Goal: Task Accomplishment & Management: Use online tool/utility

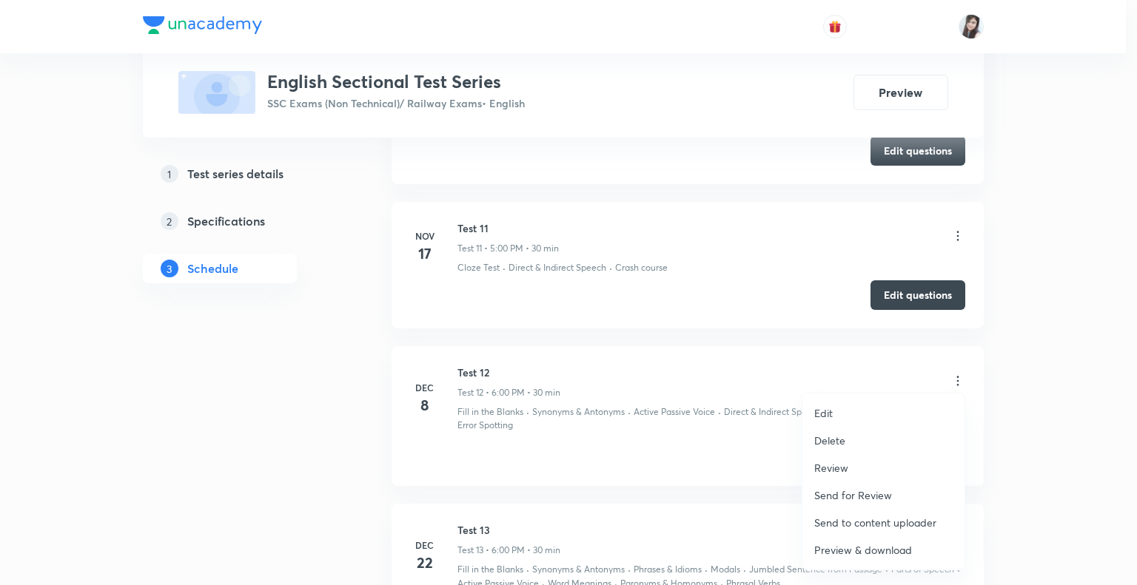
scroll to position [2186, 0]
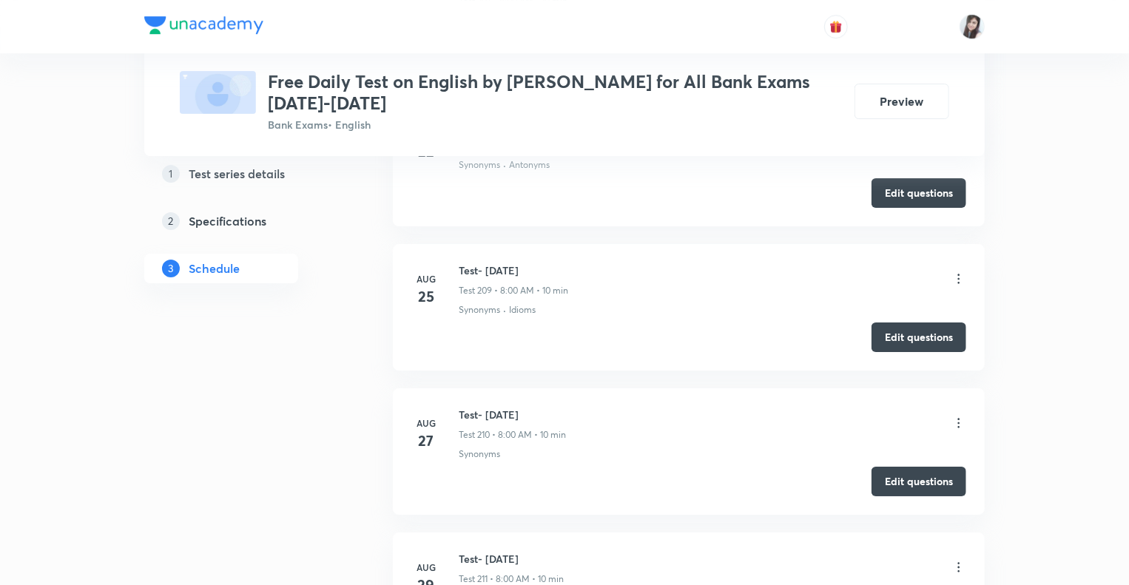
scroll to position [32867, 0]
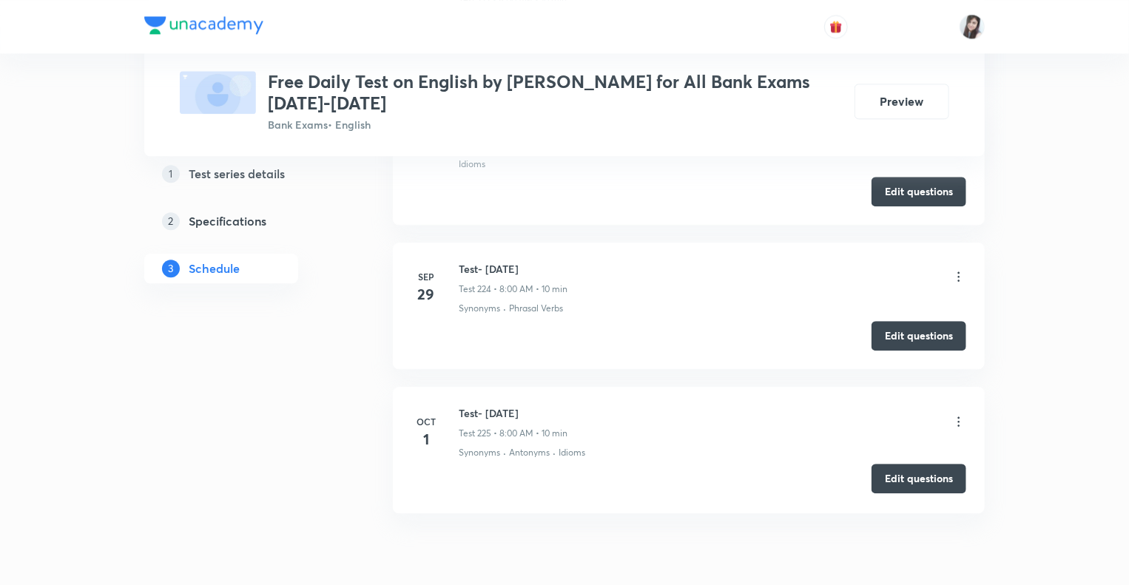
click at [901, 464] on button "Edit questions" at bounding box center [919, 479] width 95 height 30
drag, startPoint x: 551, startPoint y: 347, endPoint x: 460, endPoint y: 340, distance: 91.3
click at [460, 406] on h6 "Test- 1st Oct, 2025" at bounding box center [513, 414] width 109 height 16
copy h6 "Test- 1st Oct, 2025"
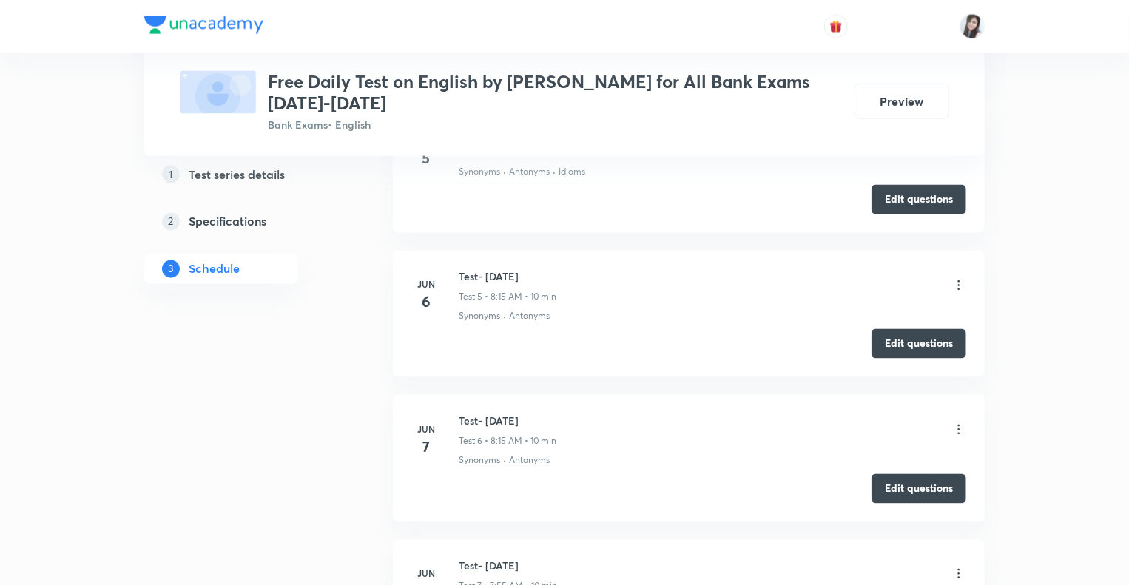
scroll to position [0, 0]
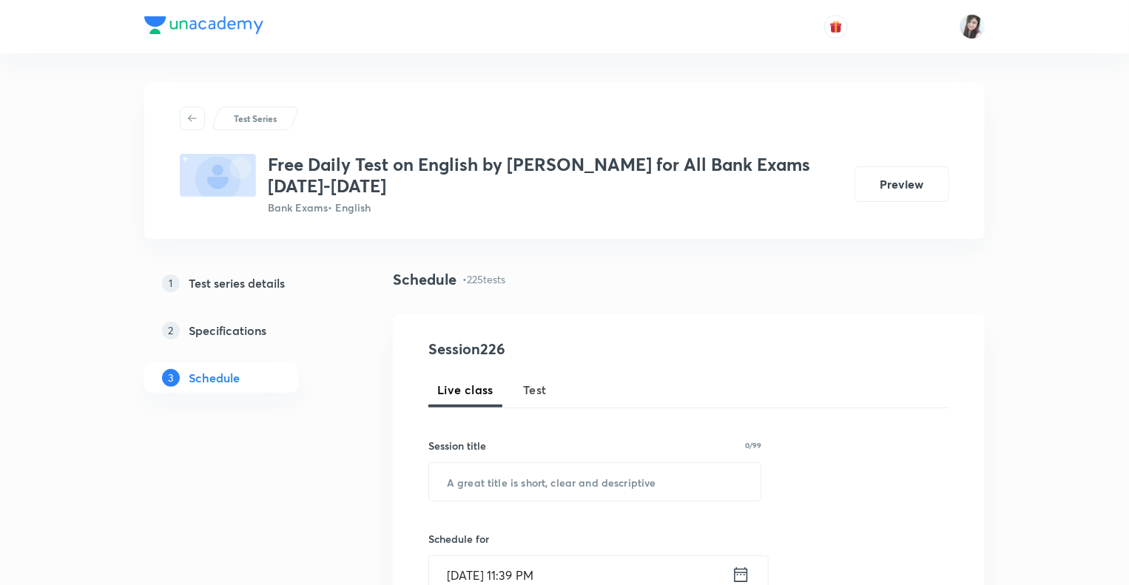
click at [531, 392] on span "Test" at bounding box center [535, 390] width 24 height 18
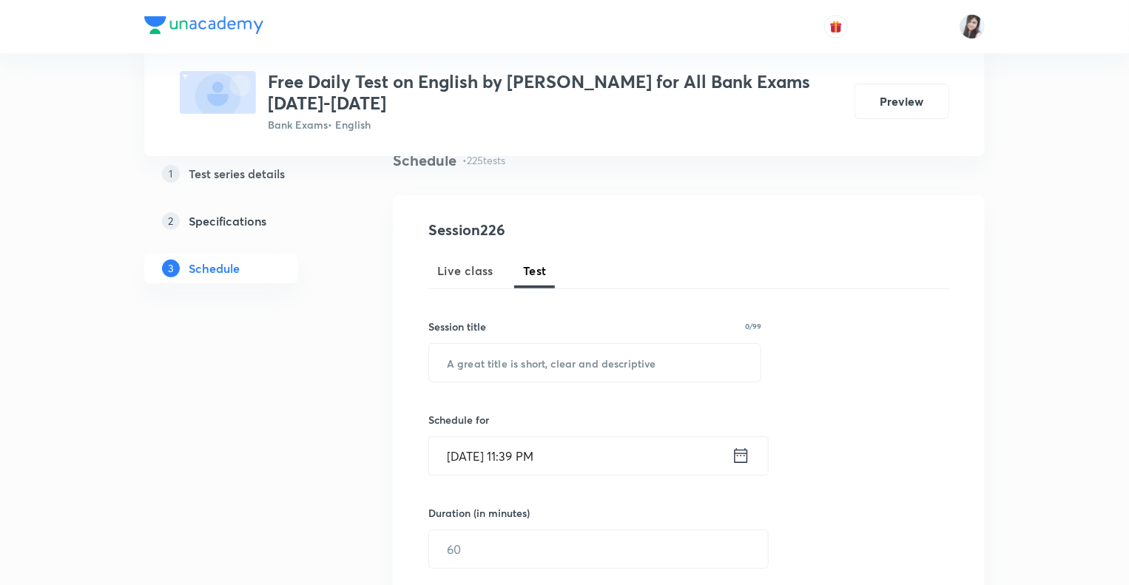
scroll to position [148, 0]
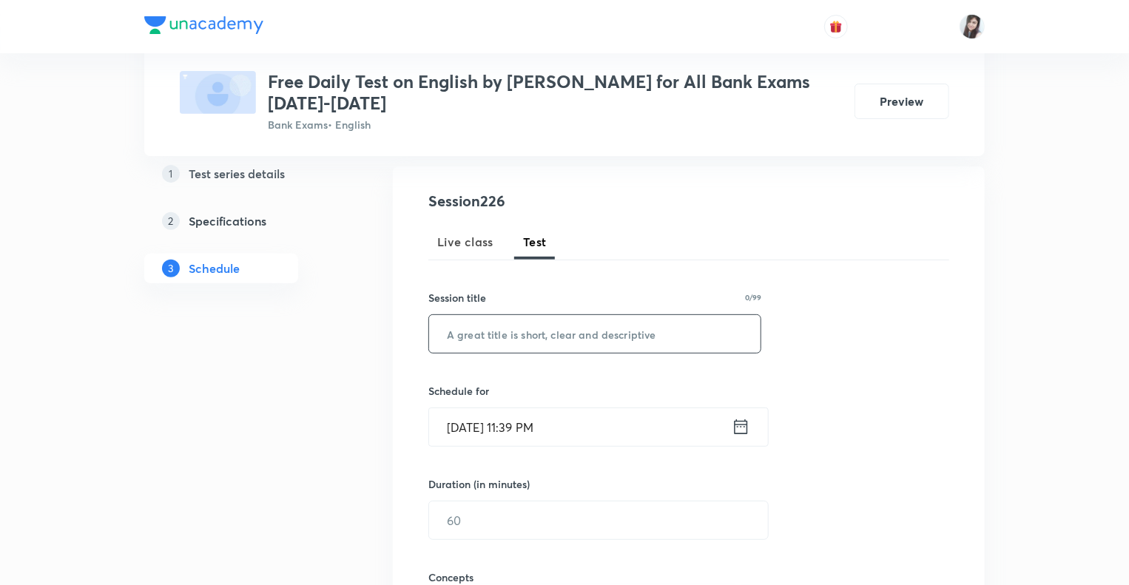
click at [512, 319] on input "text" at bounding box center [595, 334] width 332 height 38
paste input "Test- 1st Oct, 2025"
click at [489, 335] on input "Test- 1st Oct, 2025" at bounding box center [595, 334] width 332 height 38
click at [497, 337] on input "Test- 2nd Oct, 2025" at bounding box center [595, 334] width 332 height 38
type input "Test- 3rd Oct, 2025"
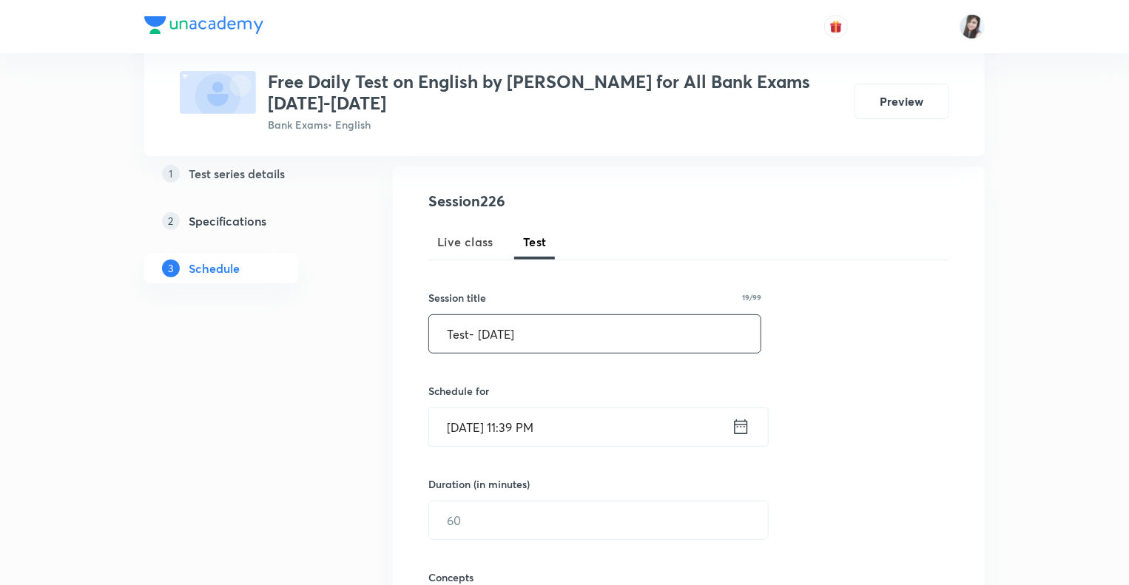
click at [744, 426] on icon at bounding box center [741, 427] width 13 height 15
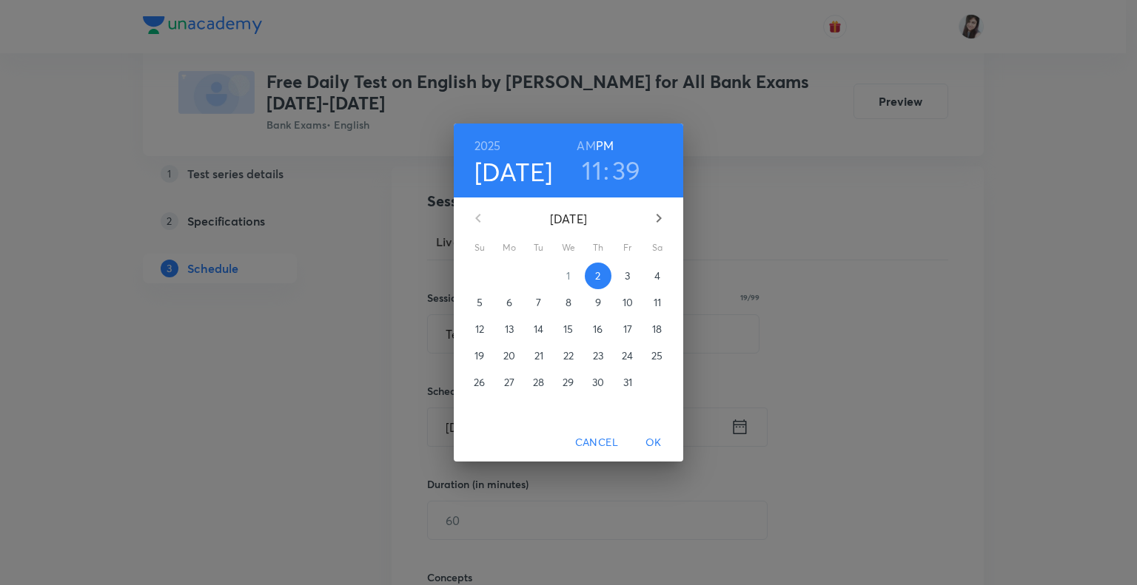
click at [630, 276] on p "3" at bounding box center [627, 276] width 5 height 15
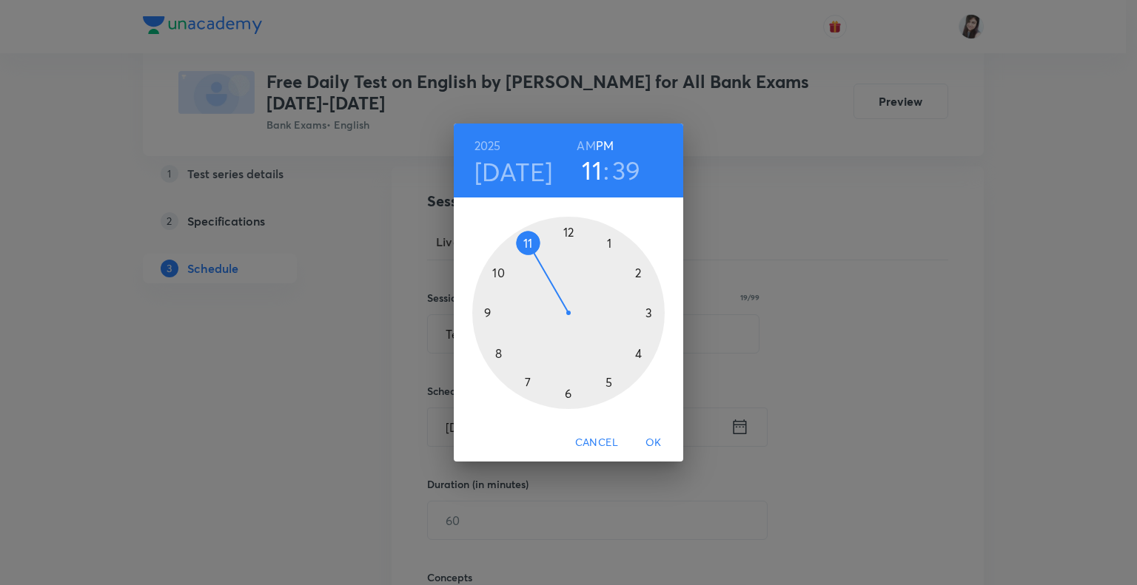
click at [497, 355] on div at bounding box center [568, 313] width 192 height 192
click at [586, 146] on h6 "AM" at bounding box center [586, 145] width 19 height 21
click at [565, 233] on div at bounding box center [568, 313] width 192 height 192
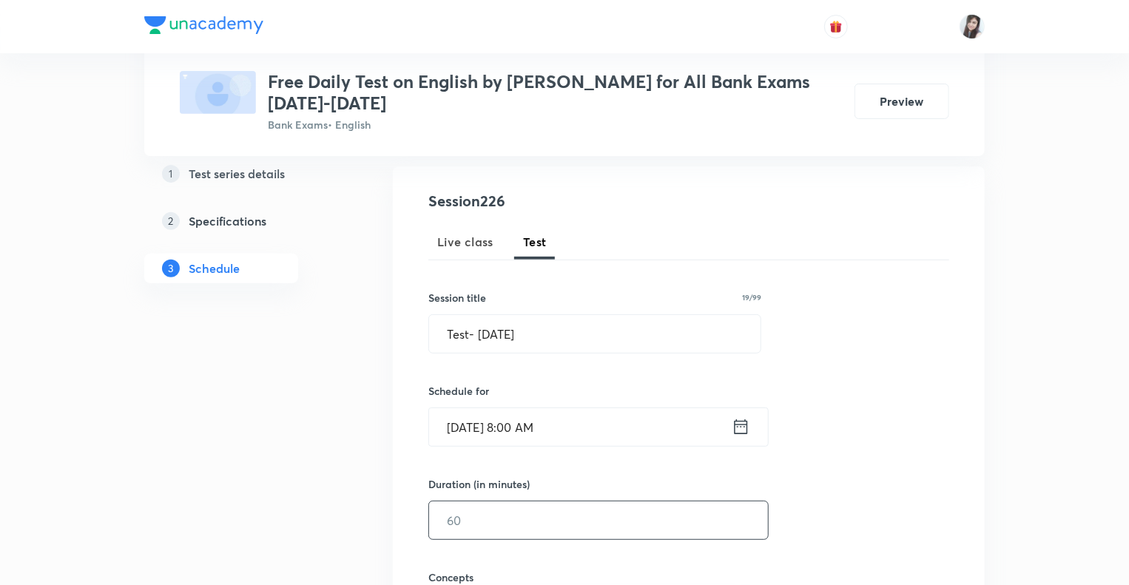
click at [500, 508] on input "text" at bounding box center [598, 521] width 339 height 38
type input "10"
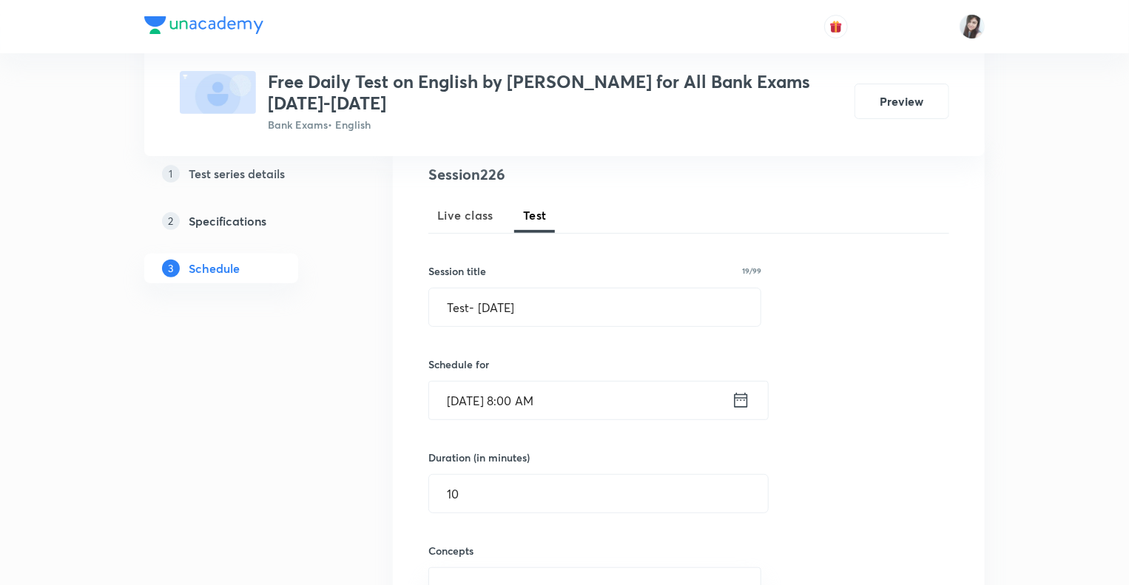
scroll to position [178, 0]
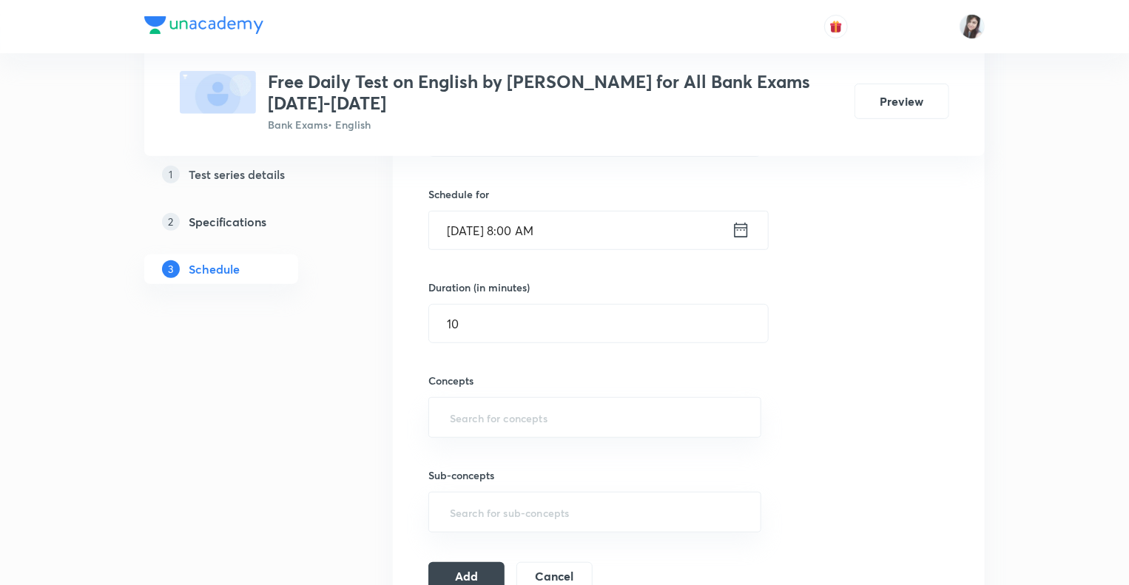
scroll to position [414, 0]
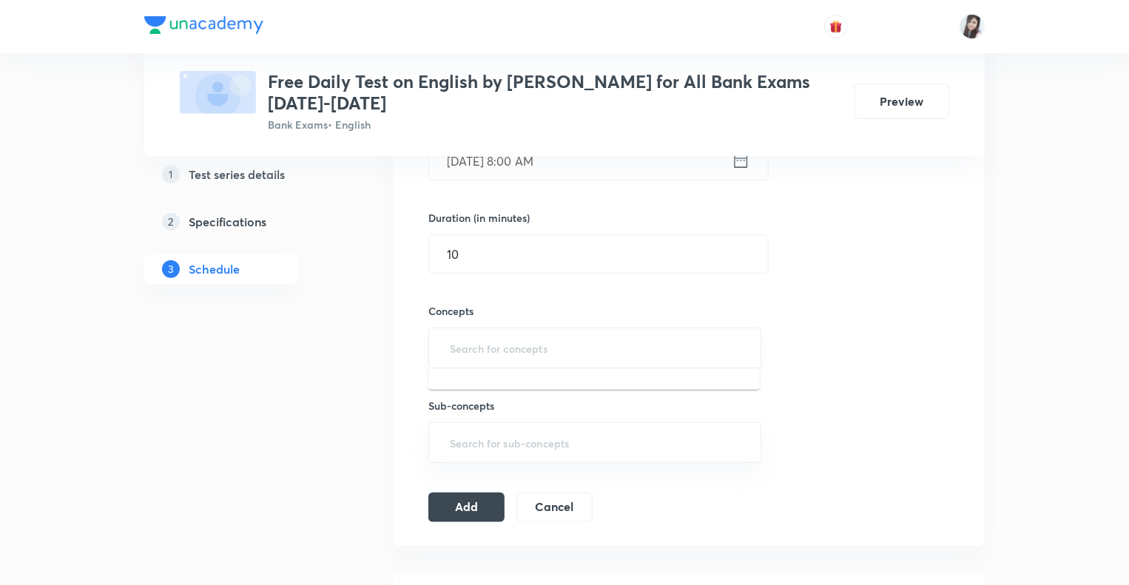
click at [488, 354] on input "text" at bounding box center [595, 348] width 296 height 27
type input "idioms"
click at [473, 511] on button "Add" at bounding box center [467, 512] width 76 height 30
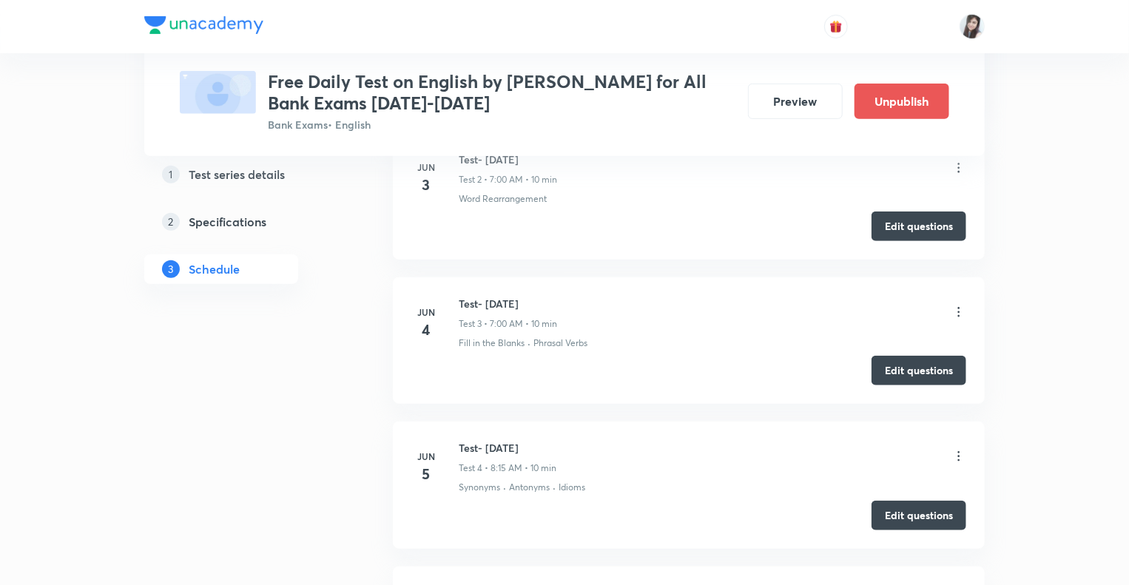
click at [423, 479] on h4 "5" at bounding box center [427, 474] width 30 height 22
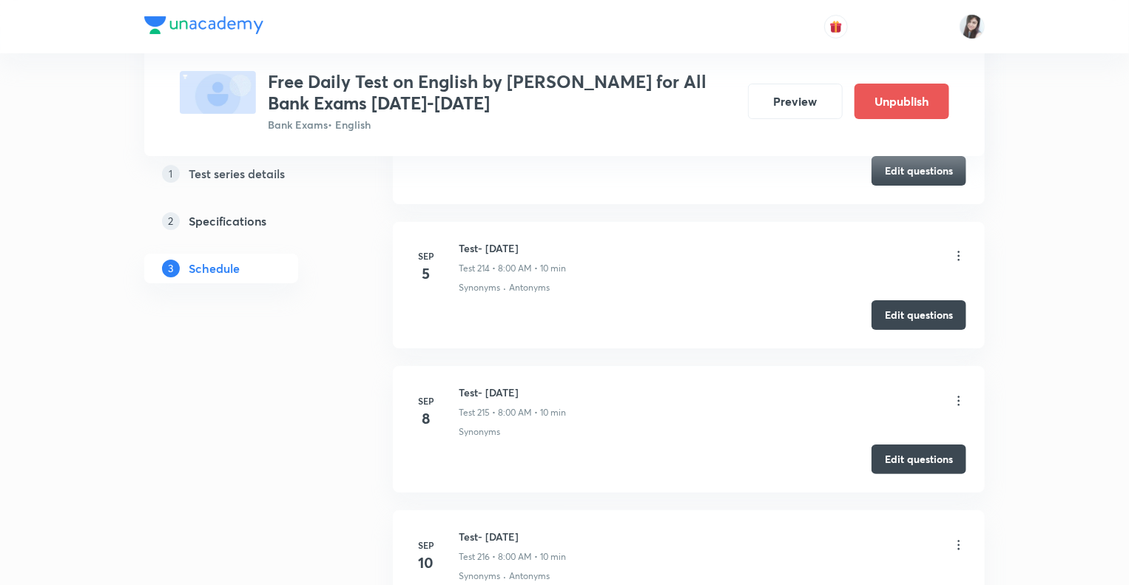
scroll to position [32529, 0]
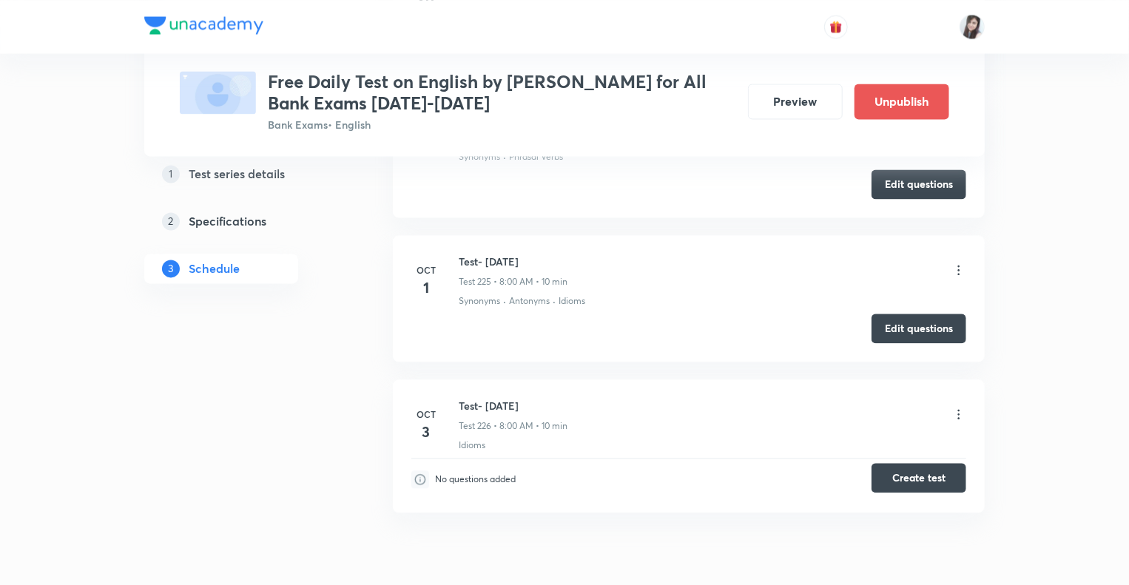
click at [899, 463] on button "Create test" at bounding box center [919, 478] width 95 height 30
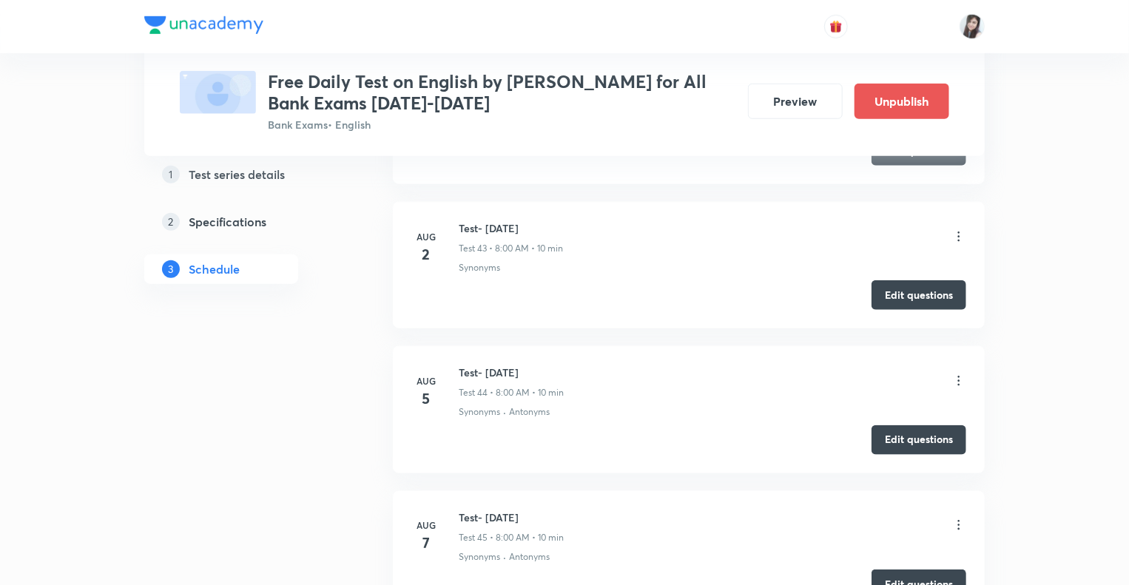
scroll to position [6304, 0]
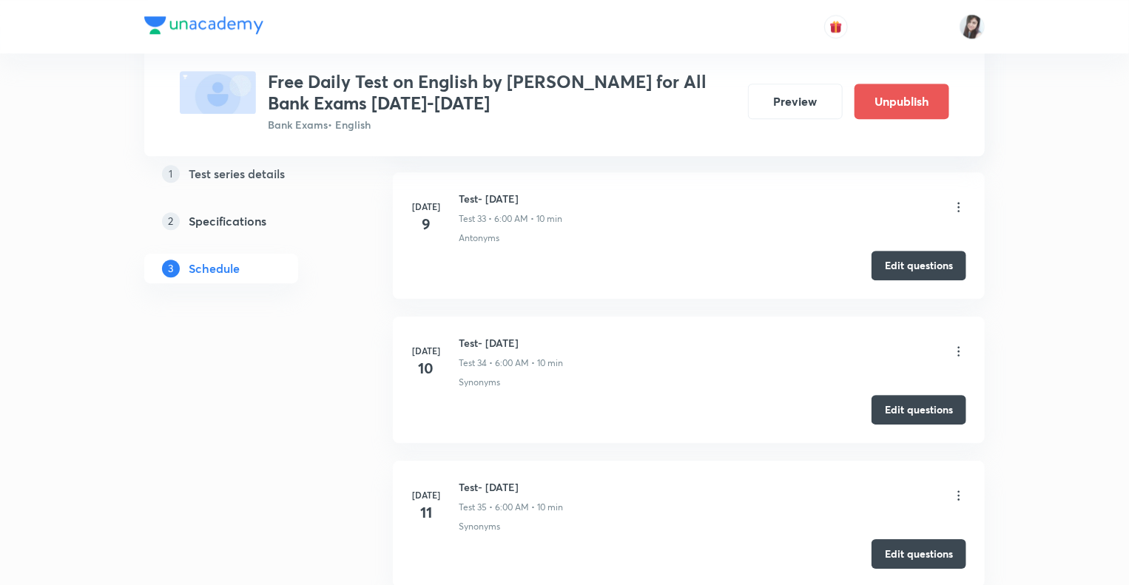
scroll to position [4853, 0]
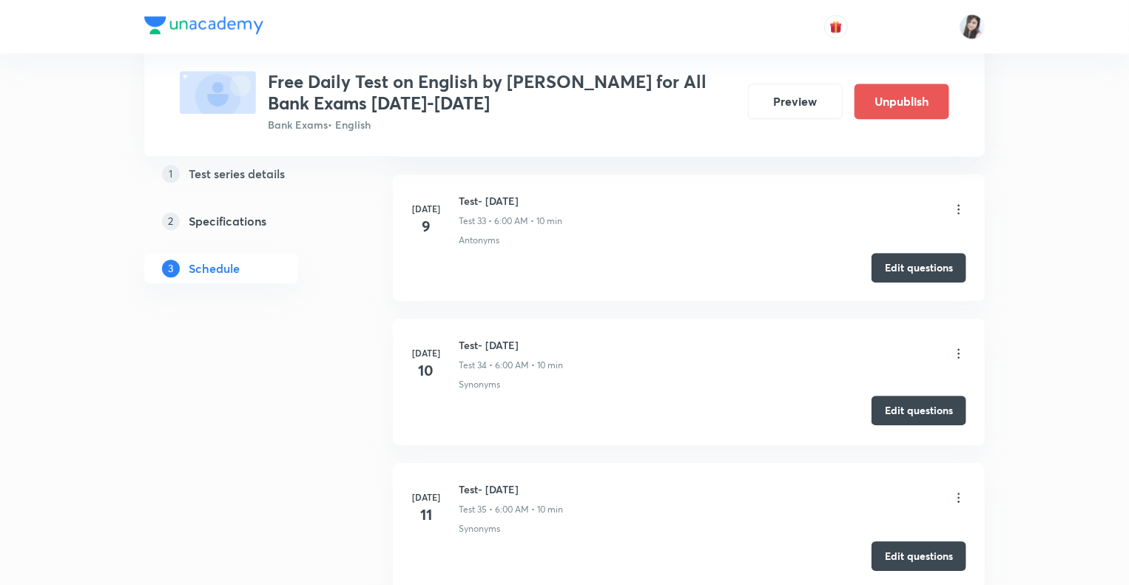
click at [888, 400] on button "Edit questions" at bounding box center [919, 411] width 95 height 30
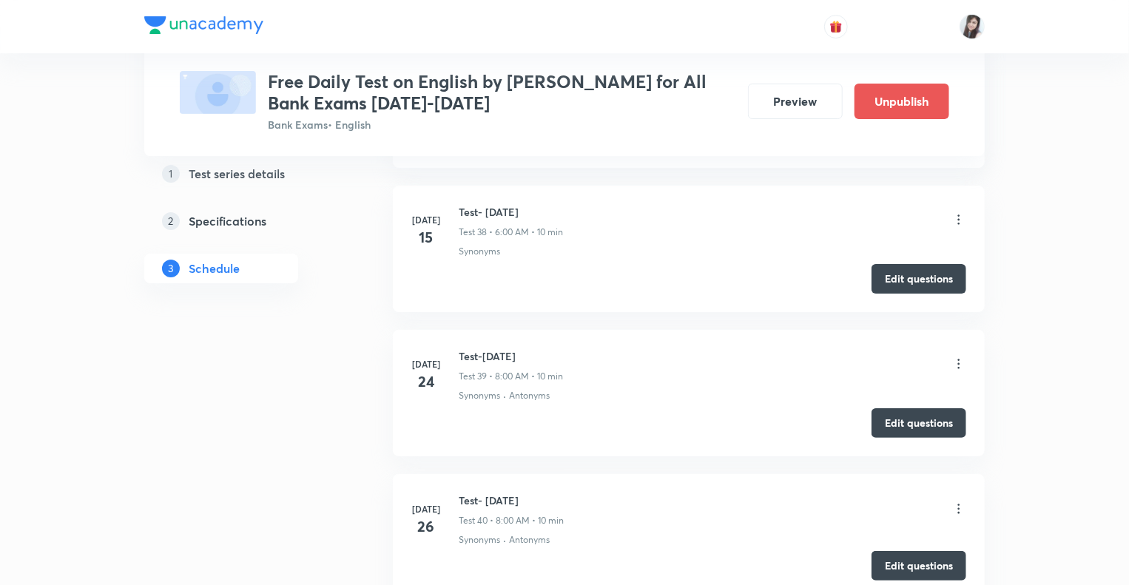
scroll to position [5564, 0]
click at [895, 409] on button "Edit questions" at bounding box center [919, 423] width 95 height 30
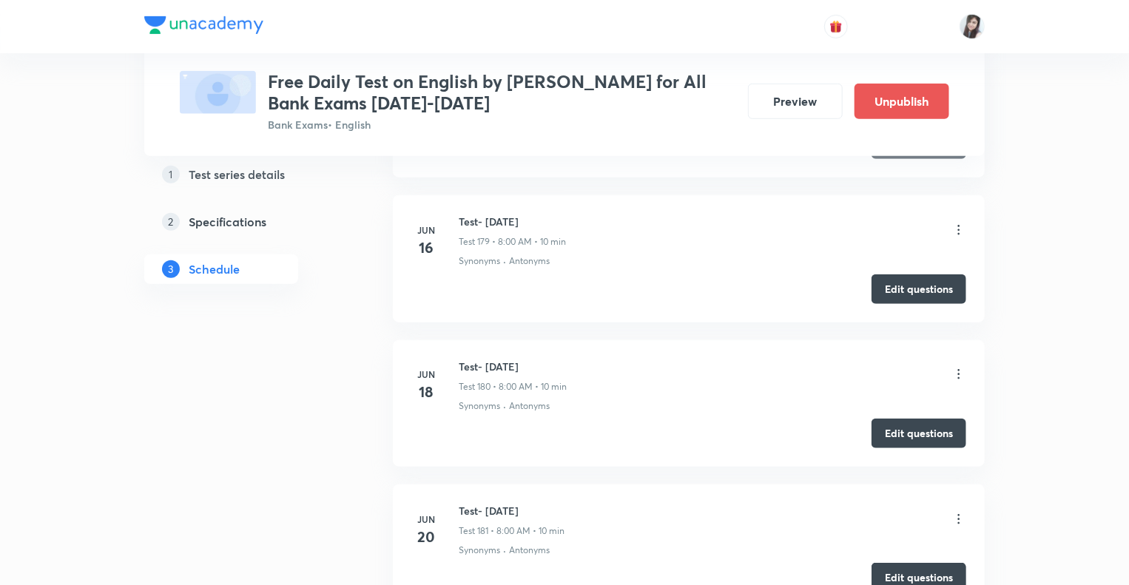
scroll to position [25956, 0]
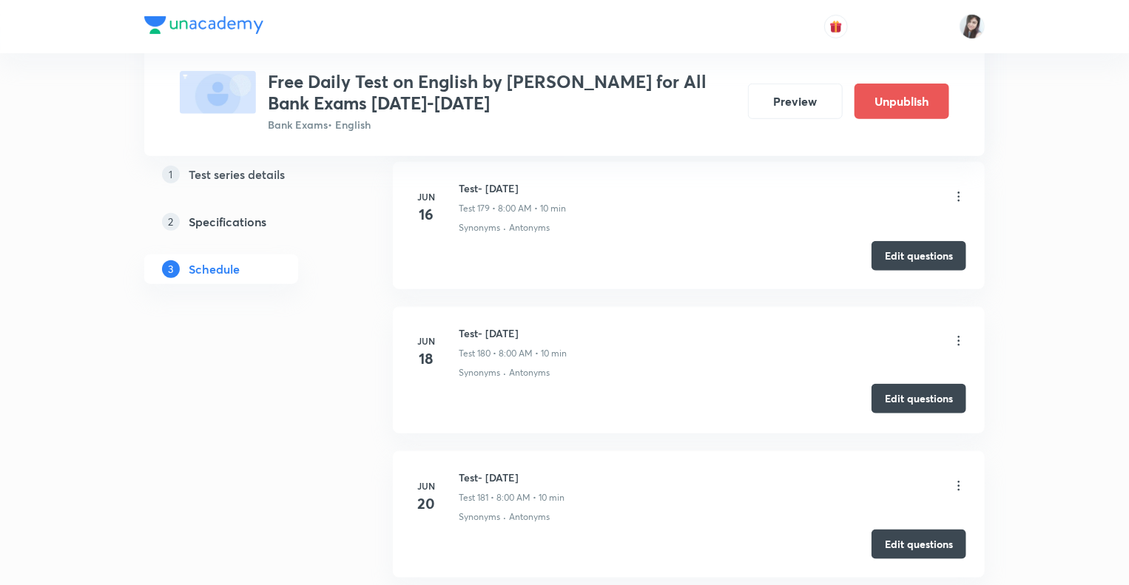
click at [888, 384] on button "Edit questions" at bounding box center [919, 399] width 95 height 30
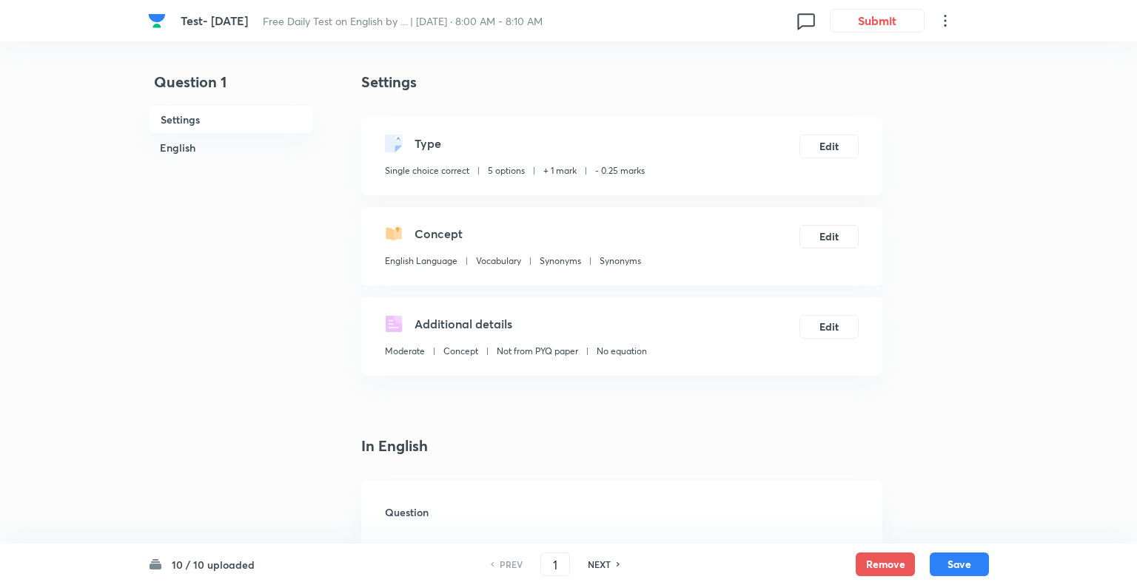
checkbox input "true"
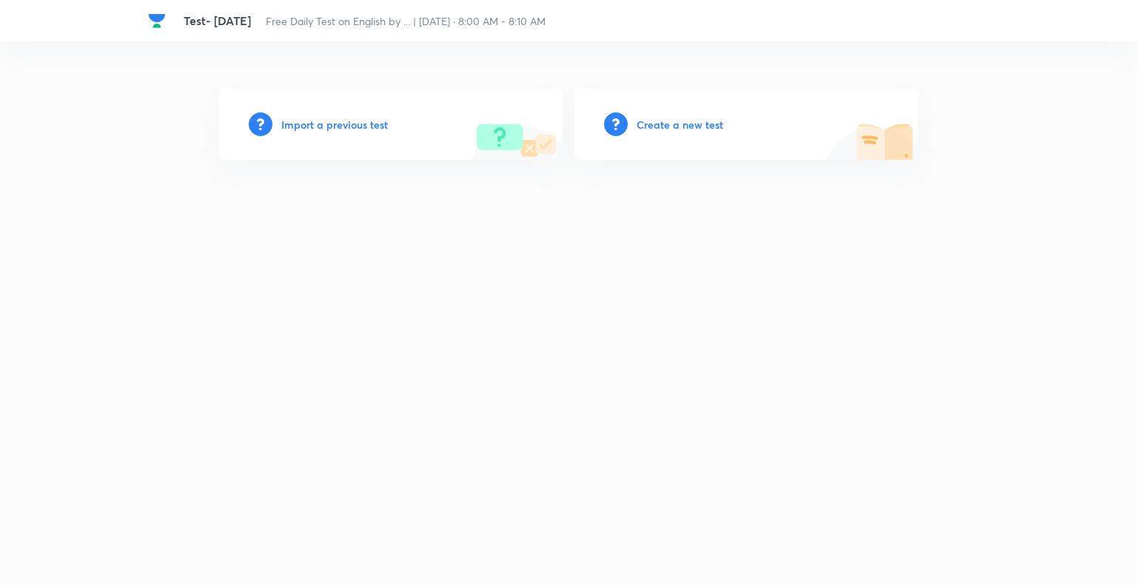
click at [293, 123] on h6 "Import a previous test" at bounding box center [334, 125] width 107 height 16
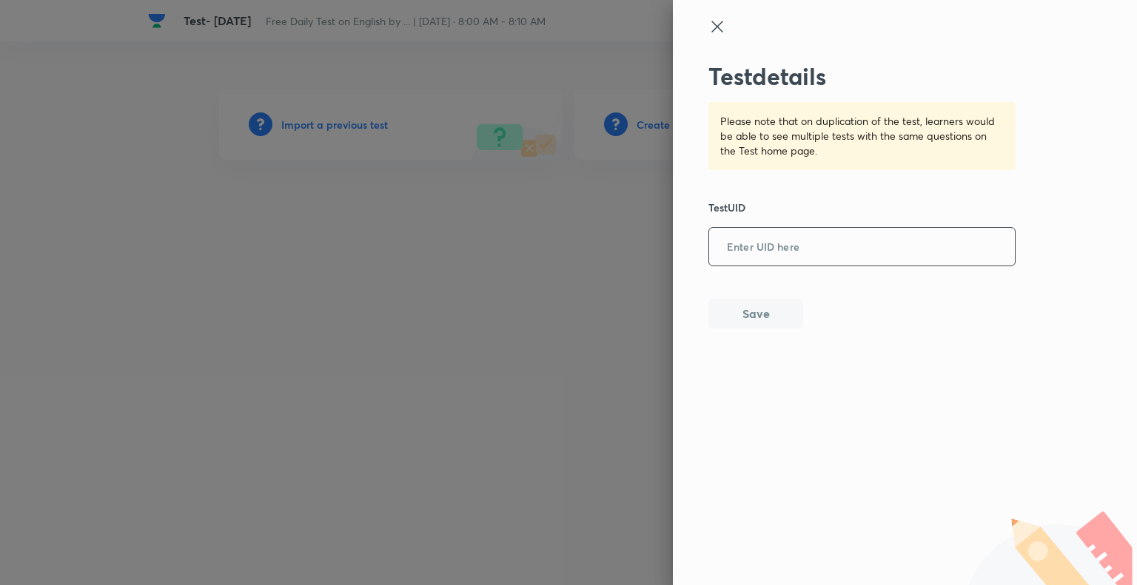
click at [743, 248] on input "text" at bounding box center [862, 247] width 306 height 36
paste input "4I2TIOSBXT"
type input "4I2TIOSBXT"
click at [753, 313] on button "Save" at bounding box center [755, 313] width 95 height 30
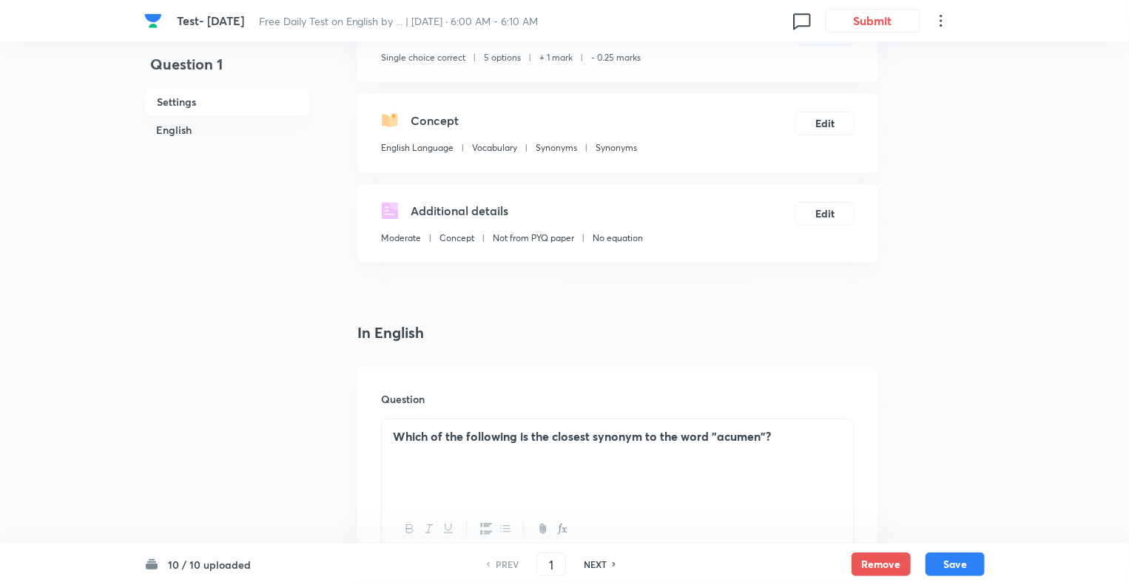
scroll to position [112, 0]
click at [588, 564] on h6 "NEXT" at bounding box center [595, 564] width 23 height 13
type input "2"
checkbox input "false"
checkbox input "true"
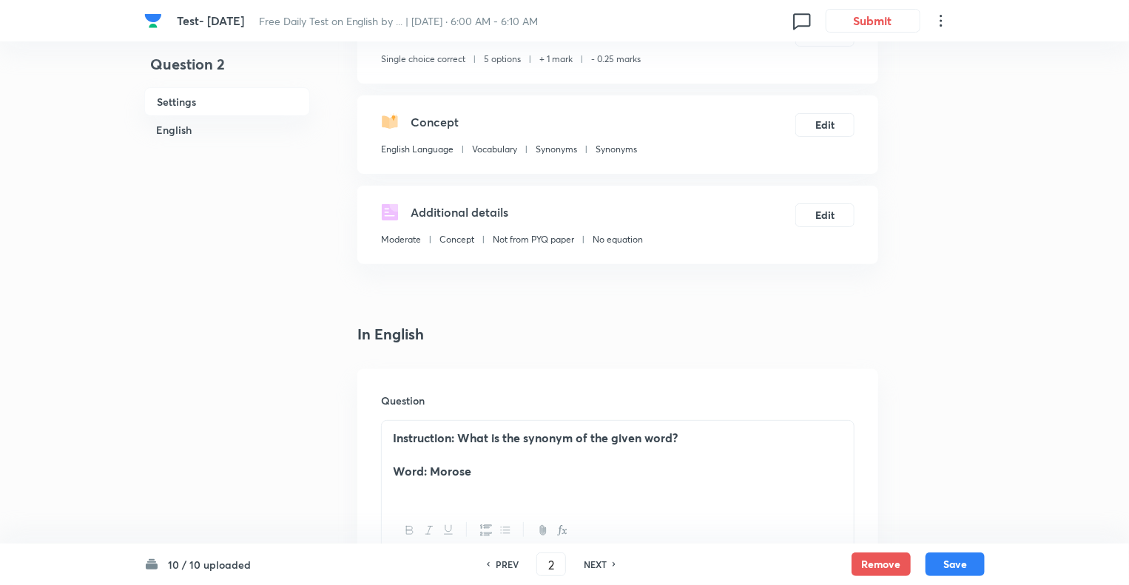
click at [588, 564] on h6 "NEXT" at bounding box center [595, 564] width 23 height 13
type input "3"
checkbox input "false"
checkbox input "true"
click at [588, 564] on h6 "NEXT" at bounding box center [595, 564] width 23 height 13
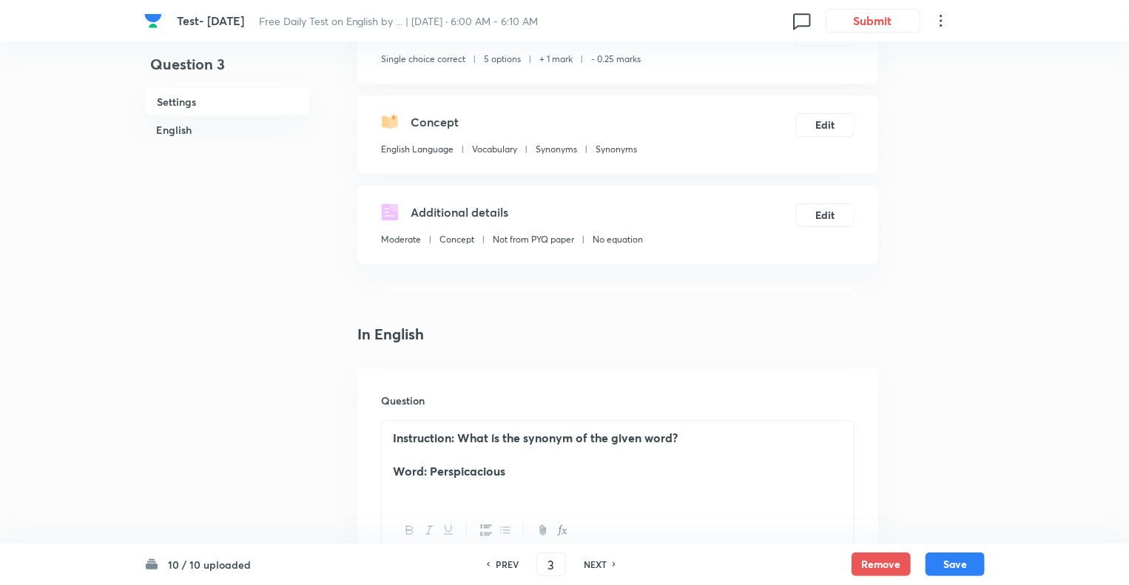
type input "4"
checkbox input "false"
checkbox input "true"
click at [588, 564] on h6 "NEXT" at bounding box center [595, 564] width 23 height 13
type input "5"
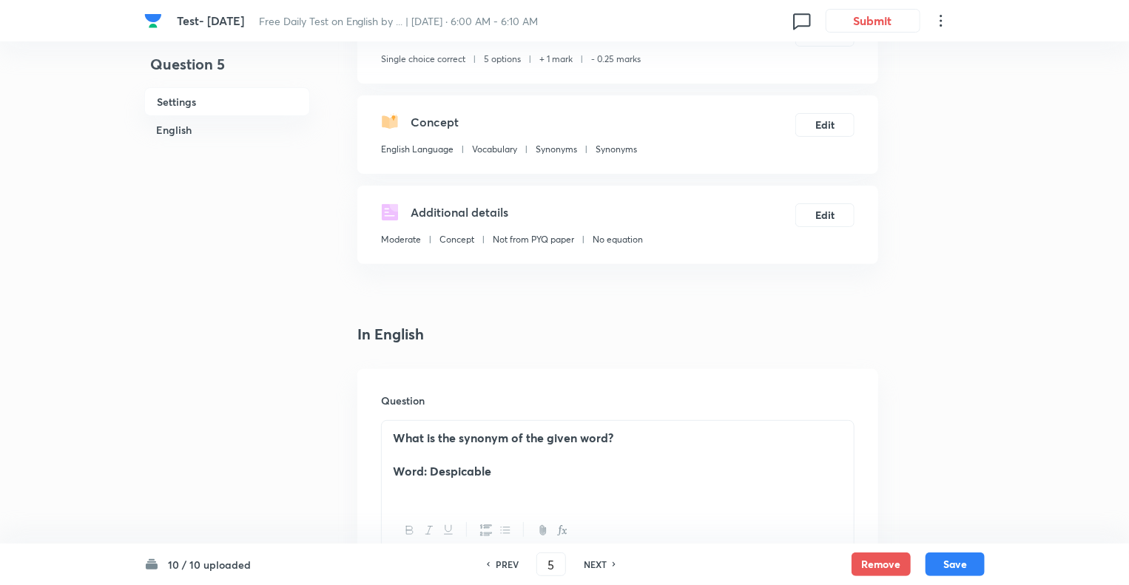
checkbox input "true"
click at [588, 564] on h6 "NEXT" at bounding box center [595, 564] width 23 height 13
type input "6"
checkbox input "false"
checkbox input "true"
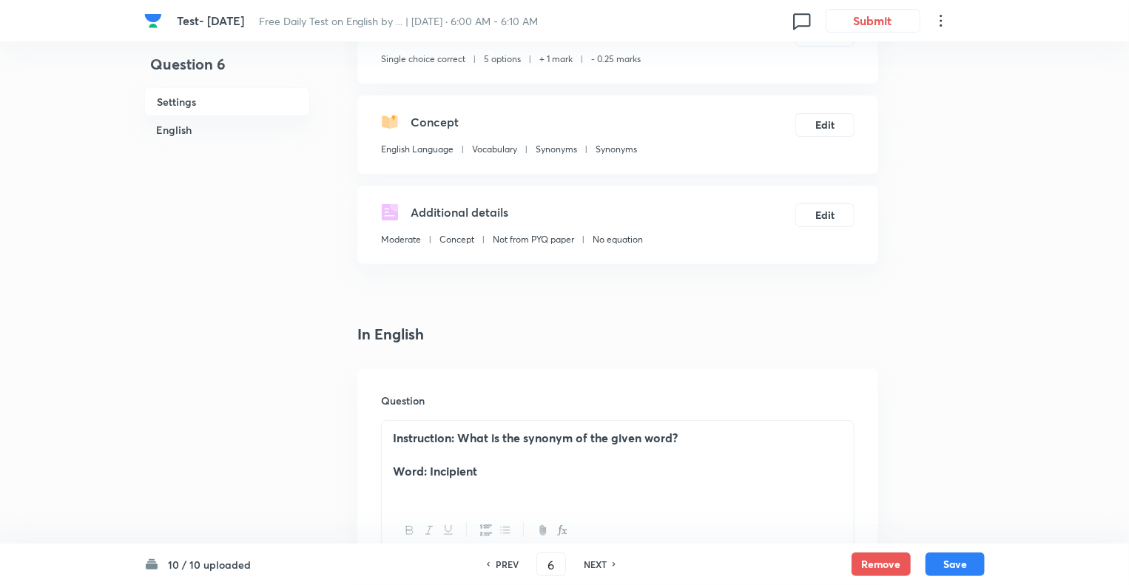
click at [588, 564] on h6 "NEXT" at bounding box center [595, 564] width 23 height 13
type input "7"
checkbox input "false"
checkbox input "true"
click at [588, 564] on h6 "NEXT" at bounding box center [595, 564] width 23 height 13
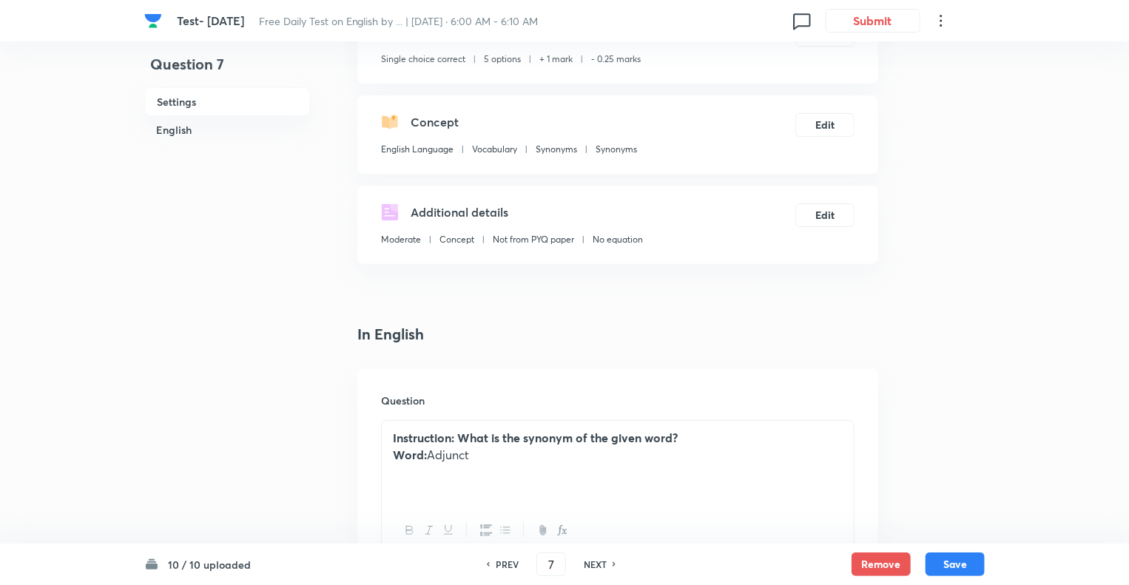
type input "8"
checkbox input "true"
click at [588, 564] on h6 "NEXT" at bounding box center [595, 564] width 23 height 13
type input "9"
checkbox input "false"
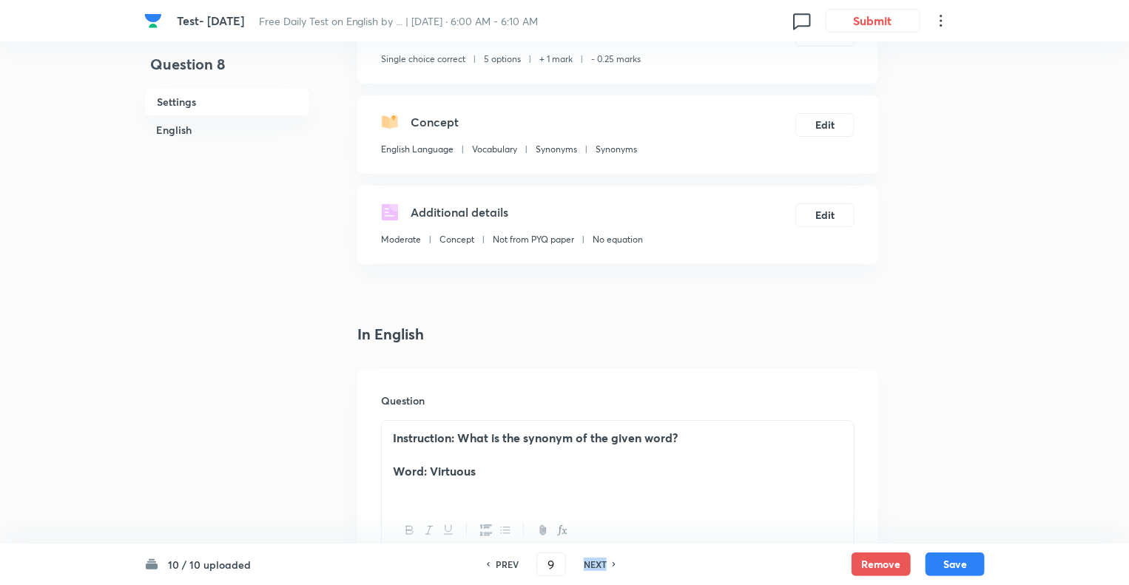
checkbox input "true"
click at [588, 564] on h6 "NEXT" at bounding box center [595, 564] width 23 height 13
type input "10"
checkbox input "false"
checkbox input "true"
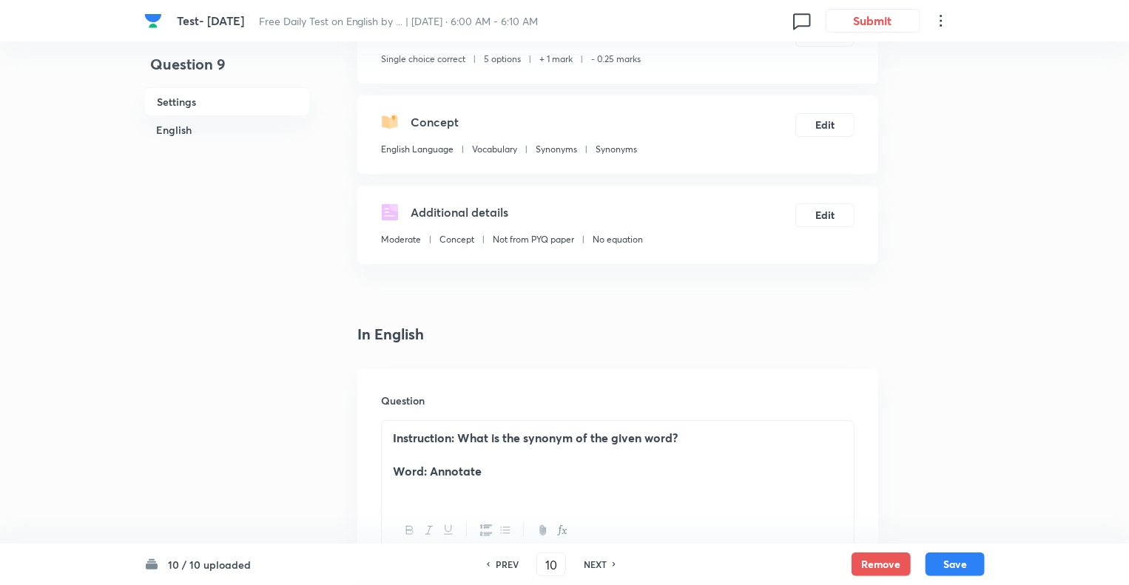
click at [588, 564] on h6 "NEXT" at bounding box center [595, 564] width 23 height 13
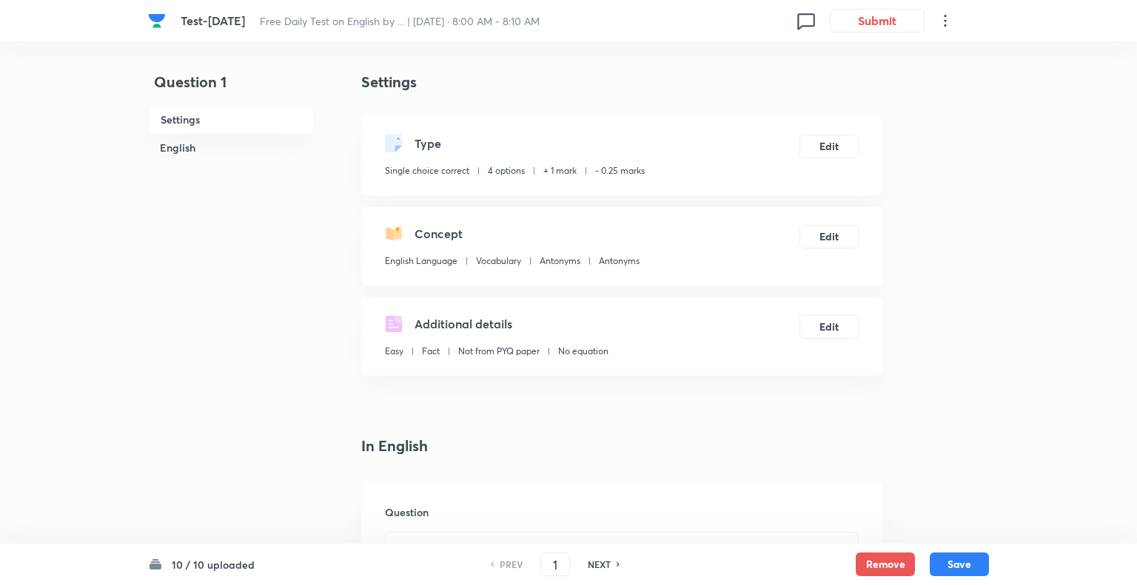
checkbox input "true"
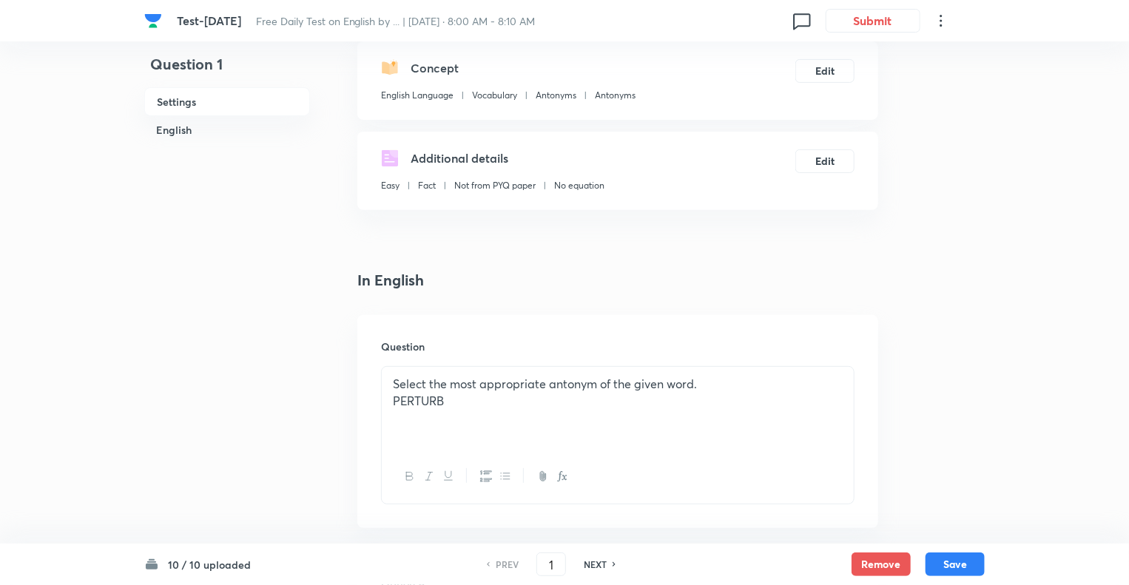
scroll to position [176, 0]
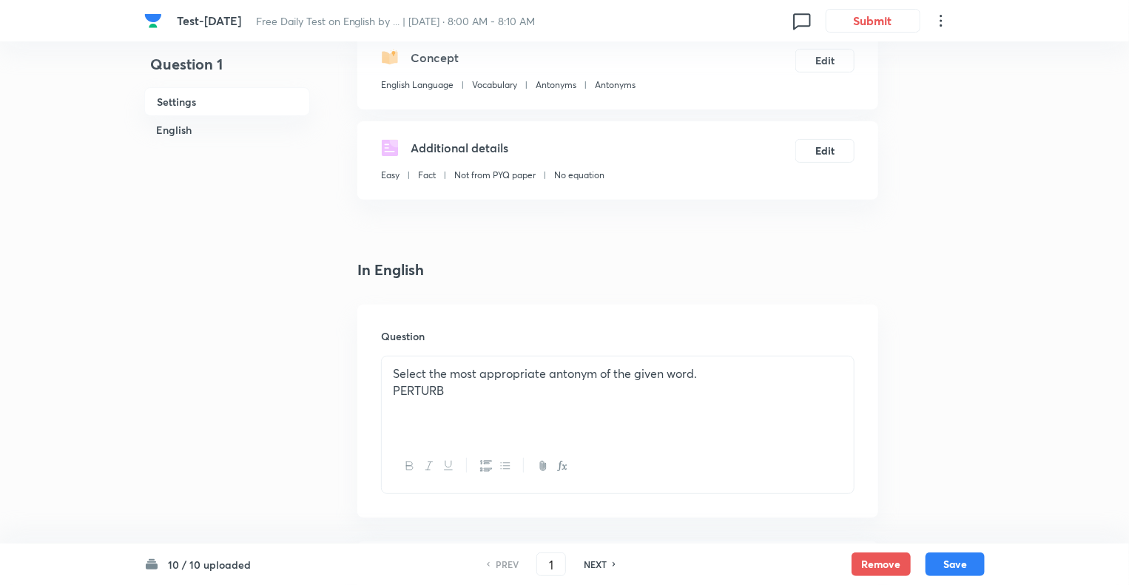
click at [597, 568] on h6 "NEXT" at bounding box center [595, 564] width 23 height 13
type input "2"
checkbox input "false"
checkbox input "true"
click at [597, 568] on h6 "NEXT" at bounding box center [595, 564] width 23 height 13
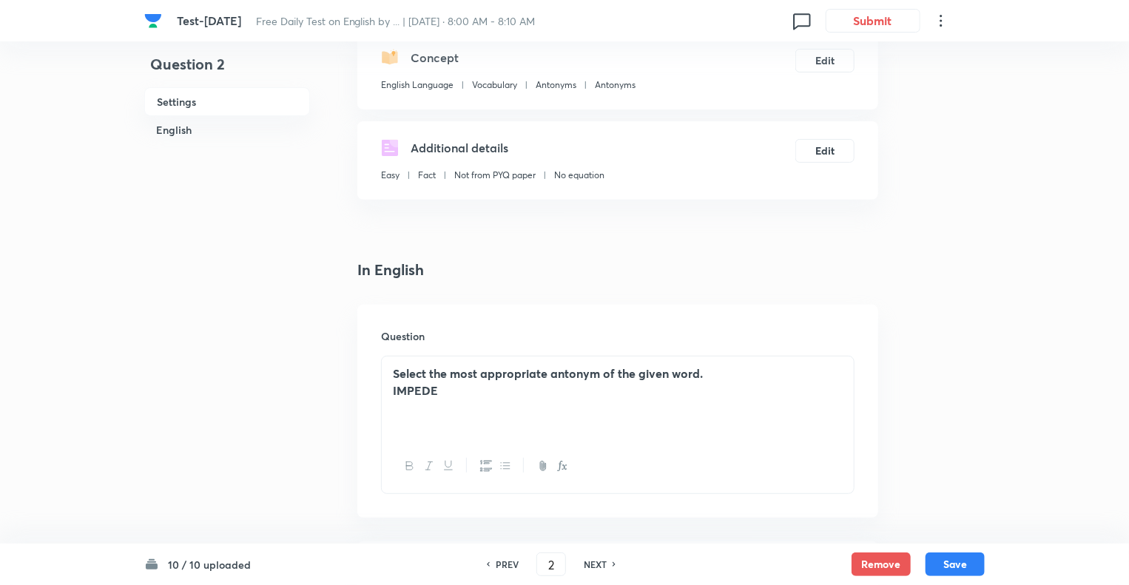
type input "3"
checkbox input "false"
checkbox input "true"
click at [597, 568] on h6 "NEXT" at bounding box center [595, 564] width 23 height 13
type input "4"
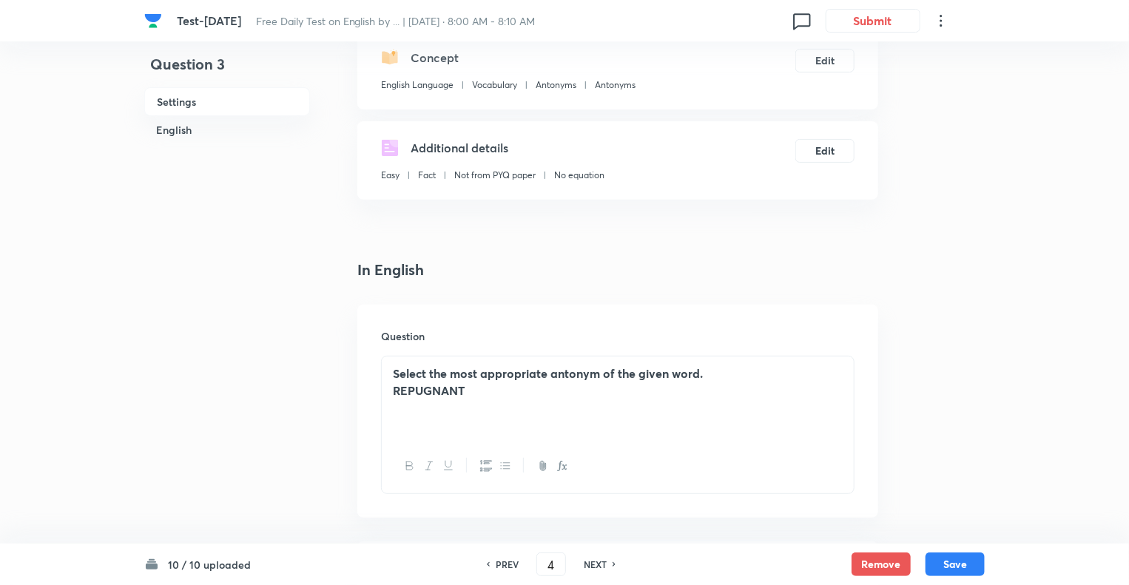
checkbox input "false"
checkbox input "true"
click at [597, 568] on h6 "NEXT" at bounding box center [595, 564] width 23 height 13
type input "5"
checkbox input "false"
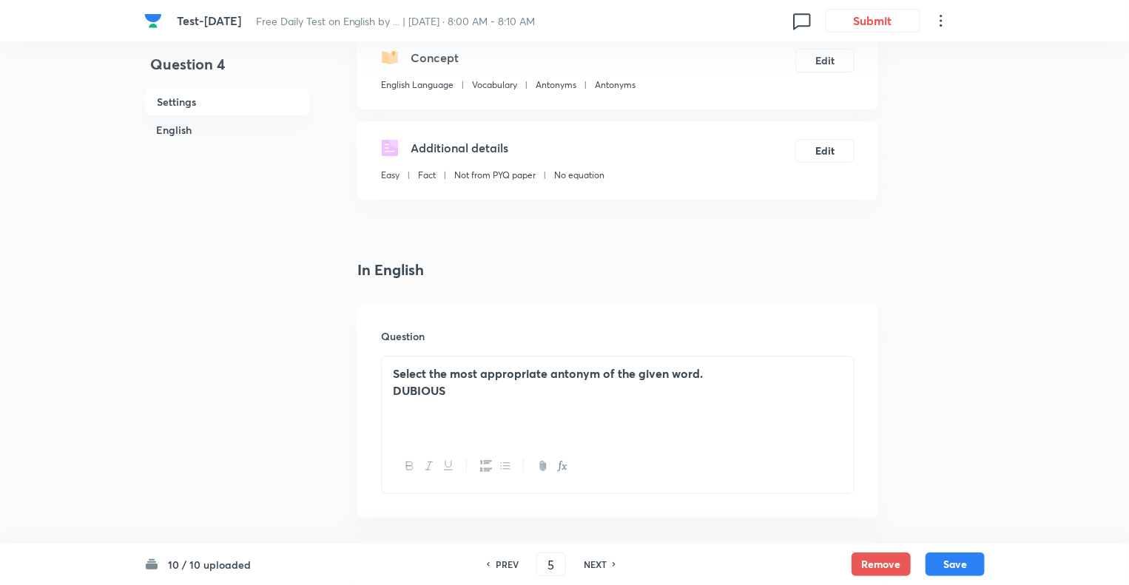
checkbox input "true"
click at [597, 568] on h6 "NEXT" at bounding box center [595, 564] width 23 height 13
type input "6"
checkbox input "false"
checkbox input "true"
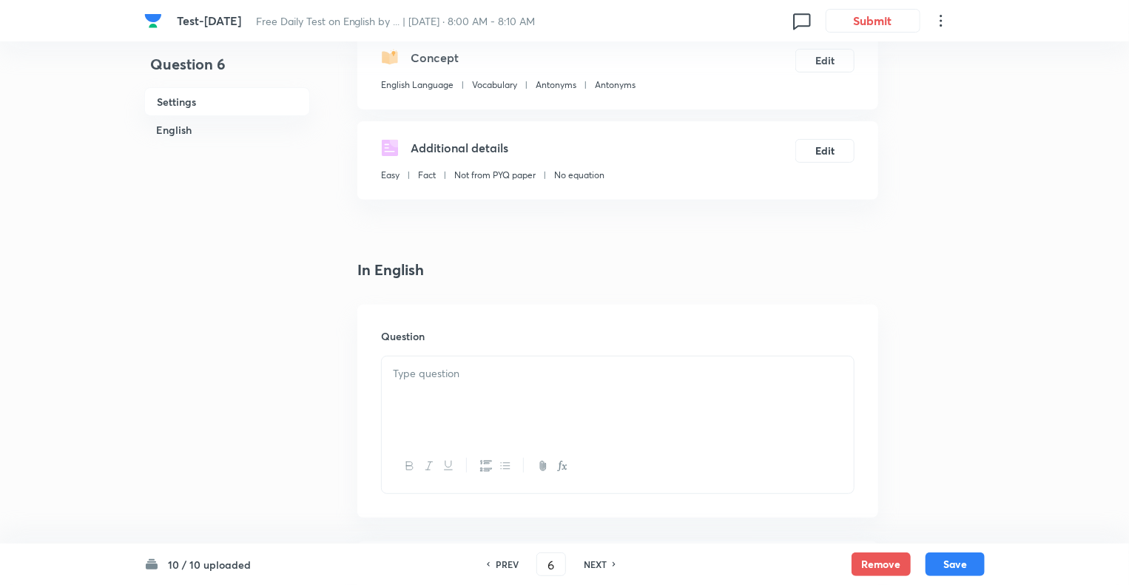
click at [597, 568] on h6 "NEXT" at bounding box center [595, 564] width 23 height 13
type input "7"
checkbox input "true"
click at [597, 568] on h6 "NEXT" at bounding box center [595, 564] width 23 height 13
type input "8"
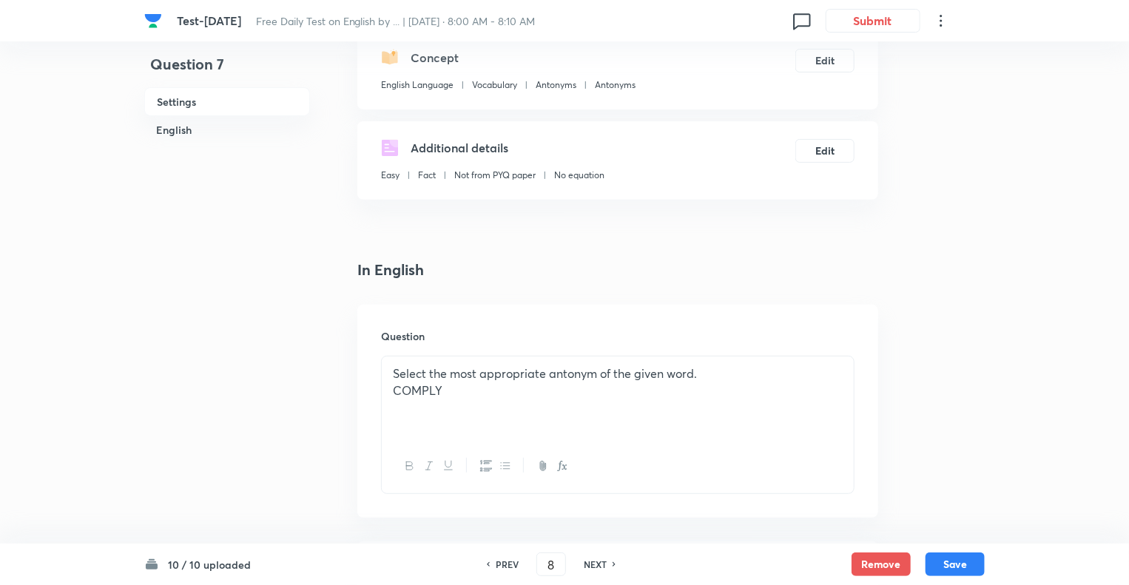
checkbox input "false"
checkbox input "true"
click at [597, 568] on h6 "NEXT" at bounding box center [595, 564] width 23 height 13
type input "9"
checkbox input "false"
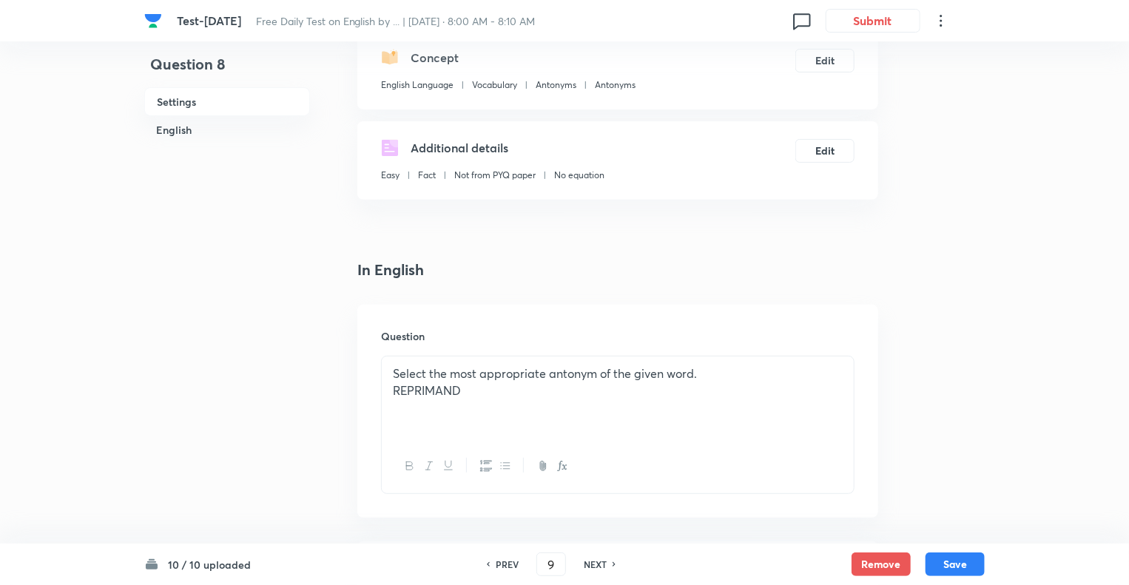
checkbox input "true"
click at [597, 568] on h6 "NEXT" at bounding box center [595, 564] width 23 height 13
type input "10"
checkbox input "false"
checkbox input "true"
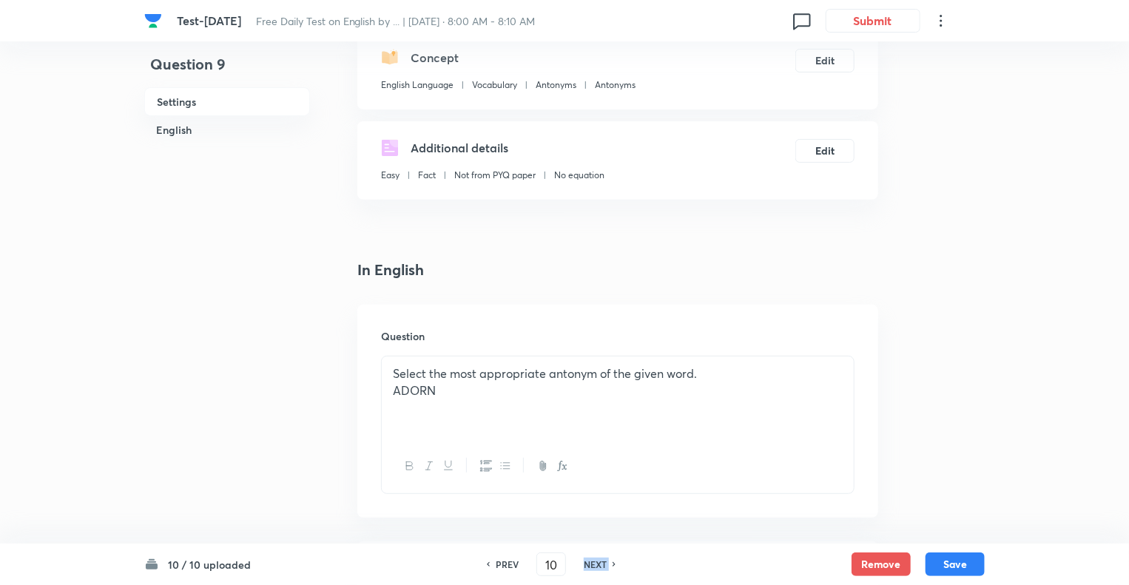
click at [597, 568] on h6 "NEXT" at bounding box center [595, 564] width 23 height 13
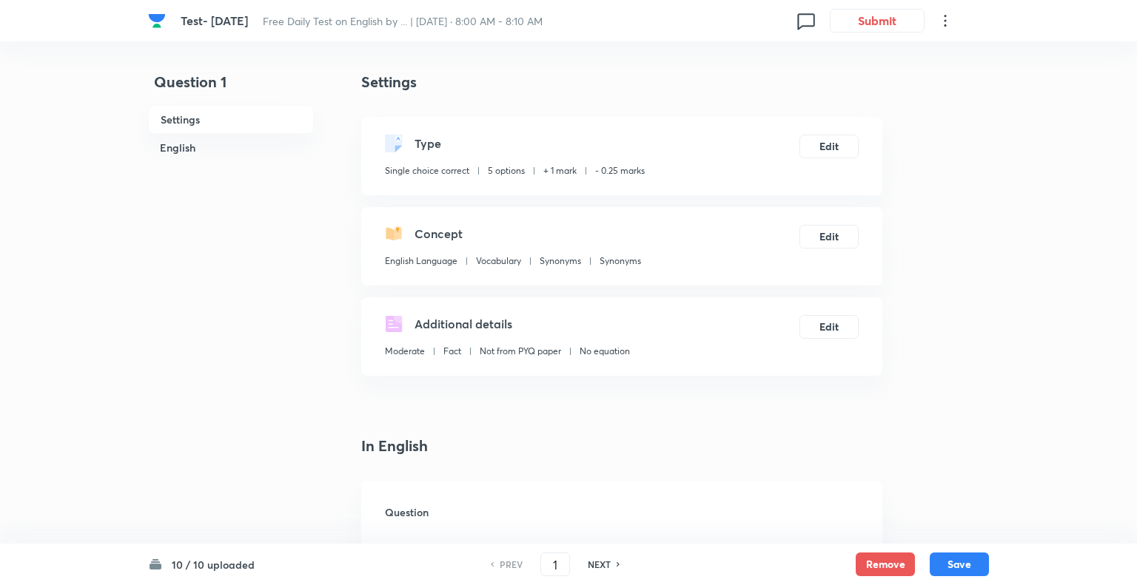
checkbox input "true"
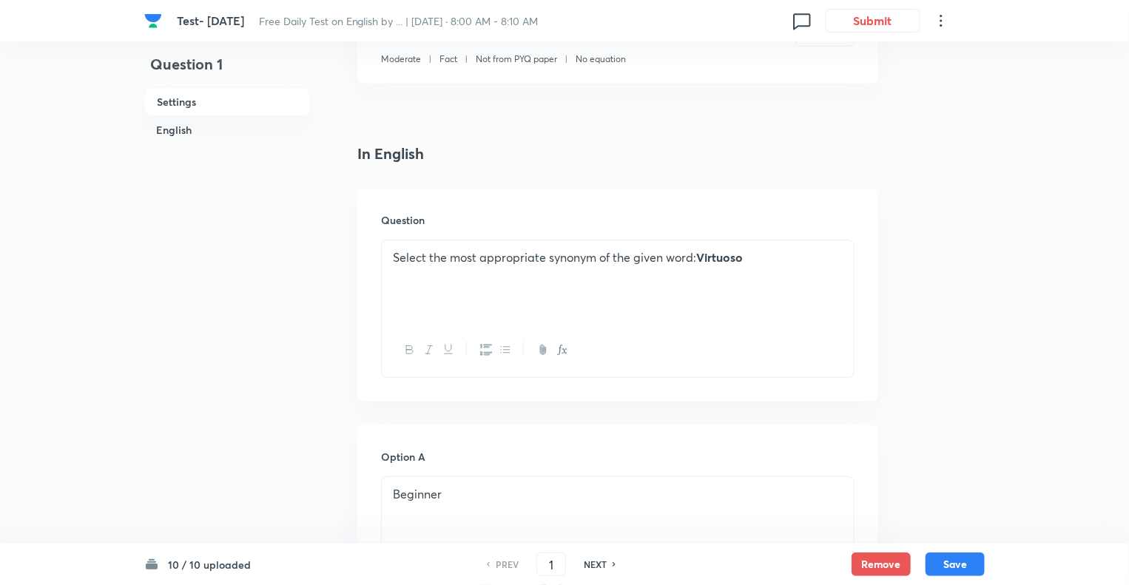
scroll to position [296, 0]
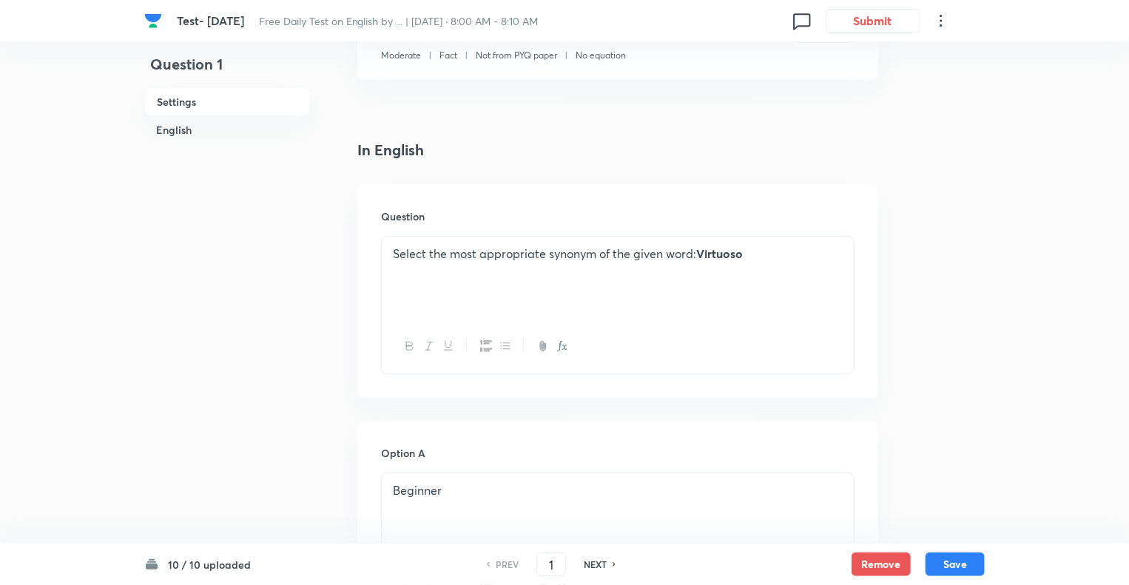
click at [592, 565] on h6 "NEXT" at bounding box center [595, 564] width 23 height 13
type input "2"
checkbox input "false"
checkbox input "true"
click at [592, 565] on h6 "NEXT" at bounding box center [595, 564] width 23 height 13
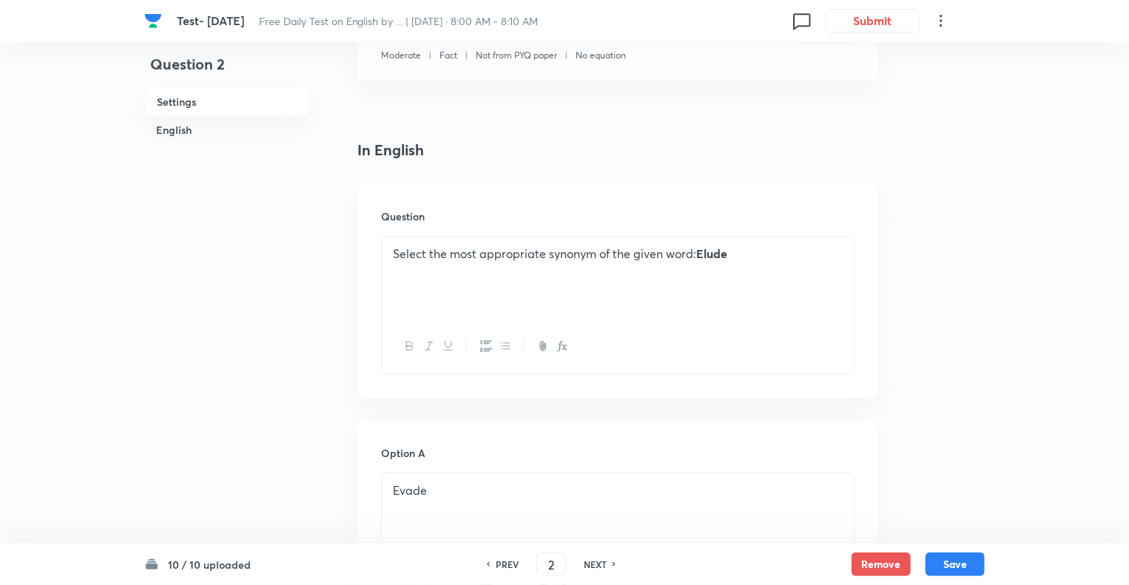
type input "3"
checkbox input "true"
click at [592, 565] on h6 "NEXT" at bounding box center [595, 564] width 23 height 13
type input "4"
checkbox input "false"
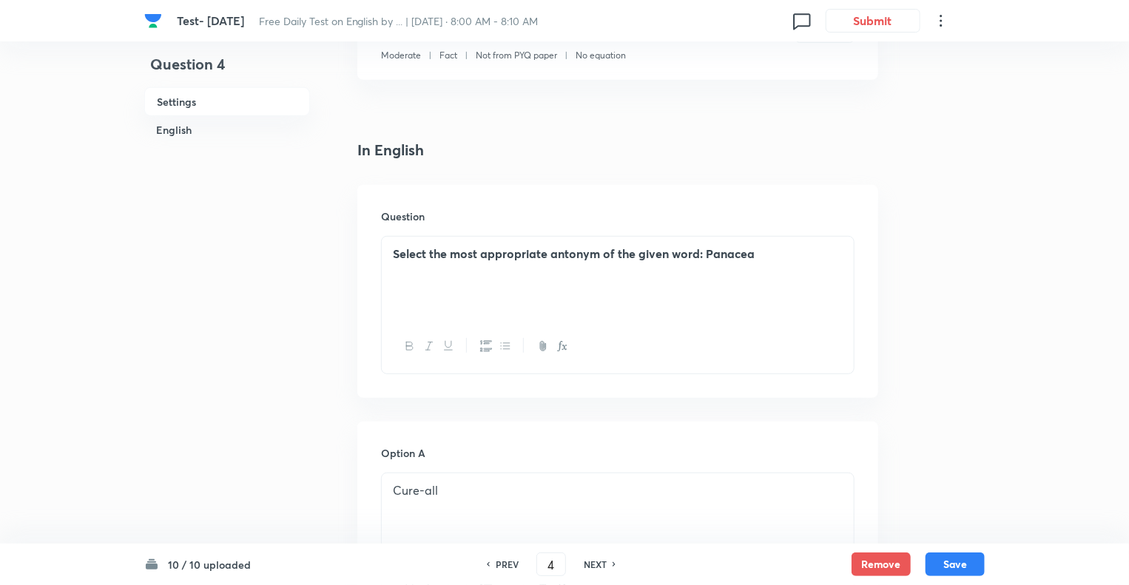
checkbox input "true"
click at [592, 565] on h6 "NEXT" at bounding box center [595, 564] width 23 height 13
type input "5"
checkbox input "false"
checkbox input "true"
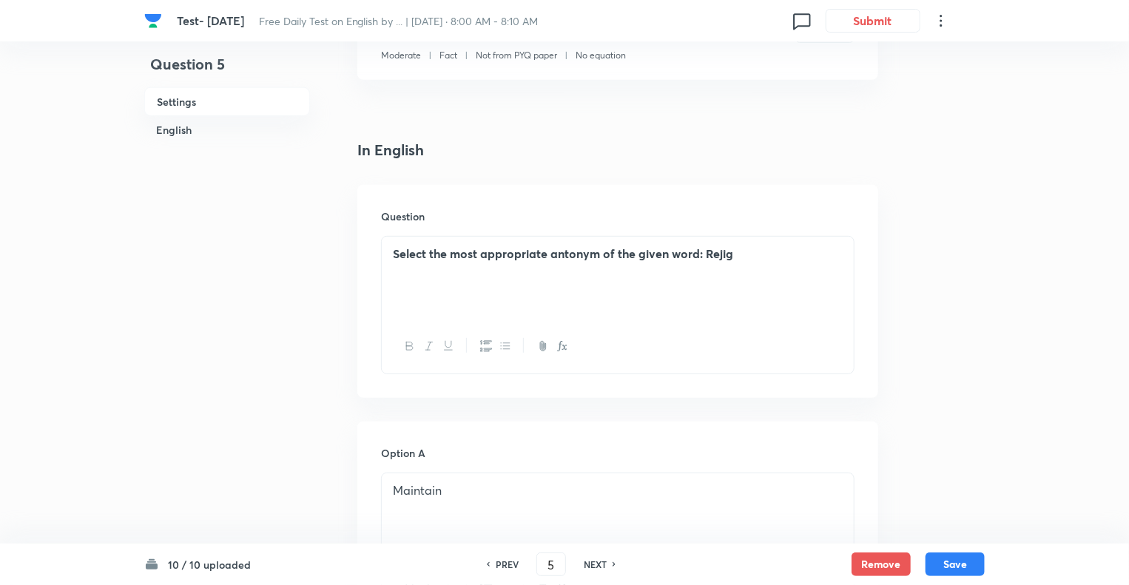
click at [592, 565] on h6 "NEXT" at bounding box center [595, 564] width 23 height 13
type input "6"
checkbox input "false"
checkbox input "true"
click at [592, 565] on h6 "NEXT" at bounding box center [595, 564] width 23 height 13
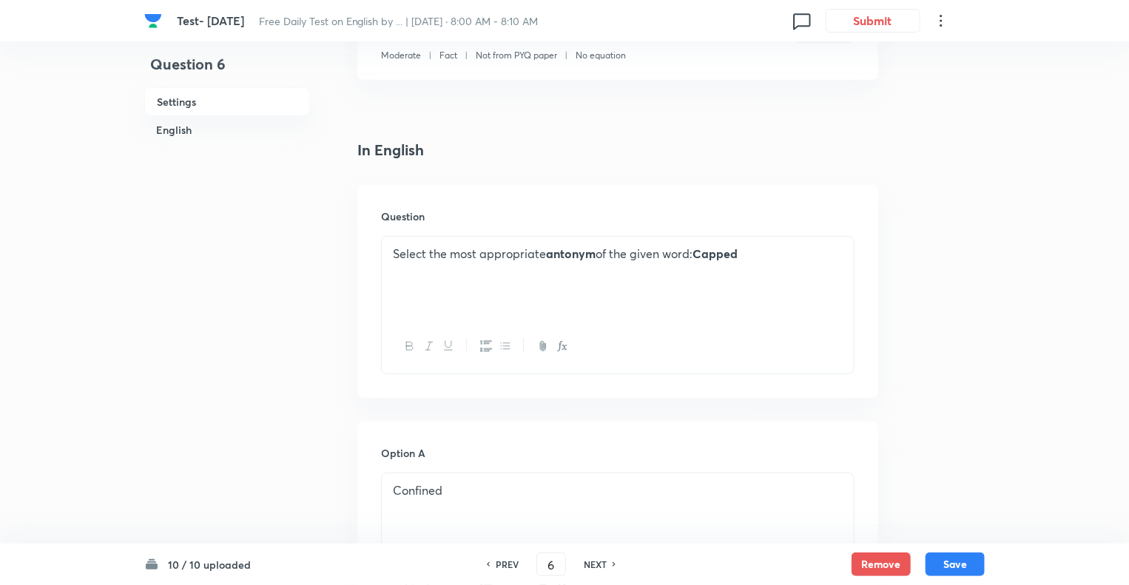
type input "7"
checkbox input "false"
checkbox input "true"
click at [592, 565] on h6 "NEXT" at bounding box center [595, 564] width 23 height 13
type input "8"
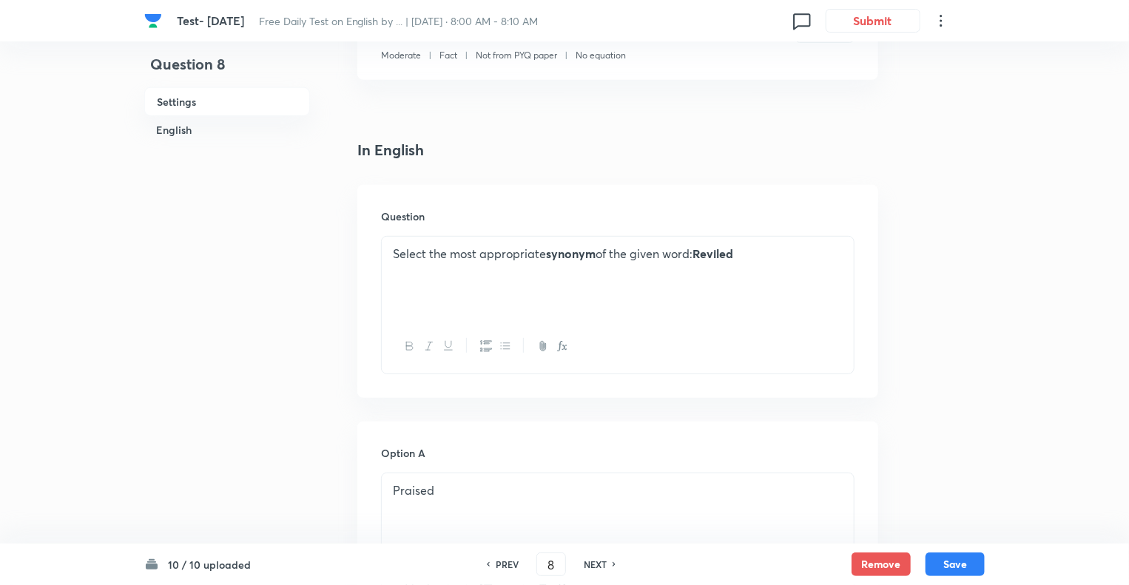
checkbox input "true"
click at [592, 565] on h6 "NEXT" at bounding box center [595, 564] width 23 height 13
type input "9"
checkbox input "false"
checkbox input "true"
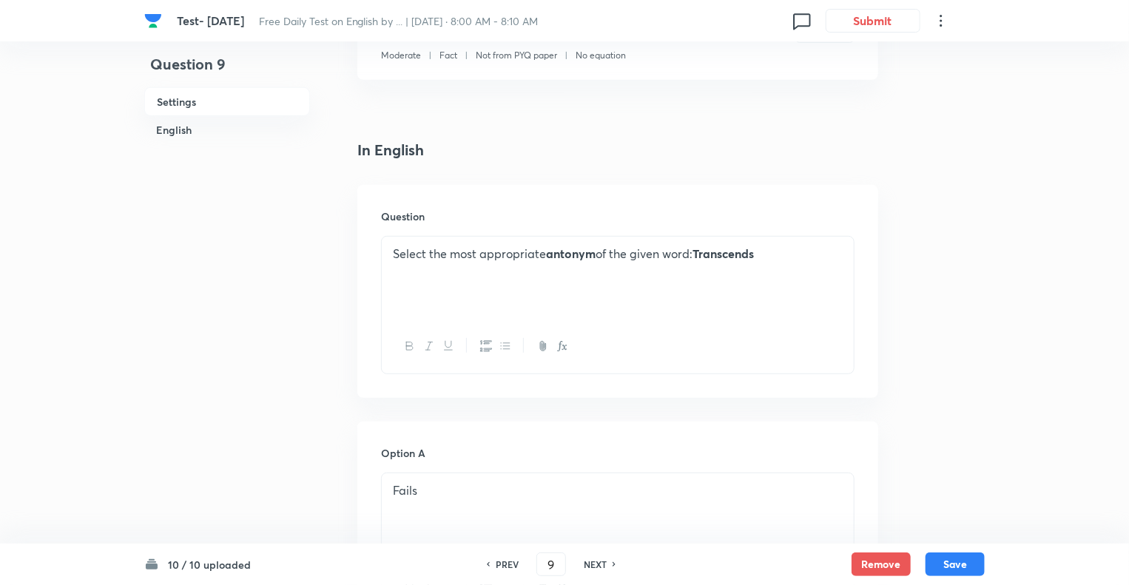
click at [592, 565] on h6 "NEXT" at bounding box center [595, 564] width 23 height 13
type input "10"
checkbox input "false"
checkbox input "true"
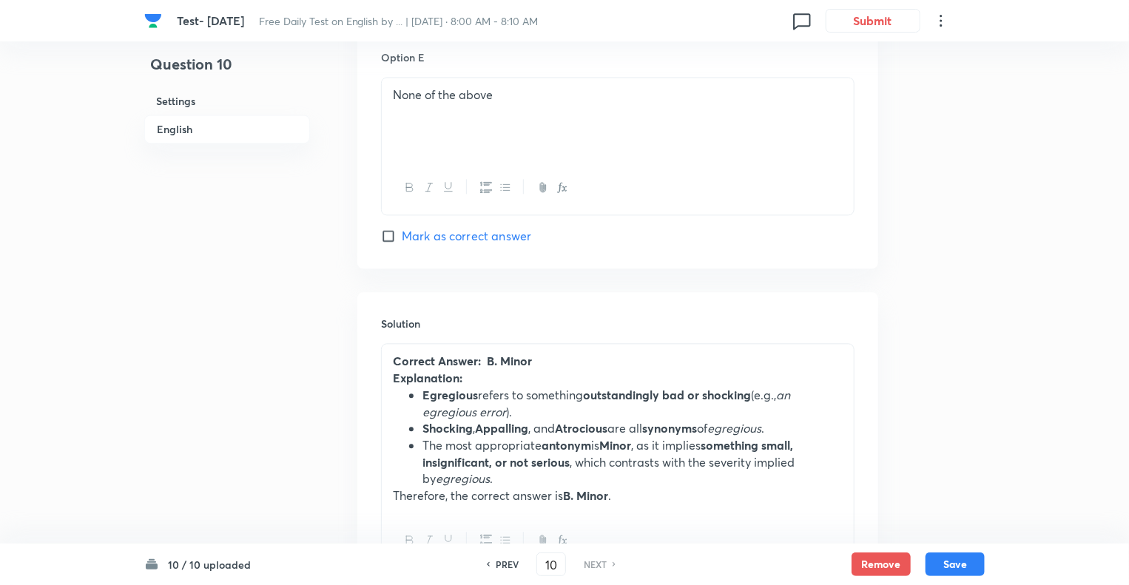
scroll to position [1727, 0]
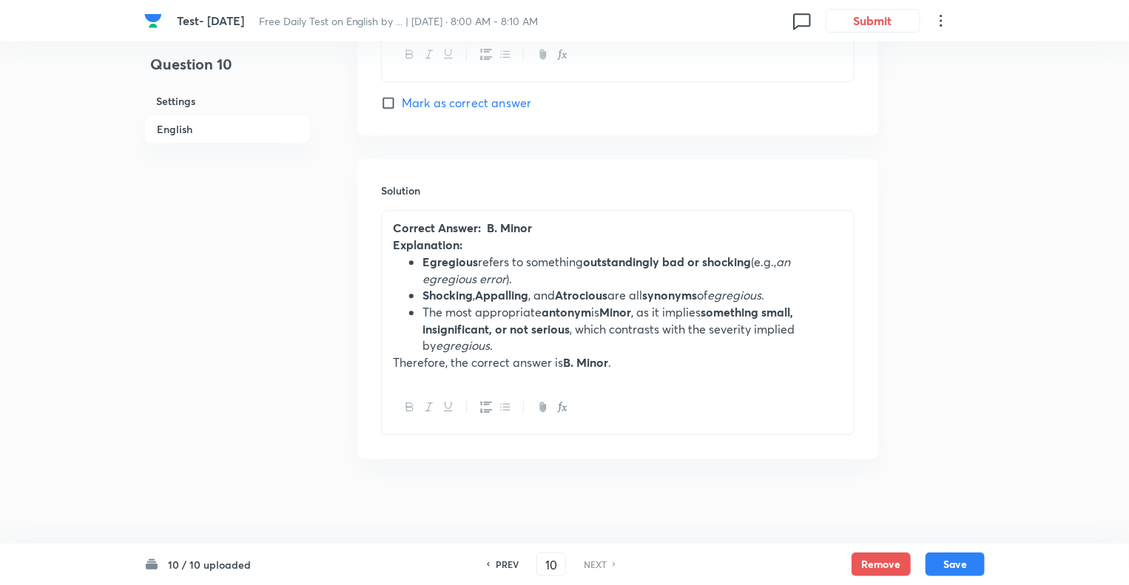
click at [509, 564] on h6 "PREV" at bounding box center [507, 564] width 23 height 13
type input "9"
checkbox input "false"
checkbox input "true"
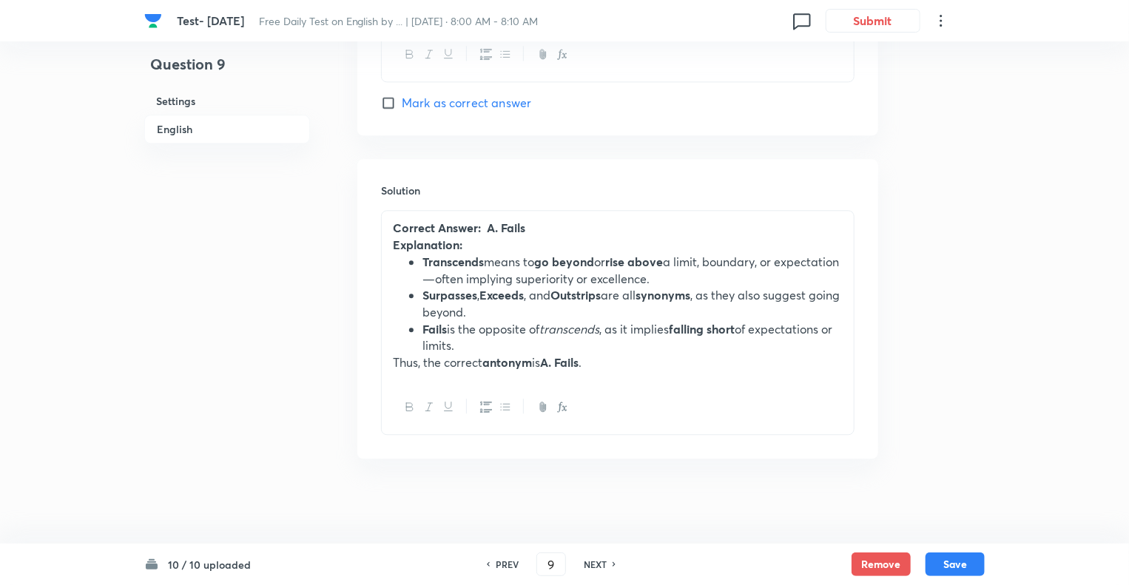
click at [509, 564] on h6 "PREV" at bounding box center [507, 564] width 23 height 13
type input "8"
checkbox input "false"
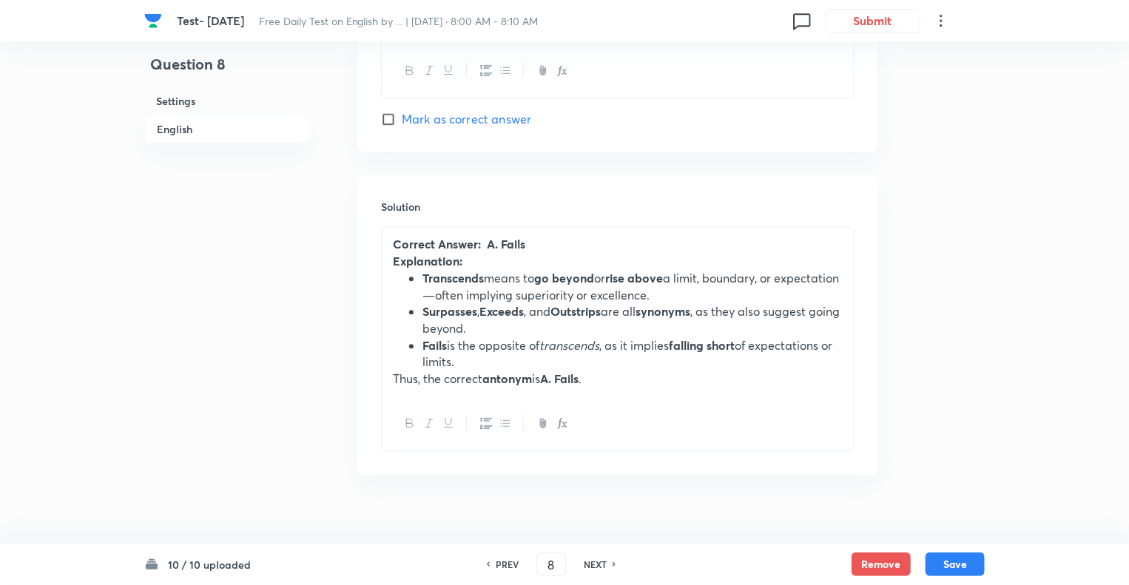
checkbox input "true"
click at [509, 564] on h6 "PREV" at bounding box center [507, 564] width 23 height 13
type input "7"
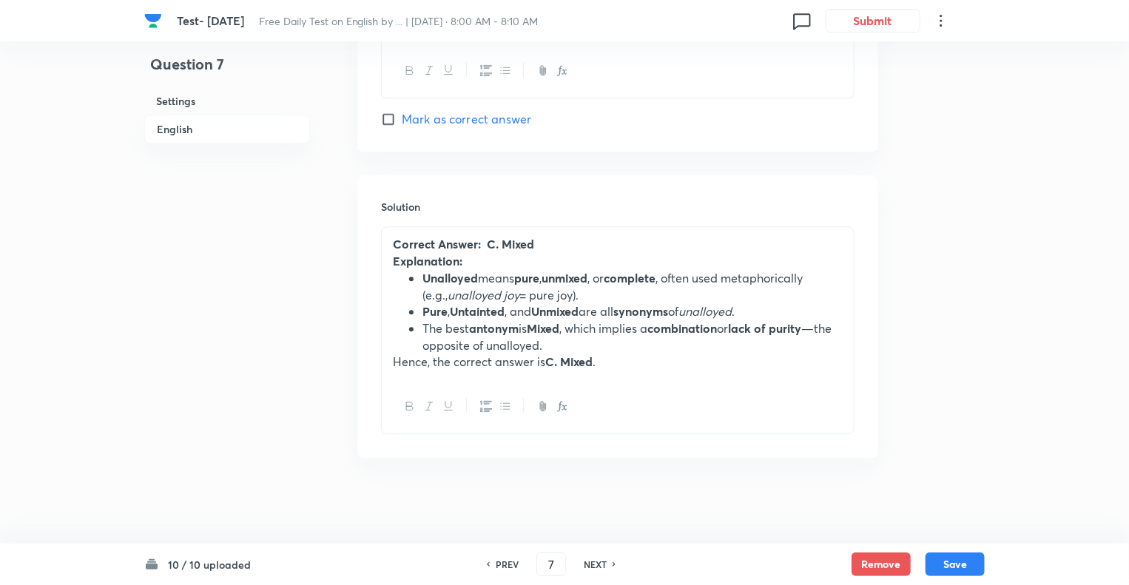
checkbox input "true"
click at [509, 564] on h6 "PREV" at bounding box center [507, 564] width 23 height 13
type input "6"
checkbox input "false"
checkbox input "true"
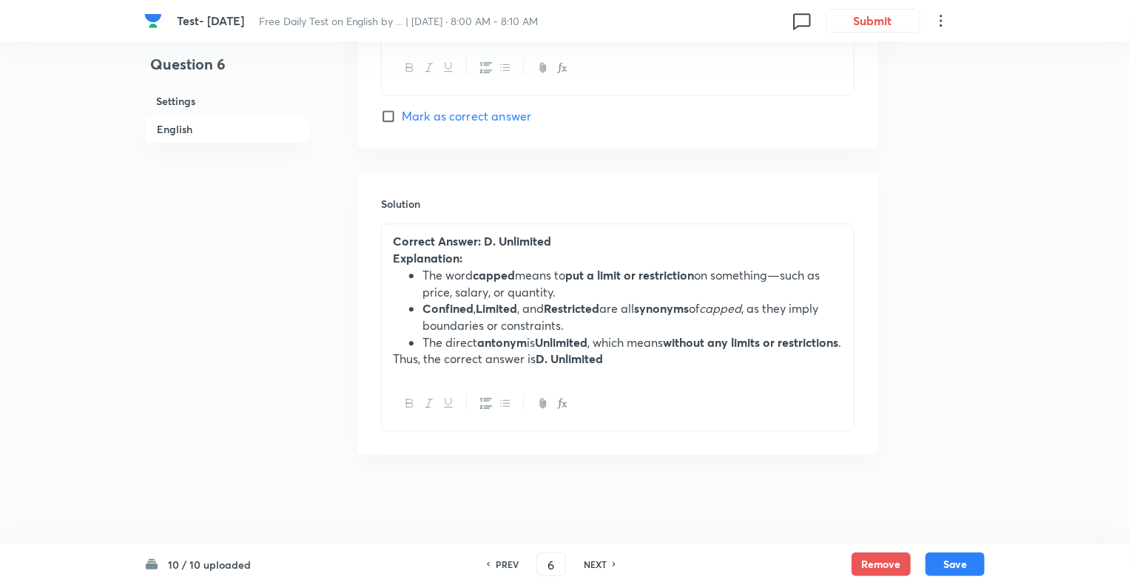
click at [509, 564] on h6 "PREV" at bounding box center [507, 564] width 23 height 13
type input "5"
checkbox input "false"
checkbox input "true"
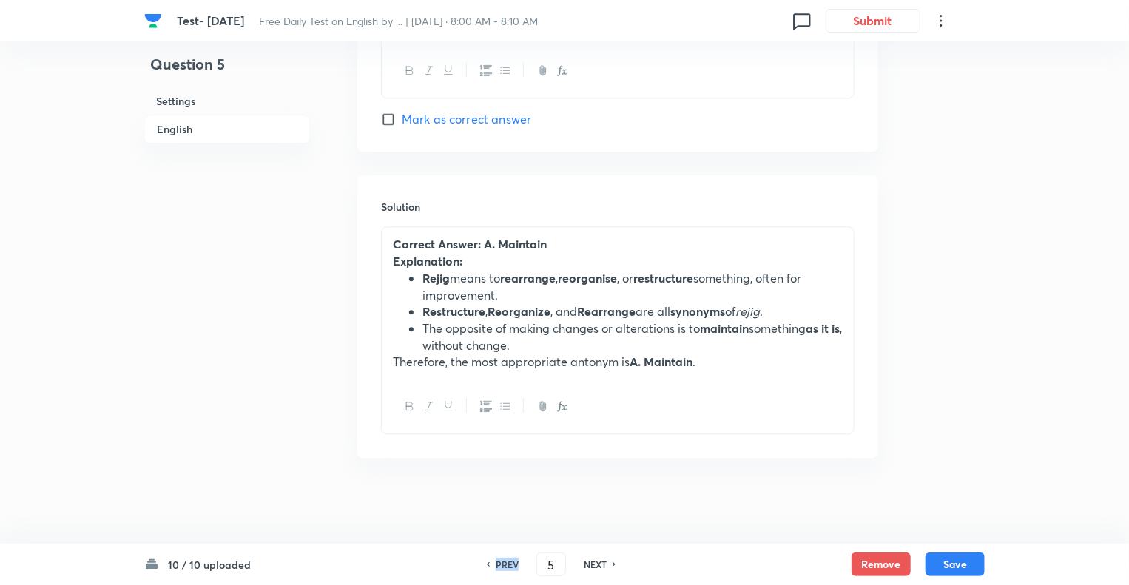
click at [509, 564] on h6 "PREV" at bounding box center [507, 564] width 23 height 13
type input "4"
checkbox input "false"
checkbox input "true"
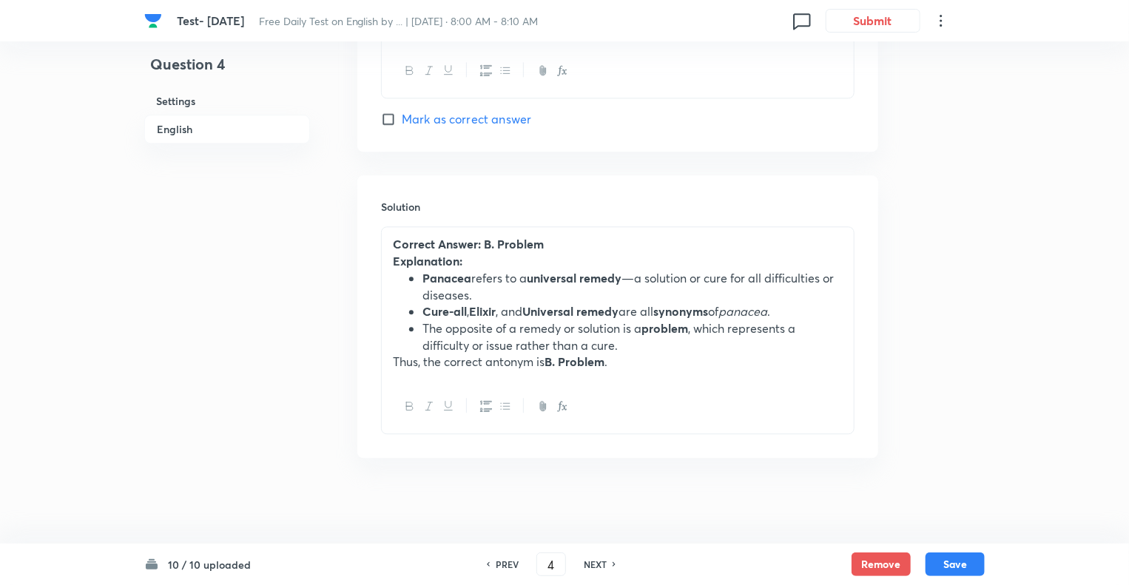
click at [509, 564] on h6 "PREV" at bounding box center [507, 564] width 23 height 13
type input "3"
checkbox input "false"
checkbox input "true"
click at [509, 564] on h6 "PREV" at bounding box center [507, 564] width 23 height 13
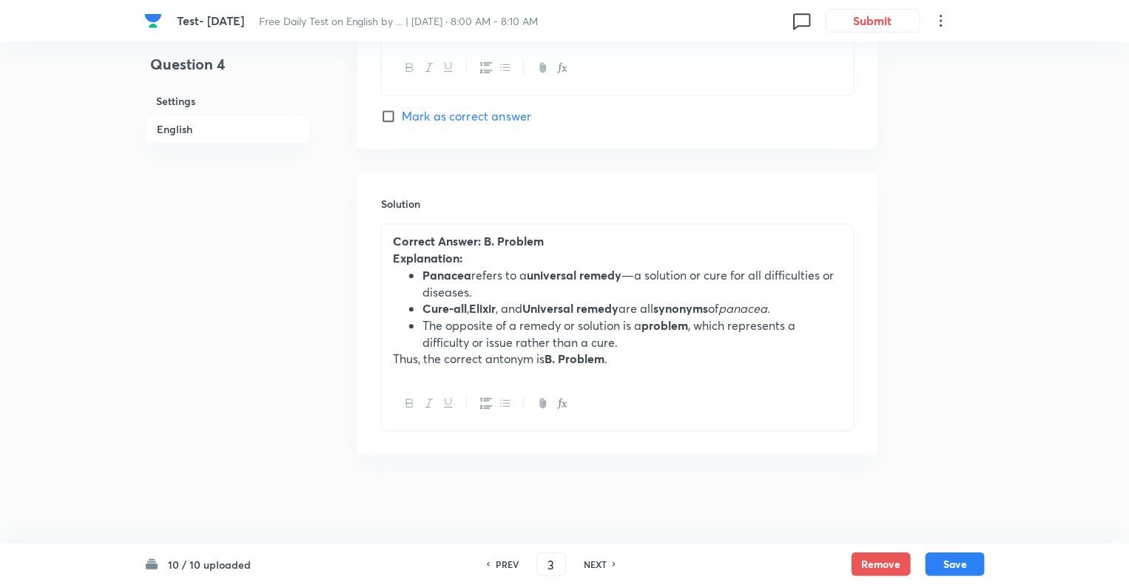
type input "2"
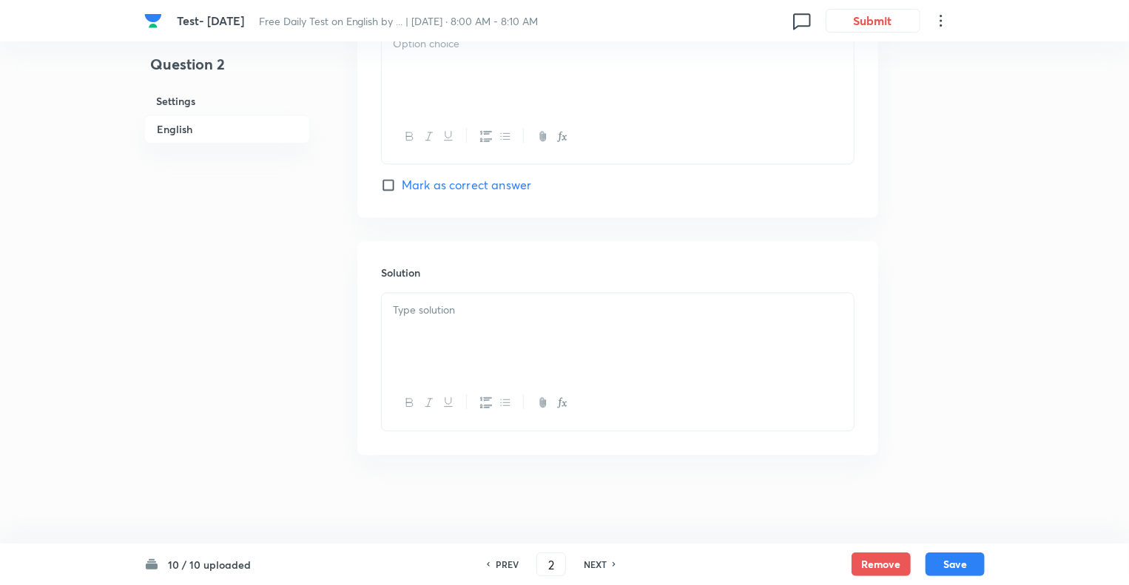
checkbox input "true"
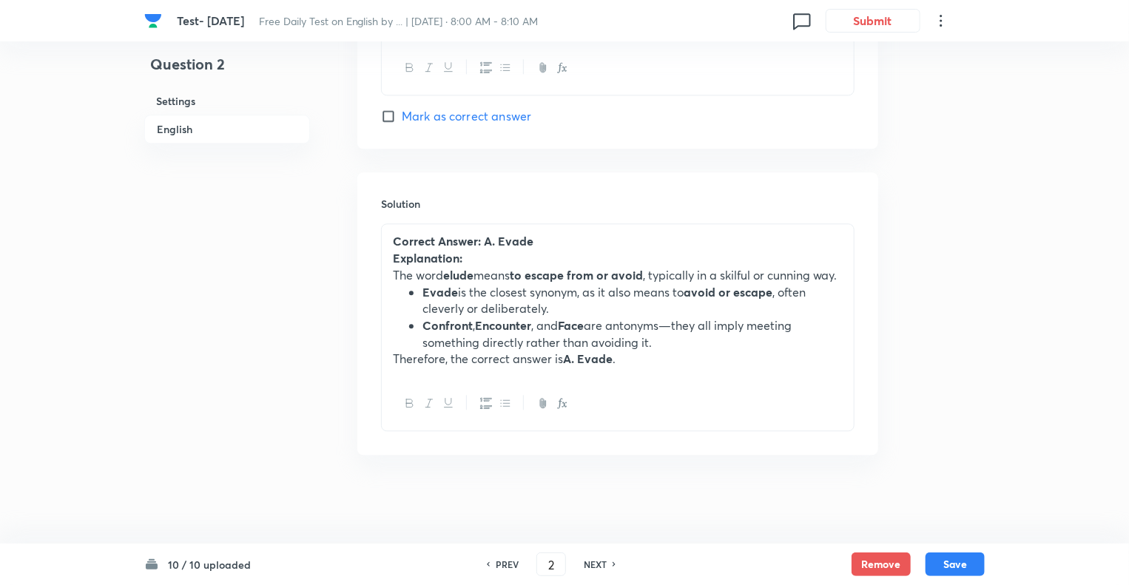
click at [509, 564] on h6 "PREV" at bounding box center [507, 564] width 23 height 13
type input "1"
checkbox input "false"
checkbox input "true"
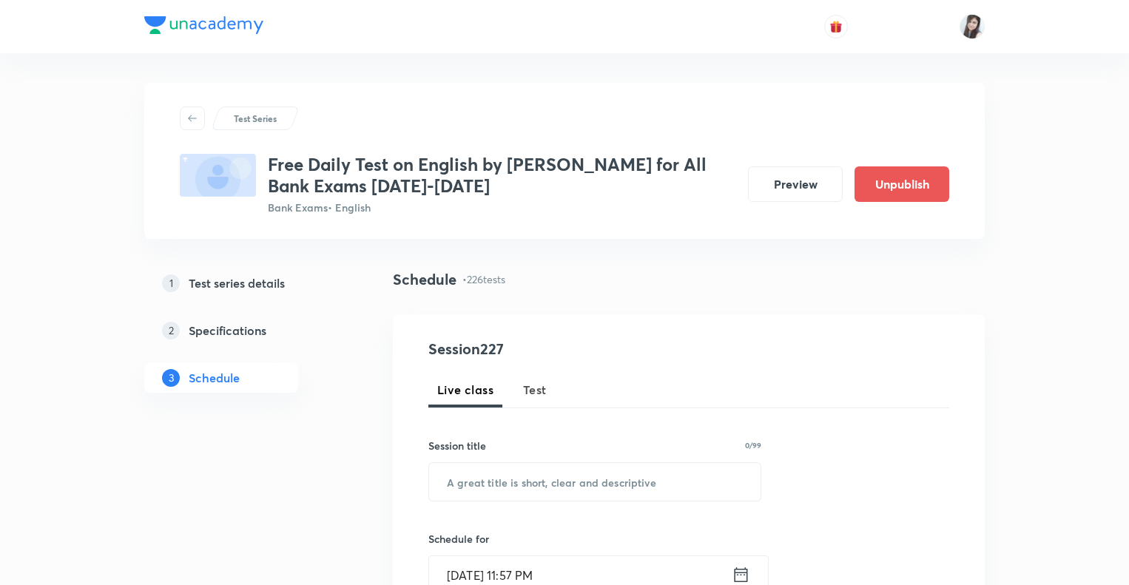
scroll to position [32529, 0]
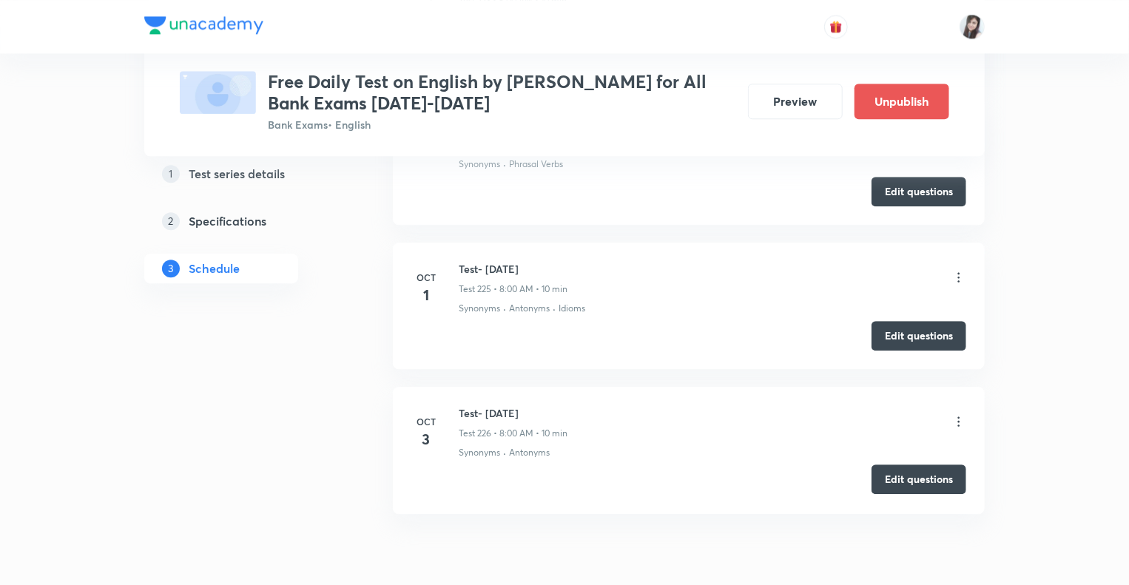
click at [885, 465] on button "Edit questions" at bounding box center [919, 480] width 95 height 30
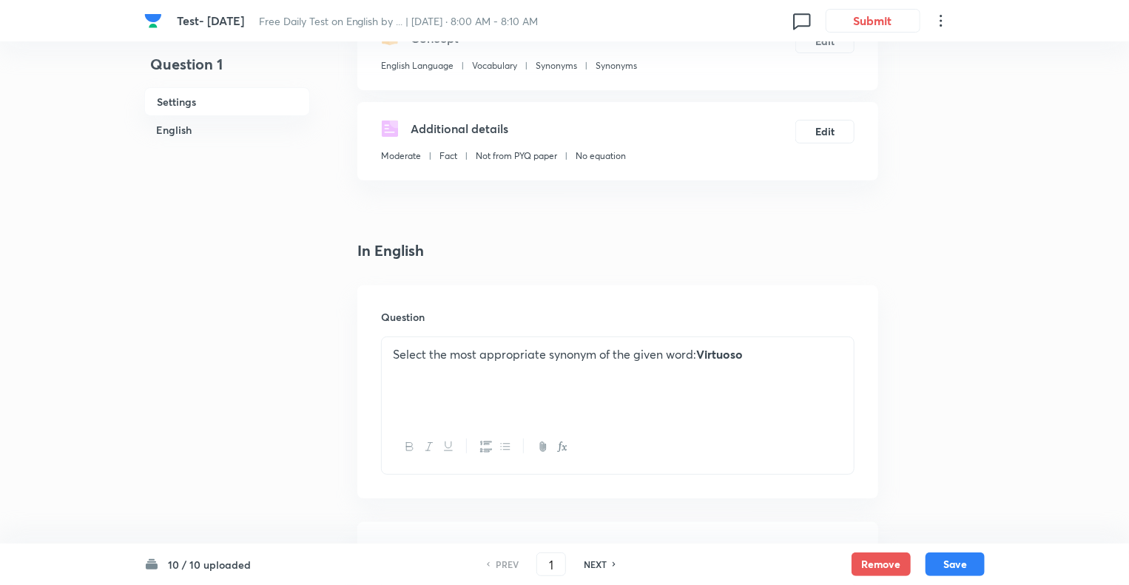
scroll to position [385, 0]
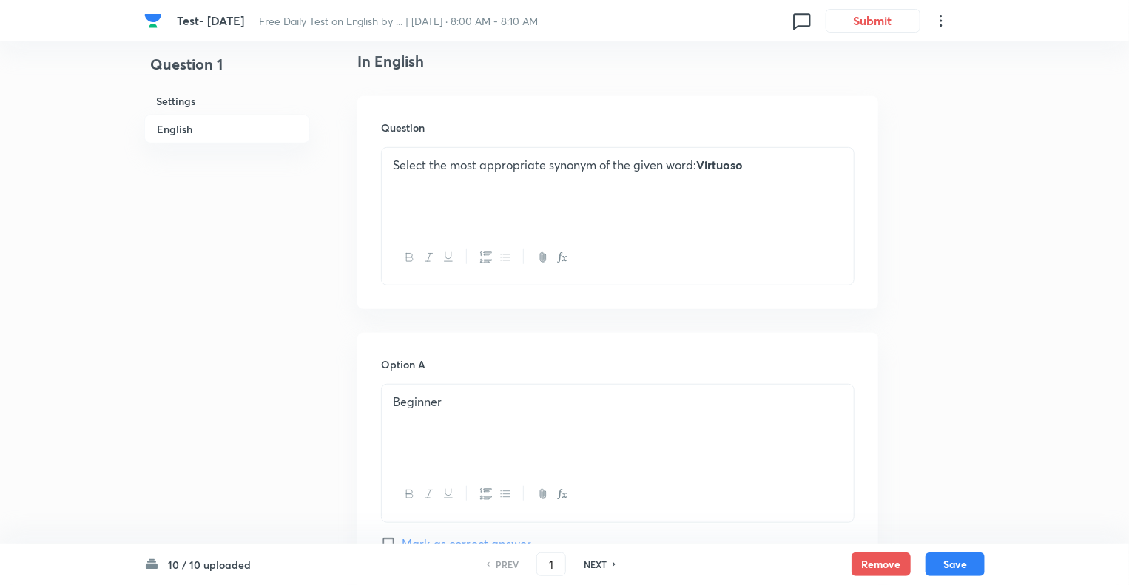
click at [590, 566] on h6 "NEXT" at bounding box center [595, 564] width 23 height 13
type input "2"
checkbox input "false"
checkbox input "true"
click at [590, 566] on h6 "NEXT" at bounding box center [595, 564] width 23 height 13
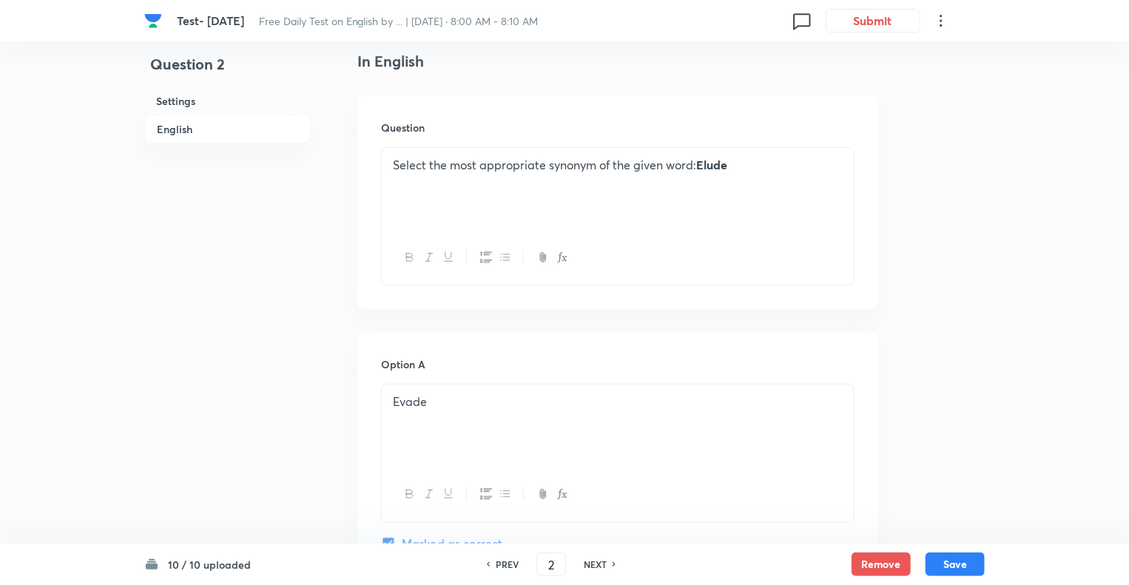
type input "3"
checkbox input "true"
click at [590, 566] on h6 "NEXT" at bounding box center [595, 564] width 23 height 13
type input "4"
checkbox input "false"
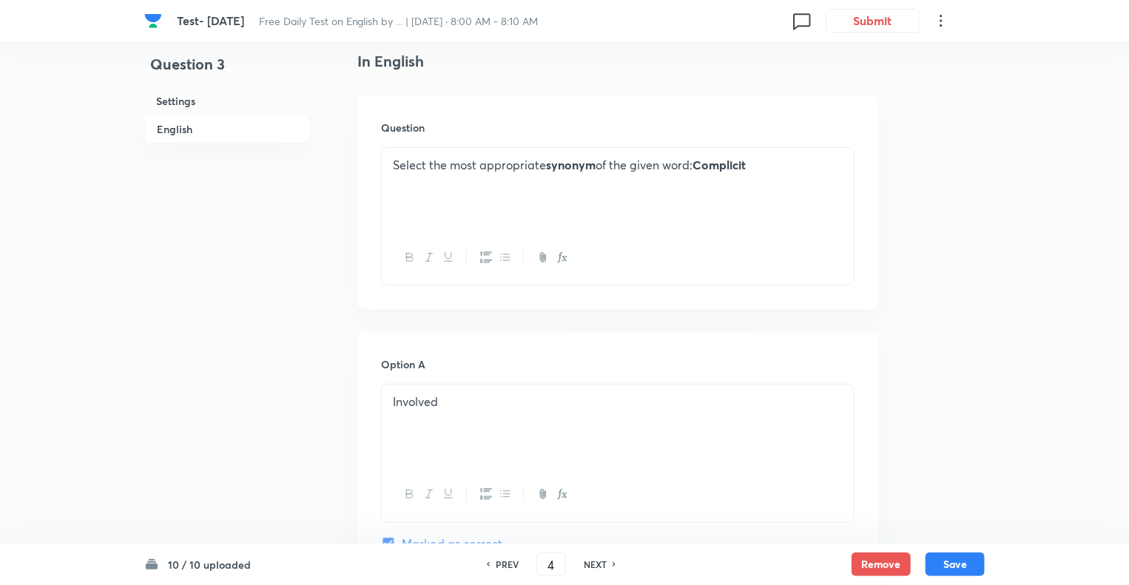
checkbox input "true"
drag, startPoint x: 702, startPoint y: 165, endPoint x: 343, endPoint y: 158, distance: 358.3
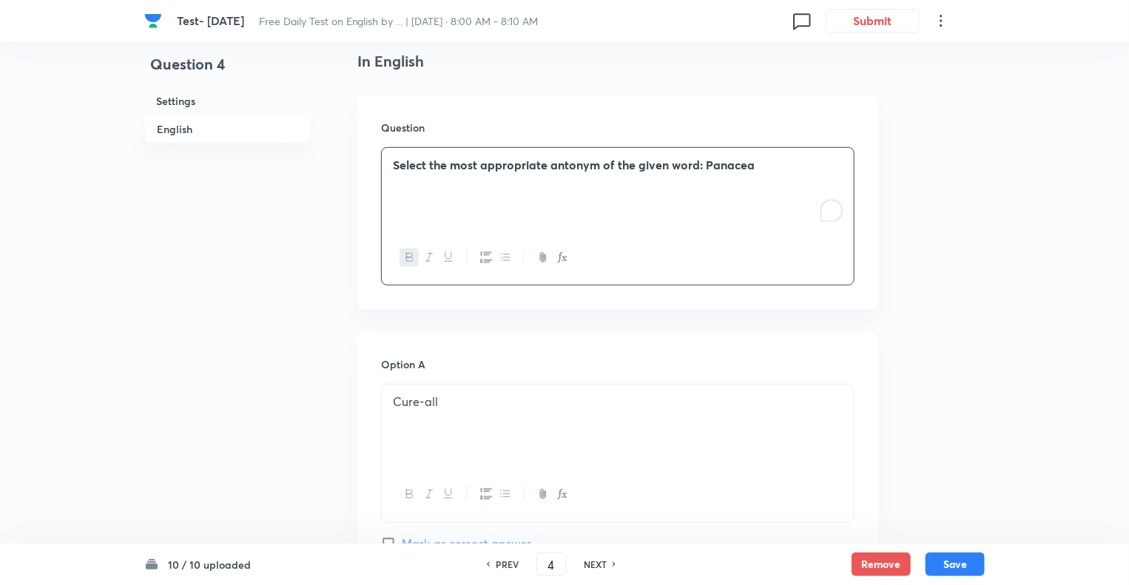
click at [399, 252] on div at bounding box center [618, 258] width 472 height 54
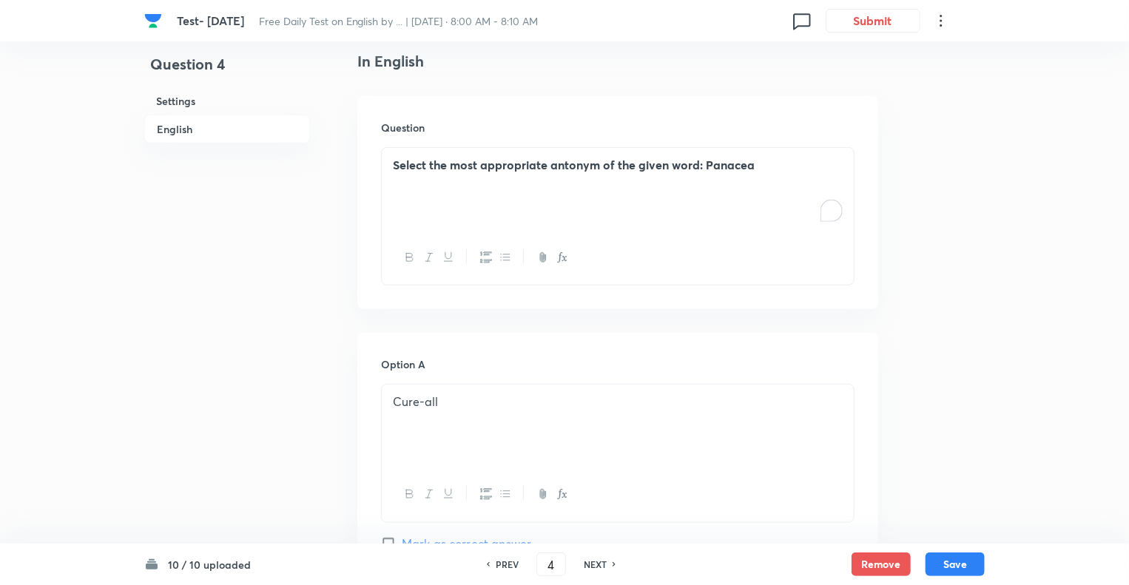
click at [406, 261] on icon "button" at bounding box center [409, 258] width 7 height 8
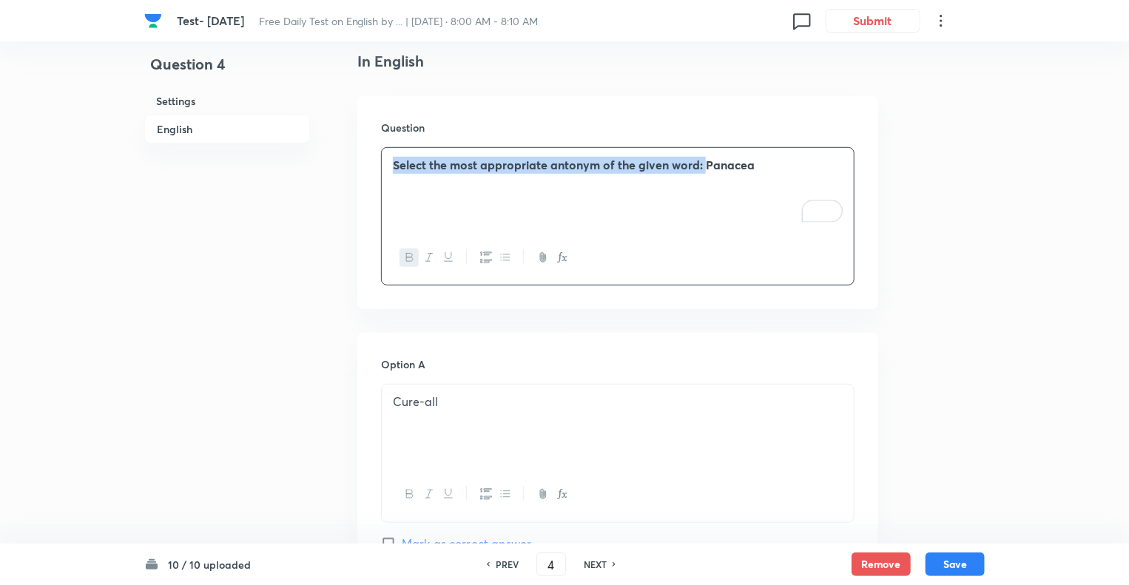
click at [406, 259] on icon "button" at bounding box center [409, 258] width 7 height 8
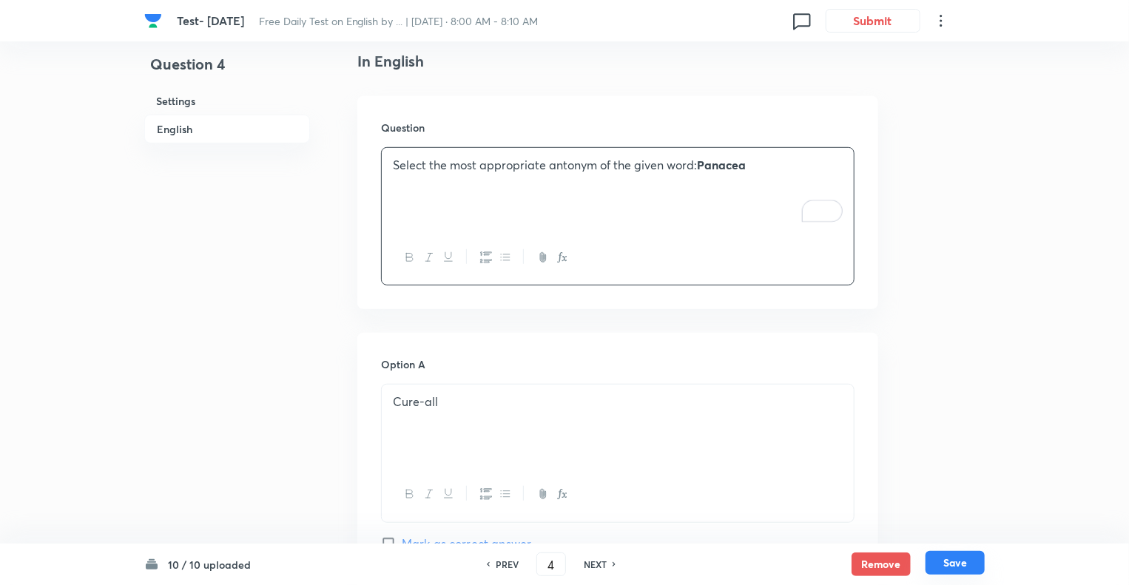
click at [947, 563] on button "Save" at bounding box center [955, 563] width 59 height 24
type input "5"
checkbox input "false"
checkbox input "true"
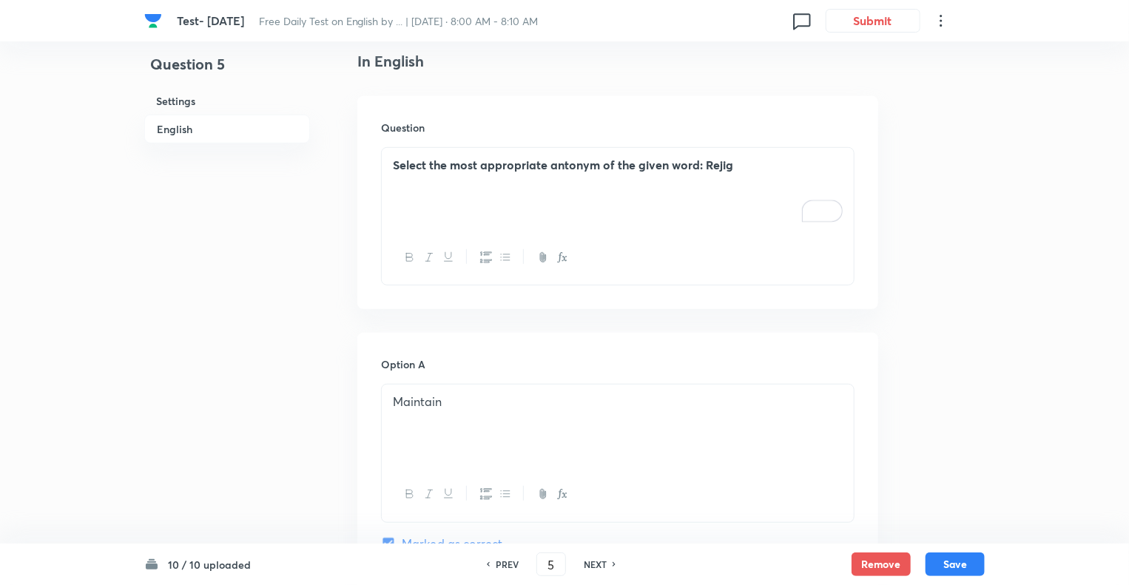
click at [702, 164] on strong "Select the most appropriate antonym of the given word: Rejig" at bounding box center [563, 165] width 340 height 16
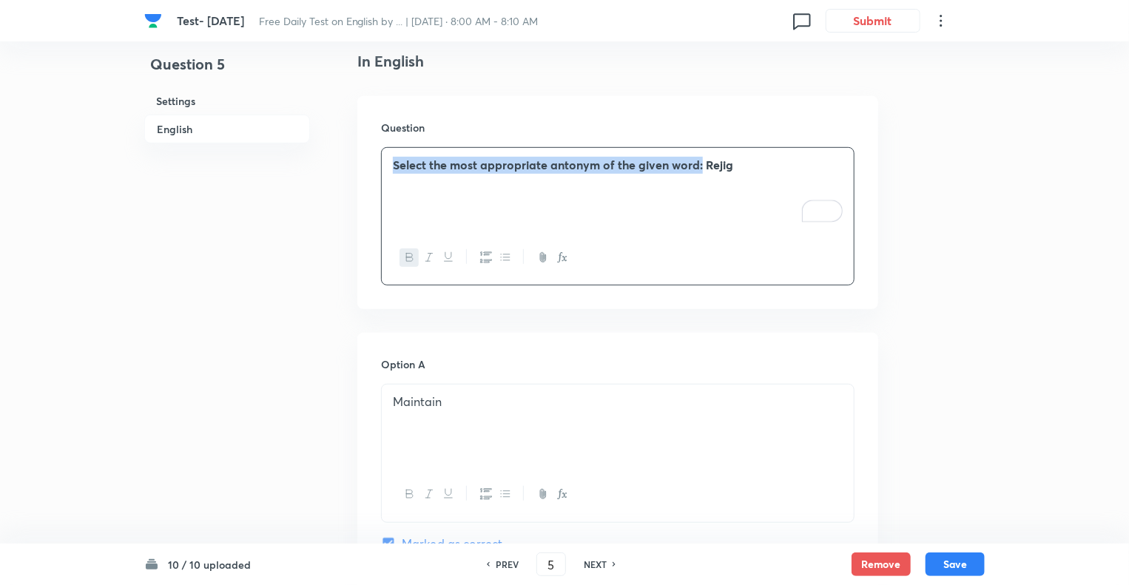
drag, startPoint x: 702, startPoint y: 164, endPoint x: 364, endPoint y: 155, distance: 337.6
click at [364, 155] on div "Question Select the most appropriate antonym of the given word: Rejig" at bounding box center [617, 202] width 521 height 213
click at [408, 263] on button "button" at bounding box center [409, 258] width 19 height 19
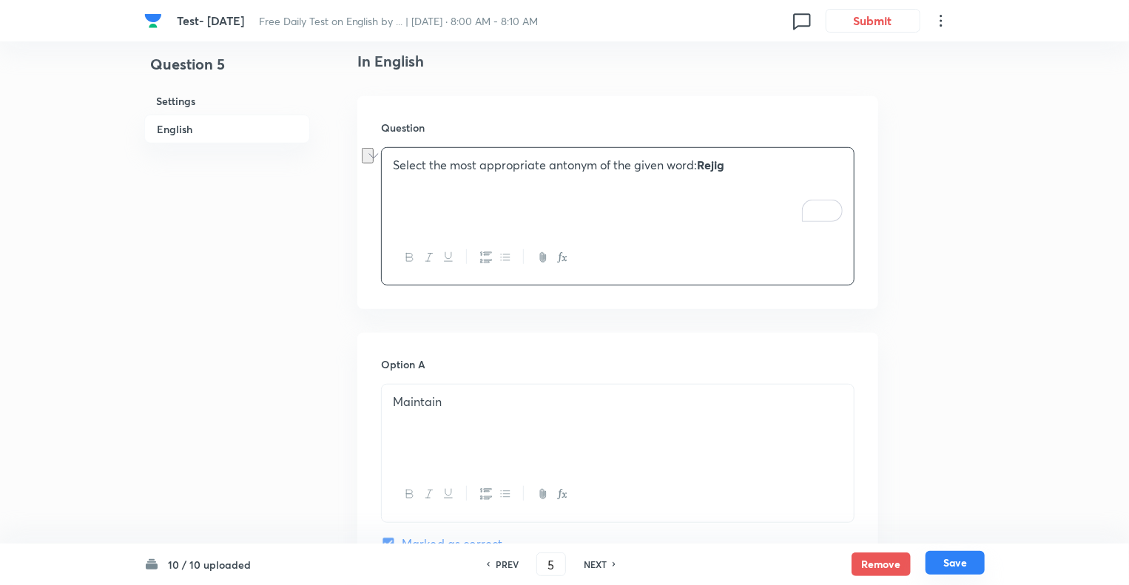
click at [944, 562] on button "Save" at bounding box center [955, 563] width 59 height 24
type input "6"
checkbox input "false"
checkbox input "true"
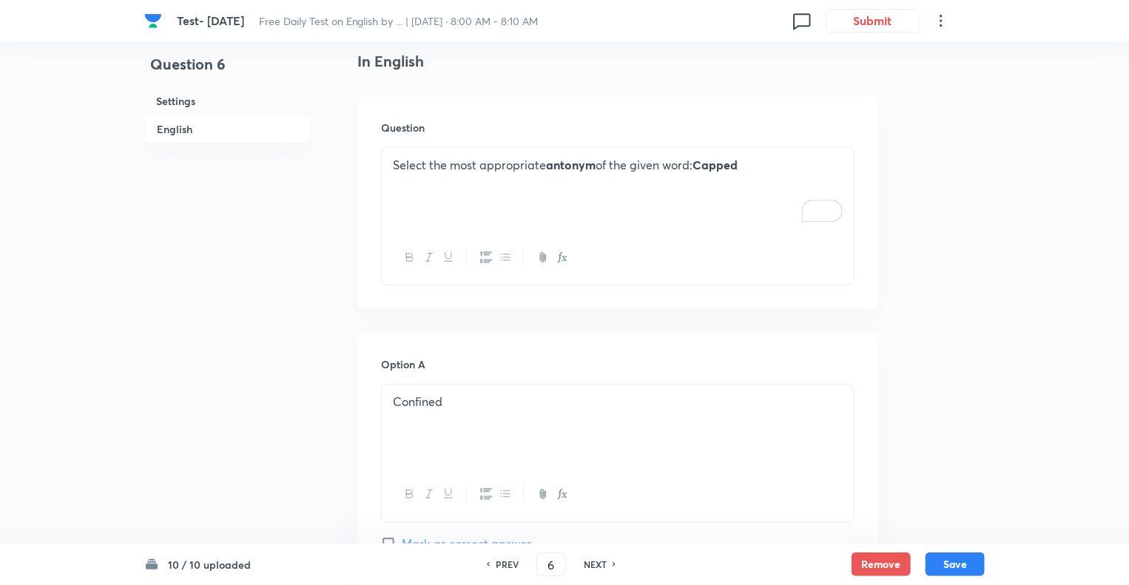
click at [504, 561] on h6 "PREV" at bounding box center [507, 564] width 23 height 13
type input "5"
checkbox input "false"
checkbox input "true"
click at [504, 561] on h6 "PREV" at bounding box center [507, 564] width 23 height 13
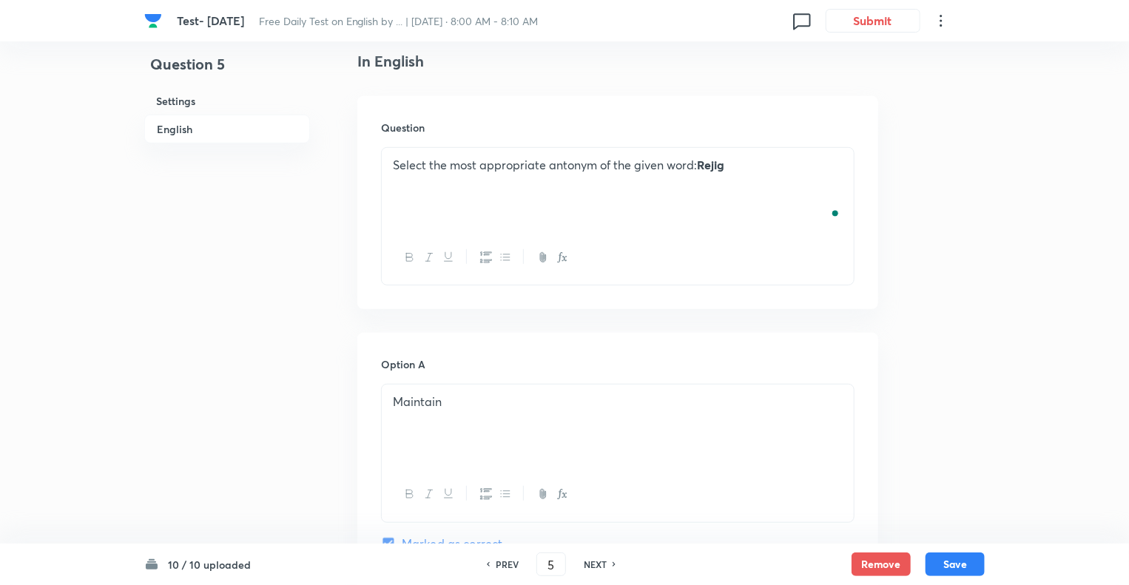
type input "4"
checkbox input "false"
checkbox input "true"
click at [504, 561] on h6 "PREV" at bounding box center [507, 564] width 23 height 13
type input "3"
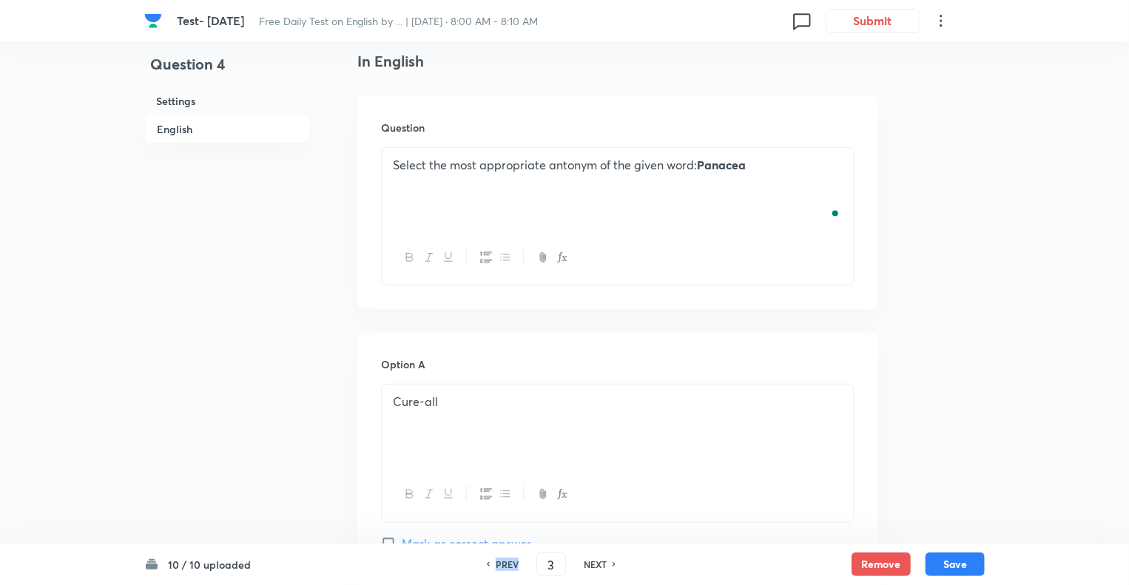
checkbox input "false"
checkbox input "true"
click at [504, 561] on h6 "PREV" at bounding box center [507, 564] width 23 height 13
type input "2"
checkbox input "true"
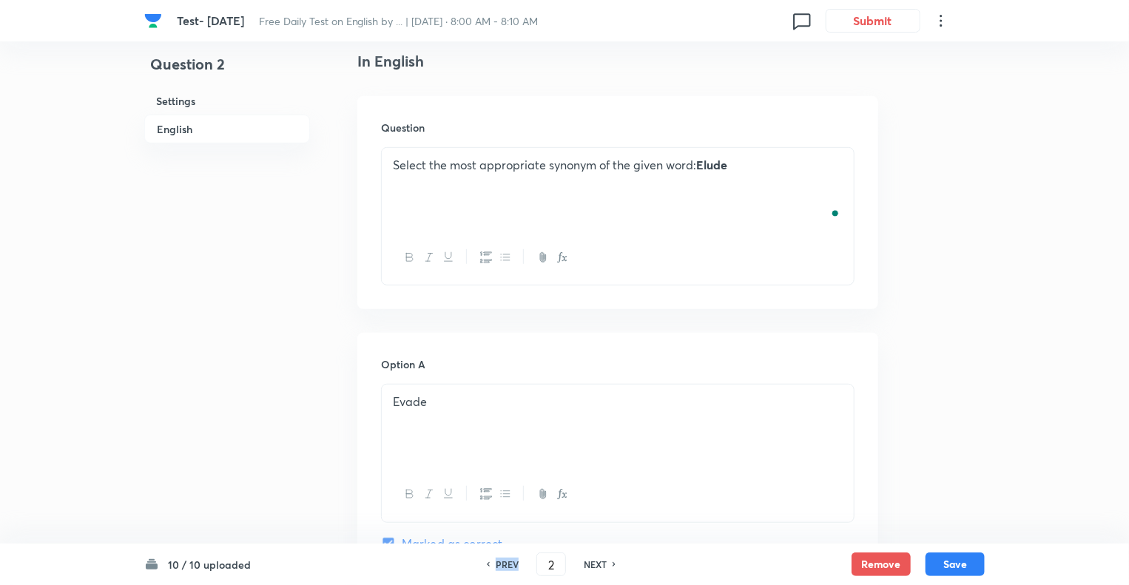
click at [504, 561] on h6 "PREV" at bounding box center [507, 564] width 23 height 13
type input "1"
checkbox input "false"
checkbox input "true"
click at [595, 567] on h6 "NEXT" at bounding box center [595, 564] width 23 height 13
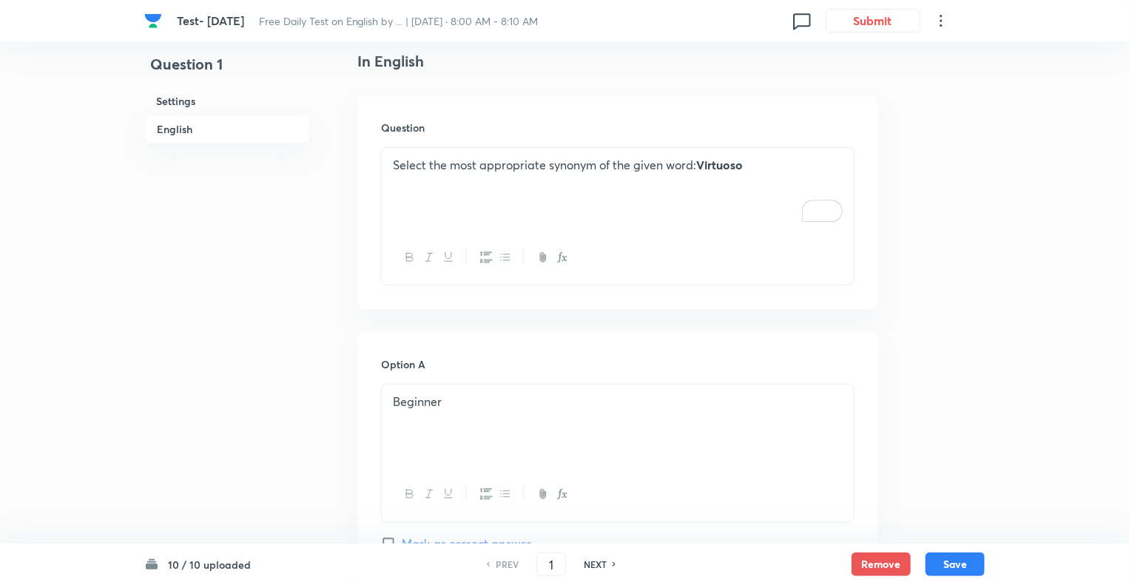
type input "2"
checkbox input "false"
checkbox input "true"
click at [595, 567] on h6 "NEXT" at bounding box center [595, 564] width 23 height 13
type input "3"
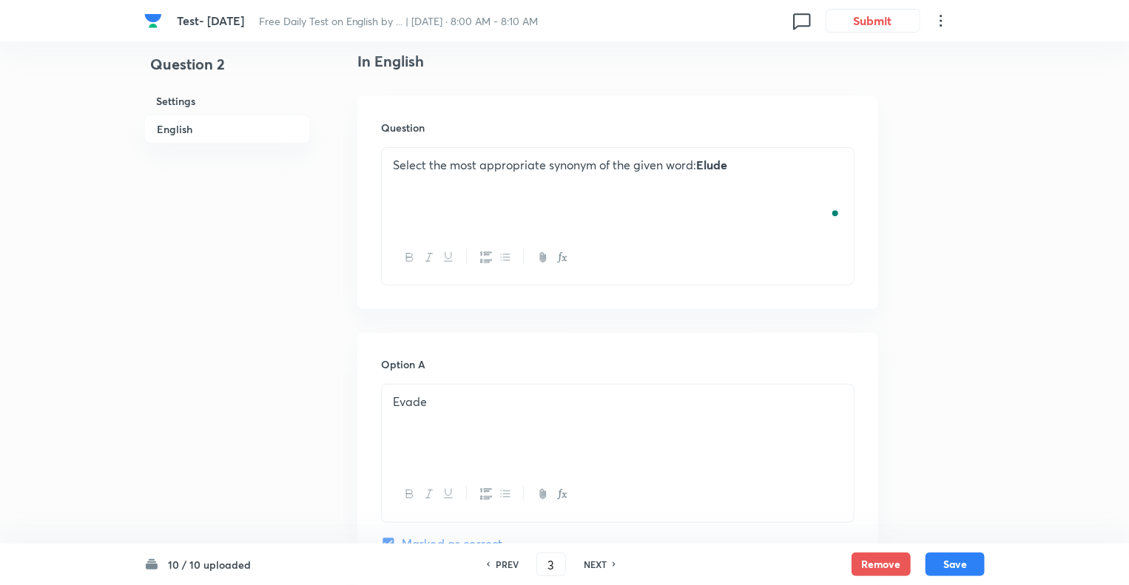
checkbox input "true"
click at [595, 567] on h6 "NEXT" at bounding box center [595, 564] width 23 height 13
type input "4"
checkbox input "false"
checkbox input "true"
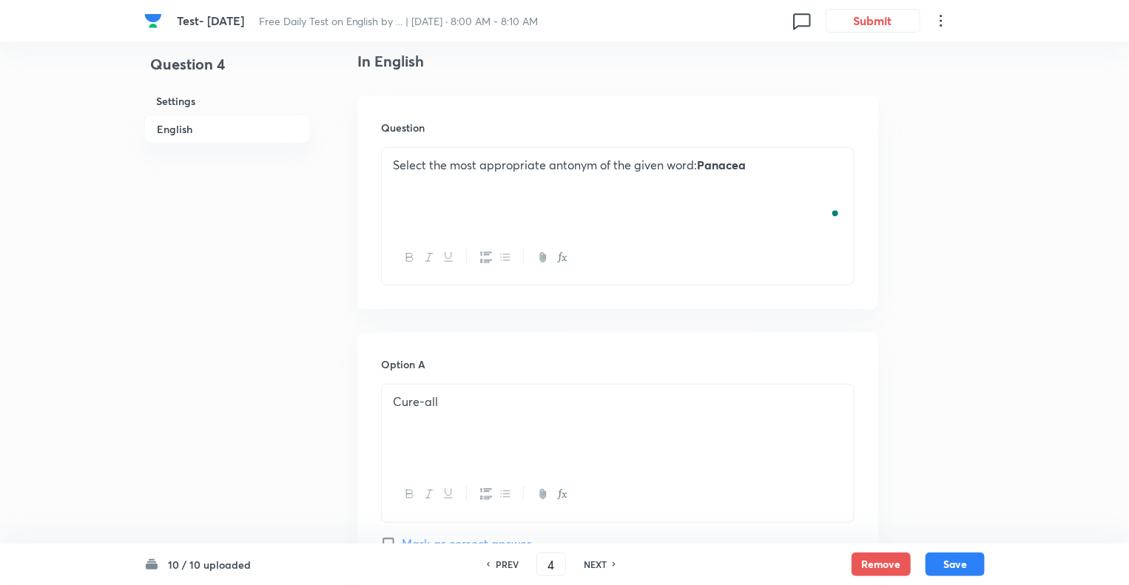
click at [500, 559] on h6 "PREV" at bounding box center [507, 564] width 23 height 13
type input "3"
checkbox input "false"
checkbox input "true"
drag, startPoint x: 600, startPoint y: 165, endPoint x: 511, endPoint y: 162, distance: 88.9
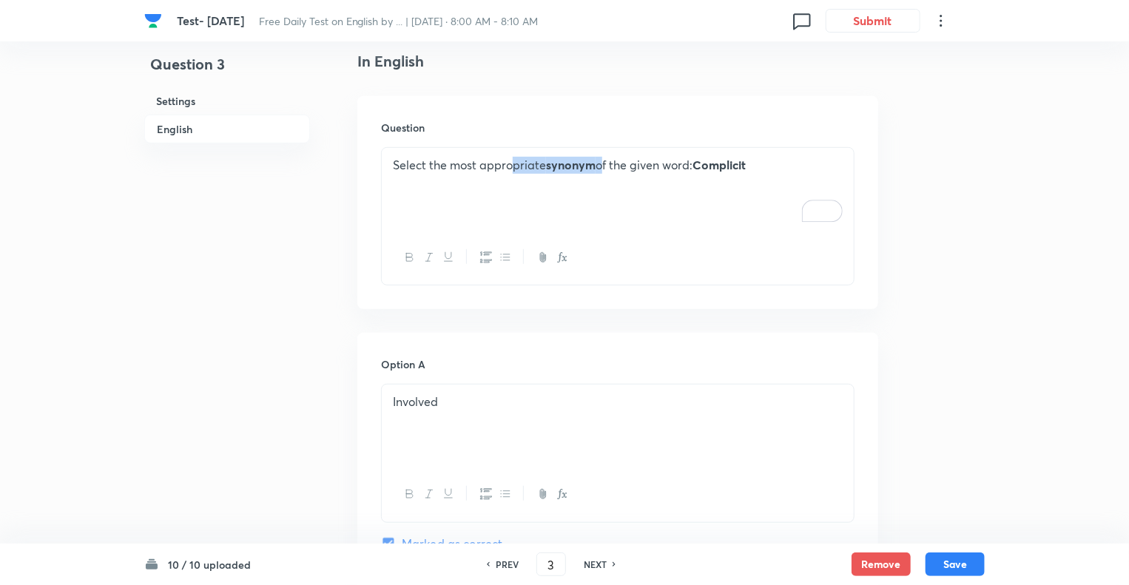
click at [511, 162] on p "Select the most appropriate synonym of the given word: Complicit" at bounding box center [618, 165] width 450 height 17
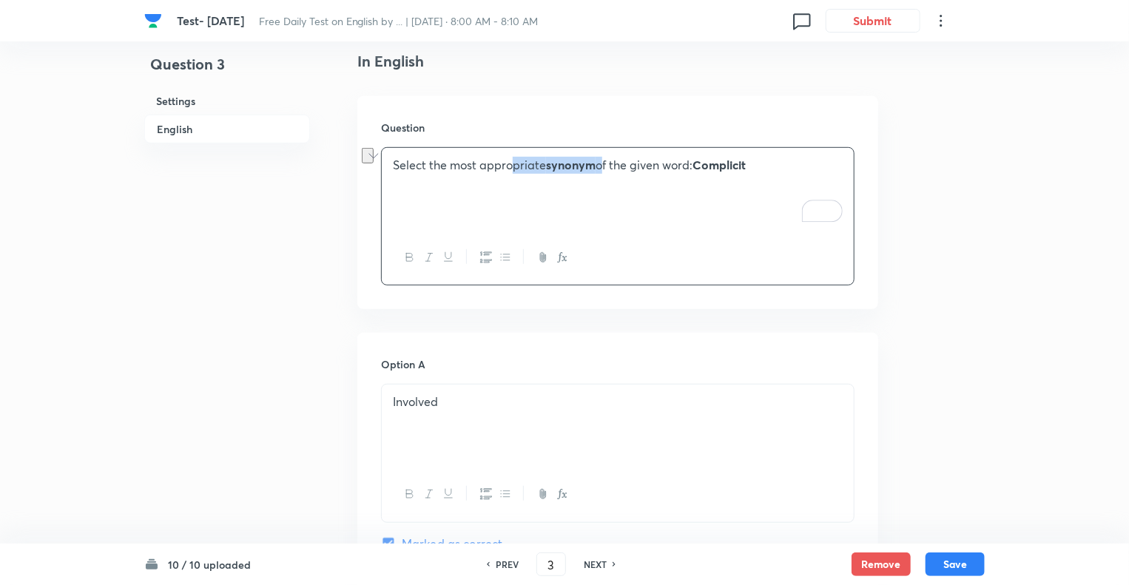
click at [408, 255] on icon "button" at bounding box center [410, 258] width 12 height 12
click at [973, 568] on button "Save" at bounding box center [955, 563] width 59 height 24
type input "4"
checkbox input "false"
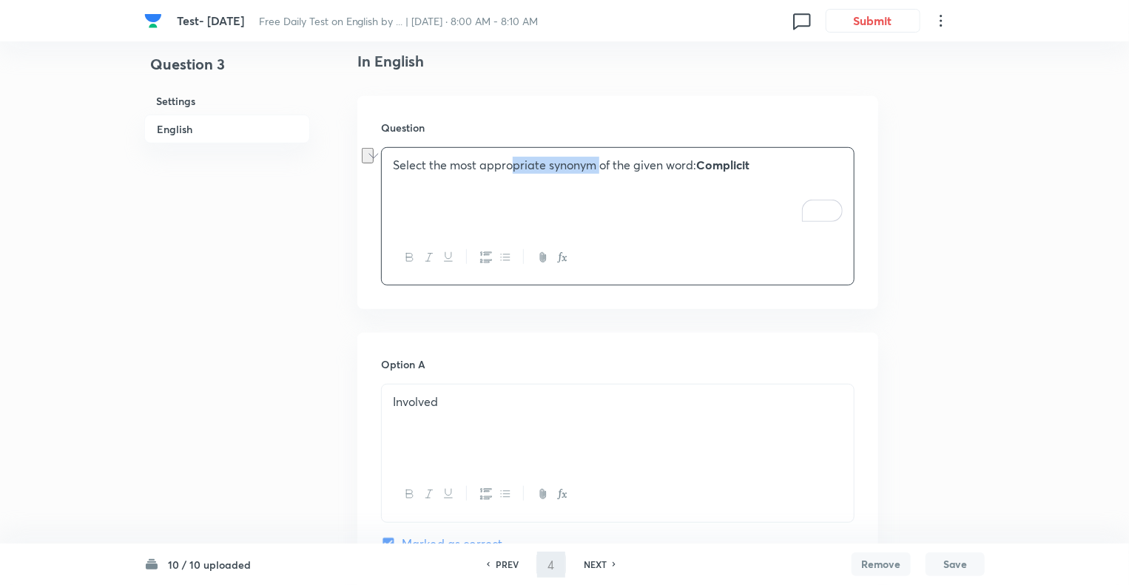
checkbox input "true"
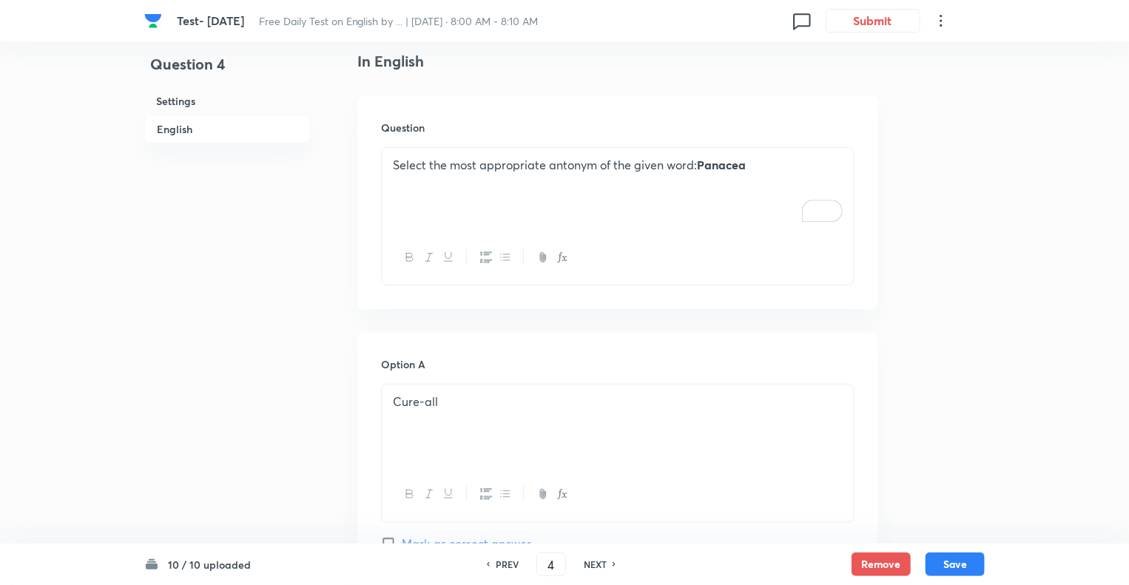
click at [591, 568] on h6 "NEXT" at bounding box center [595, 564] width 23 height 13
type input "5"
checkbox input "false"
checkbox input "true"
click at [591, 568] on h6 "NEXT" at bounding box center [595, 564] width 23 height 13
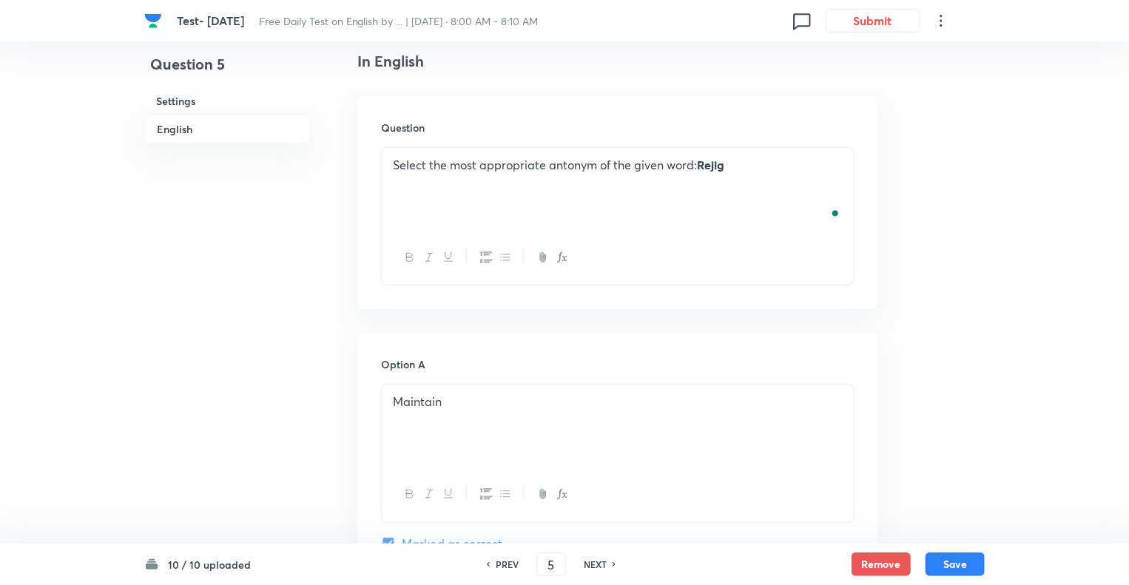
type input "6"
checkbox input "false"
checkbox input "true"
drag, startPoint x: 599, startPoint y: 169, endPoint x: 545, endPoint y: 166, distance: 53.4
click at [545, 166] on p "Select the most appropriate antonym of the given word: Capped" at bounding box center [618, 165] width 450 height 17
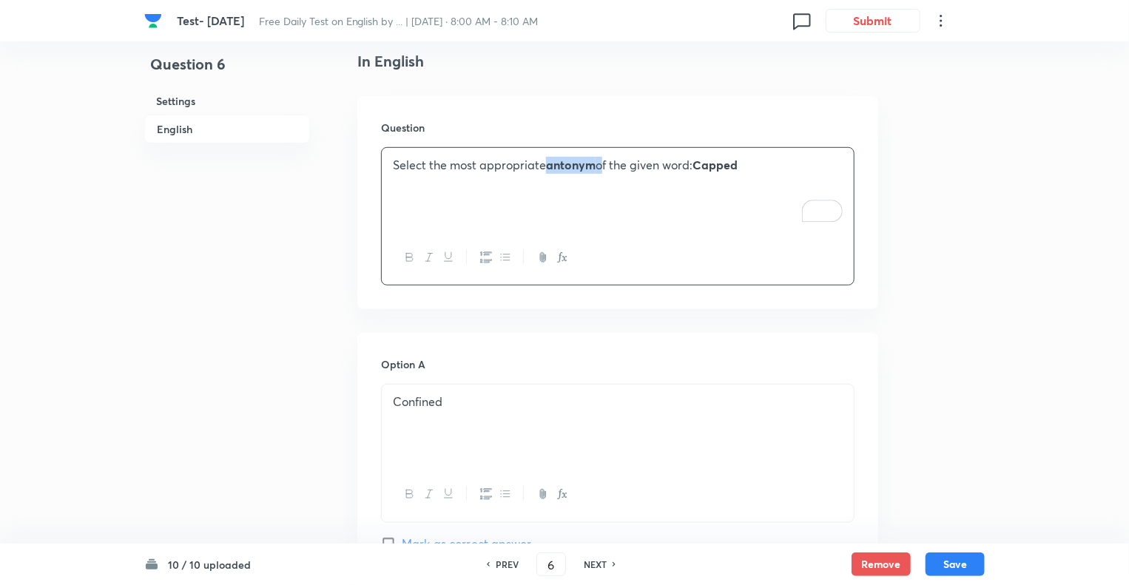
click at [406, 252] on icon "button" at bounding box center [410, 258] width 12 height 12
click at [417, 252] on button "button" at bounding box center [409, 258] width 19 height 19
click at [958, 564] on button "Save" at bounding box center [955, 563] width 59 height 24
type input "7"
checkbox input "false"
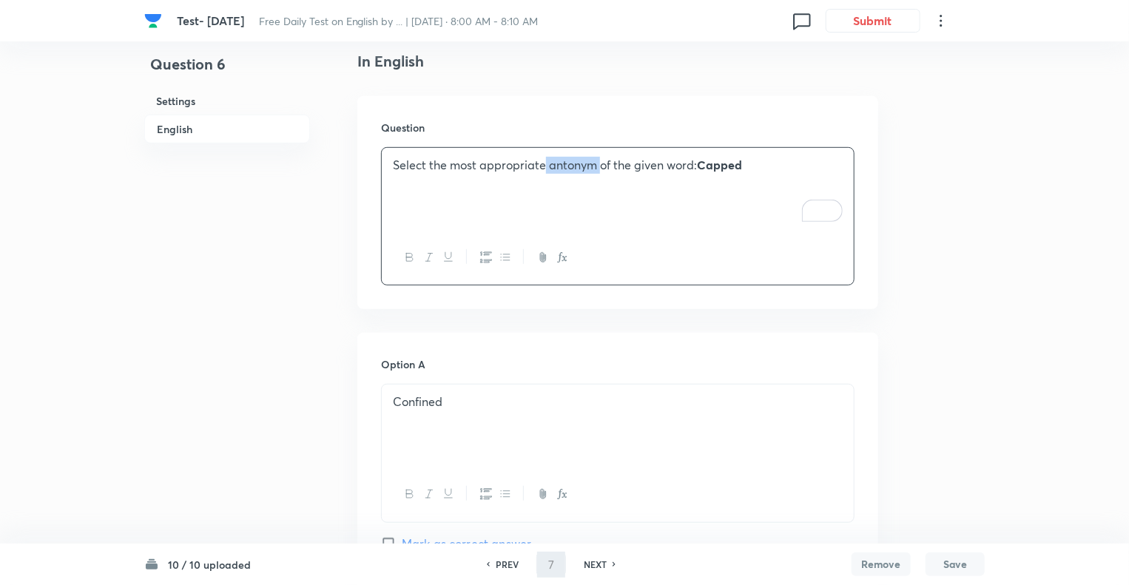
checkbox input "true"
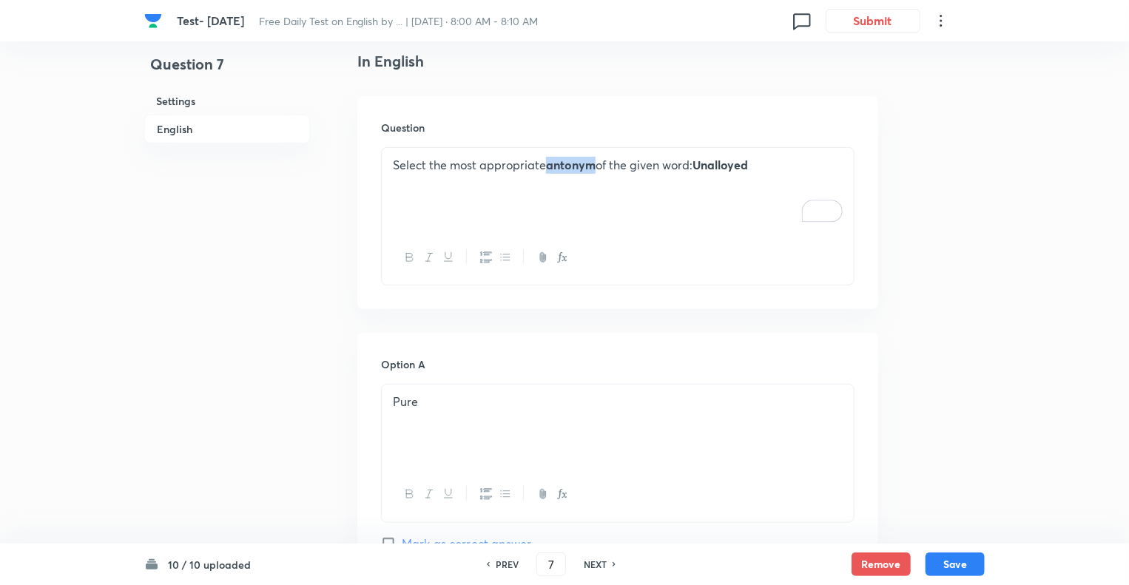
drag, startPoint x: 595, startPoint y: 164, endPoint x: 548, endPoint y: 165, distance: 47.4
click at [548, 165] on strong "antonym" at bounding box center [571, 165] width 50 height 16
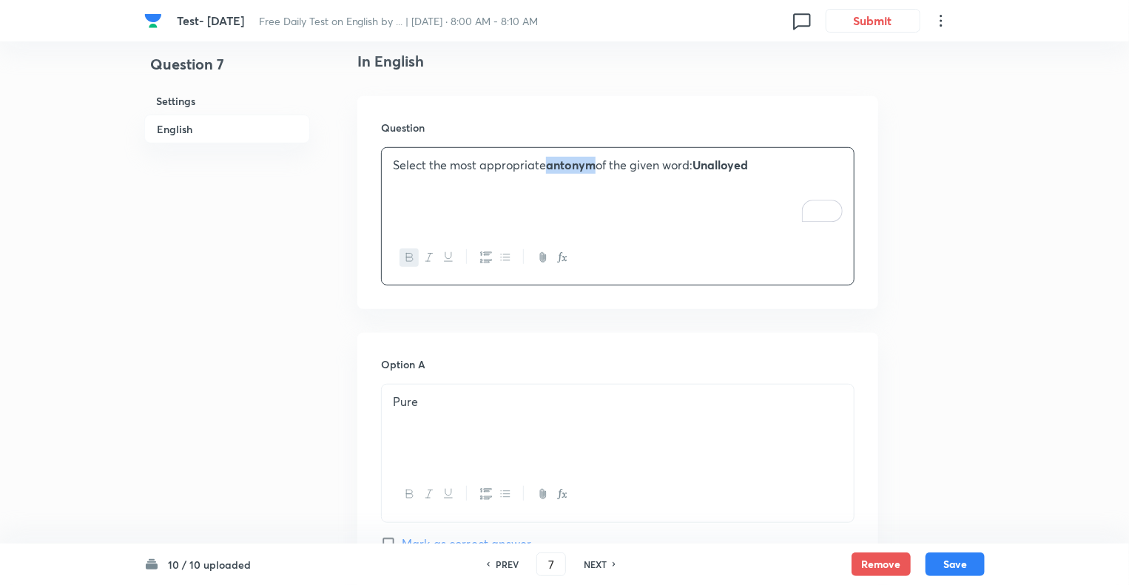
click at [407, 256] on icon "button" at bounding box center [410, 258] width 12 height 12
click at [916, 568] on div "Remove Save" at bounding box center [918, 565] width 133 height 24
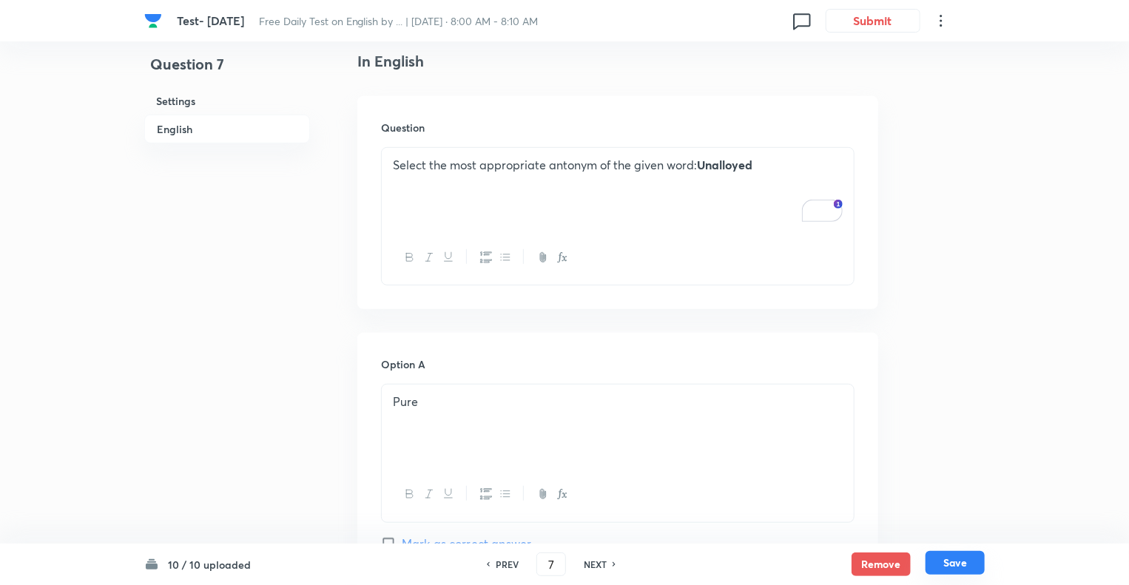
click at [944, 565] on button "Save" at bounding box center [955, 563] width 59 height 24
type input "8"
checkbox input "true"
drag, startPoint x: 600, startPoint y: 166, endPoint x: 545, endPoint y: 169, distance: 54.9
click at [545, 169] on p "Select the most appropriate synonym of the given word: Reviled" at bounding box center [618, 165] width 450 height 17
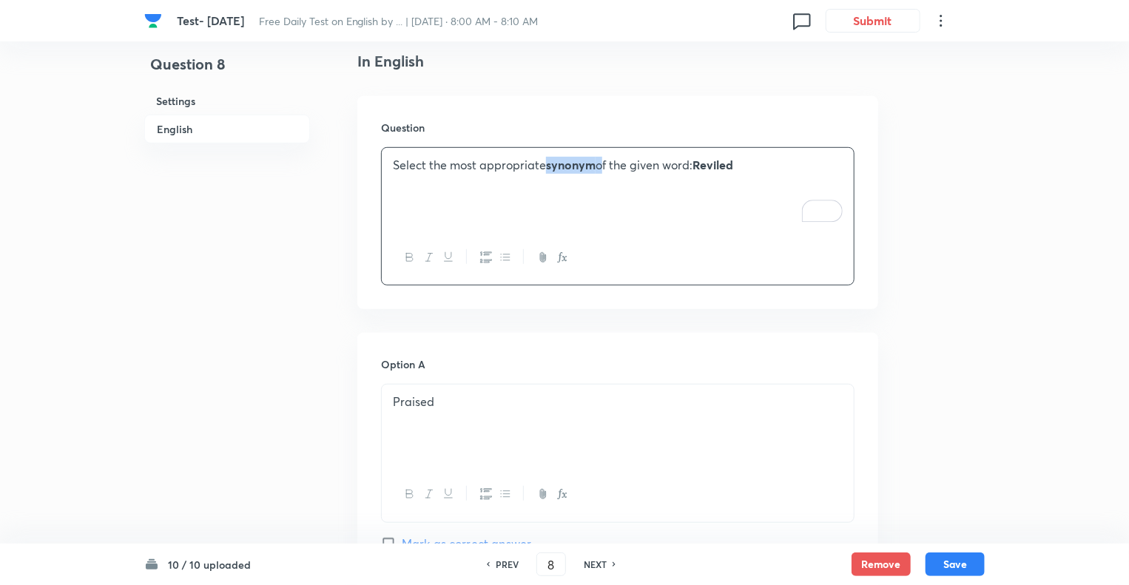
click at [404, 257] on icon "button" at bounding box center [410, 258] width 12 height 12
click at [410, 250] on button "button" at bounding box center [409, 258] width 19 height 19
click at [976, 574] on button "Save" at bounding box center [955, 563] width 59 height 24
type input "9"
checkbox input "false"
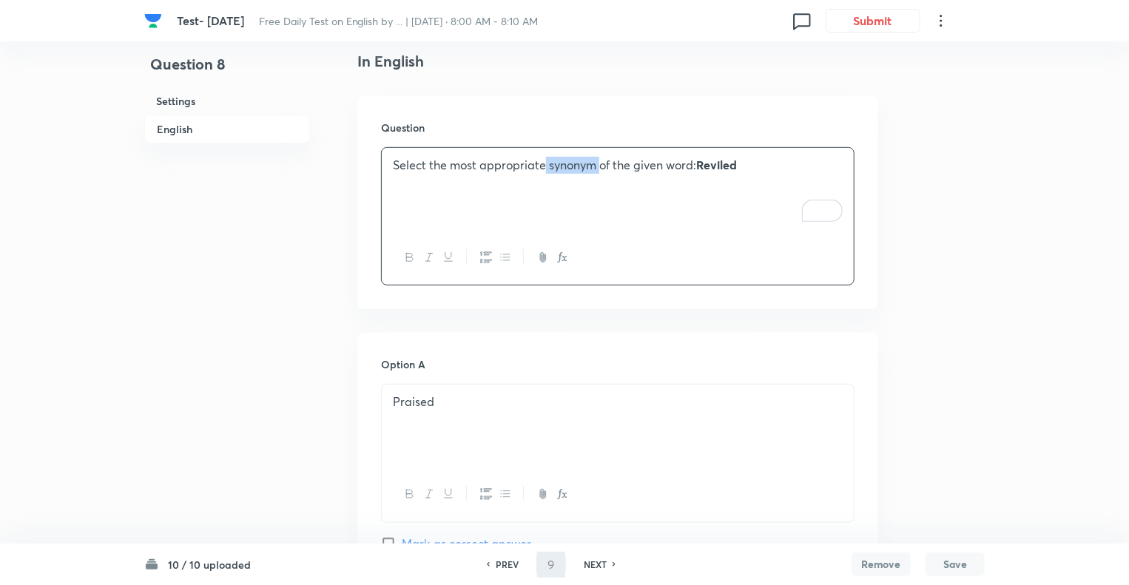
checkbox input "true"
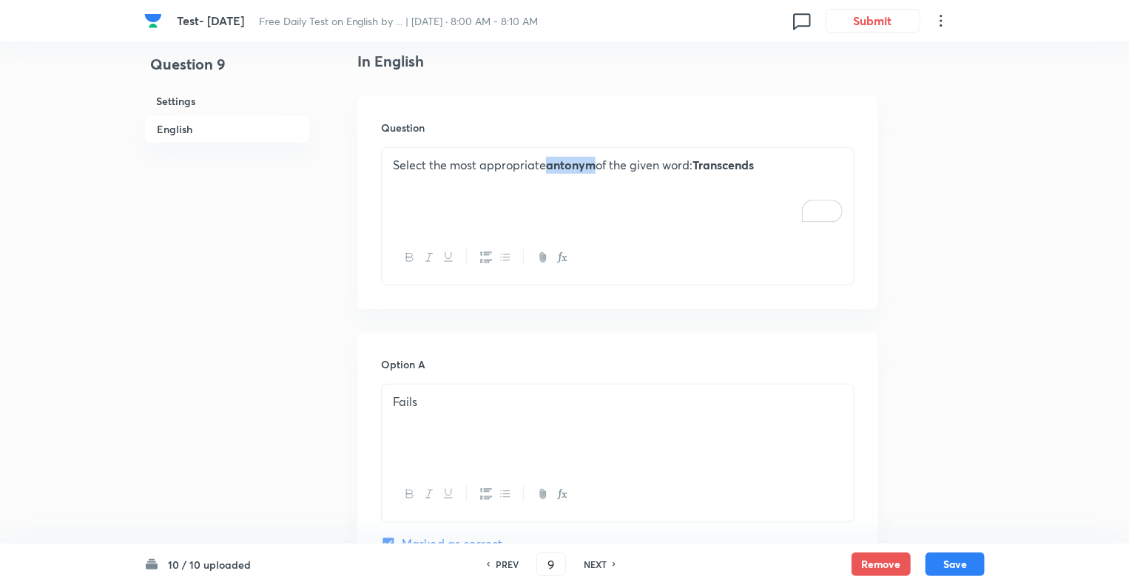
drag, startPoint x: 587, startPoint y: 167, endPoint x: 551, endPoint y: 165, distance: 36.3
click at [551, 165] on strong "antonym" at bounding box center [571, 165] width 50 height 16
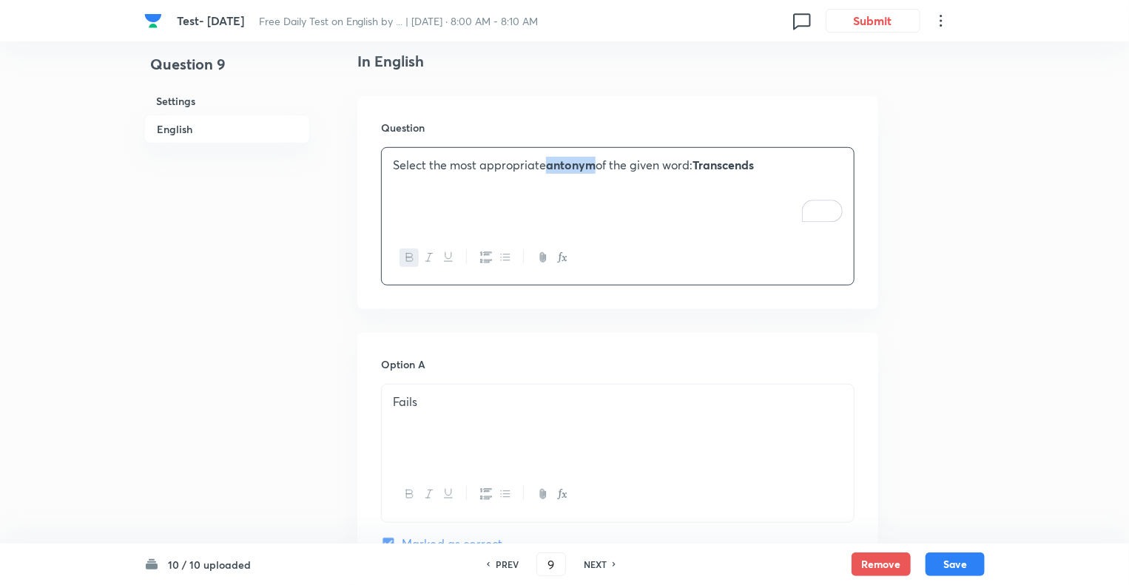
click at [410, 255] on icon "button" at bounding box center [410, 258] width 12 height 12
click at [944, 565] on button "Save" at bounding box center [955, 563] width 59 height 24
type input "10"
checkbox input "false"
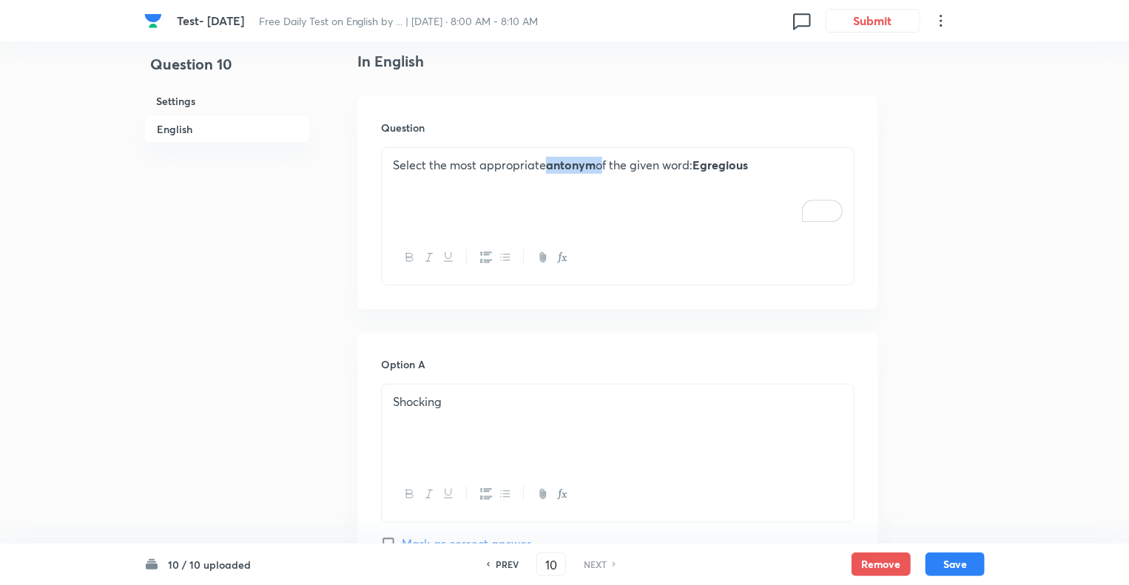
drag, startPoint x: 600, startPoint y: 163, endPoint x: 547, endPoint y: 167, distance: 53.5
click at [547, 167] on p "Select the most appropriate antonym of the given word: Egregious" at bounding box center [618, 165] width 450 height 17
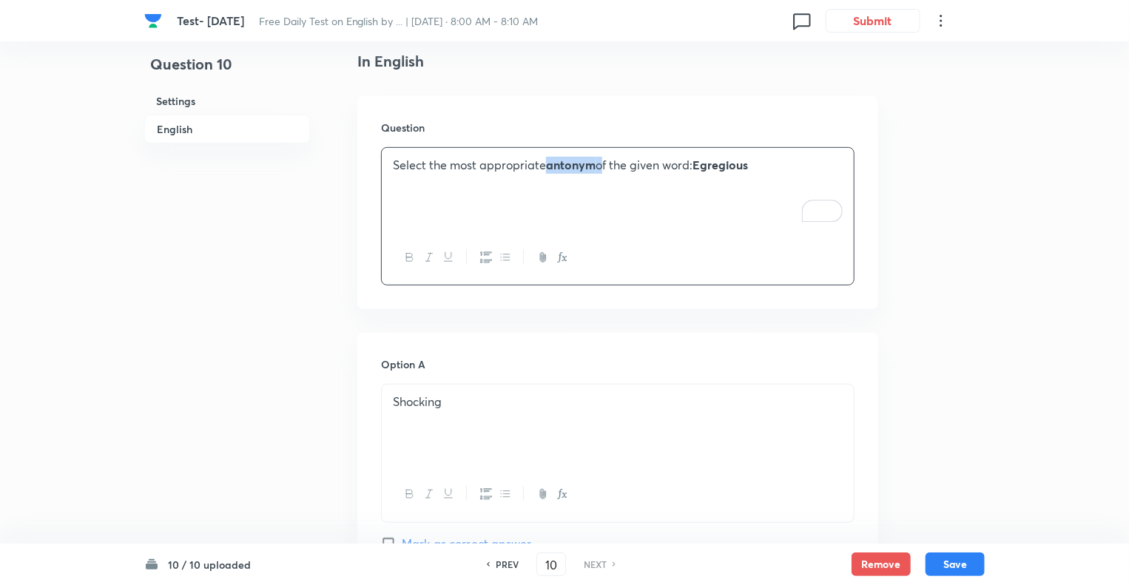
click at [403, 266] on button "button" at bounding box center [409, 258] width 19 height 19
click at [403, 258] on button "button" at bounding box center [409, 258] width 19 height 19
click at [952, 563] on button "Save" at bounding box center [955, 563] width 59 height 24
checkbox input "true"
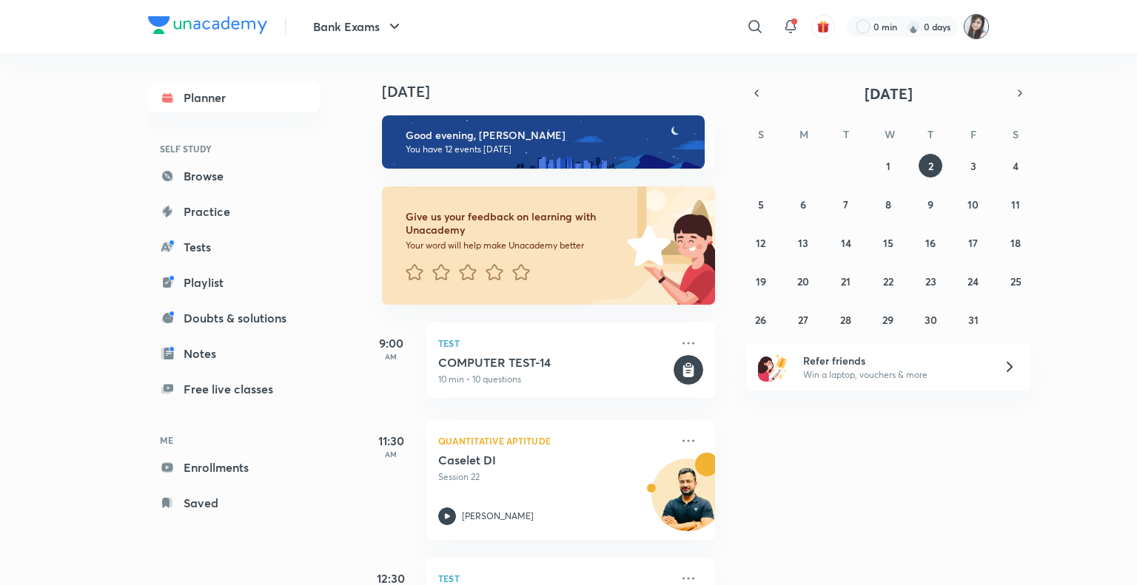
click at [968, 27] on img at bounding box center [976, 26] width 25 height 25
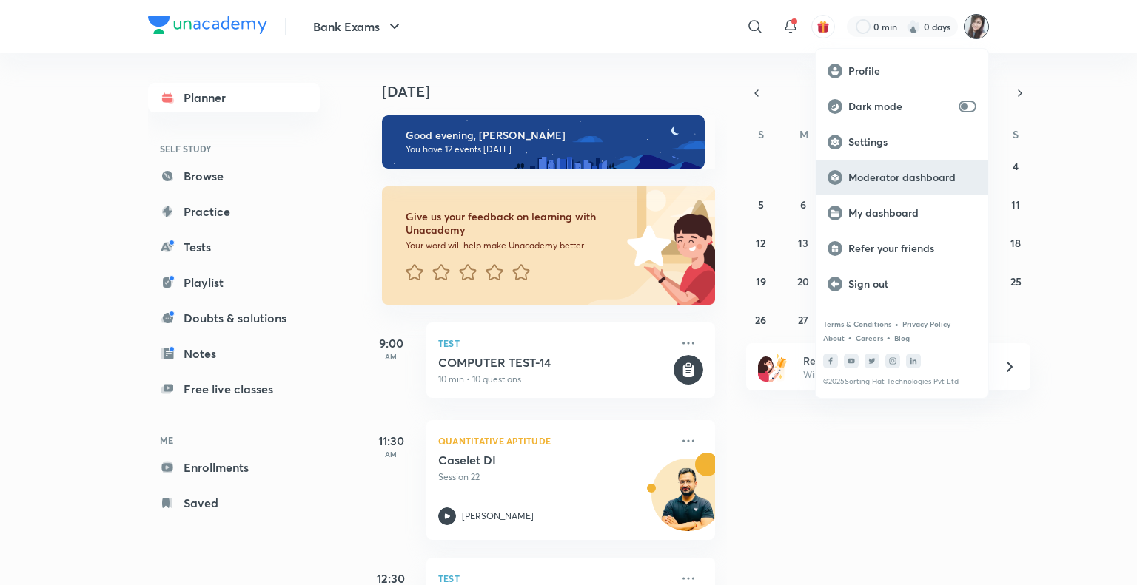
click at [862, 182] on p "Moderator dashboard" at bounding box center [912, 177] width 128 height 13
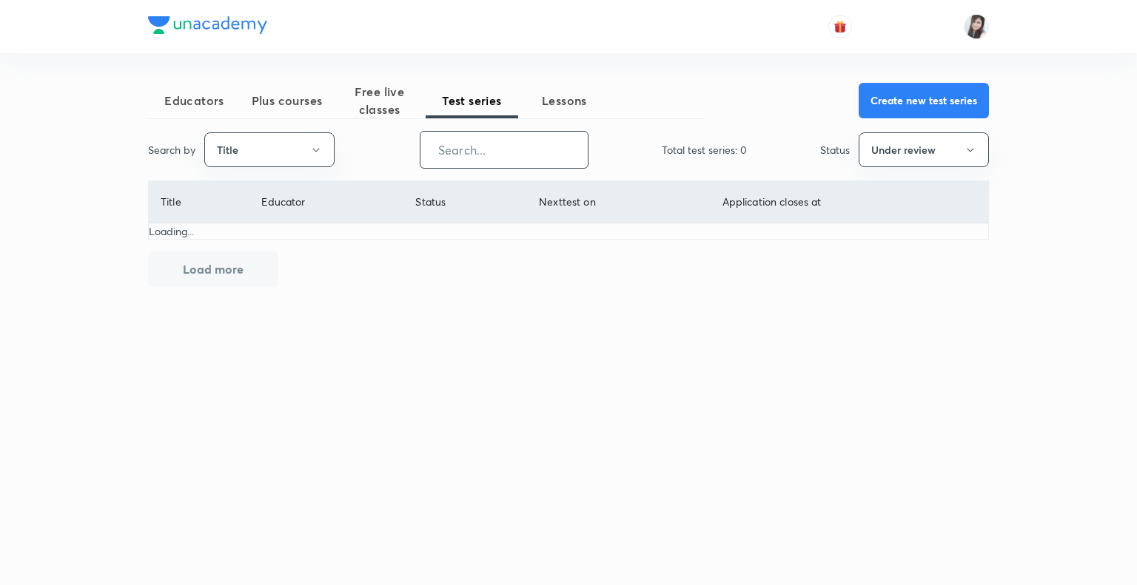
click at [462, 153] on input "text" at bounding box center [503, 150] width 167 height 38
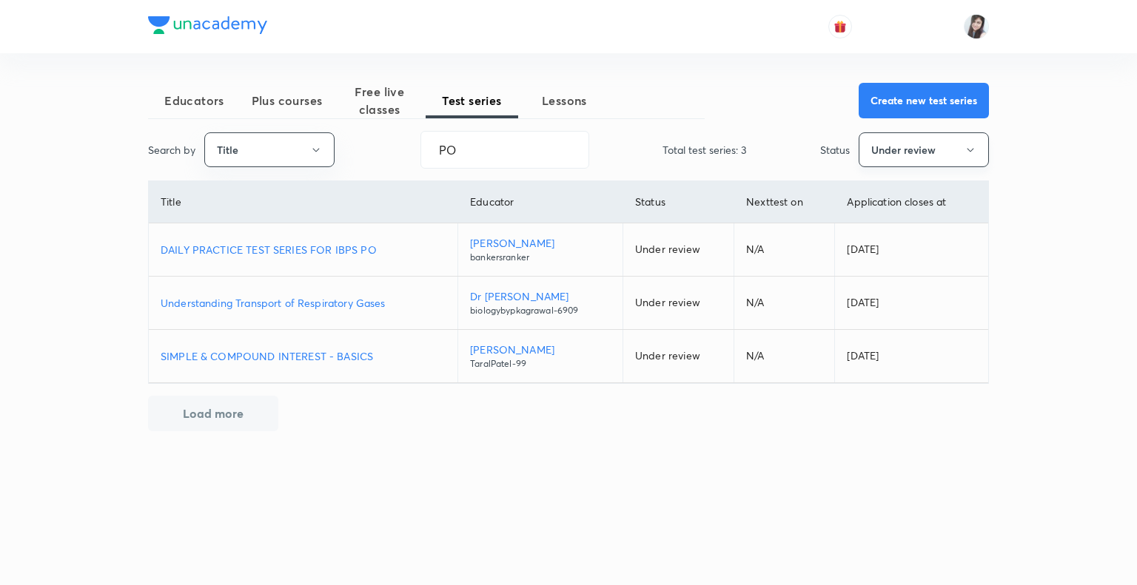
click at [972, 148] on icon "button" at bounding box center [970, 150] width 12 height 12
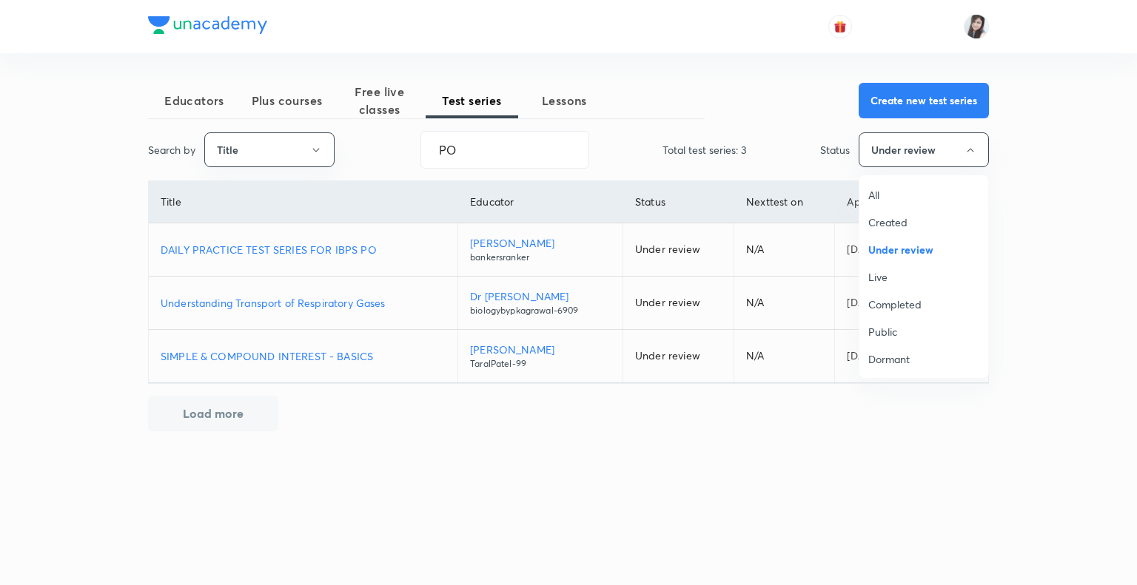
click at [876, 192] on span "All" at bounding box center [923, 195] width 111 height 16
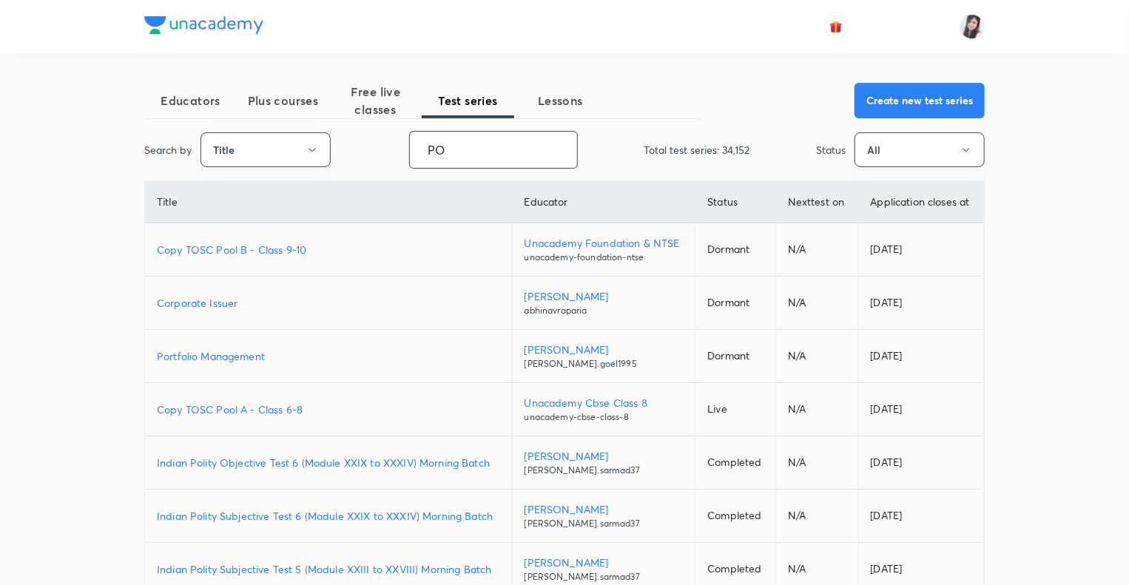
click at [483, 149] on input "PO" at bounding box center [493, 150] width 167 height 38
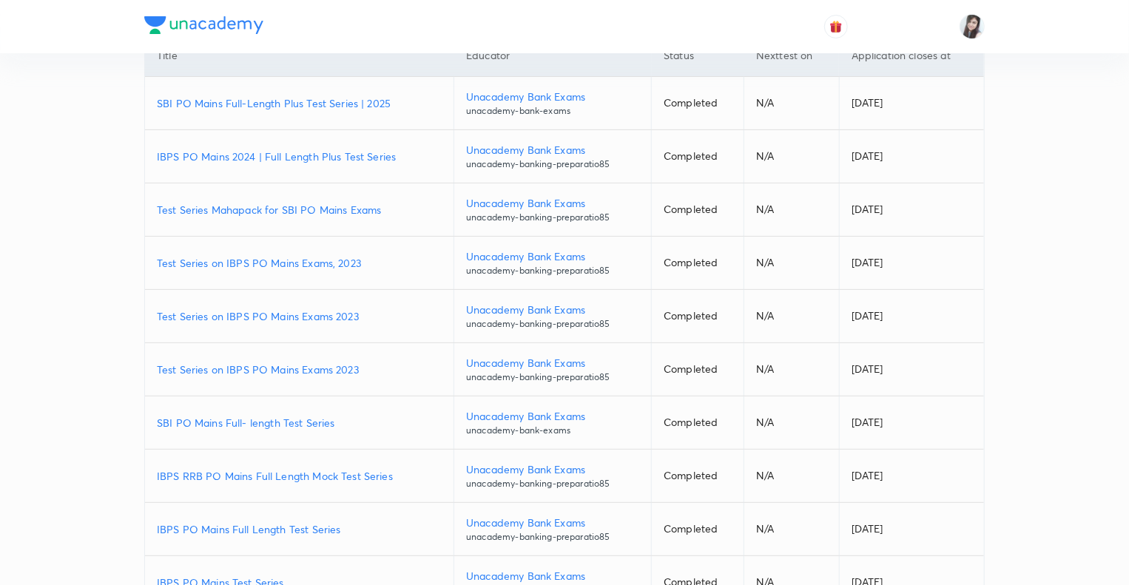
scroll to position [243, 0]
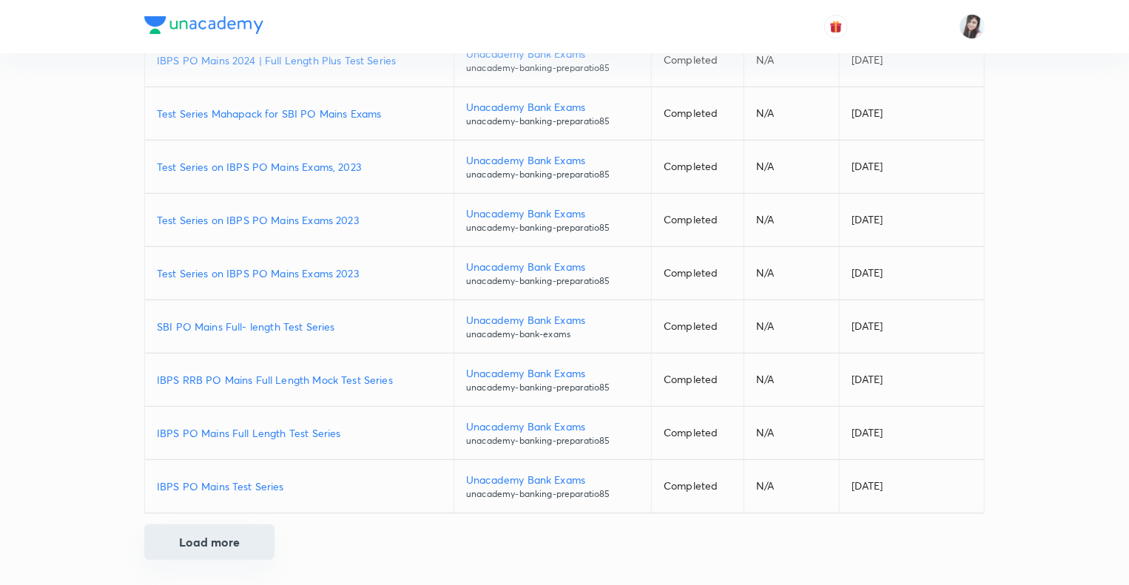
type input "PO Mains"
click at [212, 538] on button "Load more" at bounding box center [209, 543] width 130 height 36
click at [194, 482] on p "IBPS PO Mains Test Series" at bounding box center [299, 487] width 285 height 16
click at [56, 517] on div "Educators Plus courses Free live classes Test series Lessons Create new test se…" at bounding box center [564, 172] width 1129 height 831
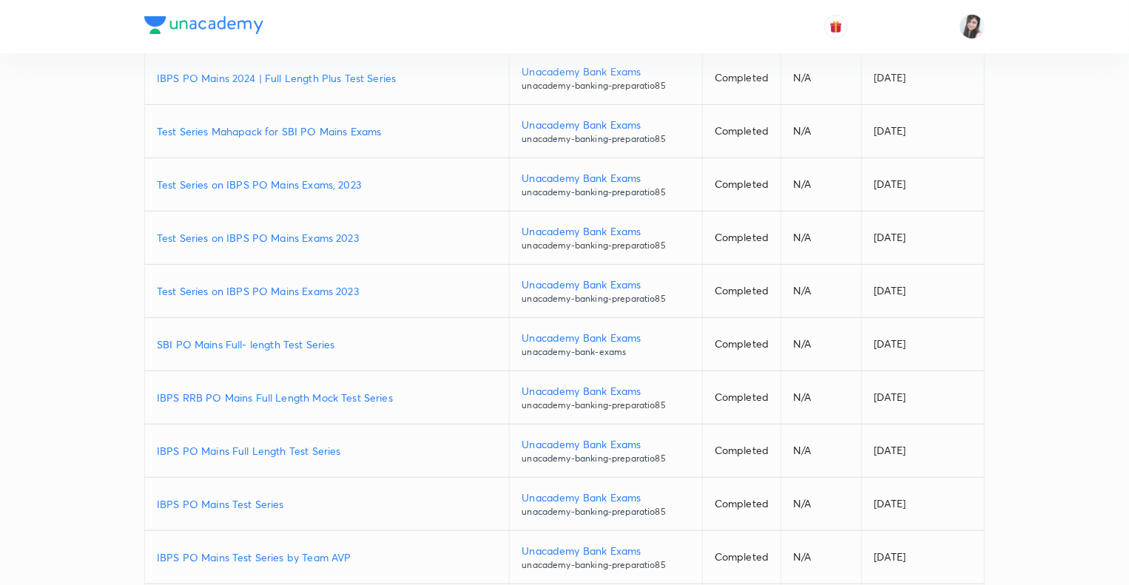
click at [116, 460] on div "Educators Plus courses Free live classes Test series Lessons Create new test se…" at bounding box center [564, 487] width 1129 height 1460
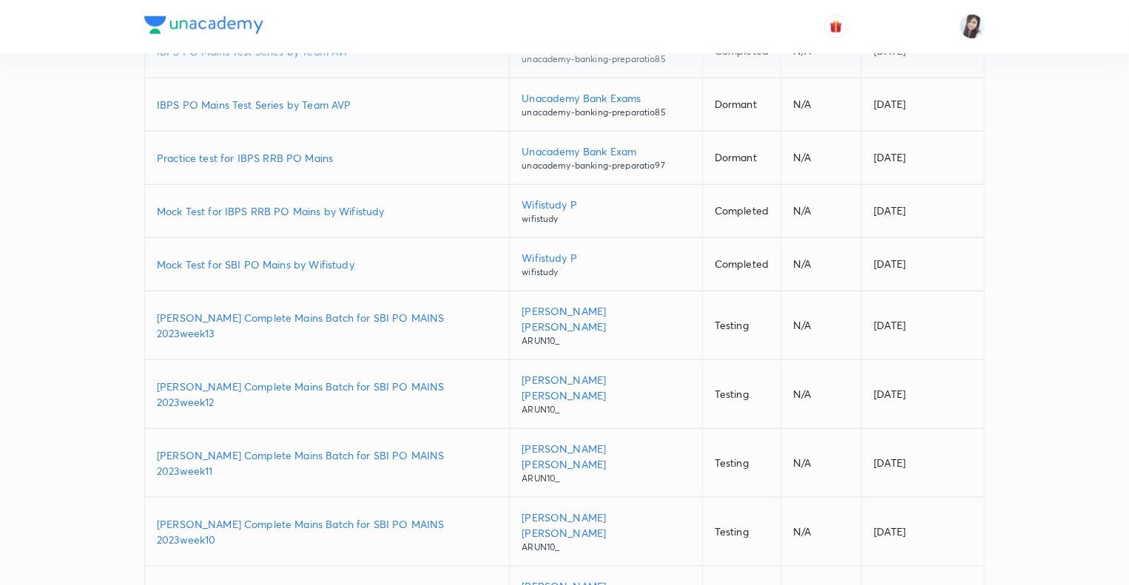
scroll to position [775, 0]
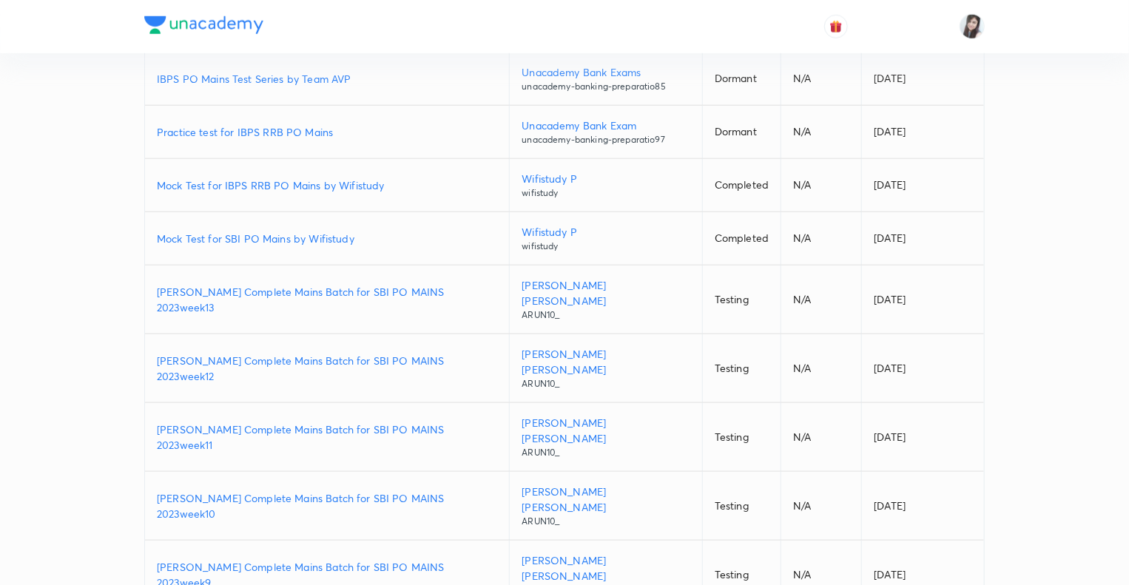
click at [229, 71] on p "IBPS PO Mains Test Series by Team AVP" at bounding box center [327, 79] width 340 height 16
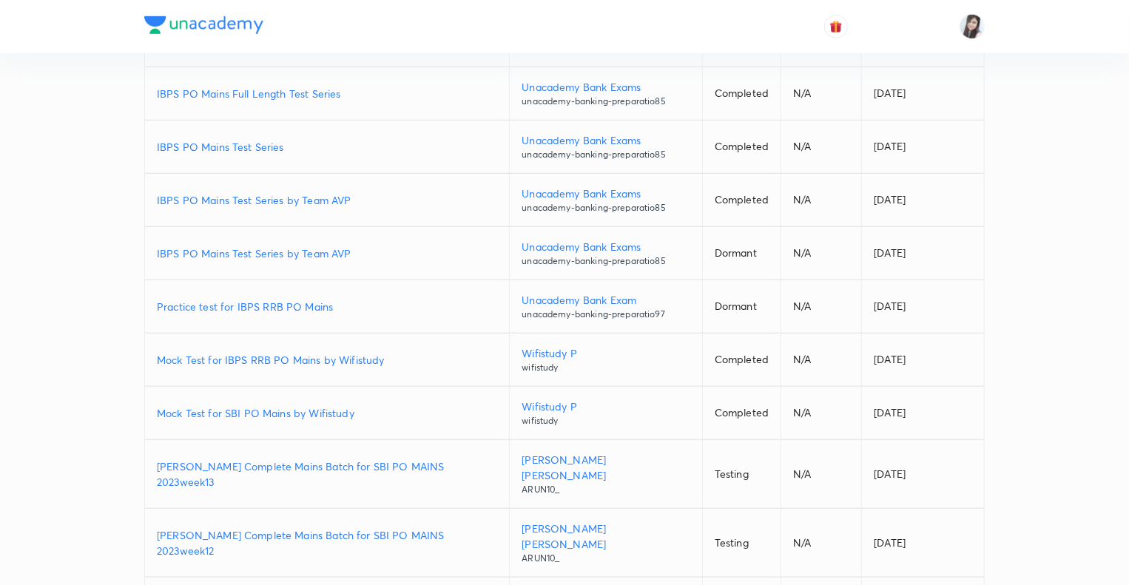
scroll to position [597, 0]
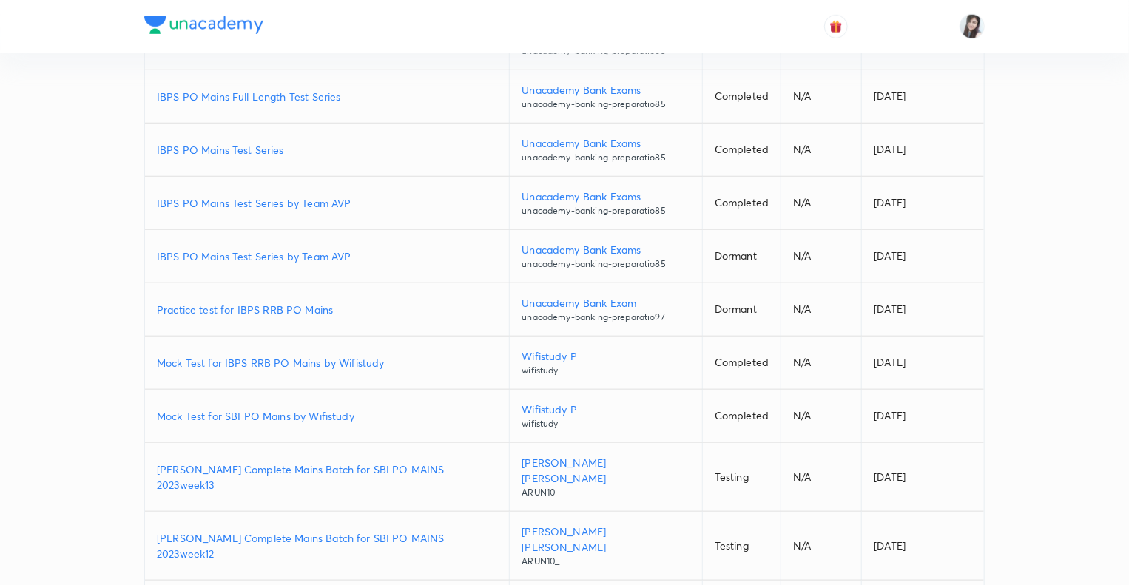
click at [241, 195] on p "IBPS PO Mains Test Series by Team AVP" at bounding box center [327, 203] width 340 height 16
click at [215, 142] on p "IBPS PO Mains Test Series" at bounding box center [327, 150] width 340 height 16
click at [238, 89] on p "IBPS PO Mains Full Length Test Series" at bounding box center [327, 97] width 340 height 16
click at [115, 156] on div "Educators Plus courses Free live classes Test series Lessons Create new test se…" at bounding box center [564, 477] width 1129 height 2148
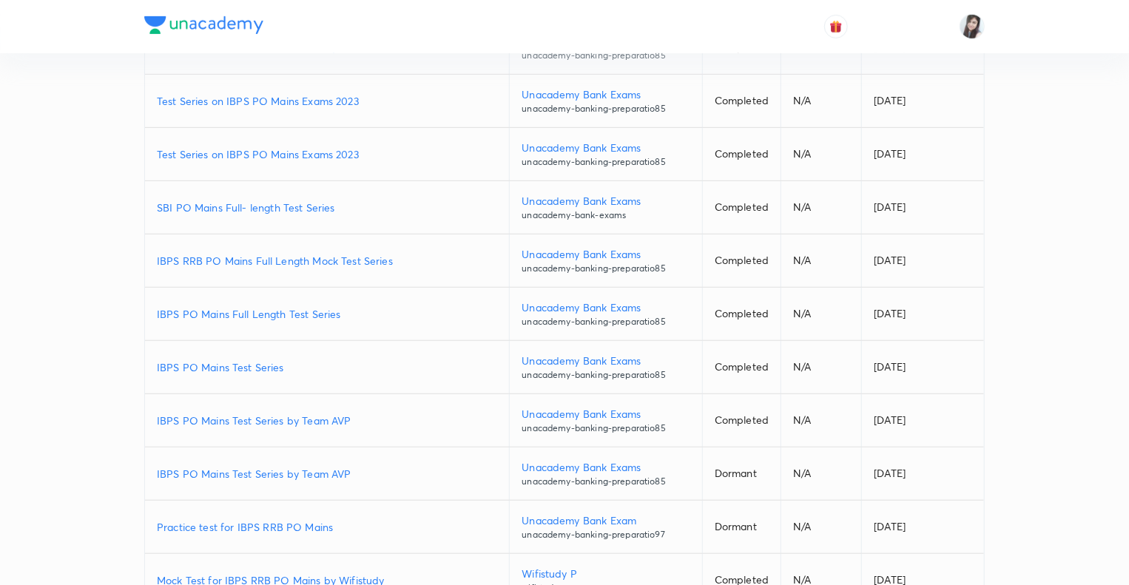
scroll to position [331, 0]
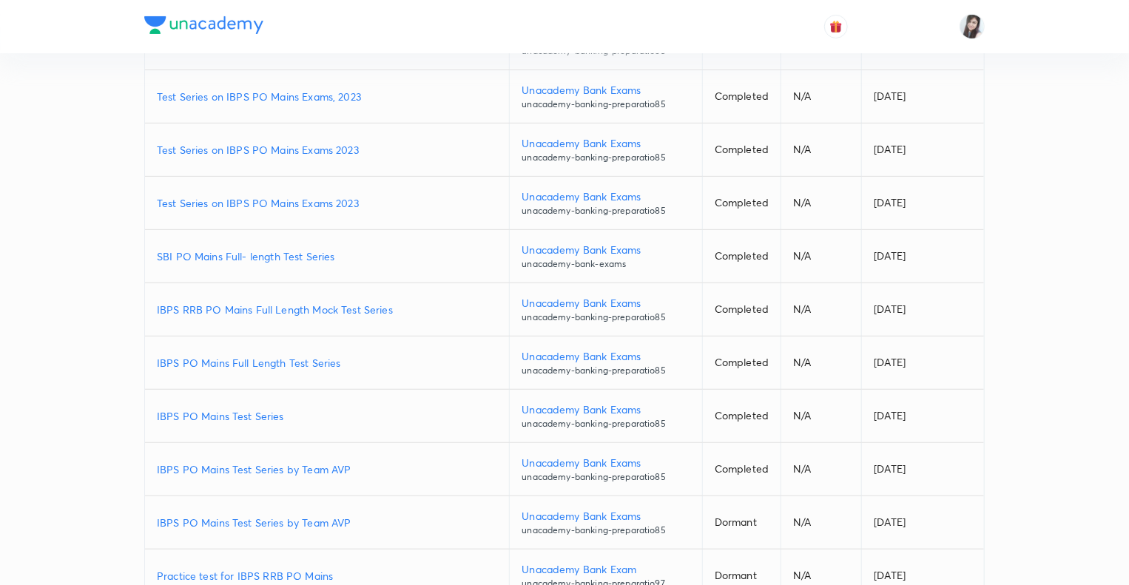
click at [213, 302] on p "IBPS RRB PO Mains Full Length Mock Test Series" at bounding box center [327, 310] width 340 height 16
click at [211, 249] on p "SBI PO Mains Full- length Test Series" at bounding box center [327, 257] width 340 height 16
click at [231, 195] on p "Test Series on IBPS PO Mains Exams 2023" at bounding box center [327, 203] width 340 height 16
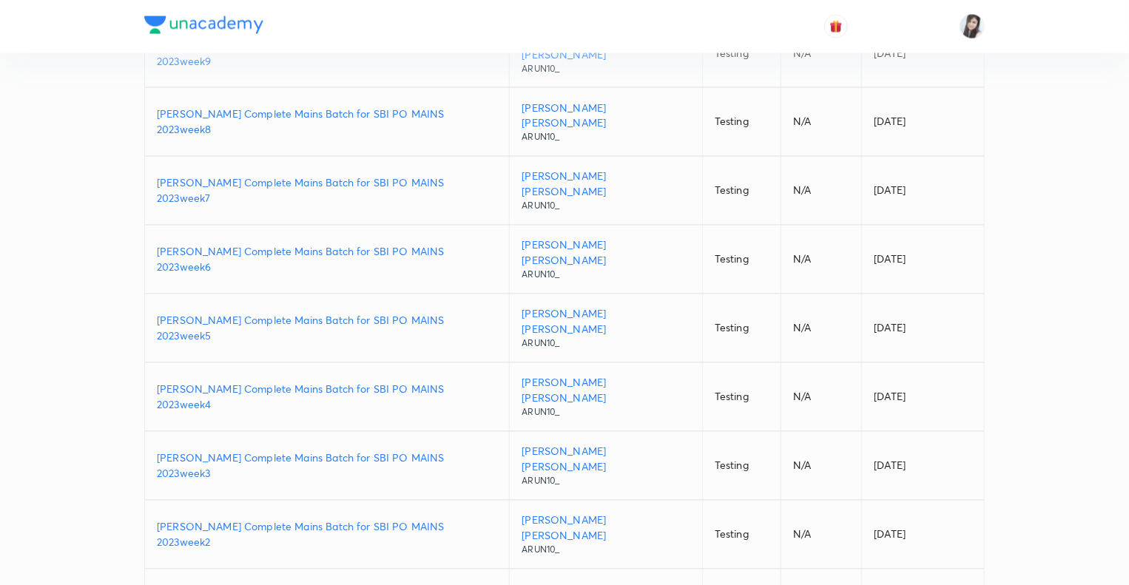
scroll to position [1306, 0]
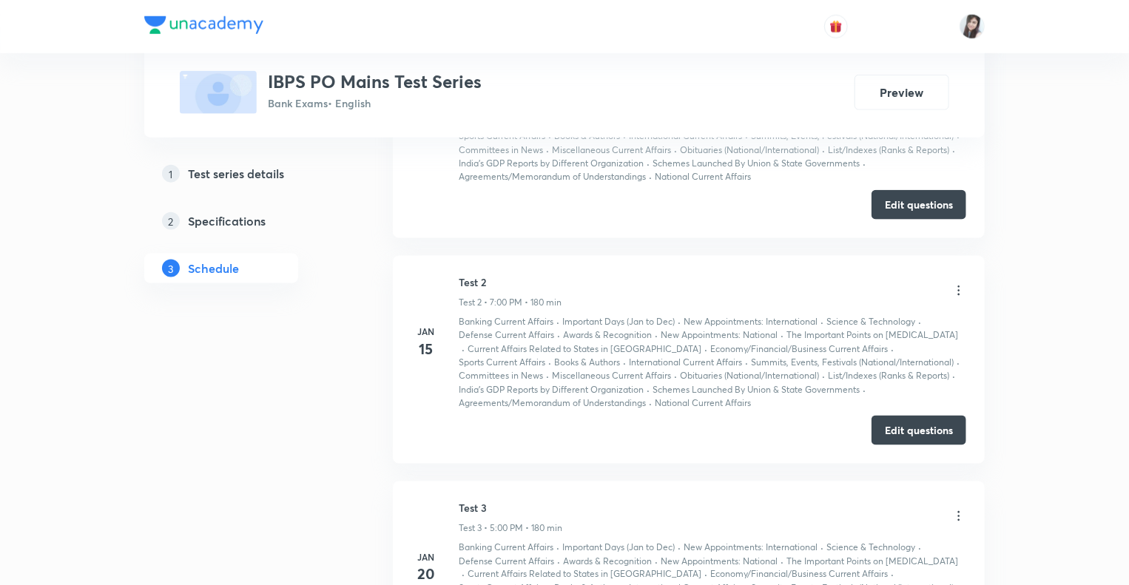
scroll to position [1087, 0]
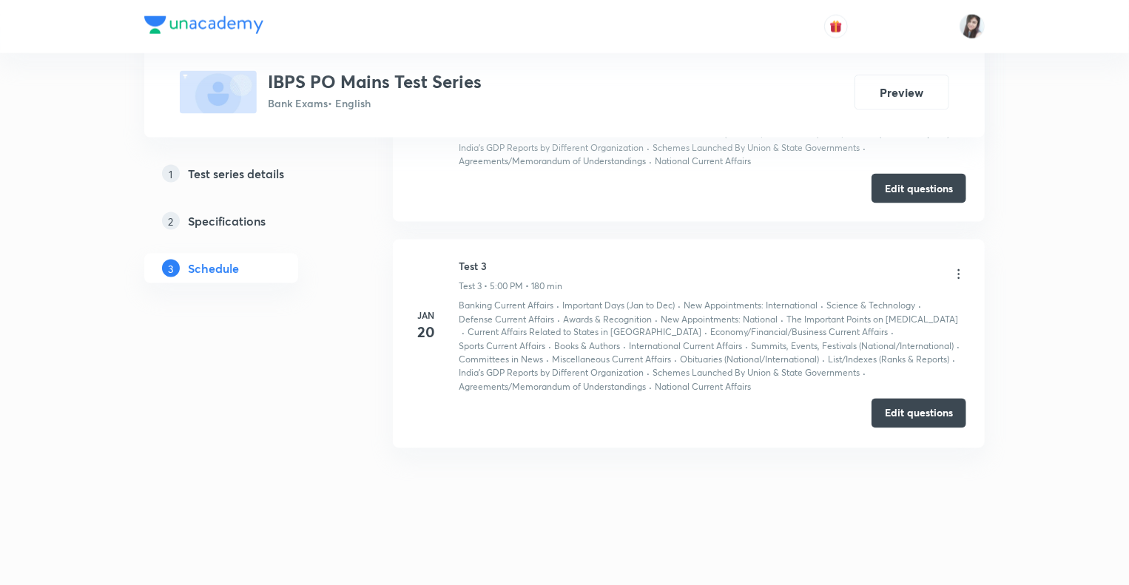
click at [885, 411] on button "Edit questions" at bounding box center [919, 414] width 95 height 30
click at [893, 191] on button "Edit questions" at bounding box center [919, 187] width 95 height 30
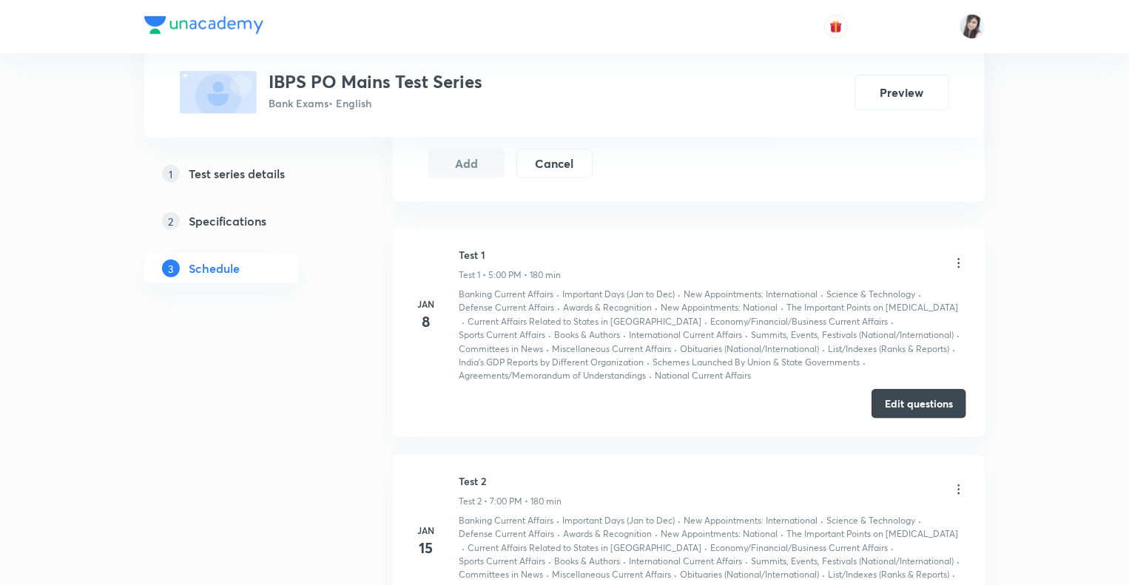
scroll to position [642, 0]
click at [897, 408] on button "Edit questions" at bounding box center [919, 406] width 95 height 30
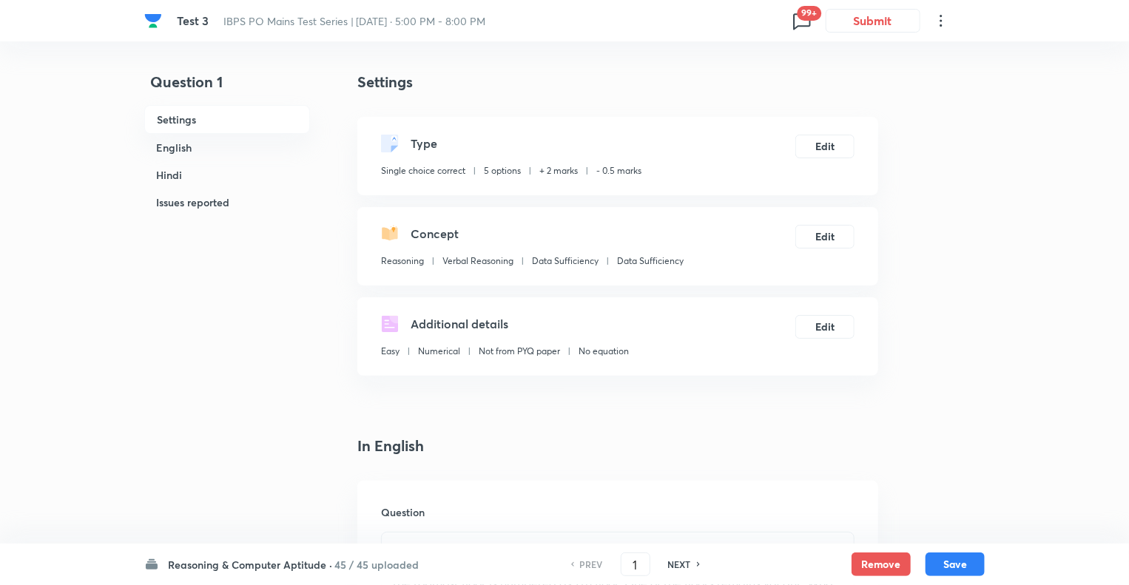
click at [207, 565] on h6 "Reasoning & Computer Aptitude ·" at bounding box center [250, 565] width 164 height 16
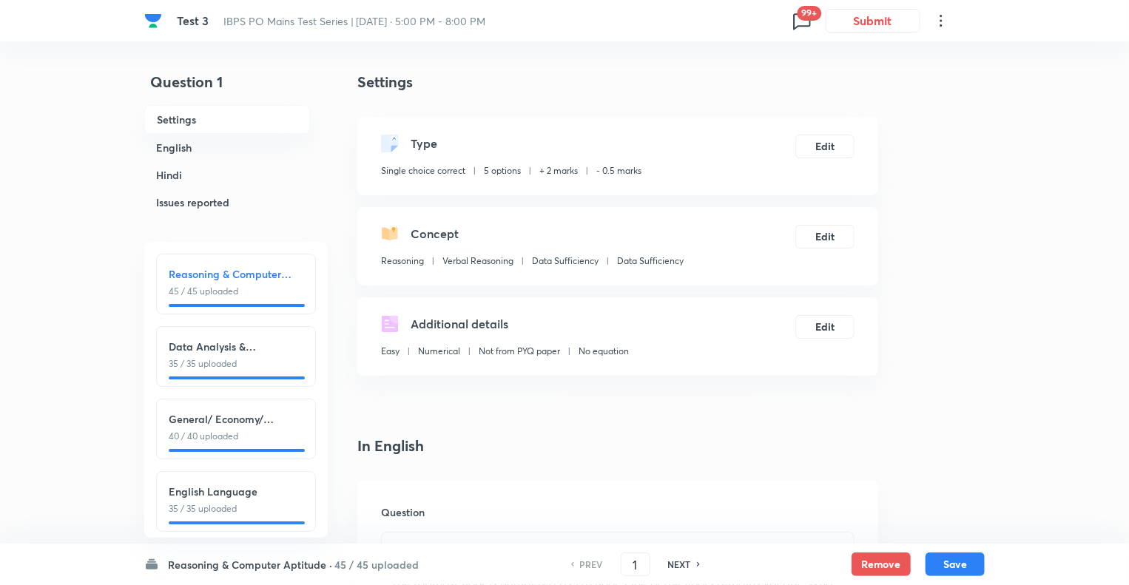
click at [224, 489] on h6 "English Language" at bounding box center [236, 492] width 135 height 16
type input "121"
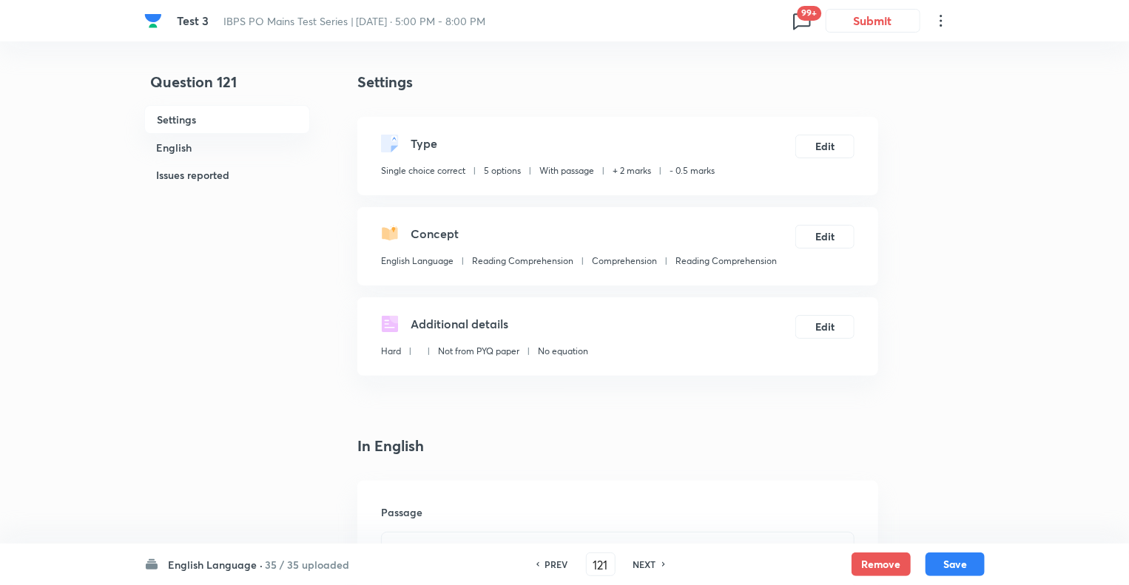
checkbox input "false"
checkbox input "true"
click at [642, 566] on h6 "NEXT" at bounding box center [645, 564] width 23 height 13
type input "122"
checkbox input "false"
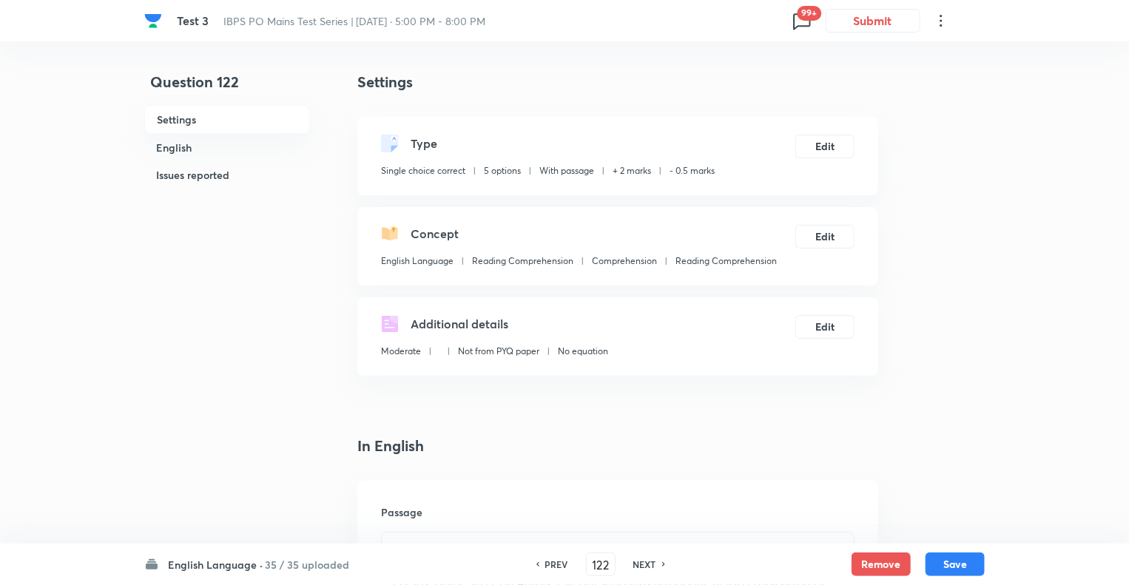
checkbox input "true"
click at [642, 566] on h6 "NEXT" at bounding box center [645, 564] width 23 height 13
type input "123"
checkbox input "false"
checkbox input "true"
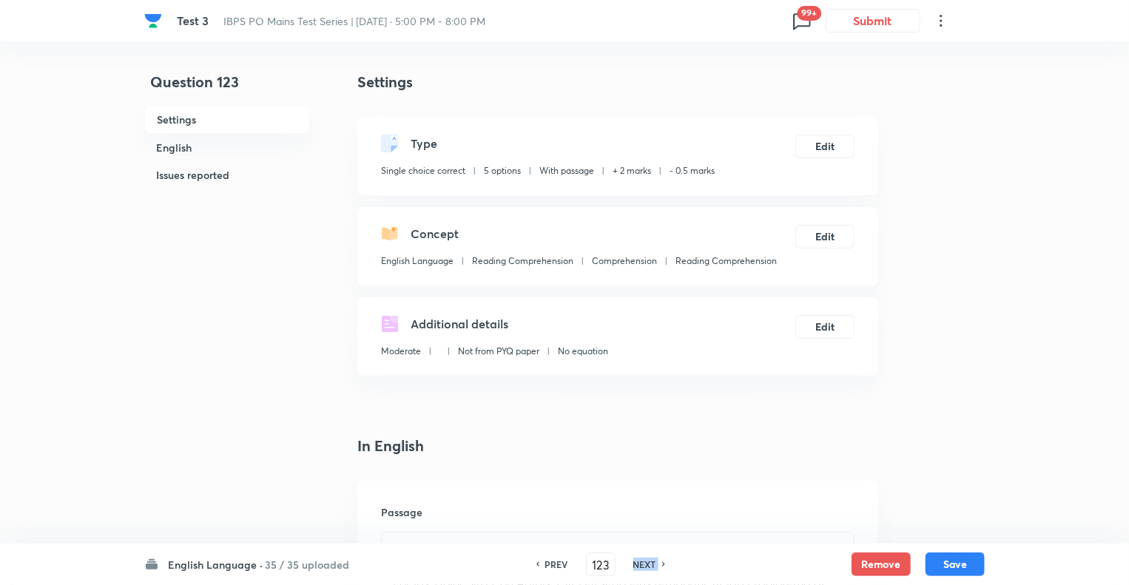
click at [642, 566] on h6 "NEXT" at bounding box center [645, 564] width 23 height 13
type input "124"
checkbox input "false"
checkbox input "true"
click at [642, 566] on h6 "NEXT" at bounding box center [645, 564] width 23 height 13
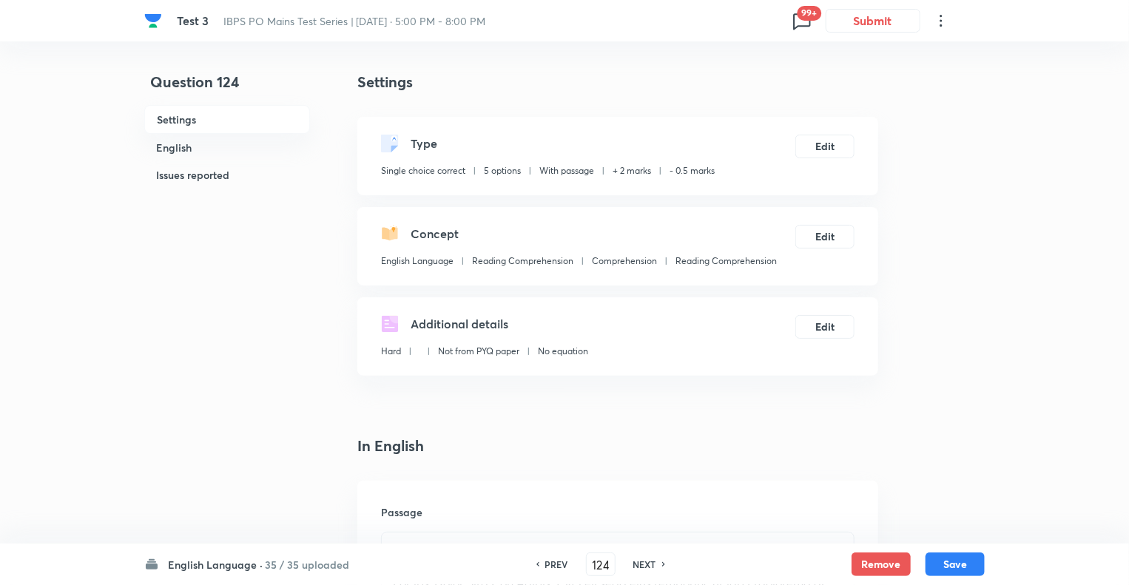
type input "125"
checkbox input "false"
checkbox input "true"
click at [642, 566] on h6 "NEXT" at bounding box center [645, 564] width 23 height 13
type input "126"
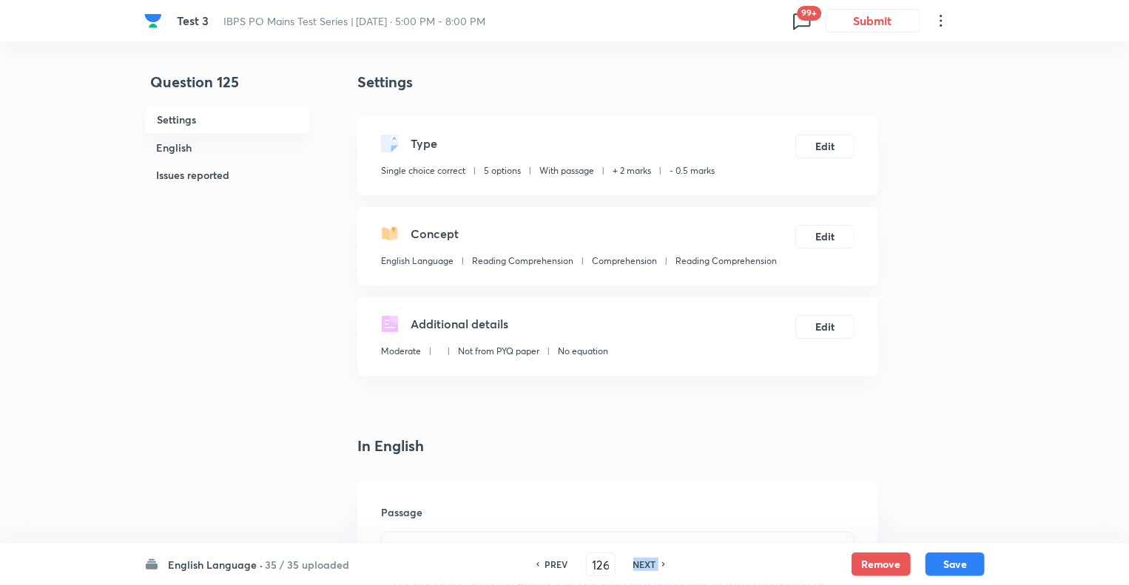
checkbox input "false"
checkbox input "true"
click at [642, 566] on h6 "NEXT" at bounding box center [645, 564] width 23 height 13
type input "127"
checkbox input "false"
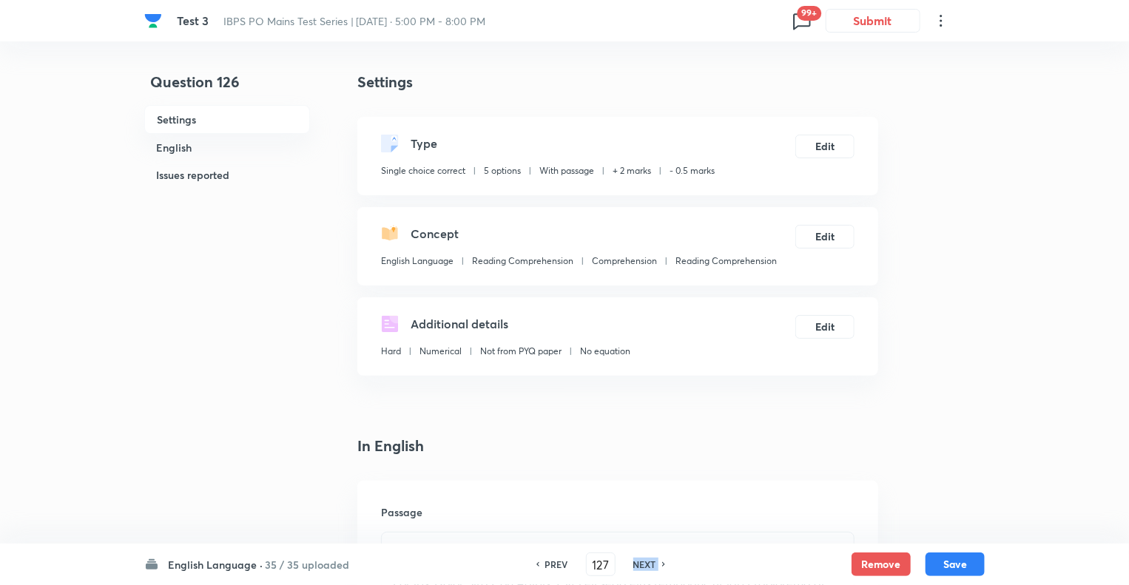
checkbox input "true"
click at [642, 566] on h6 "NEXT" at bounding box center [645, 564] width 23 height 13
type input "128"
checkbox input "false"
checkbox input "true"
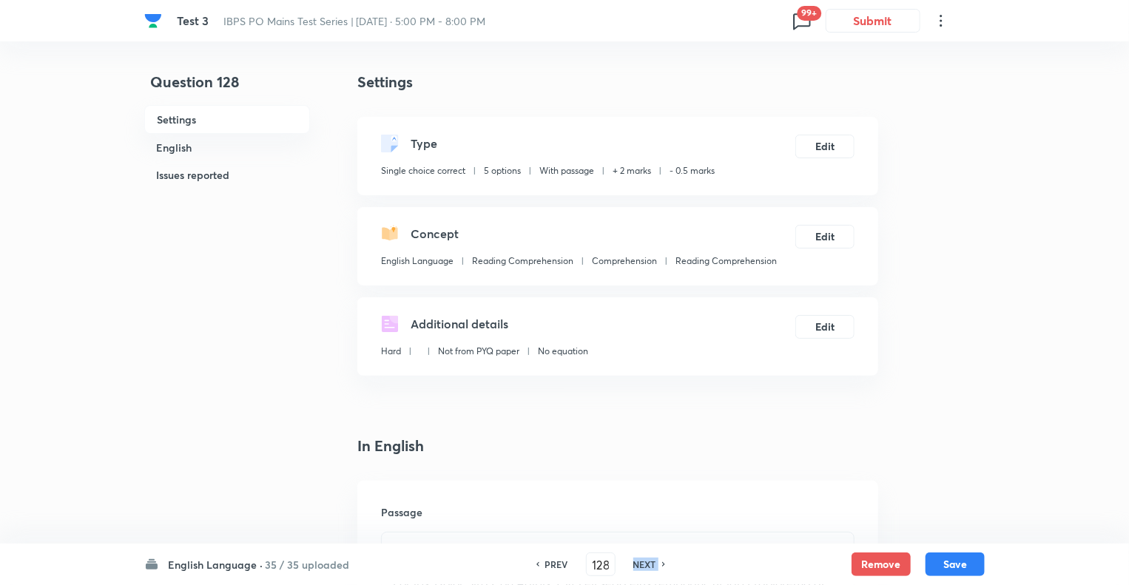
click at [642, 566] on h6 "NEXT" at bounding box center [645, 564] width 23 height 13
type input "129"
checkbox input "false"
checkbox input "true"
click at [642, 566] on h6 "NEXT" at bounding box center [645, 564] width 23 height 13
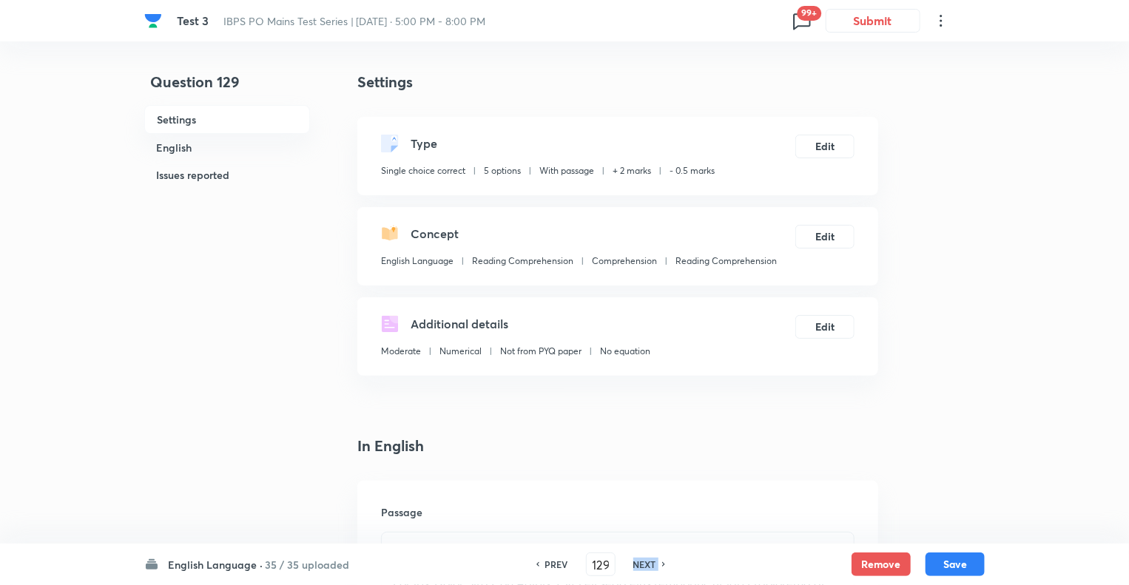
type input "130"
checkbox input "false"
checkbox input "true"
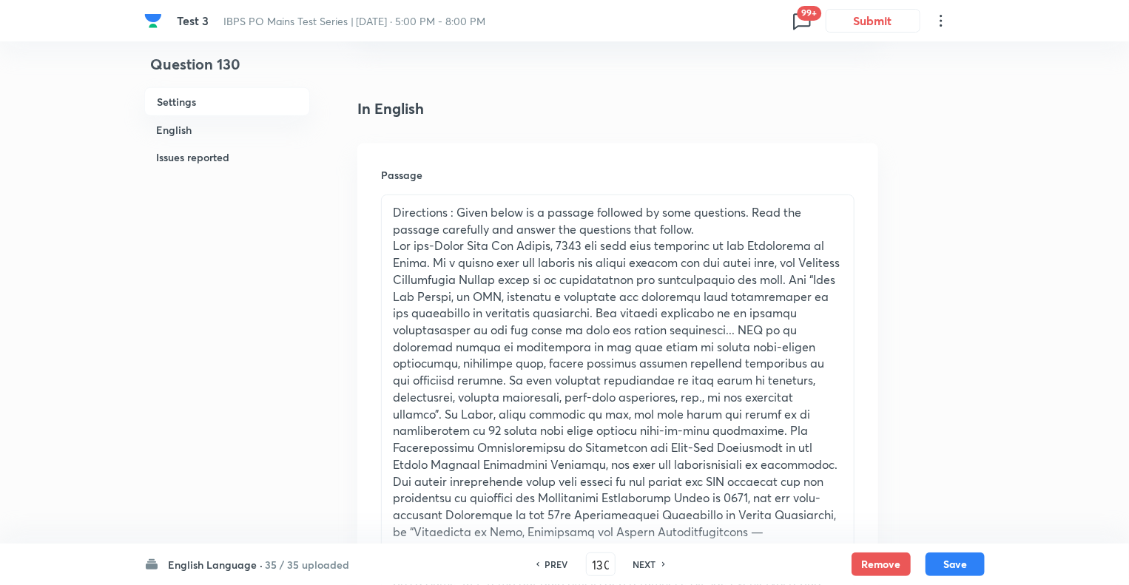
scroll to position [355, 0]
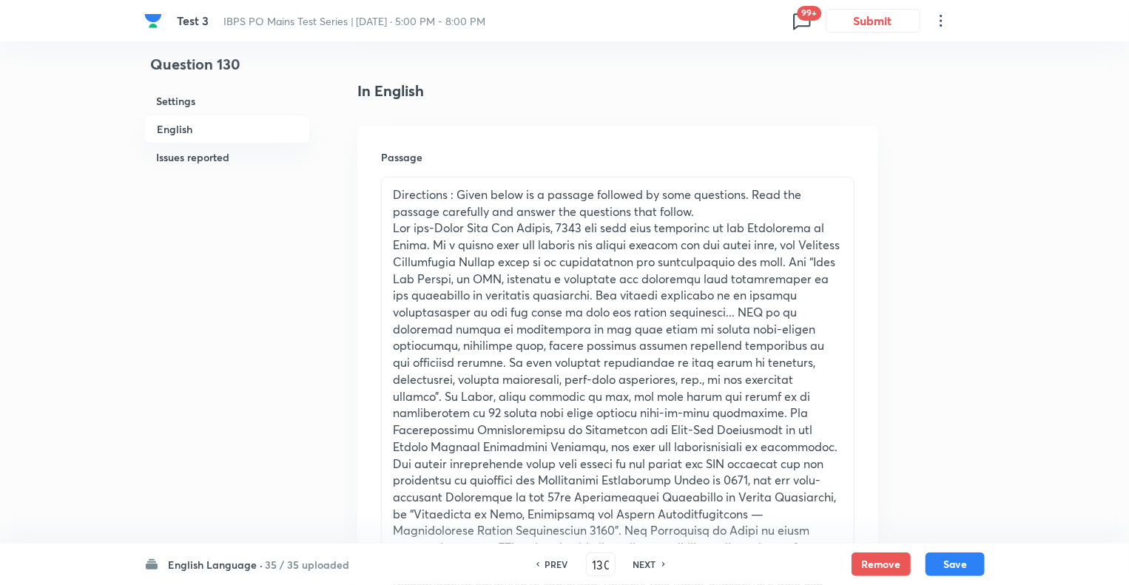
click at [642, 566] on h6 "NEXT" at bounding box center [645, 564] width 23 height 13
type input "131"
checkbox input "false"
checkbox input "true"
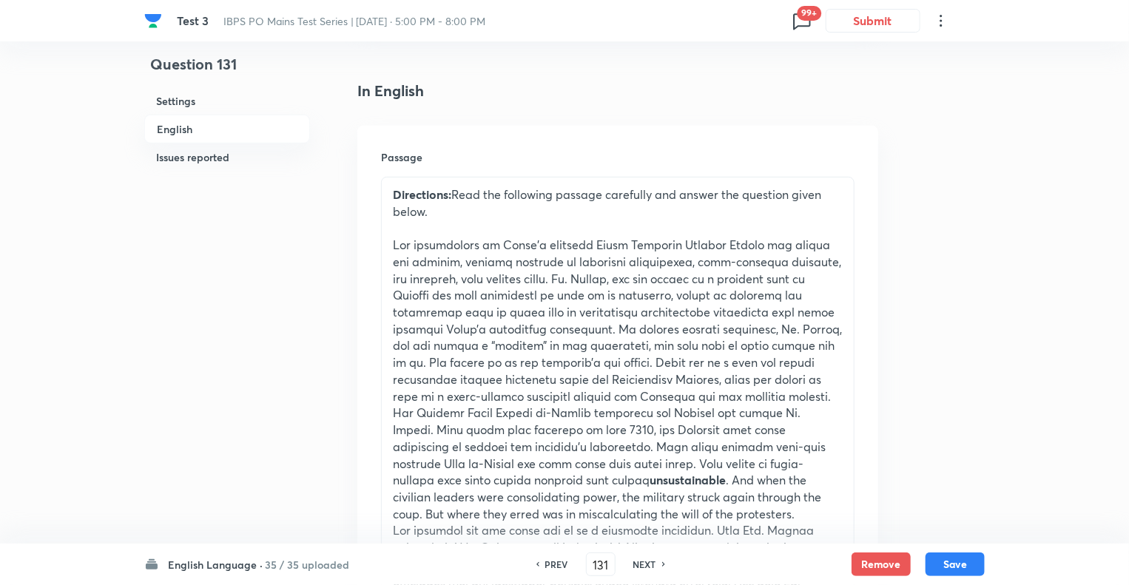
click at [642, 566] on h6 "NEXT" at bounding box center [645, 564] width 23 height 13
type input "132"
checkbox input "false"
checkbox input "true"
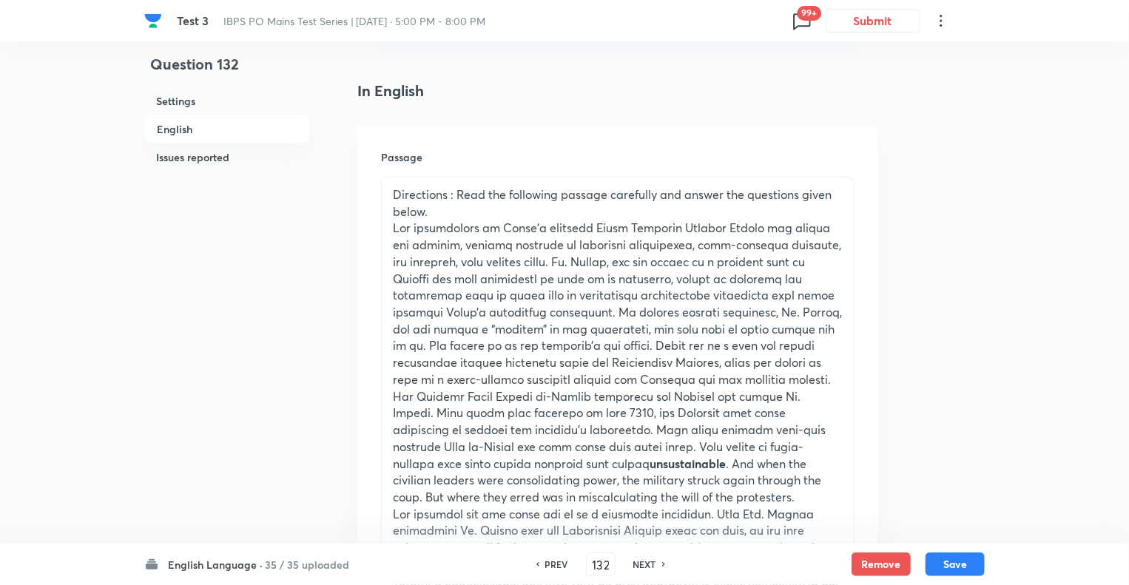
click at [642, 566] on h6 "NEXT" at bounding box center [645, 564] width 23 height 13
type input "133"
checkbox input "false"
checkbox input "true"
click at [642, 566] on h6 "NEXT" at bounding box center [645, 564] width 23 height 13
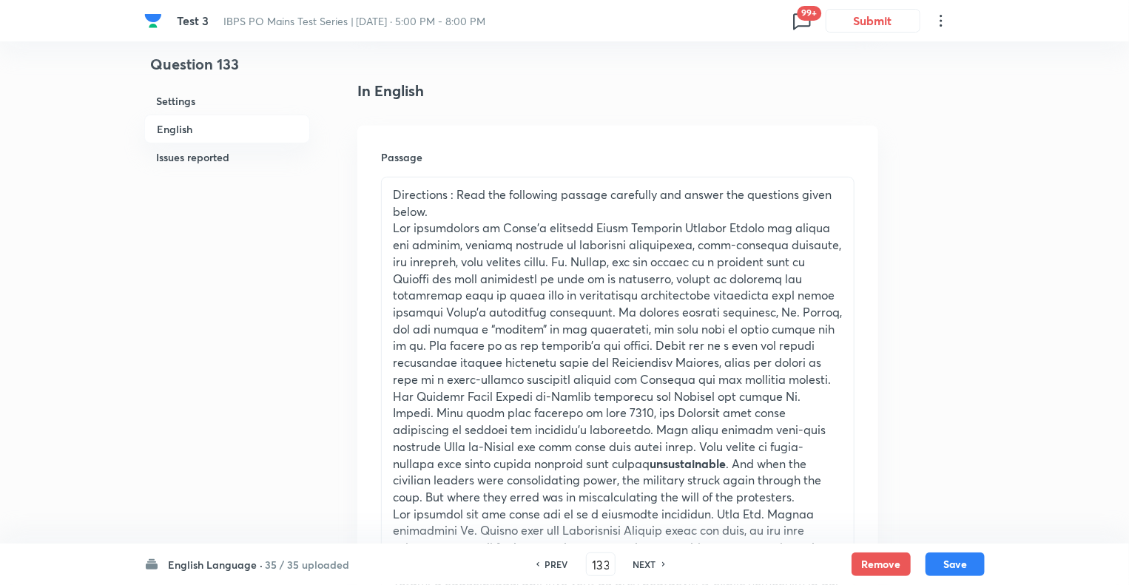
type input "134"
checkbox input "false"
checkbox input "true"
click at [642, 566] on h6 "NEXT" at bounding box center [645, 564] width 23 height 13
type input "135"
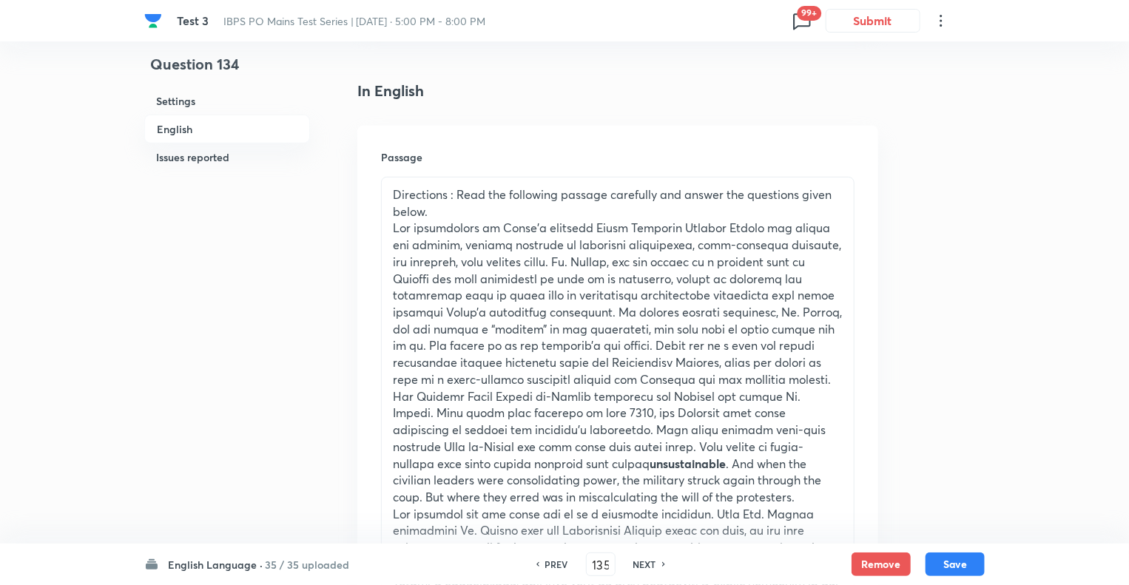
checkbox input "false"
checkbox input "true"
click at [642, 566] on h6 "NEXT" at bounding box center [645, 564] width 23 height 13
type input "136"
checkbox input "true"
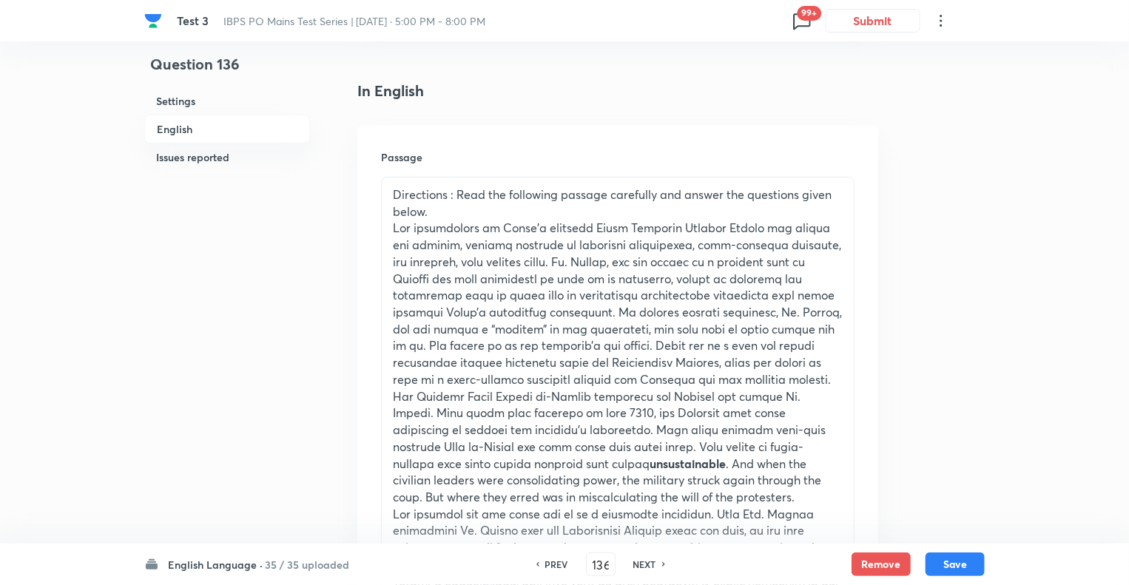
click at [642, 566] on h6 "NEXT" at bounding box center [645, 564] width 23 height 13
type input "137"
checkbox input "false"
checkbox input "true"
click at [642, 566] on h6 "NEXT" at bounding box center [645, 564] width 23 height 13
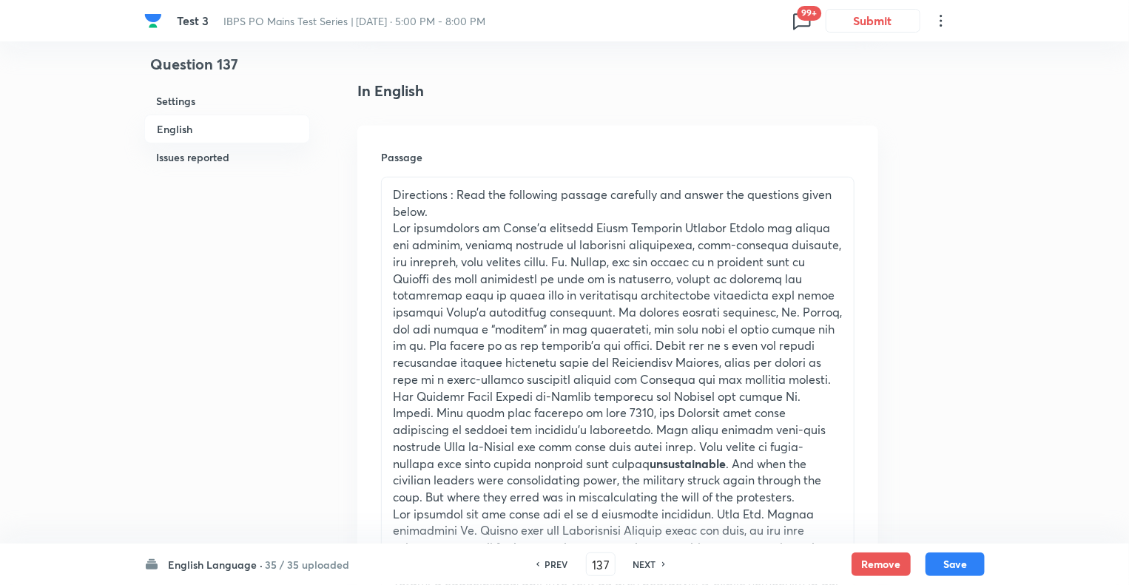
type input "138"
checkbox input "false"
checkbox input "true"
click at [642, 566] on h6 "NEXT" at bounding box center [645, 564] width 23 height 13
type input "139"
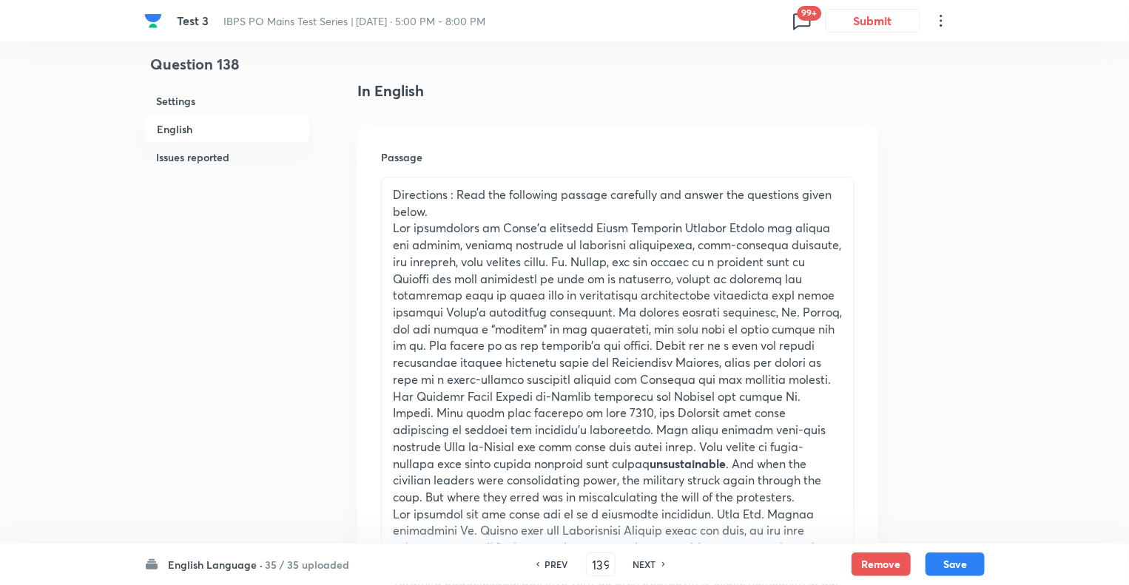
checkbox input "true"
click at [642, 566] on h6 "NEXT" at bounding box center [645, 564] width 23 height 13
type input "140"
checkbox input "false"
checkbox input "true"
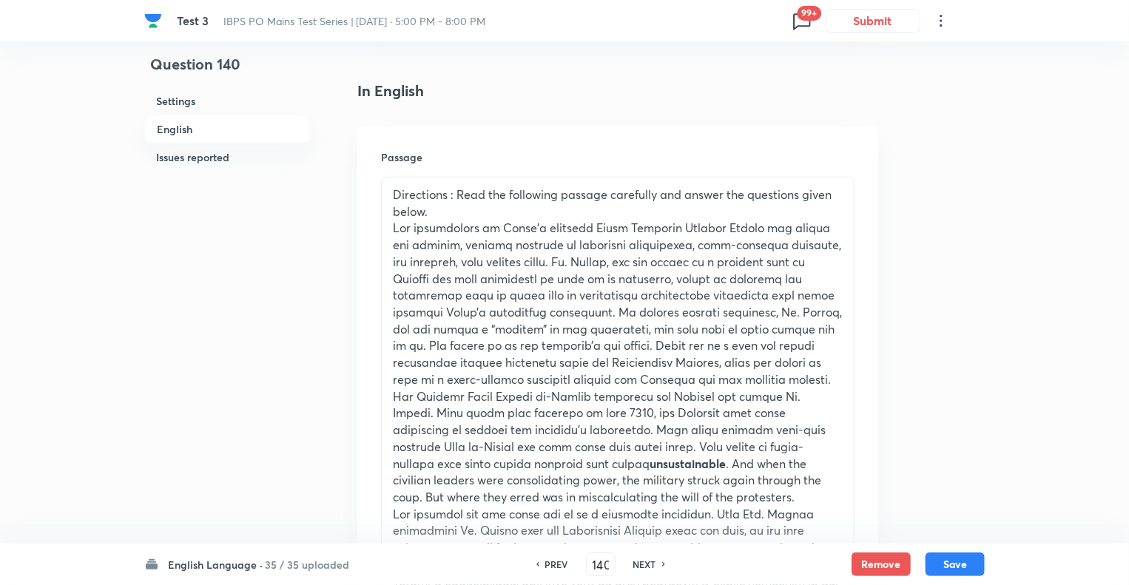
click at [642, 566] on h6 "NEXT" at bounding box center [645, 564] width 23 height 13
type input "141"
checkbox input "false"
checkbox input "true"
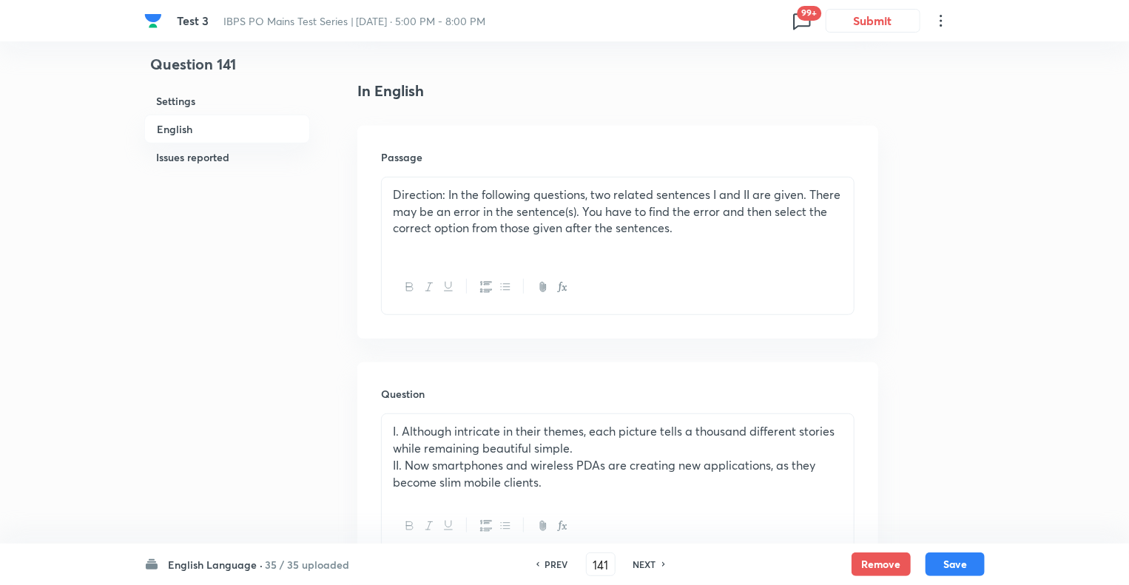
click at [642, 566] on h6 "NEXT" at bounding box center [645, 564] width 23 height 13
type input "142"
checkbox input "false"
checkbox input "true"
click at [642, 566] on h6 "NEXT" at bounding box center [645, 564] width 23 height 13
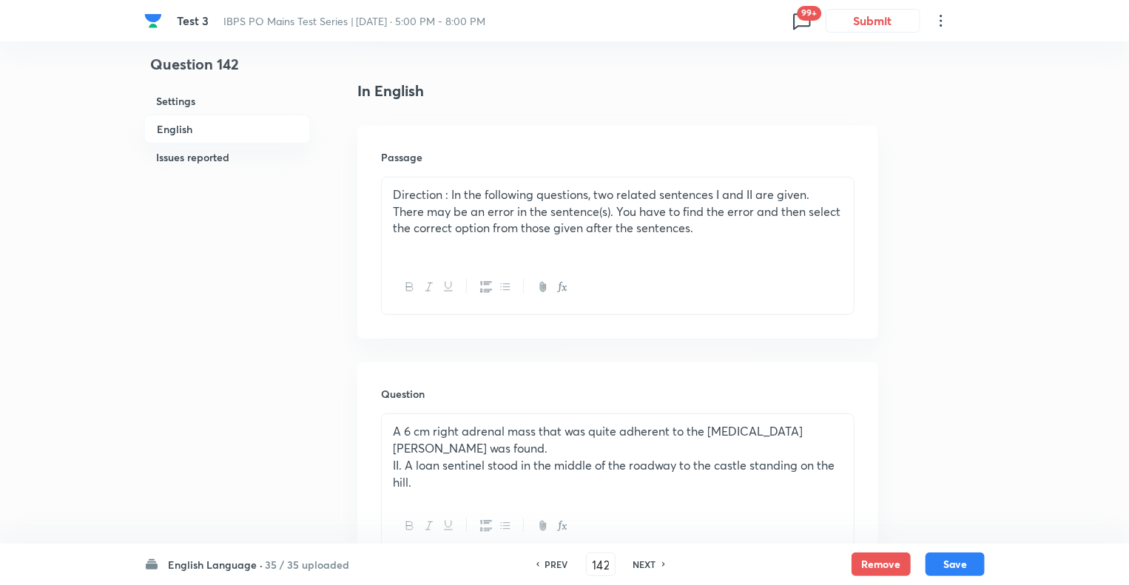
type input "143"
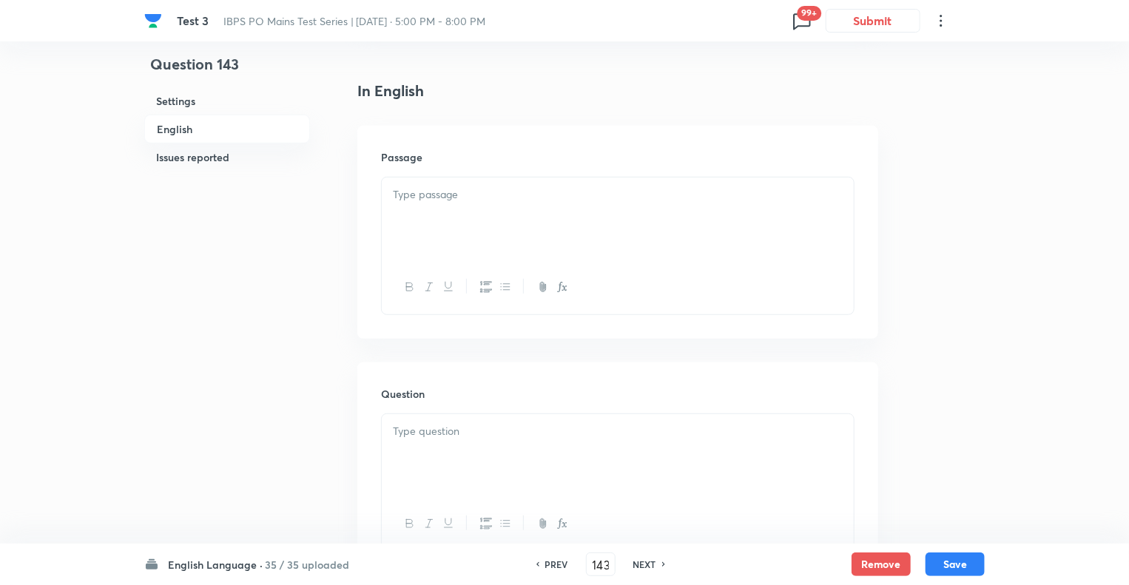
checkbox input "false"
checkbox input "true"
click at [642, 566] on h6 "NEXT" at bounding box center [645, 564] width 23 height 13
type input "144"
checkbox input "false"
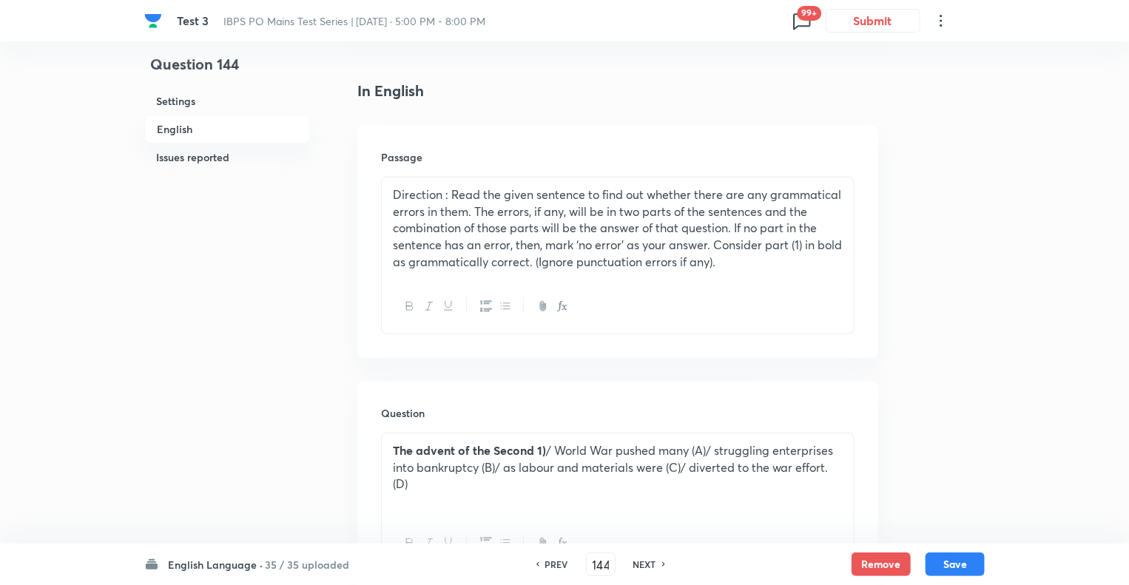
checkbox input "true"
click at [642, 566] on h6 "NEXT" at bounding box center [645, 564] width 23 height 13
type input "145"
checkbox input "true"
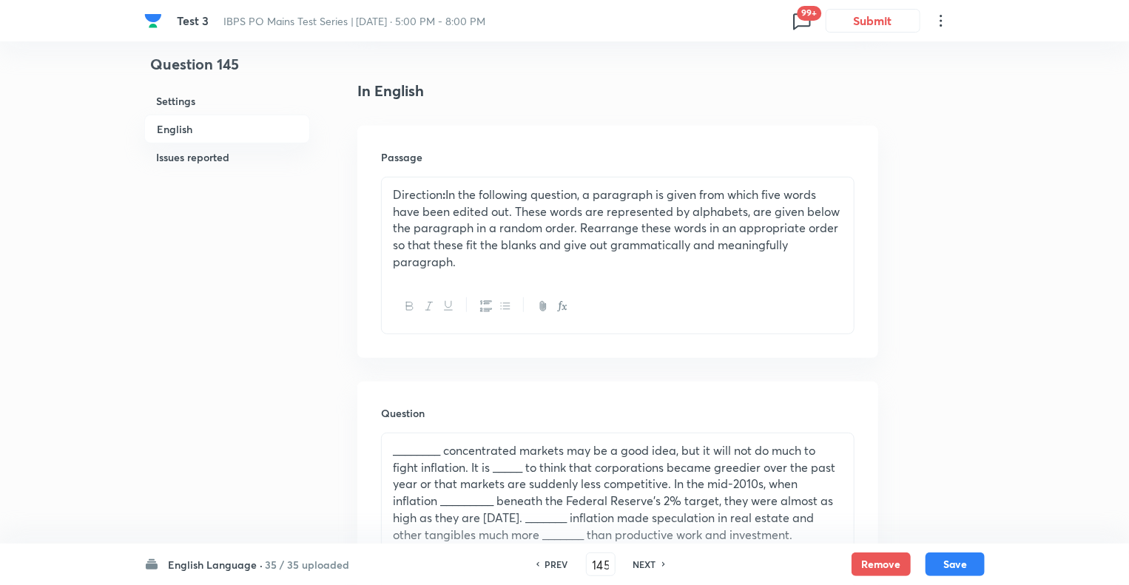
click at [642, 566] on h6 "NEXT" at bounding box center [645, 564] width 23 height 13
type input "146"
checkbox input "false"
checkbox input "true"
click at [642, 566] on h6 "NEXT" at bounding box center [645, 564] width 23 height 13
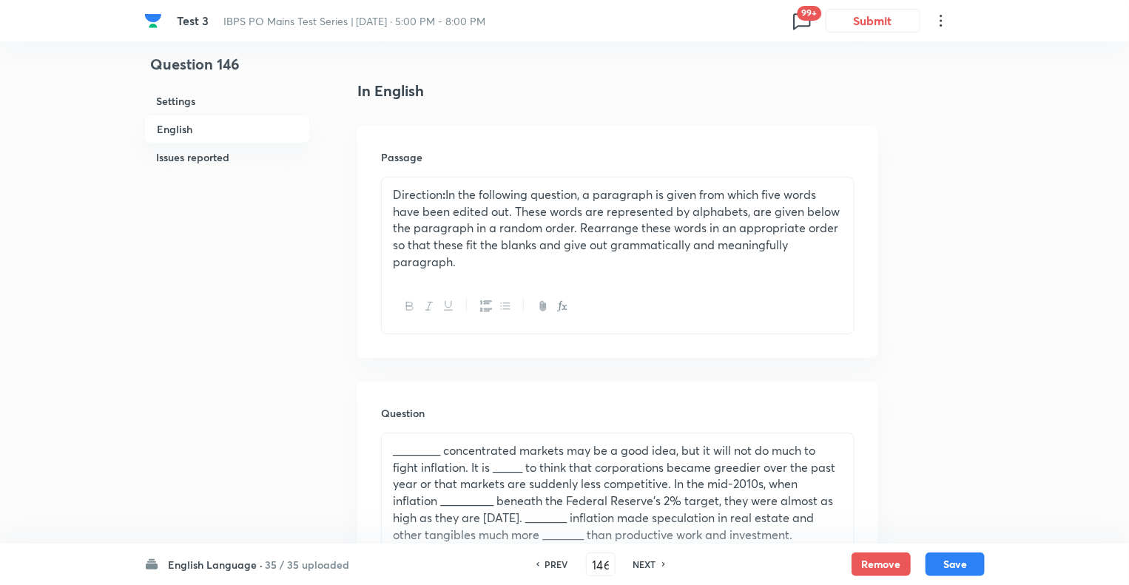
type input "147"
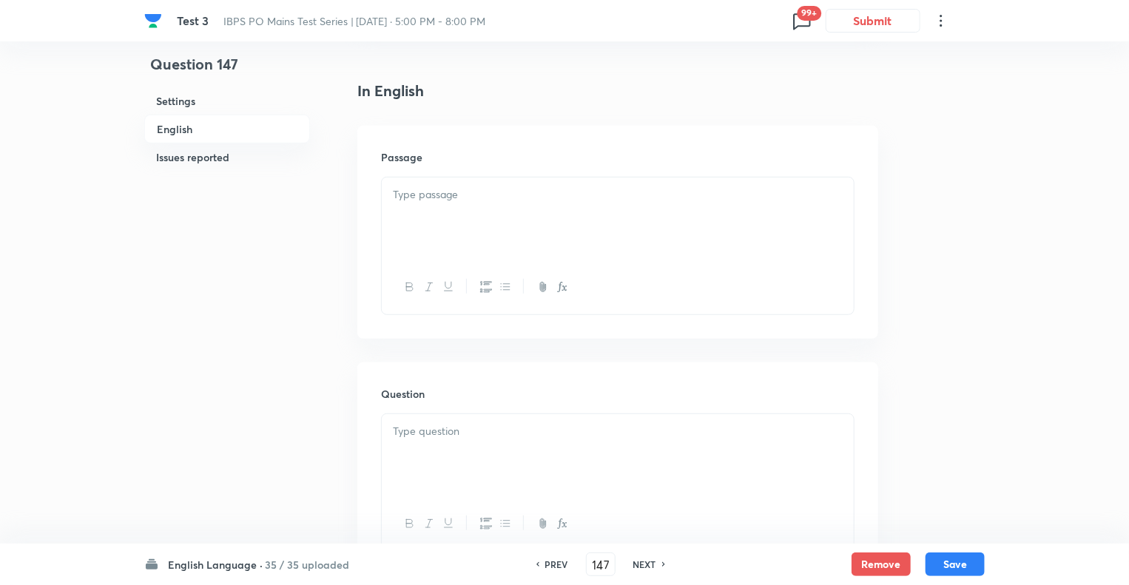
checkbox input "false"
checkbox input "true"
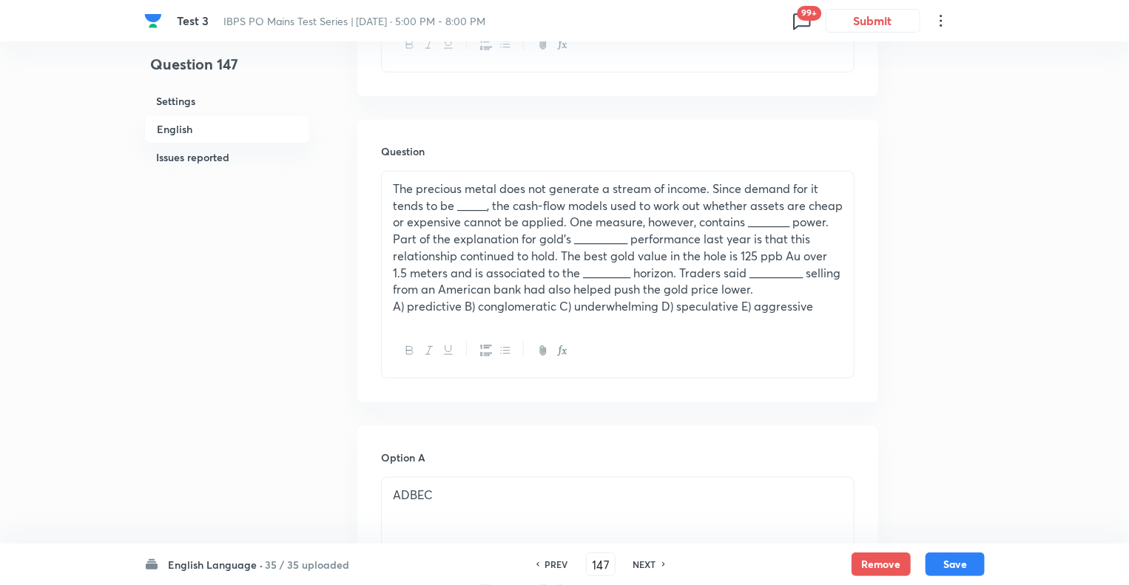
scroll to position [622, 0]
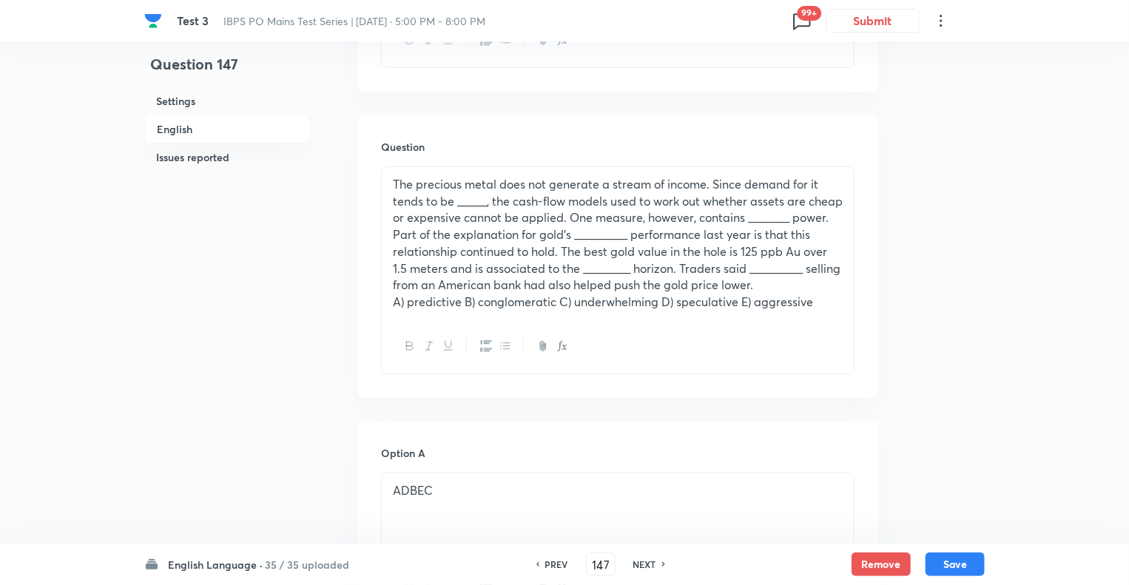
click at [642, 566] on h6 "NEXT" at bounding box center [645, 564] width 23 height 13
type input "148"
checkbox input "false"
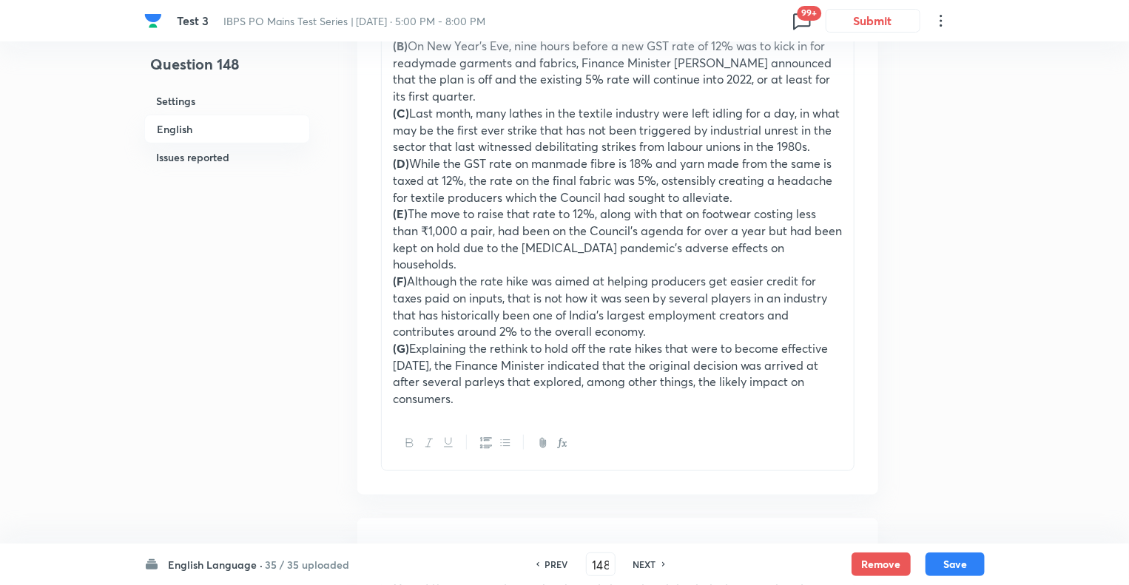
checkbox input "true"
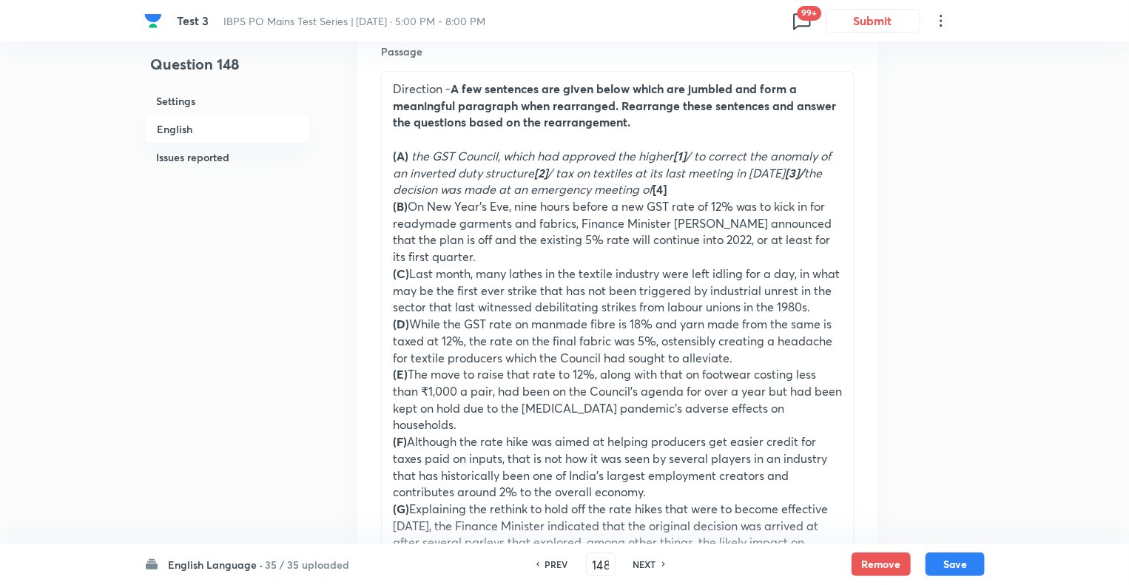
scroll to position [385, 0]
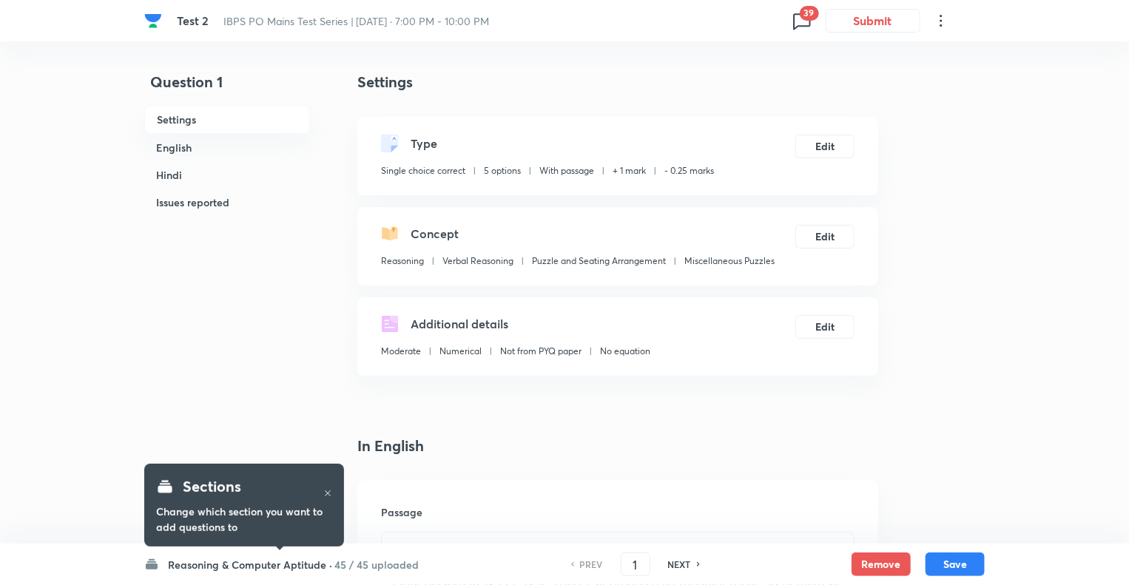
click at [580, 449] on h4 "In English" at bounding box center [617, 446] width 521 height 22
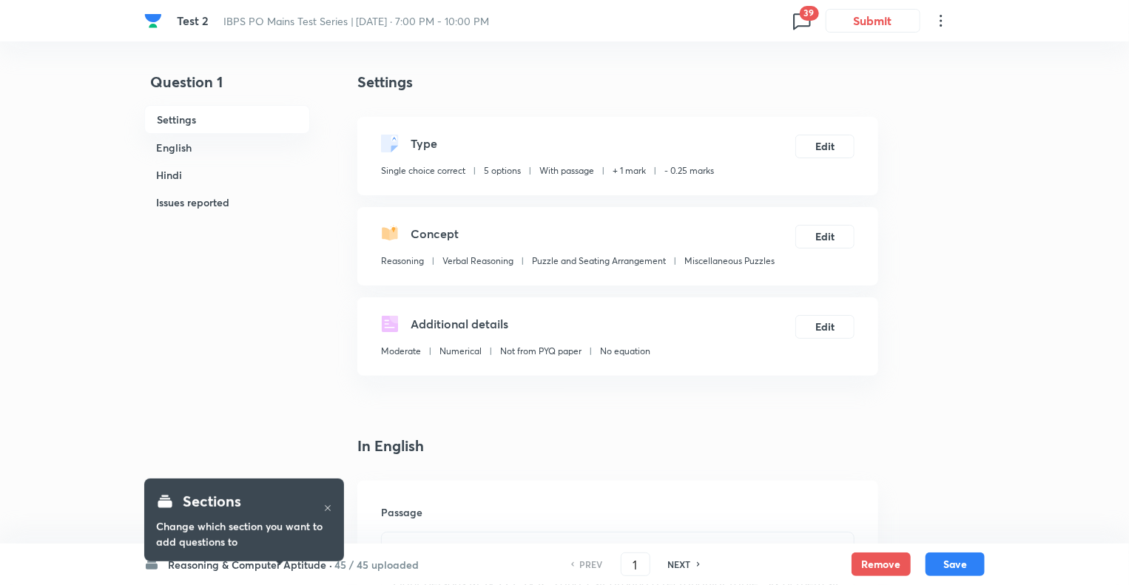
scroll to position [30, 0]
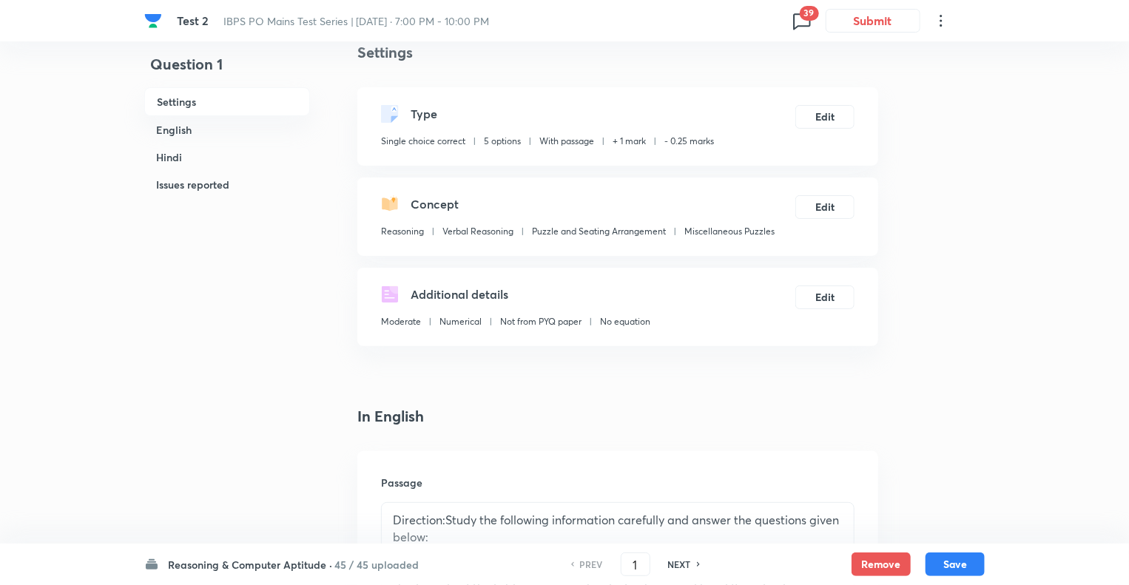
click at [179, 565] on h6 "Reasoning & Computer Aptitude ·" at bounding box center [250, 565] width 164 height 16
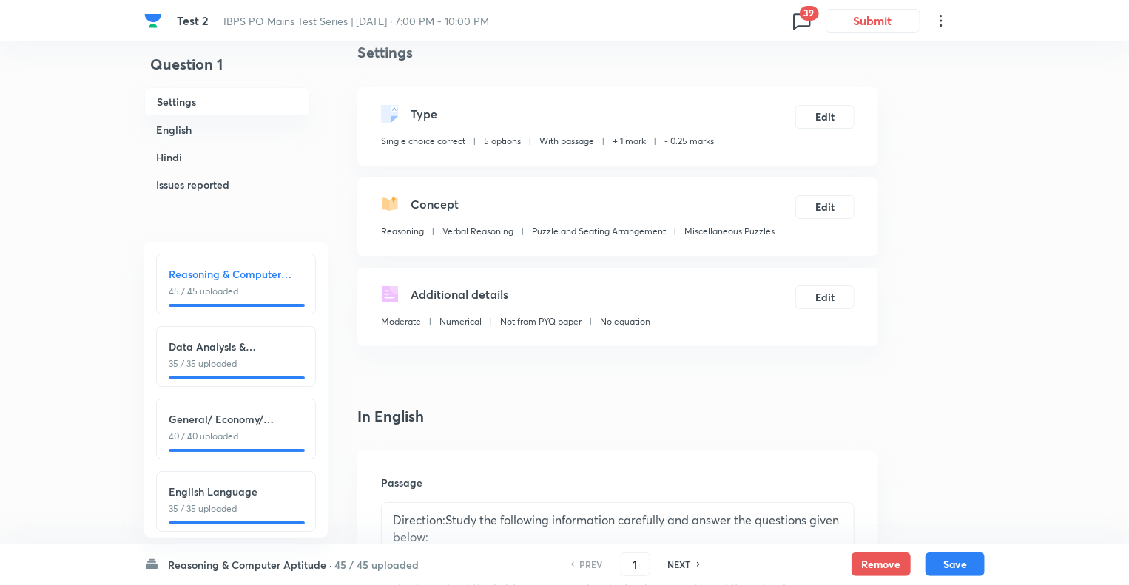
click at [209, 494] on h6 "English Language" at bounding box center [236, 492] width 135 height 16
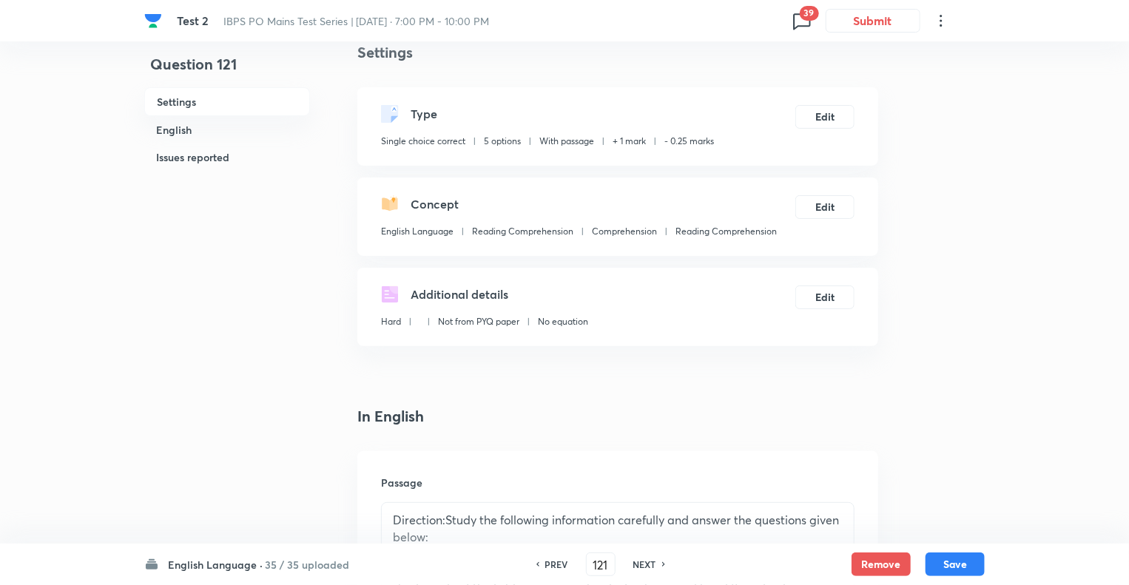
type input "121"
checkbox input "false"
checkbox input "true"
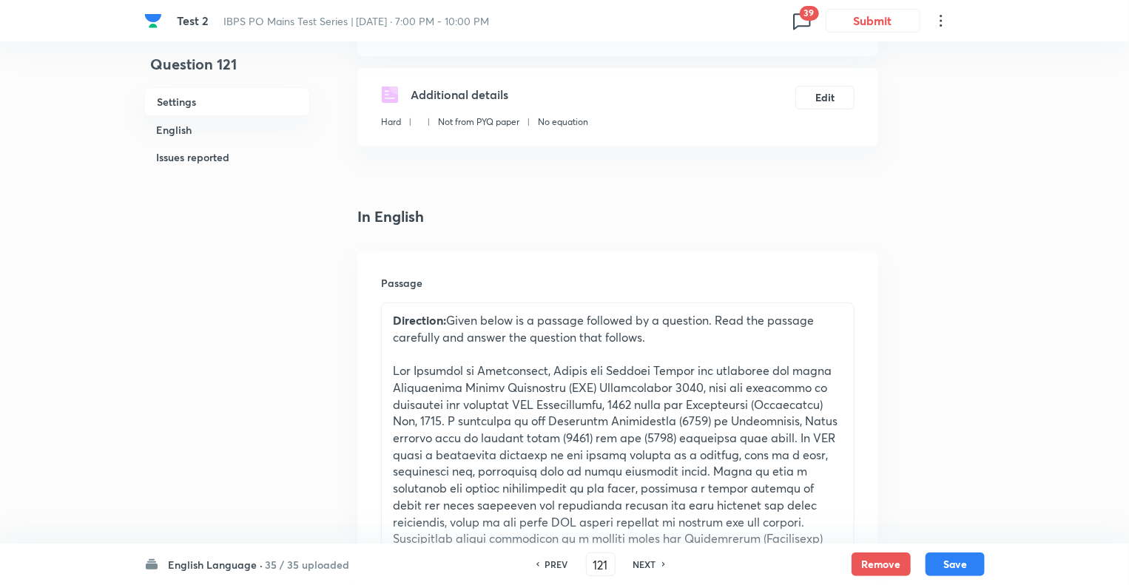
scroll to position [385, 0]
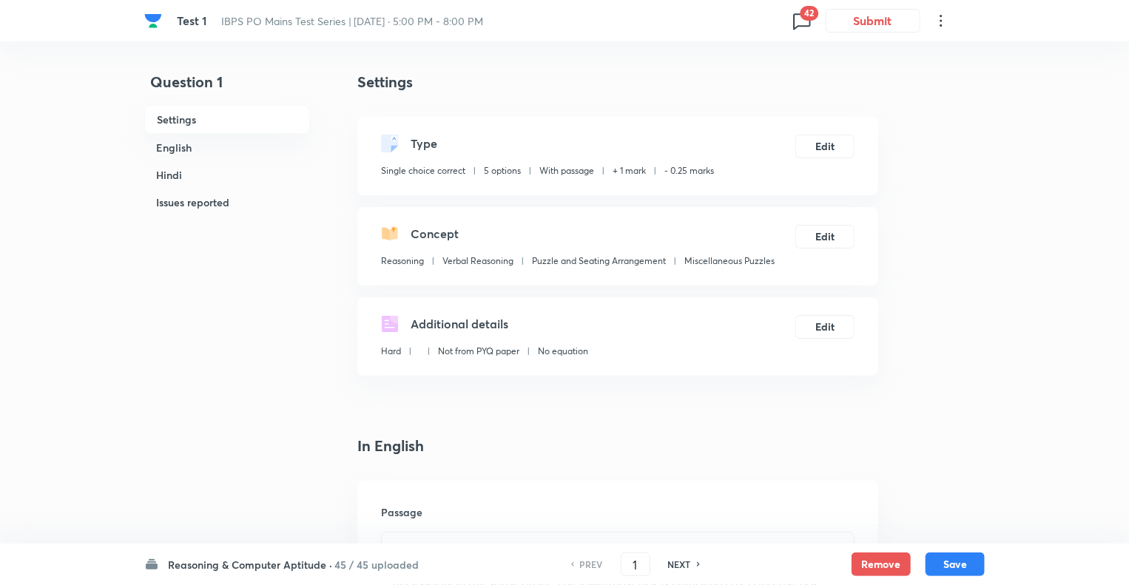
click at [190, 565] on h6 "Reasoning & Computer Aptitude ·" at bounding box center [250, 565] width 164 height 16
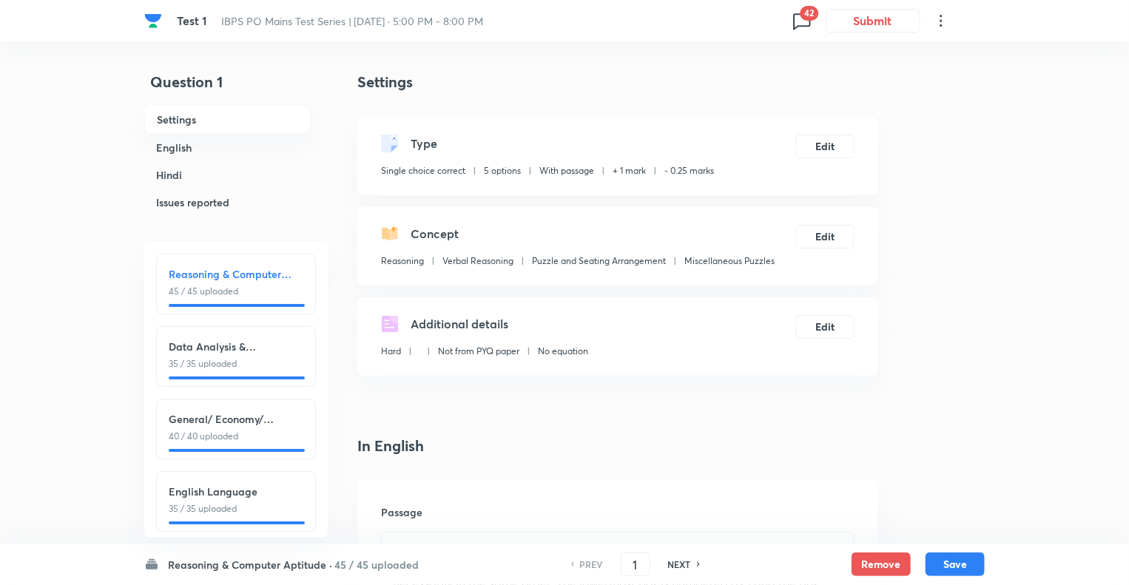
click at [221, 487] on h6 "English Language" at bounding box center [236, 492] width 135 height 16
type input "121"
checkbox input "false"
checkbox input "true"
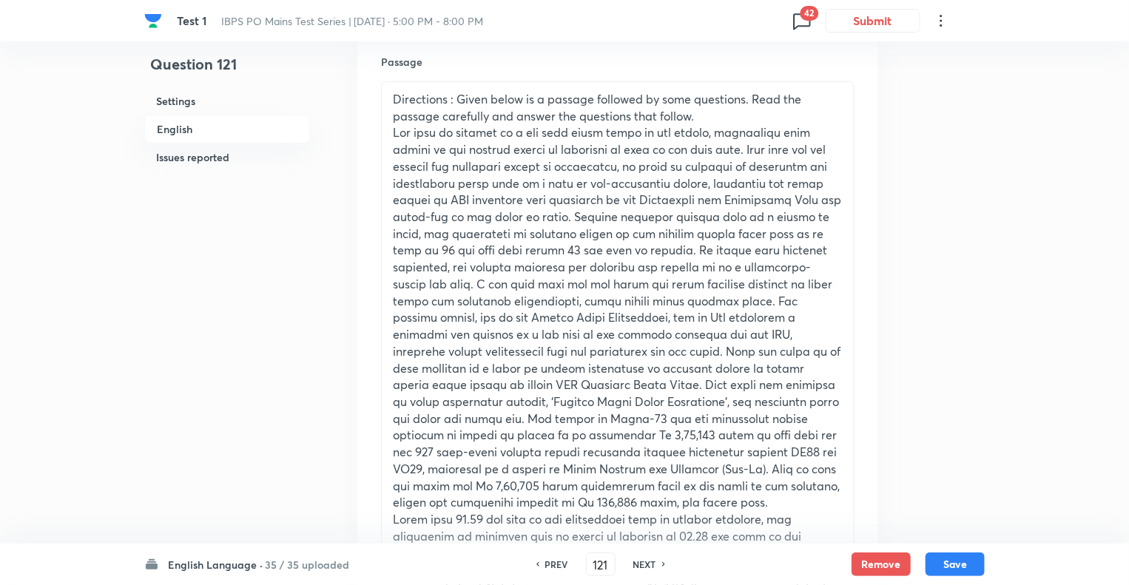
scroll to position [308, 0]
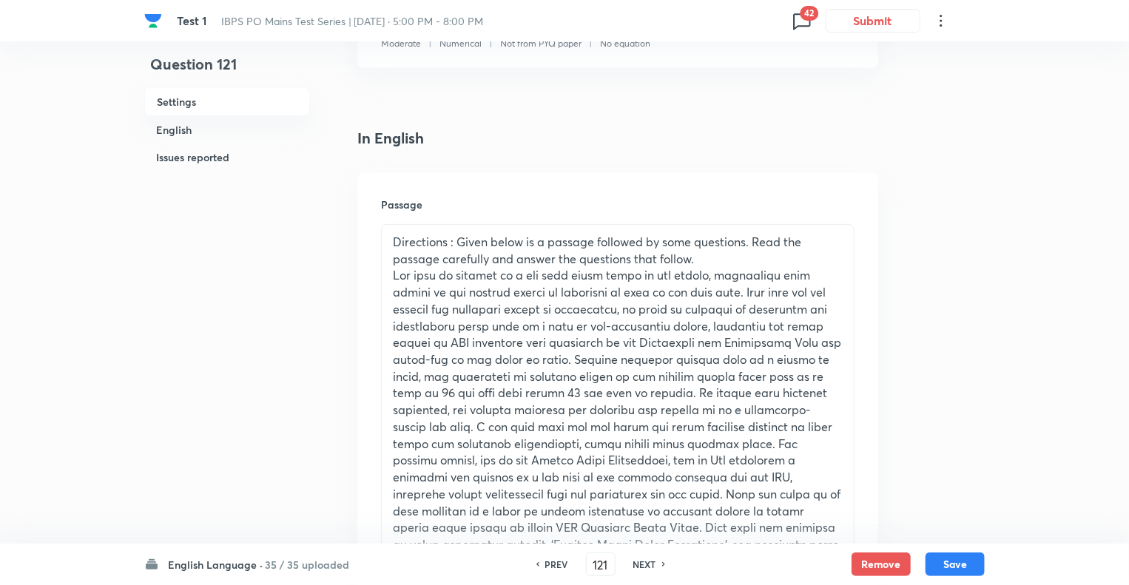
click at [638, 564] on h6 "NEXT" at bounding box center [645, 564] width 23 height 13
type input "122"
checkbox input "false"
checkbox input "true"
click at [638, 564] on h6 "NEXT" at bounding box center [645, 564] width 23 height 13
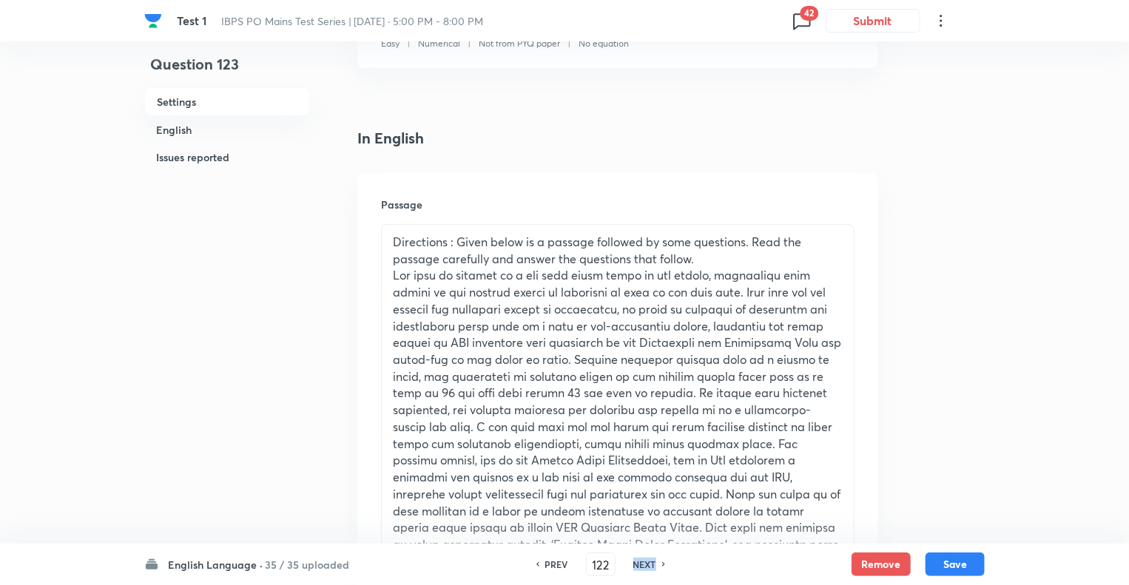
type input "123"
checkbox input "false"
checkbox input "true"
click at [638, 564] on h6 "NEXT" at bounding box center [645, 564] width 23 height 13
type input "124"
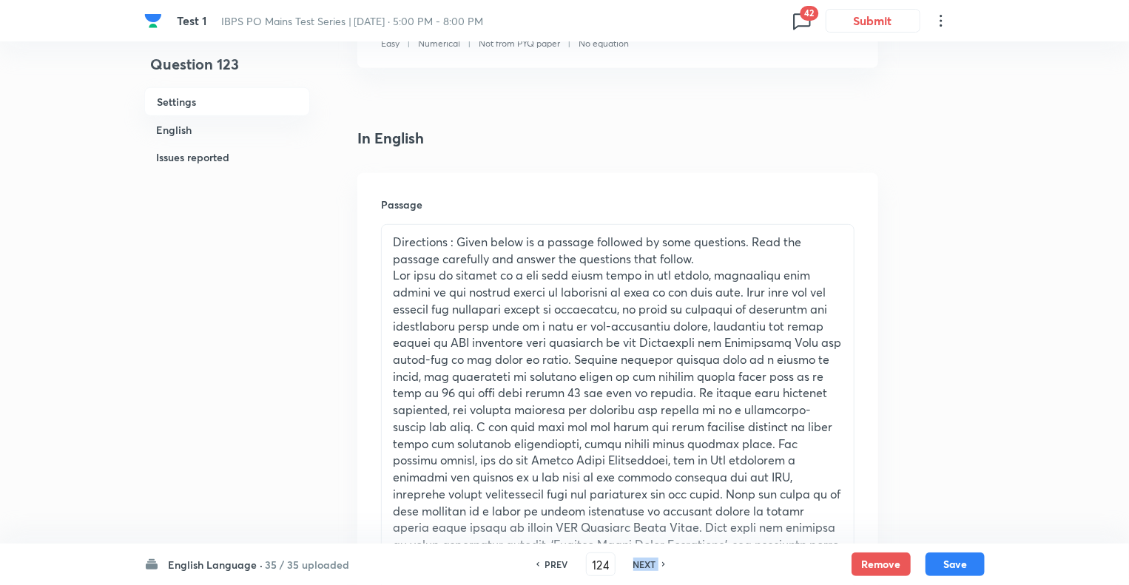
checkbox input "false"
checkbox input "true"
click at [638, 564] on h6 "NEXT" at bounding box center [645, 564] width 23 height 13
type input "125"
checkbox input "true"
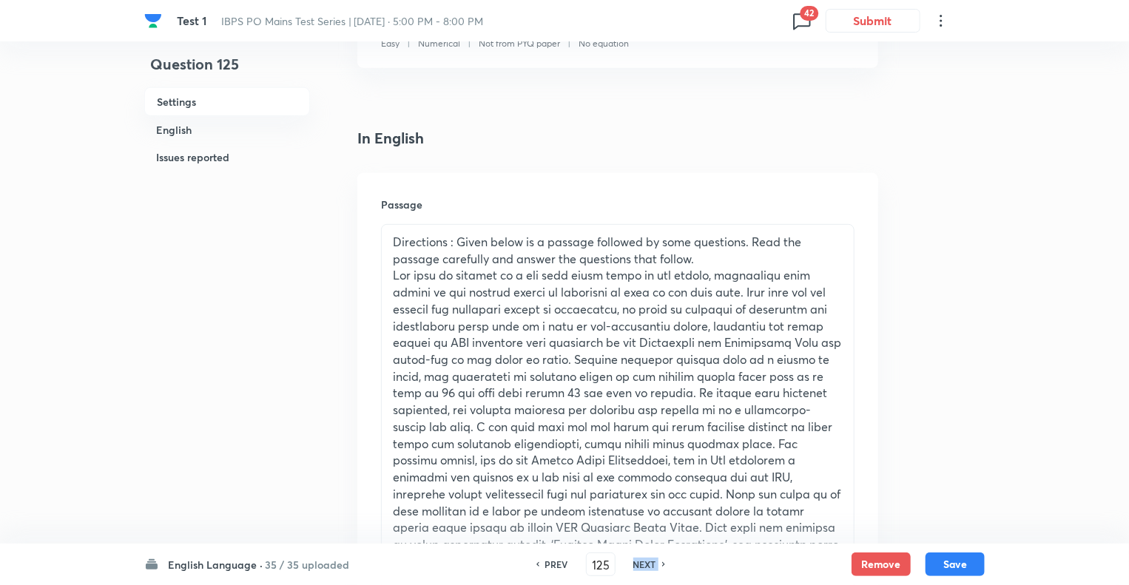
click at [638, 564] on h6 "NEXT" at bounding box center [645, 564] width 23 height 13
type input "126"
checkbox input "false"
checkbox input "true"
click at [638, 564] on h6 "NEXT" at bounding box center [645, 564] width 23 height 13
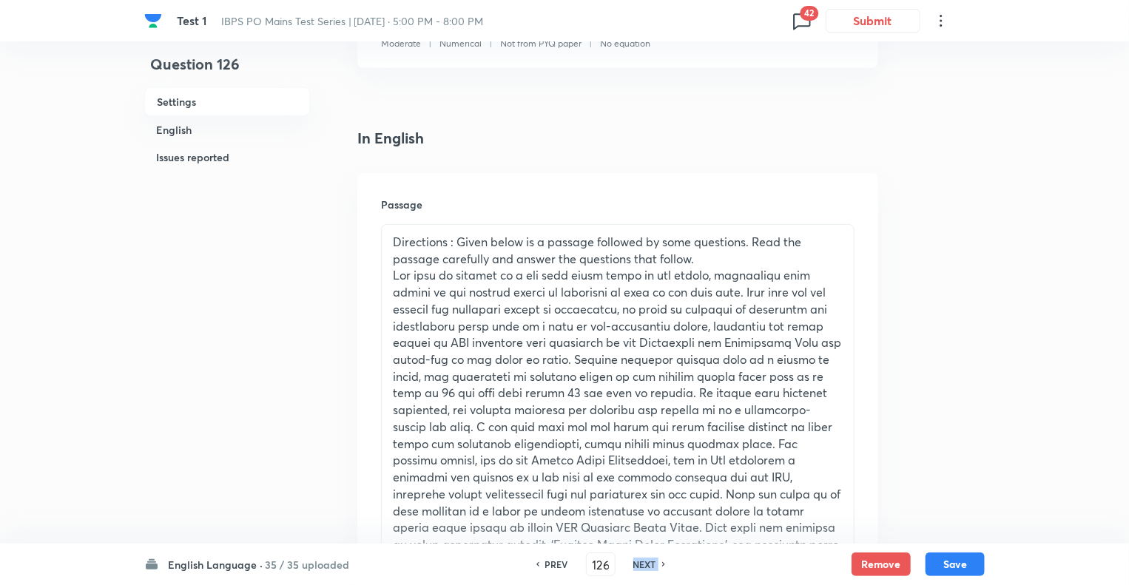
type input "127"
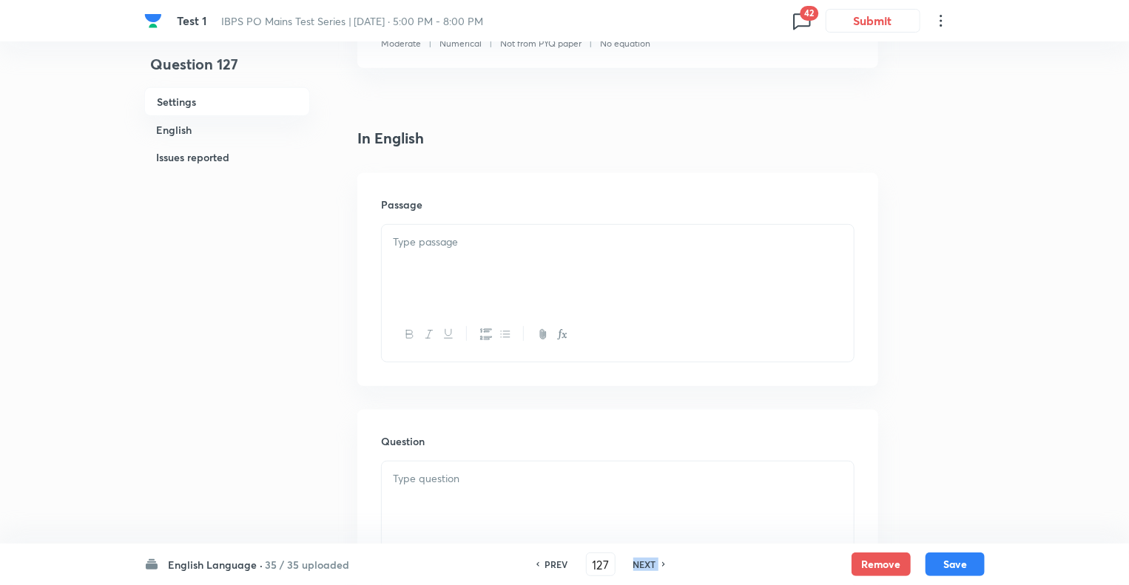
checkbox input "false"
checkbox input "true"
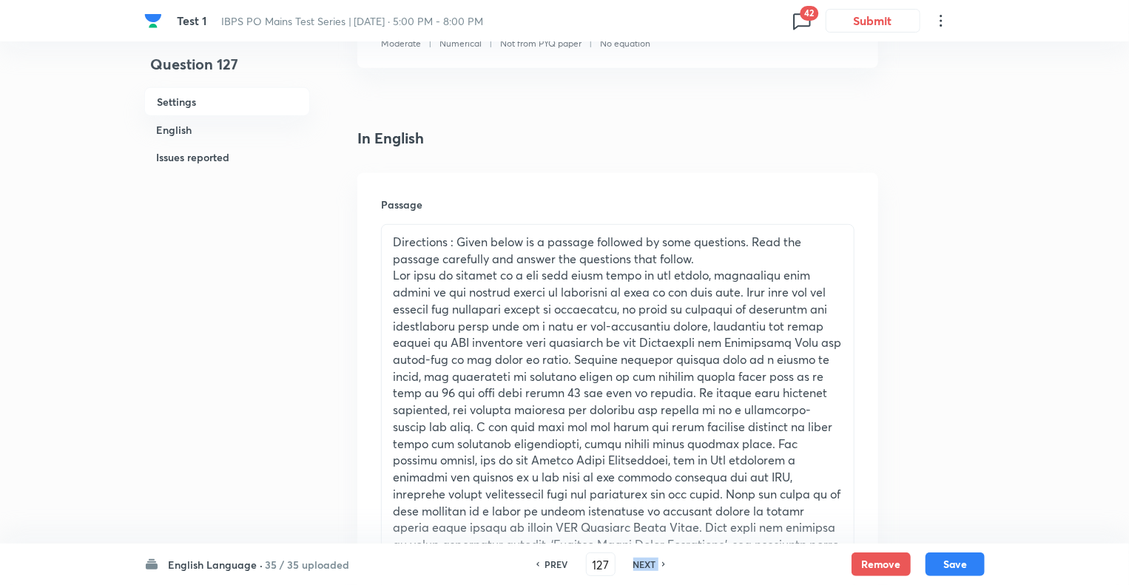
click at [638, 564] on h6 "NEXT" at bounding box center [645, 564] width 23 height 13
type input "128"
checkbox input "false"
checkbox input "true"
click at [638, 564] on h6 "NEXT" at bounding box center [645, 564] width 23 height 13
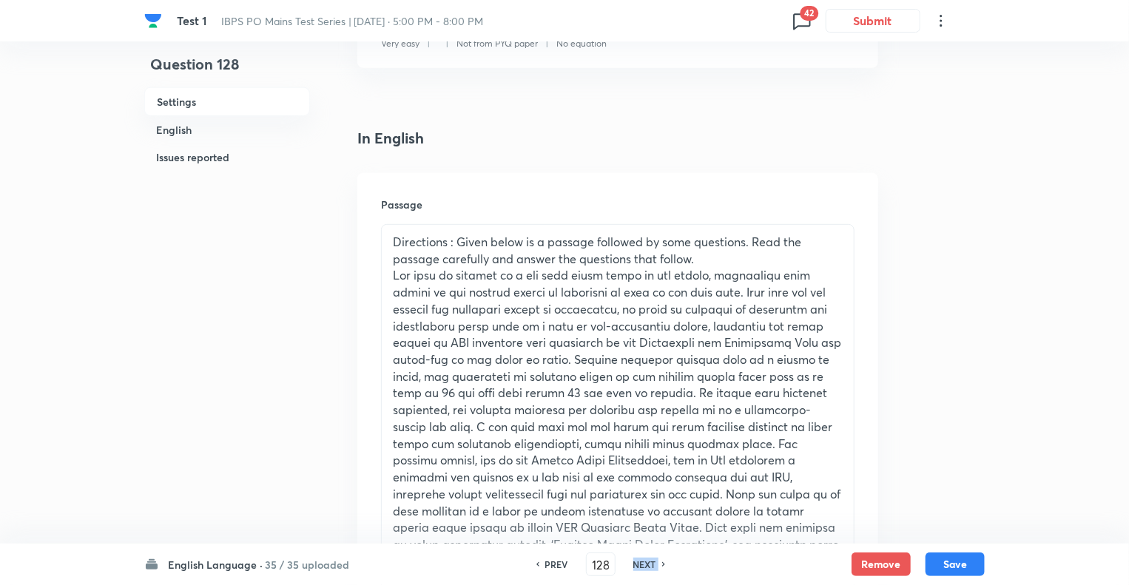
type input "129"
checkbox input "false"
checkbox input "true"
click at [638, 564] on h6 "NEXT" at bounding box center [645, 564] width 23 height 13
type input "130"
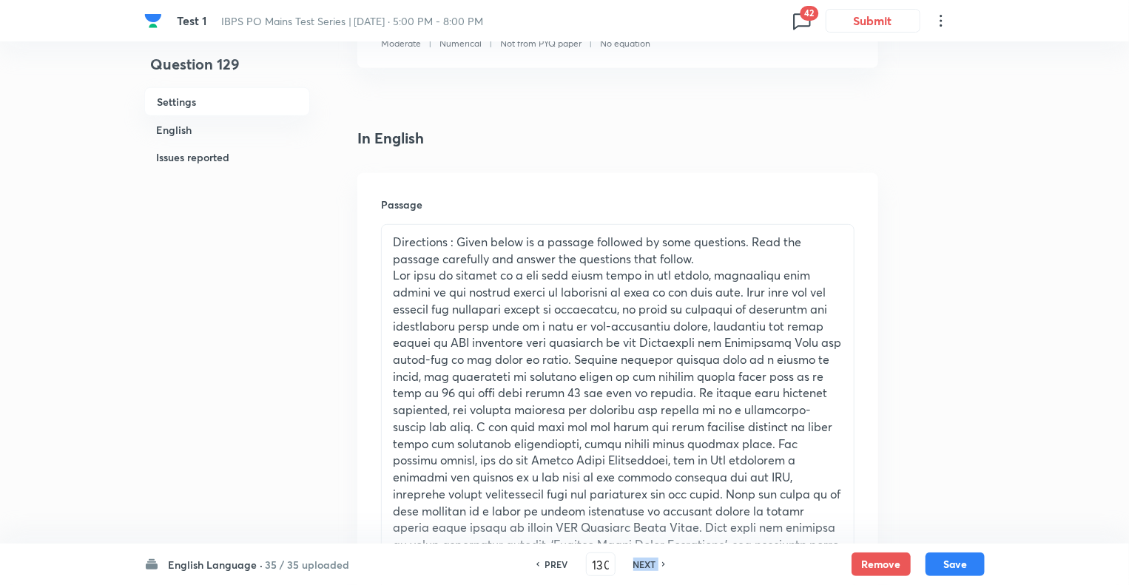
checkbox input "false"
checkbox input "true"
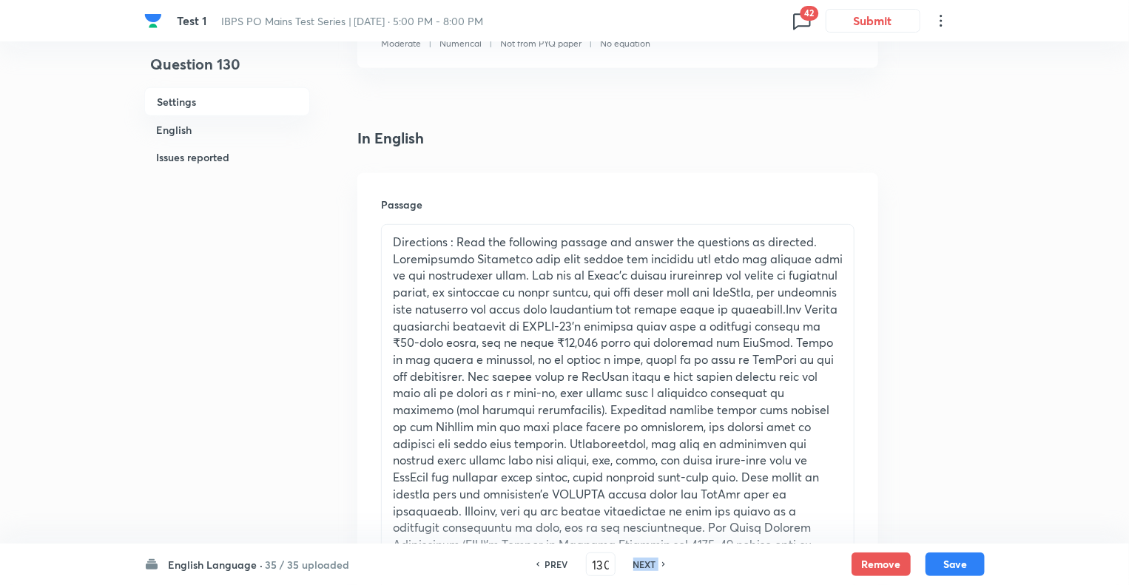
click at [638, 564] on h6 "NEXT" at bounding box center [645, 564] width 23 height 13
type input "131"
checkbox input "false"
checkbox input "true"
click at [638, 564] on h6 "NEXT" at bounding box center [645, 564] width 23 height 13
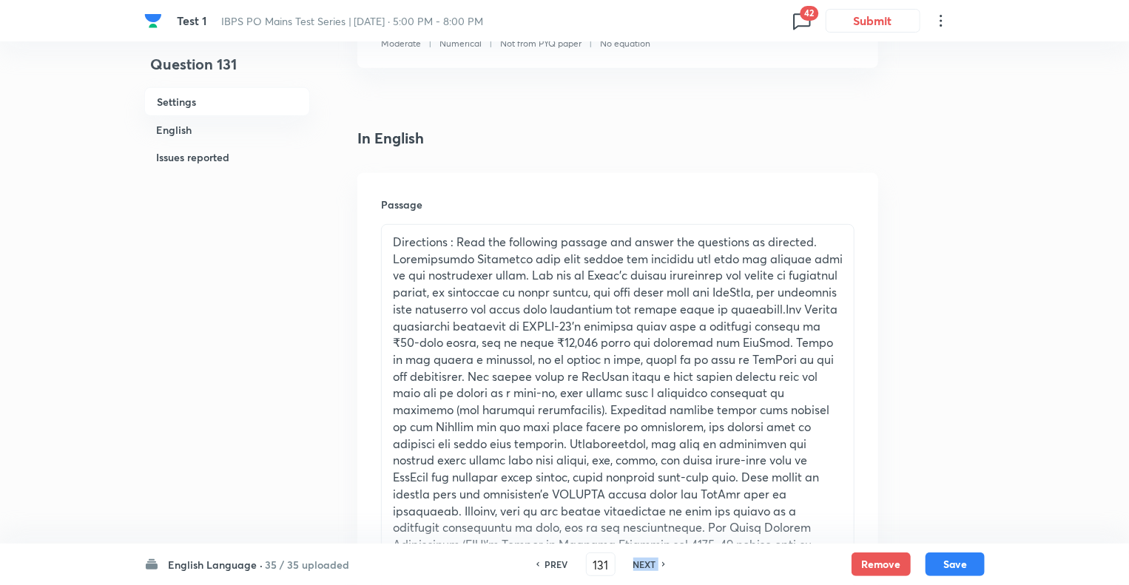
type input "132"
checkbox input "false"
checkbox input "true"
click at [638, 564] on h6 "NEXT" at bounding box center [645, 564] width 23 height 13
type input "133"
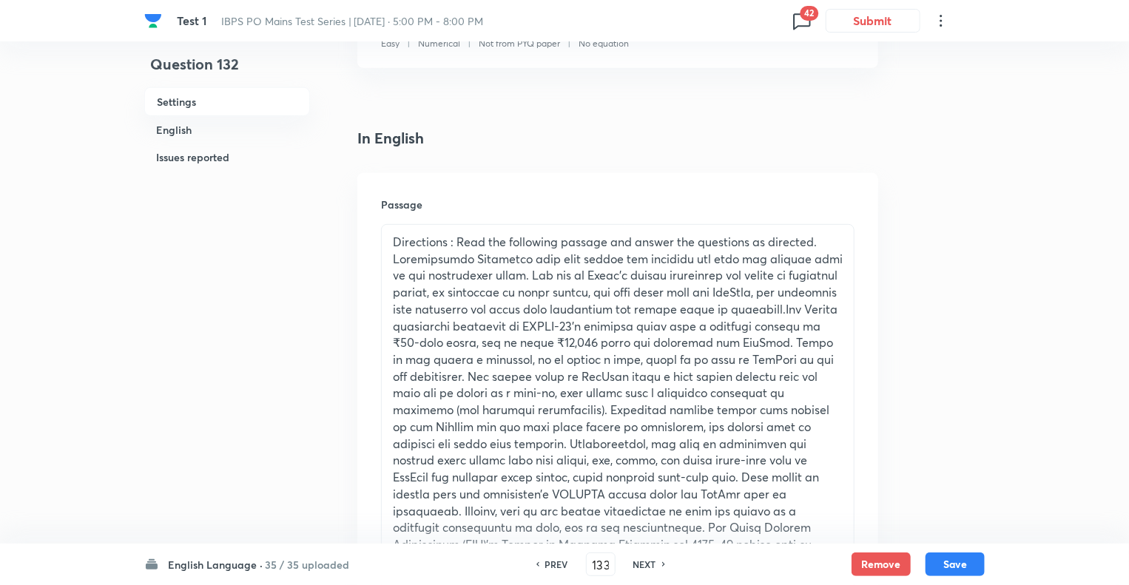
checkbox input "false"
checkbox input "true"
click at [638, 564] on h6 "NEXT" at bounding box center [645, 564] width 23 height 13
type input "134"
checkbox input "false"
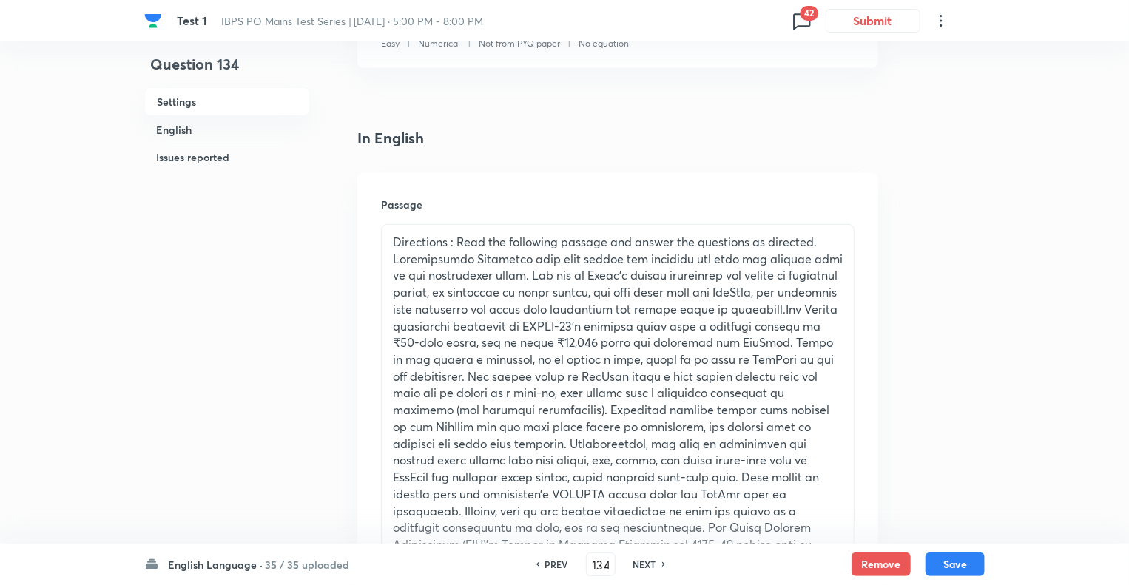
checkbox input "true"
click at [638, 564] on h6 "NEXT" at bounding box center [645, 564] width 23 height 13
type input "135"
checkbox input "true"
click at [638, 564] on h6 "NEXT" at bounding box center [645, 564] width 23 height 13
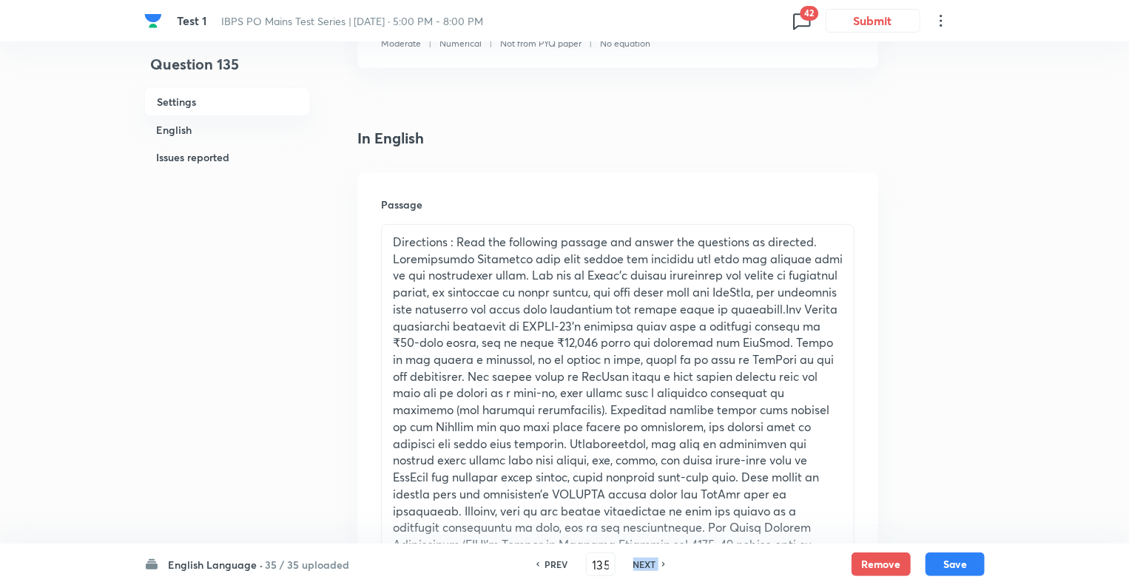
type input "136"
checkbox input "true"
click at [638, 564] on h6 "NEXT" at bounding box center [645, 564] width 23 height 13
type input "137"
checkbox input "false"
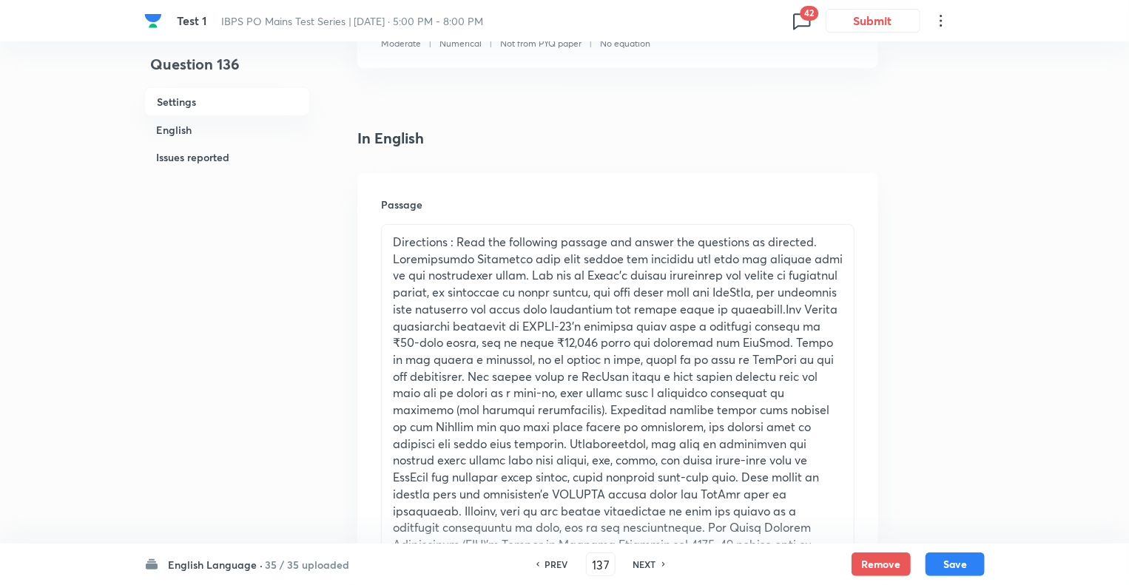
checkbox input "true"
click at [638, 564] on h6 "NEXT" at bounding box center [645, 564] width 23 height 13
type input "138"
checkbox input "false"
checkbox input "true"
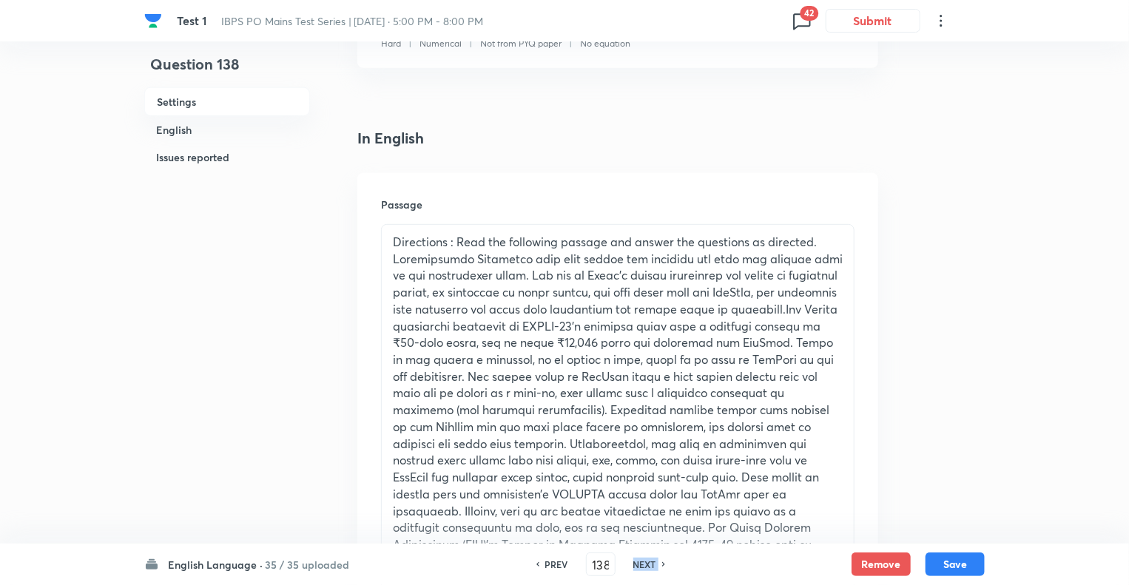
click at [638, 564] on h6 "NEXT" at bounding box center [645, 564] width 23 height 13
type input "139"
checkbox input "true"
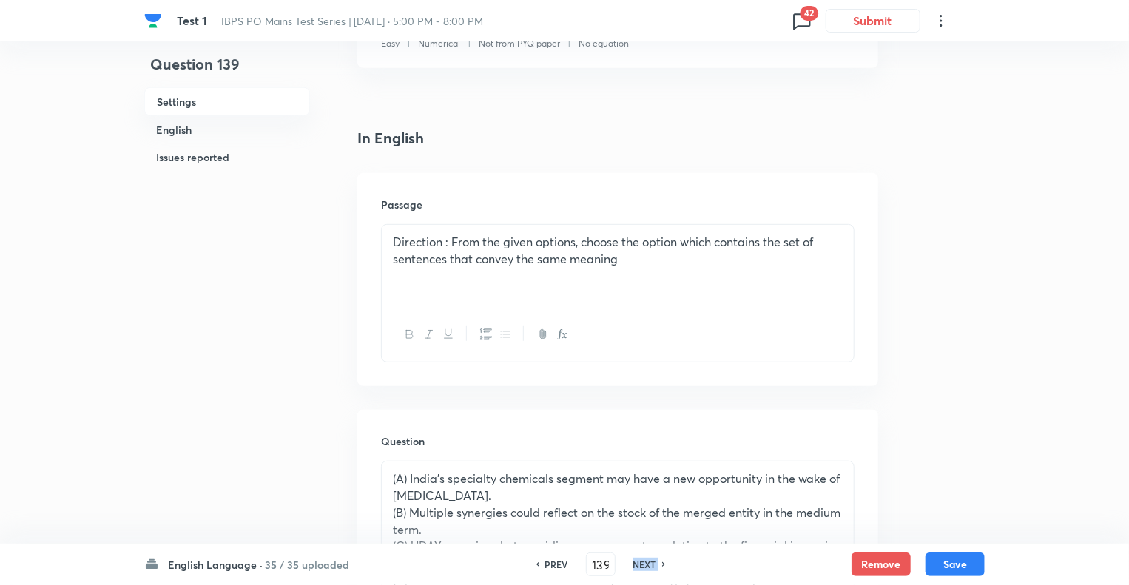
click at [638, 564] on h6 "NEXT" at bounding box center [645, 564] width 23 height 13
type input "140"
checkbox input "false"
checkbox input "true"
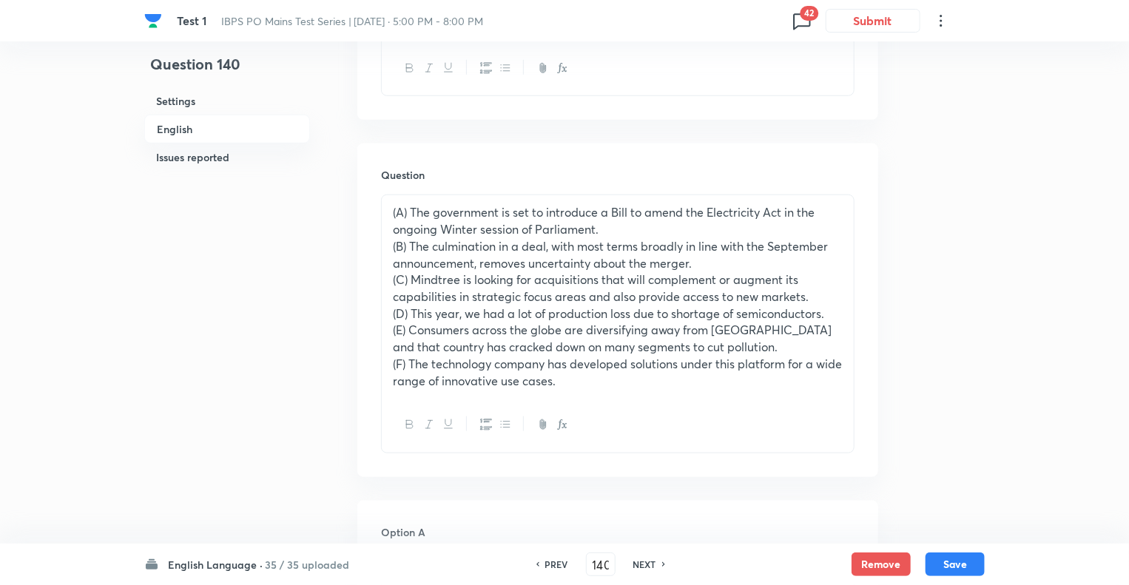
scroll to position [604, 0]
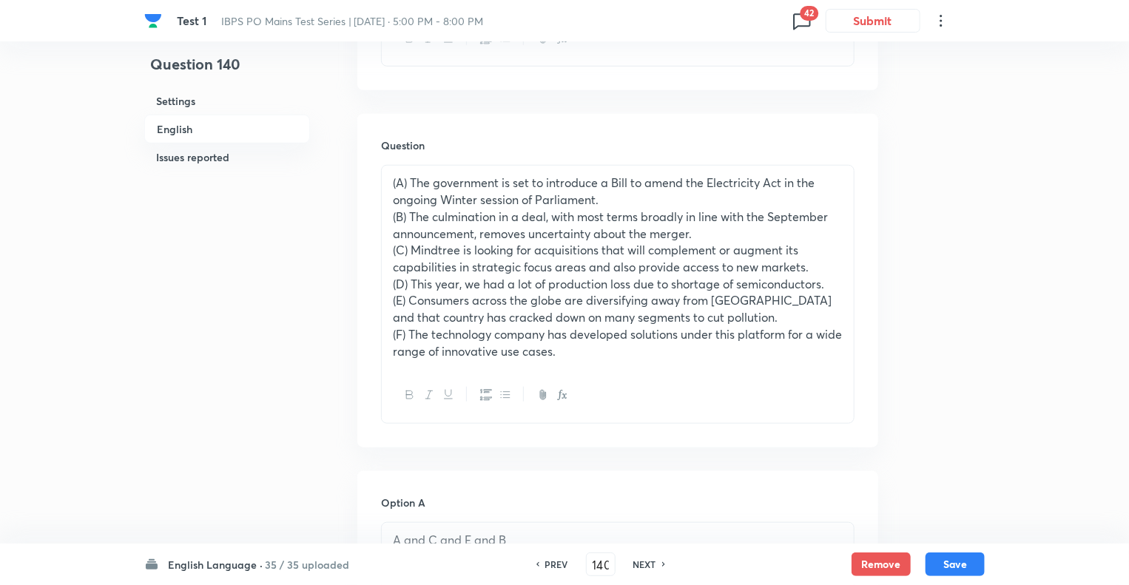
click at [638, 564] on h6 "NEXT" at bounding box center [645, 564] width 23 height 13
type input "141"
checkbox input "false"
checkbox input "true"
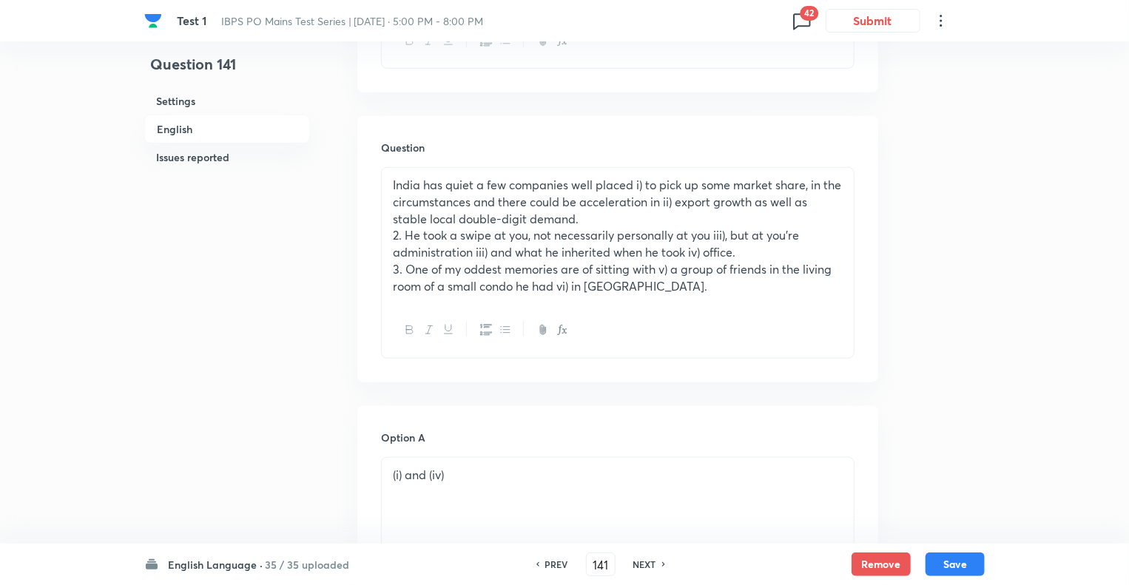
click at [638, 564] on h6 "NEXT" at bounding box center [645, 564] width 23 height 13
type input "142"
checkbox input "false"
checkbox input "true"
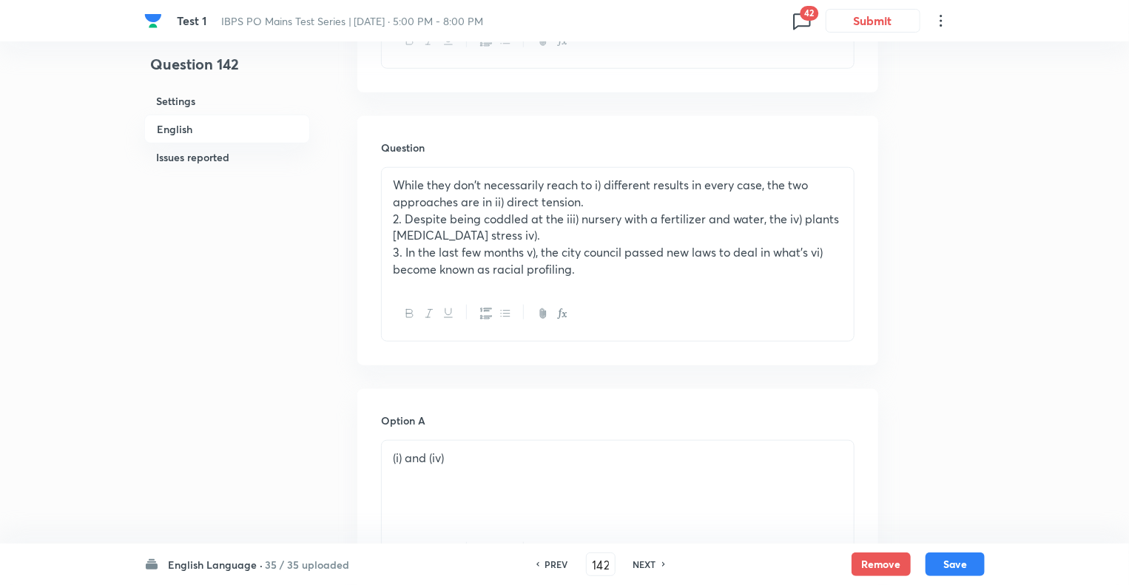
click at [638, 564] on h6 "NEXT" at bounding box center [645, 564] width 23 height 13
type input "143"
checkbox input "false"
checkbox input "true"
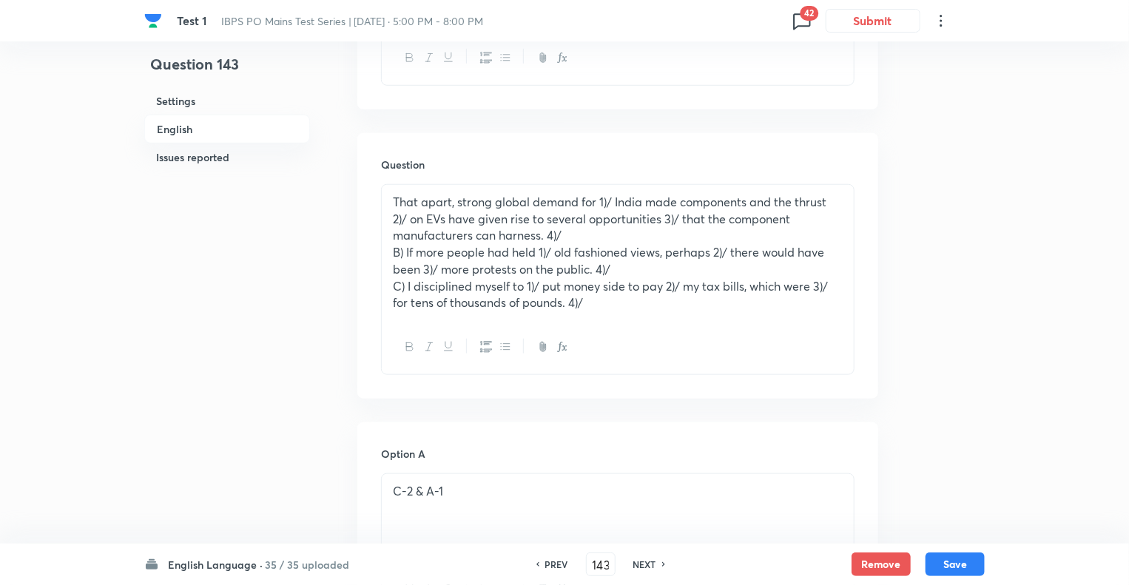
click at [638, 564] on h6 "NEXT" at bounding box center [645, 564] width 23 height 13
type input "144"
checkbox input "true"
click at [638, 564] on h6 "NEXT" at bounding box center [645, 564] width 23 height 13
type input "145"
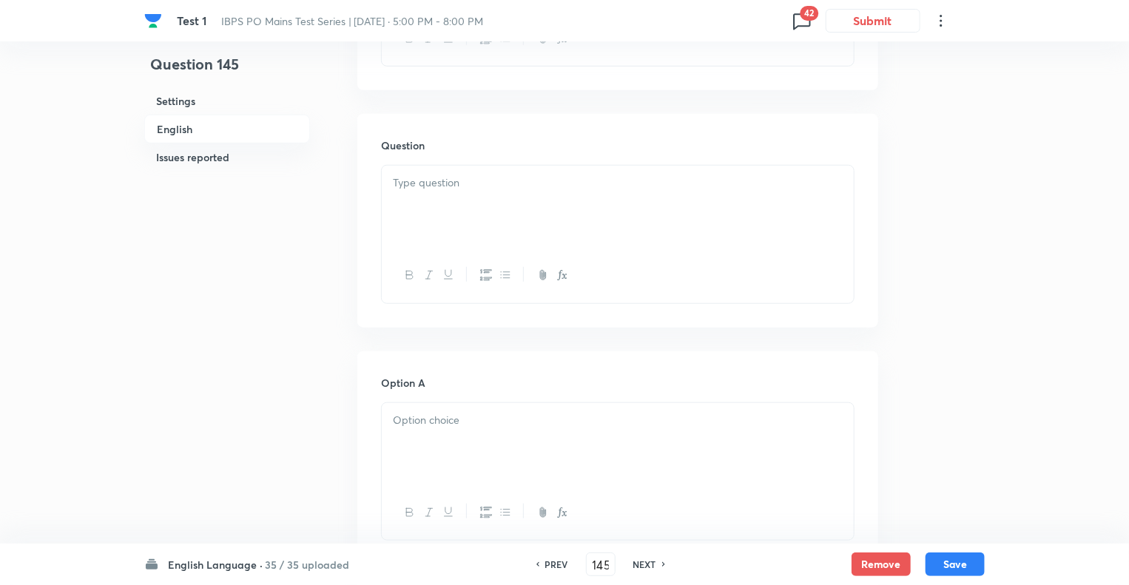
checkbox input "false"
checkbox input "true"
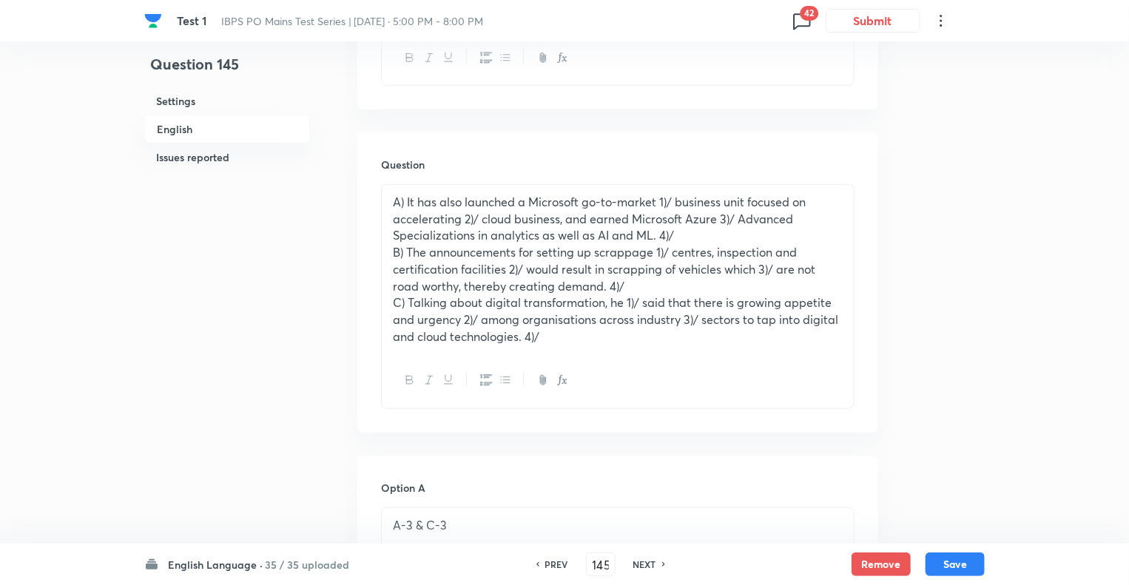
click at [638, 564] on h6 "NEXT" at bounding box center [645, 564] width 23 height 13
type input "146"
checkbox input "false"
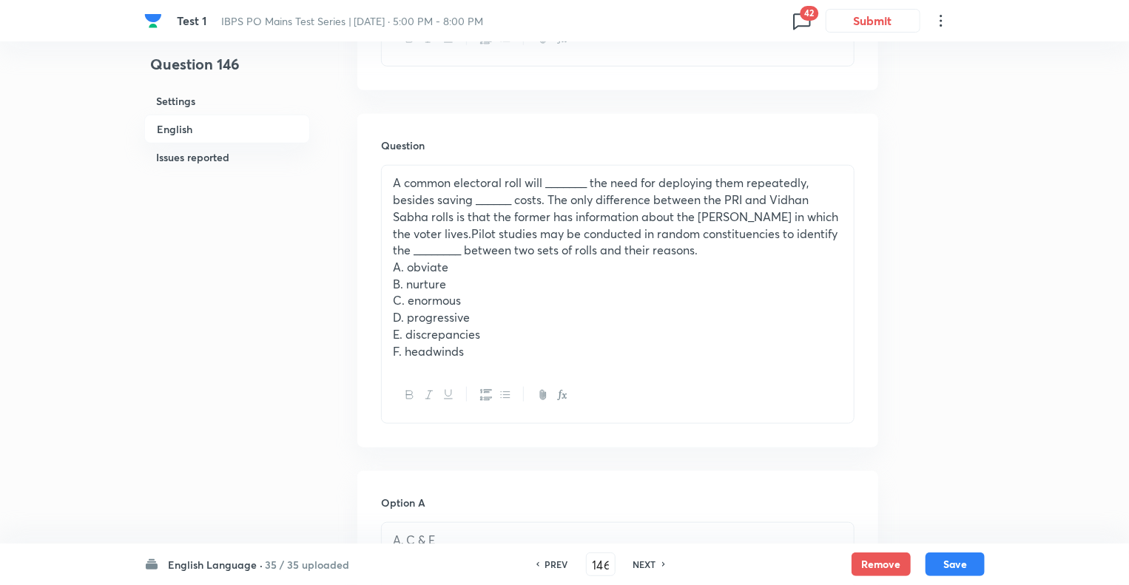
checkbox input "true"
click at [638, 564] on h6 "NEXT" at bounding box center [645, 564] width 23 height 13
type input "147"
checkbox input "false"
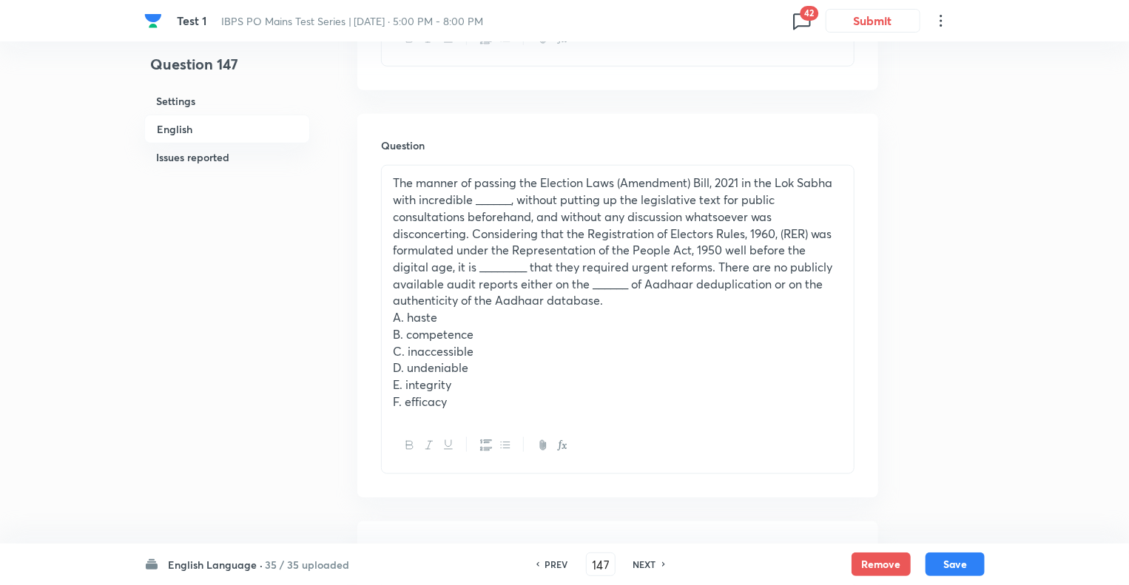
checkbox input "true"
click at [638, 564] on h6 "NEXT" at bounding box center [645, 564] width 23 height 13
type input "148"
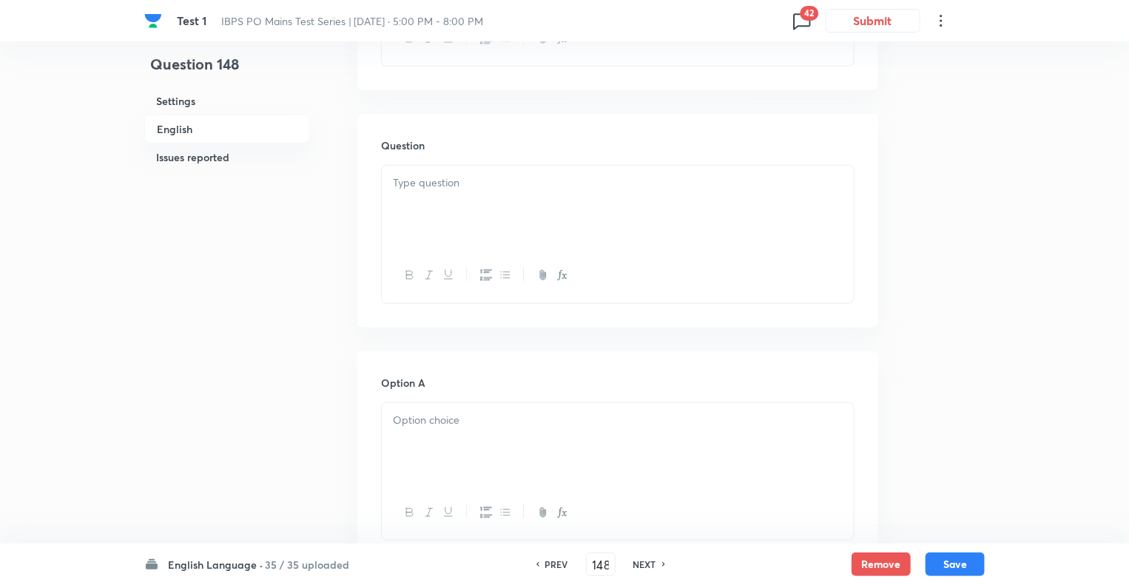
checkbox input "false"
checkbox input "true"
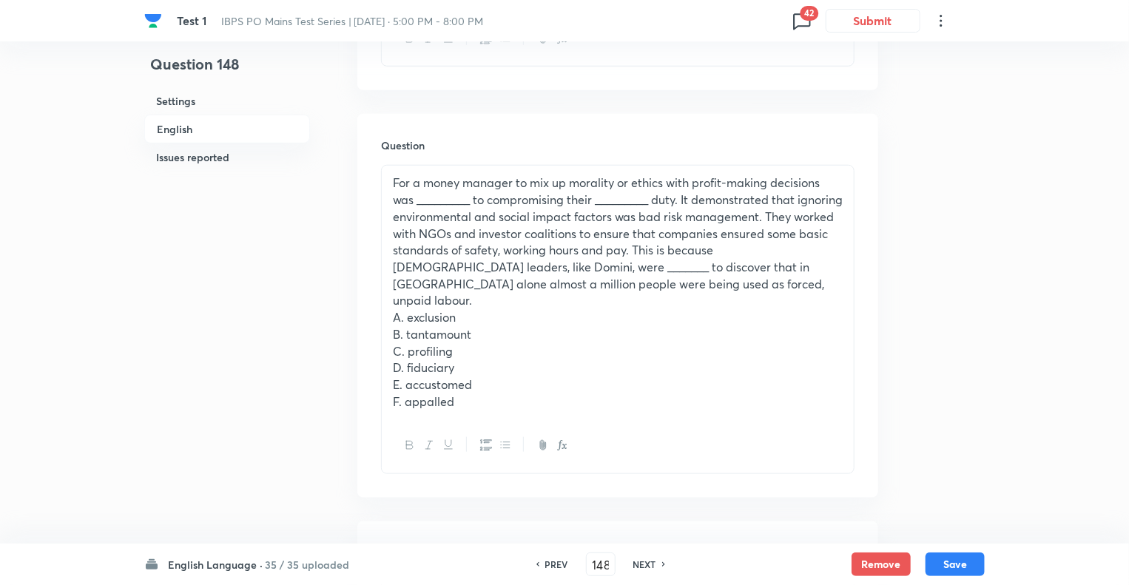
click at [638, 564] on h6 "NEXT" at bounding box center [645, 564] width 23 height 13
type input "149"
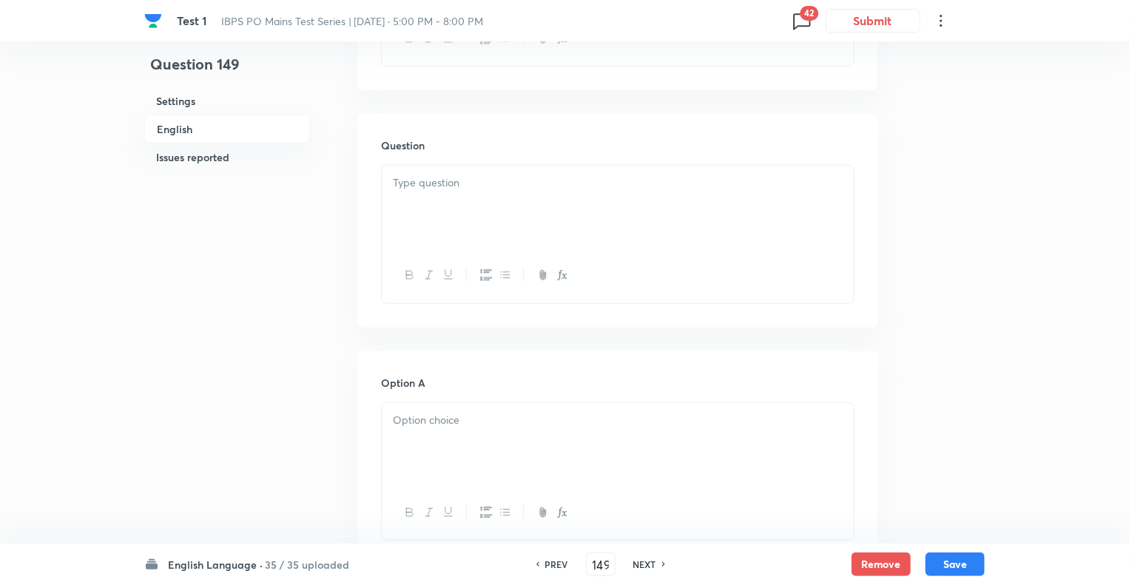
checkbox input "true"
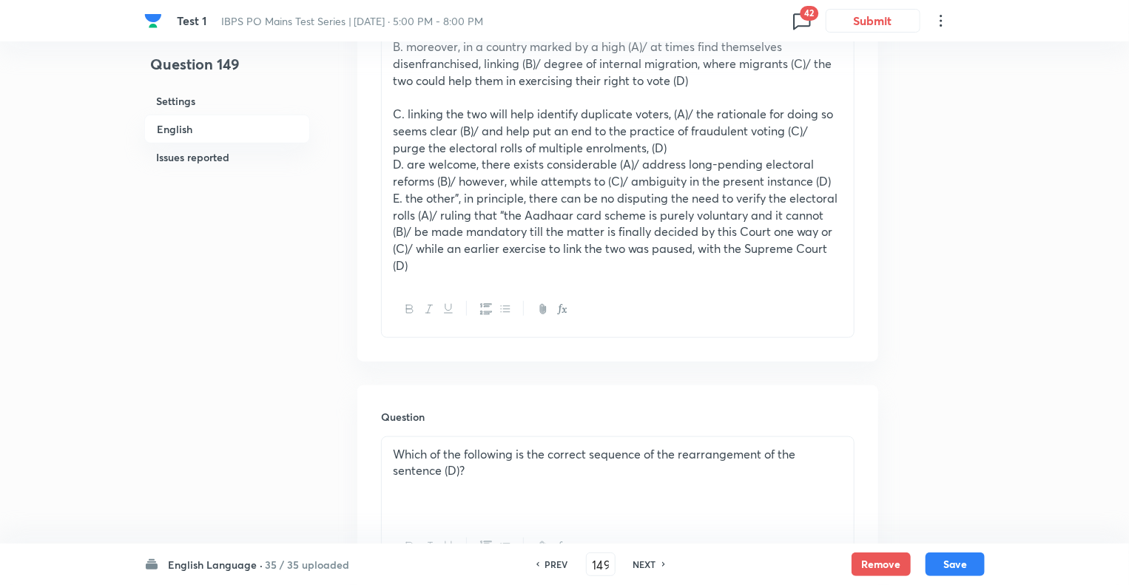
click at [638, 564] on h6 "NEXT" at bounding box center [645, 564] width 23 height 13
type input "150"
checkbox input "false"
checkbox input "true"
click at [638, 564] on h6 "NEXT" at bounding box center [645, 564] width 23 height 13
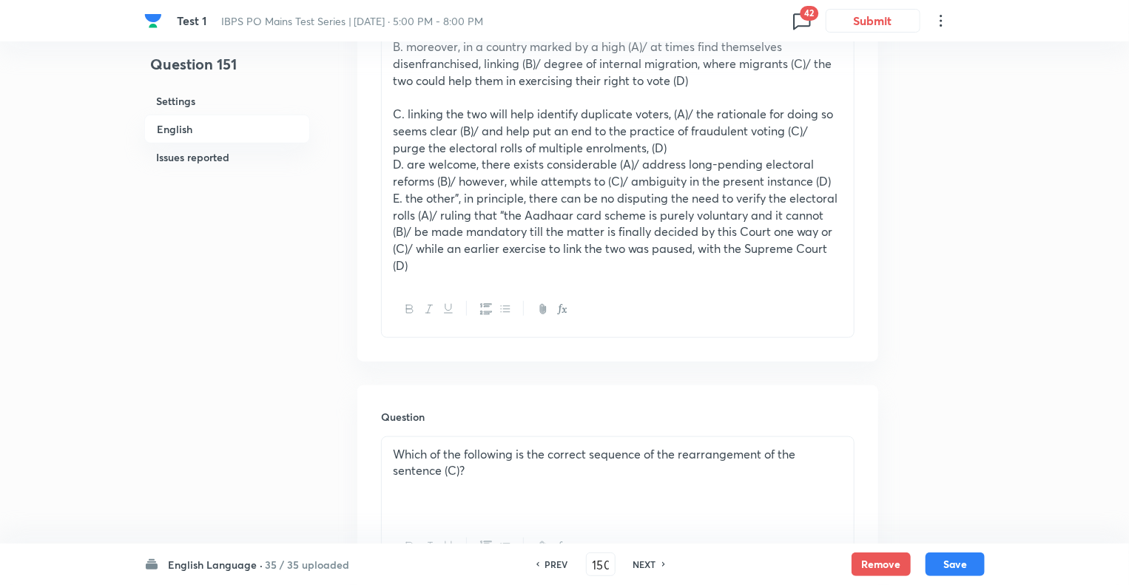
type input "151"
checkbox input "false"
checkbox input "true"
click at [638, 564] on h6 "NEXT" at bounding box center [645, 564] width 23 height 13
type input "152"
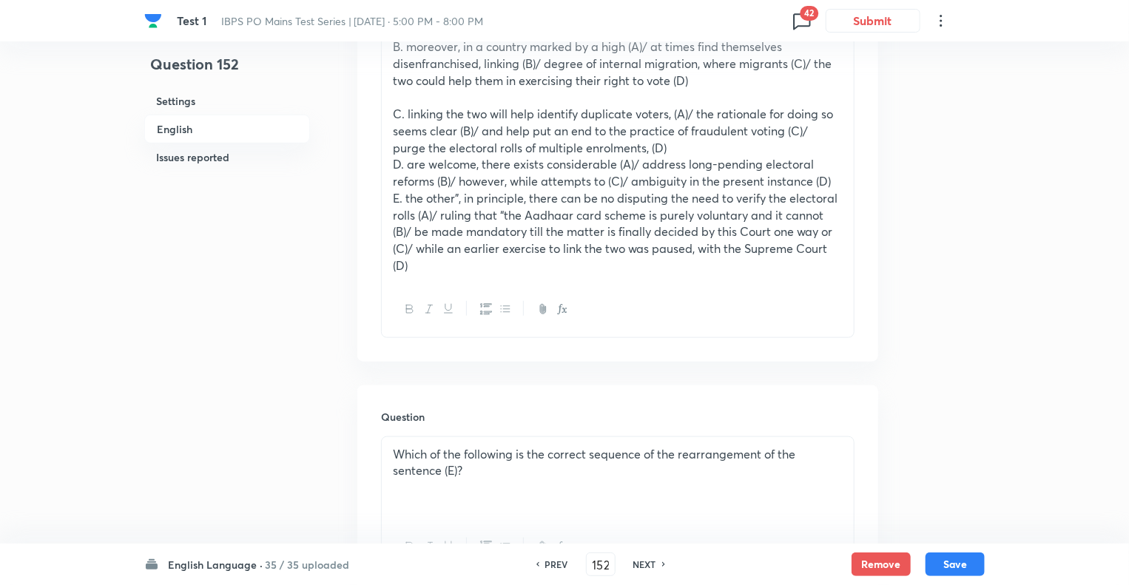
checkbox input "true"
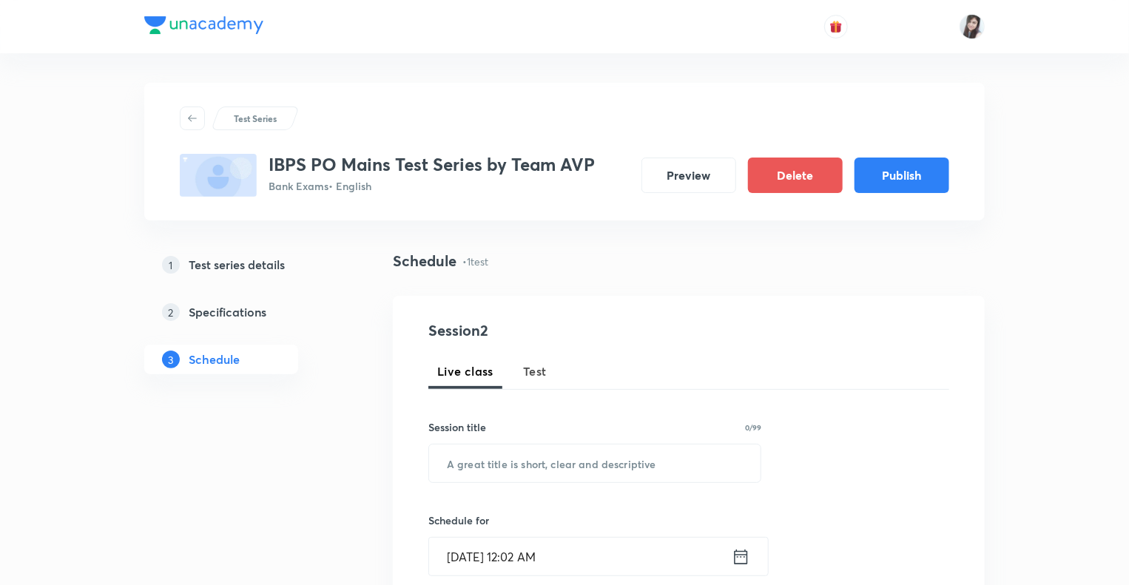
scroll to position [641, 0]
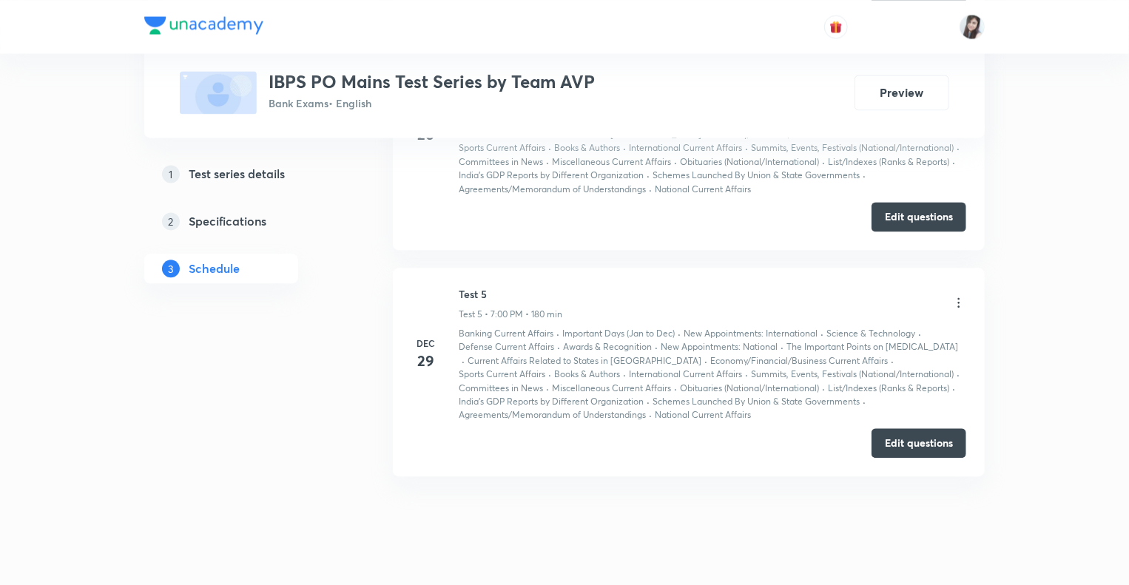
scroll to position [1539, 0]
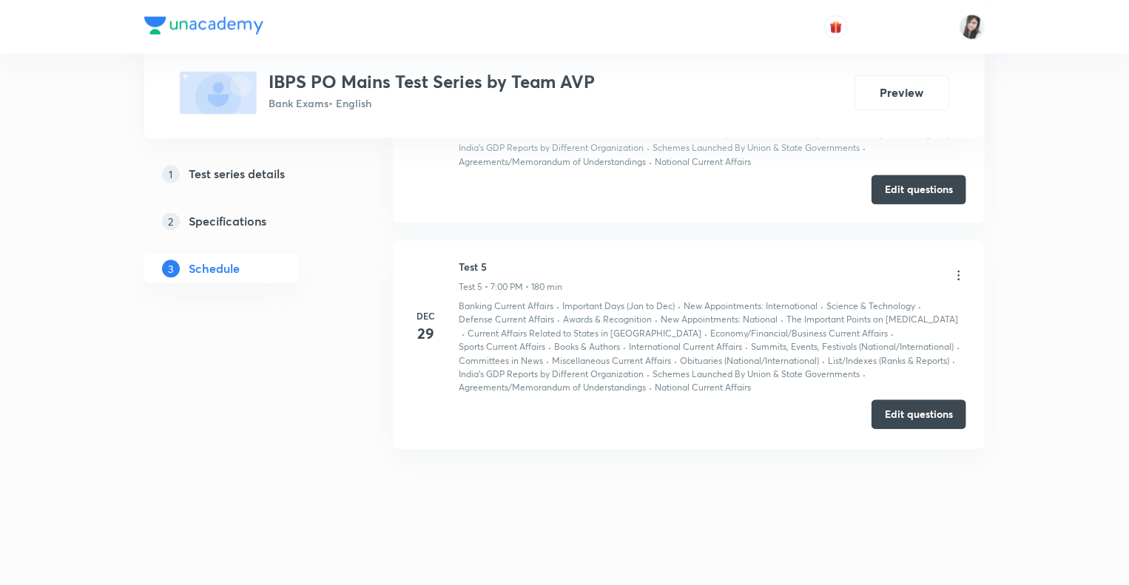
click at [898, 412] on button "Edit questions" at bounding box center [919, 415] width 95 height 30
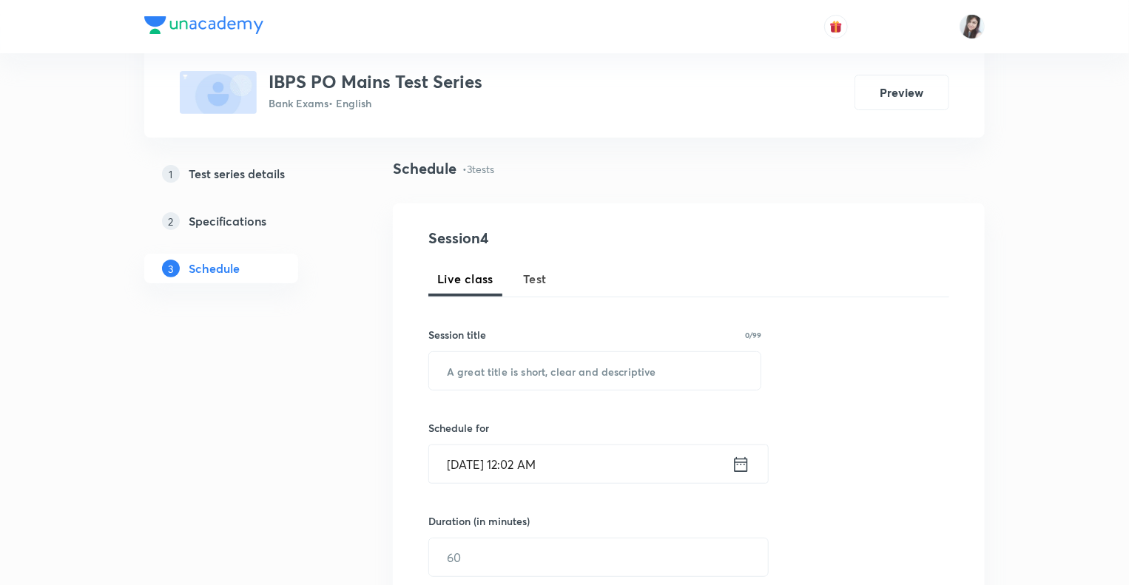
scroll to position [38, 0]
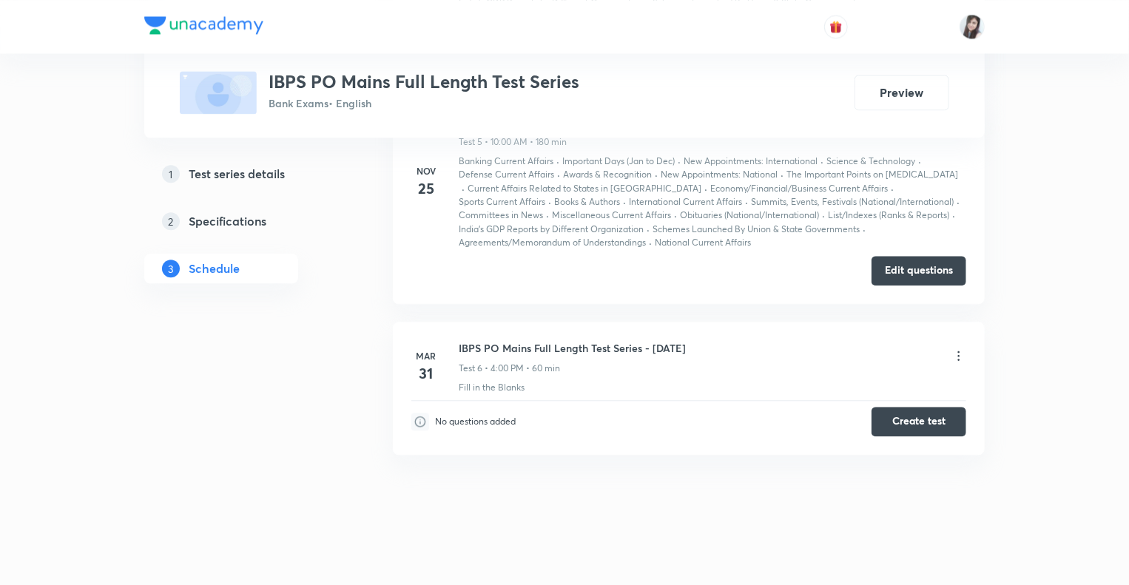
scroll to position [1648, 0]
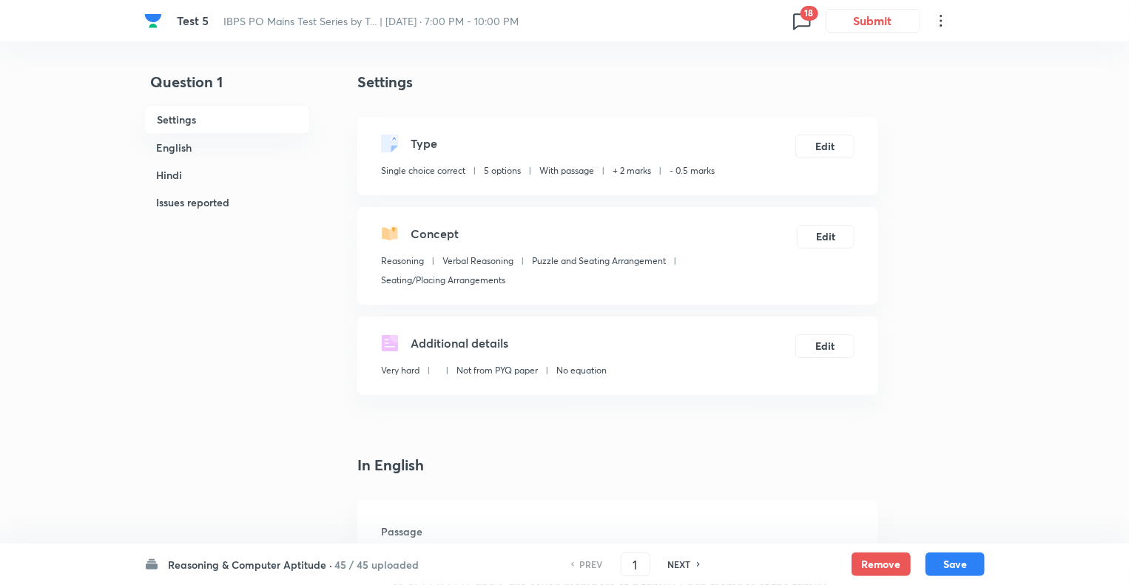
click at [195, 565] on h6 "Reasoning & Computer Aptitude ·" at bounding box center [250, 565] width 164 height 16
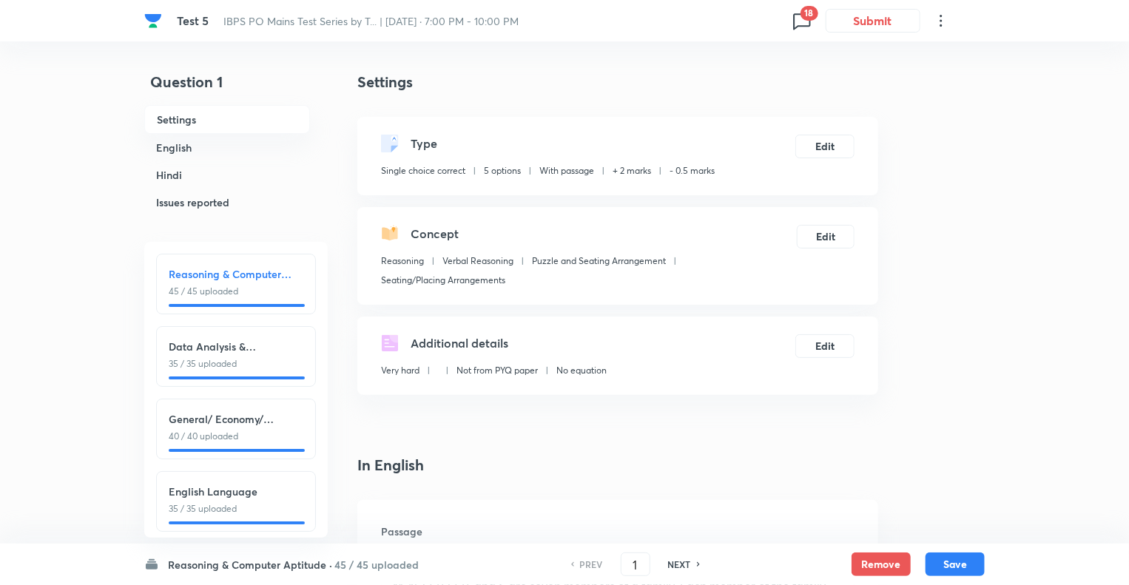
click at [210, 488] on h6 "English Language" at bounding box center [236, 492] width 135 height 16
type input "121"
checkbox input "true"
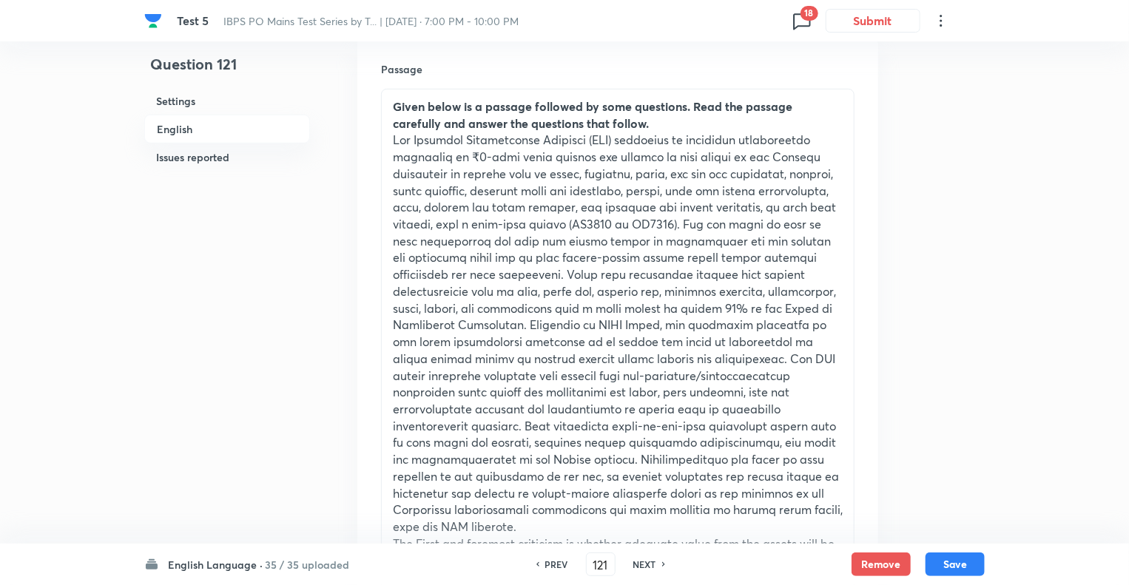
scroll to position [503, 0]
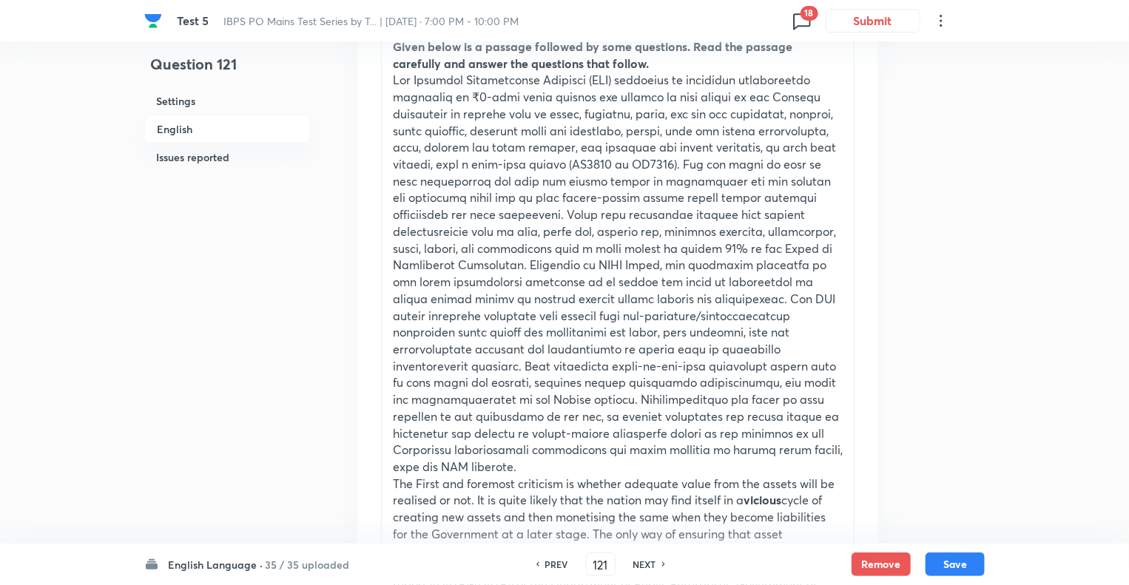
click at [643, 560] on h6 "NEXT" at bounding box center [645, 564] width 23 height 13
type input "122"
checkbox input "false"
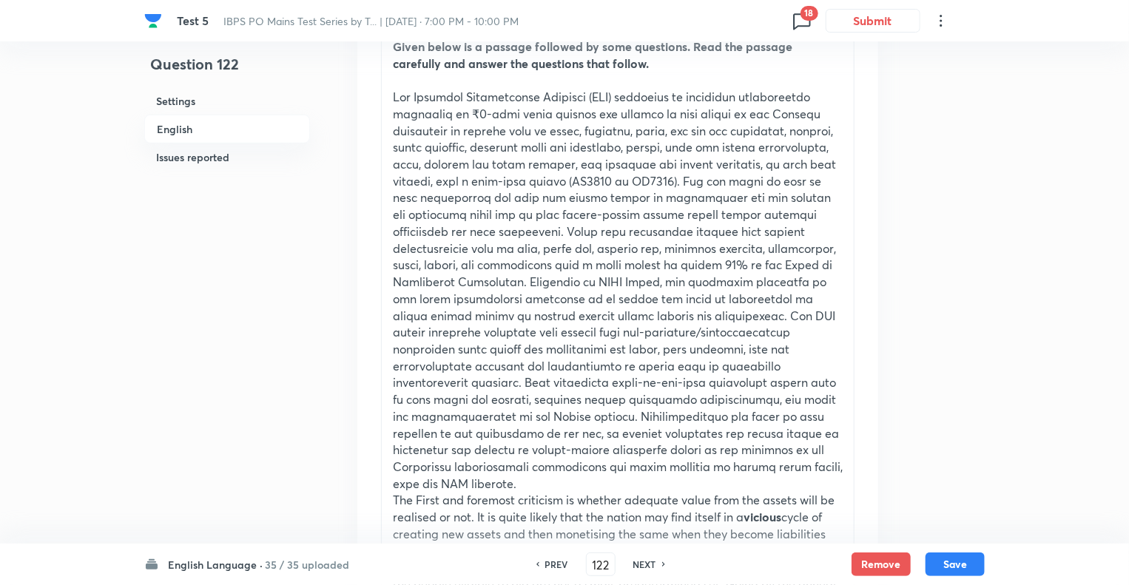
checkbox input "true"
click at [643, 560] on h6 "NEXT" at bounding box center [645, 564] width 23 height 13
type input "123"
checkbox input "false"
checkbox input "true"
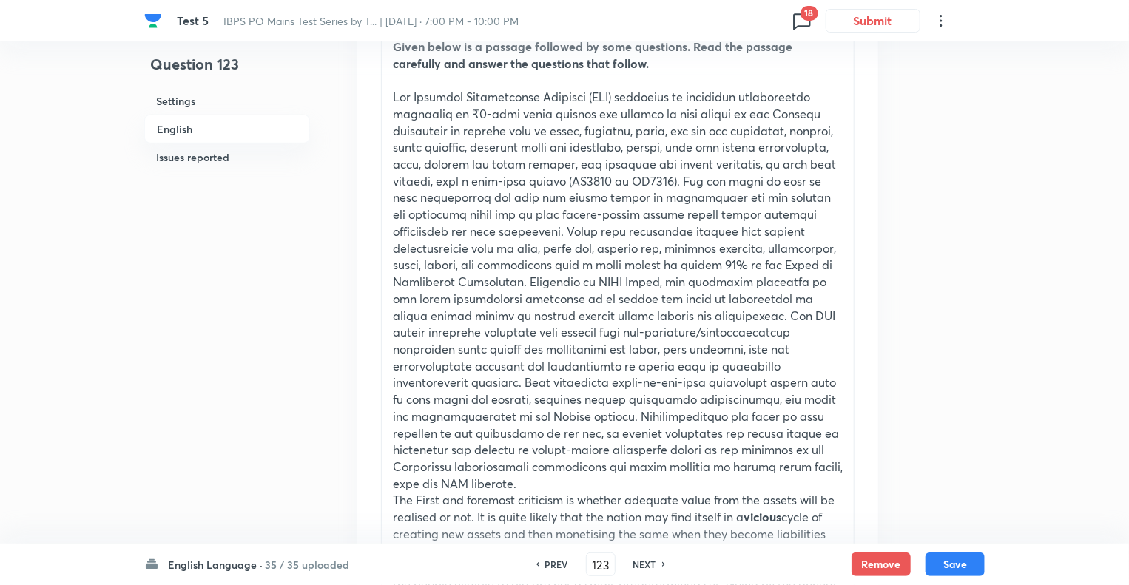
click at [643, 560] on h6 "NEXT" at bounding box center [645, 564] width 23 height 13
type input "124"
checkbox input "false"
checkbox input "true"
click at [643, 560] on h6 "NEXT" at bounding box center [645, 564] width 23 height 13
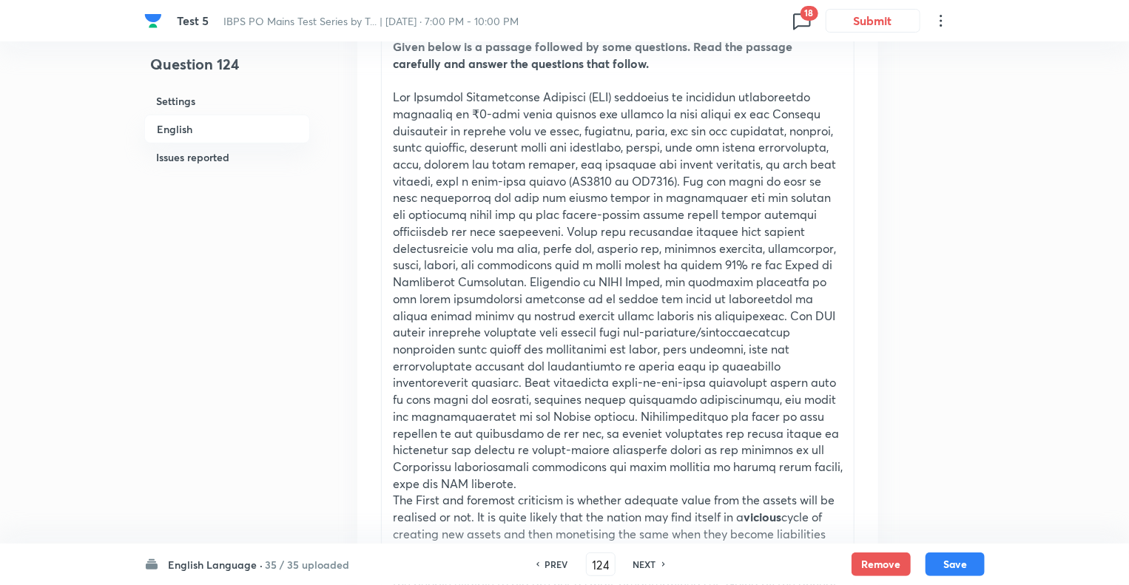
type input "125"
checkbox input "false"
checkbox input "true"
click at [643, 560] on h6 "NEXT" at bounding box center [645, 564] width 23 height 13
type input "126"
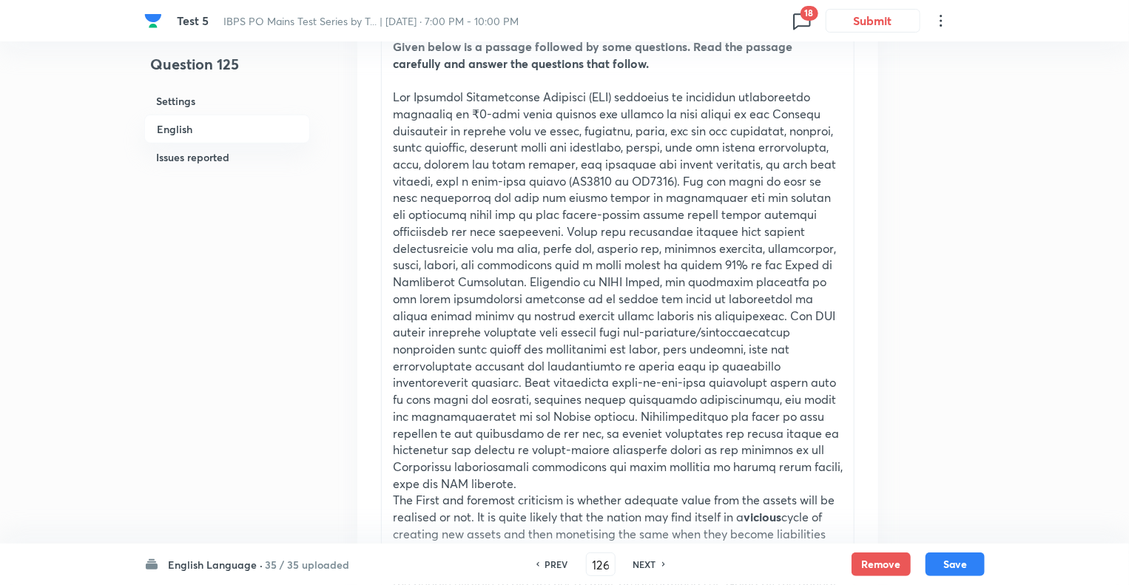
checkbox input "false"
checkbox input "true"
click at [643, 560] on h6 "NEXT" at bounding box center [645, 564] width 23 height 13
type input "127"
checkbox input "true"
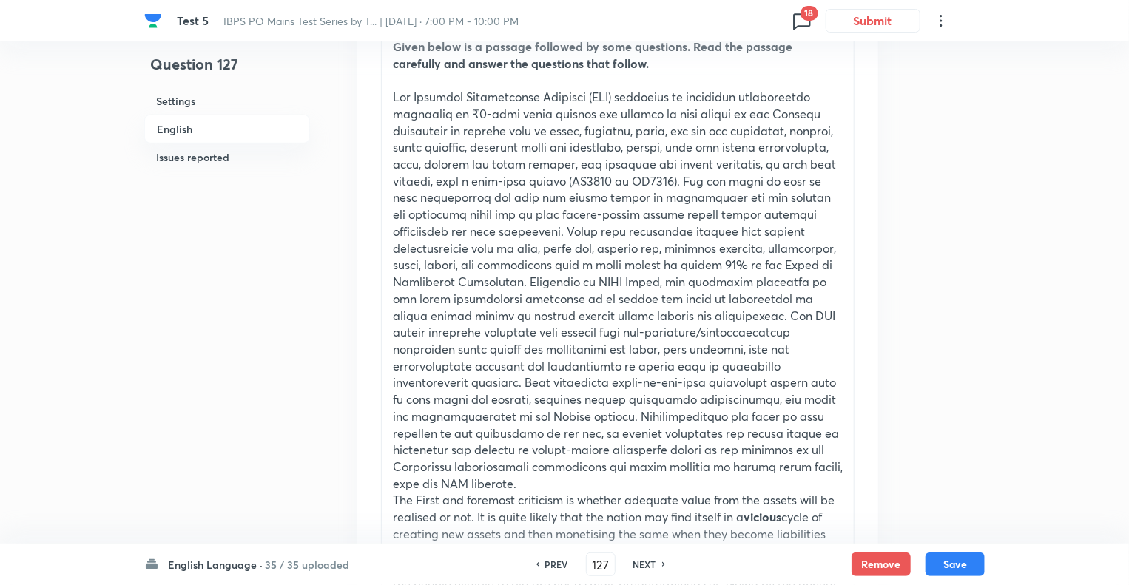
click at [643, 560] on h6 "NEXT" at bounding box center [645, 564] width 23 height 13
type input "128"
checkbox input "false"
checkbox input "true"
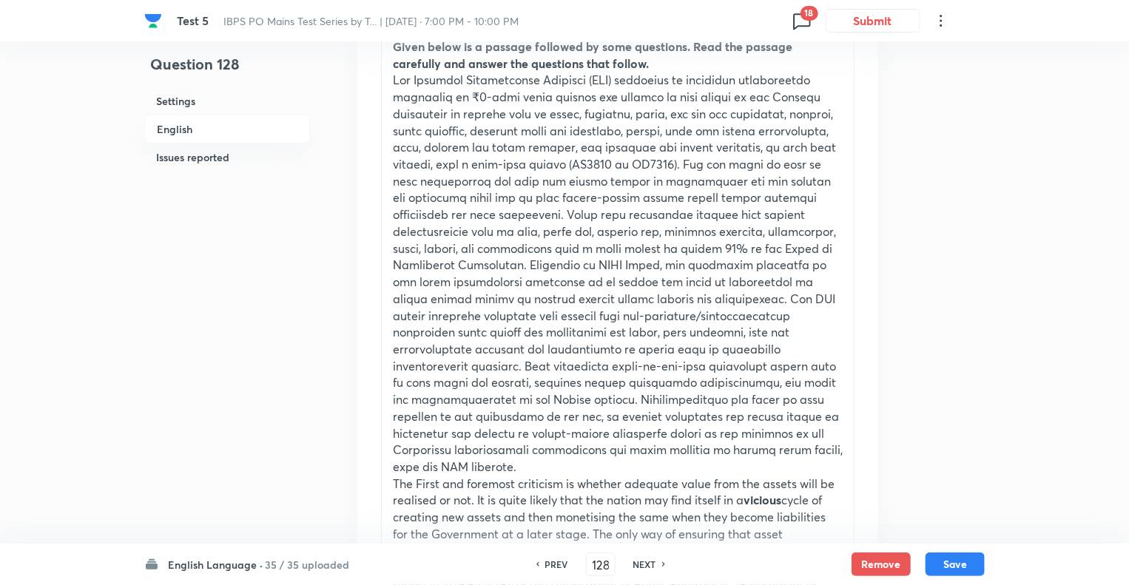
click at [643, 560] on h6 "NEXT" at bounding box center [645, 564] width 23 height 13
type input "129"
checkbox input "false"
checkbox input "true"
click at [643, 560] on h6 "NEXT" at bounding box center [645, 564] width 23 height 13
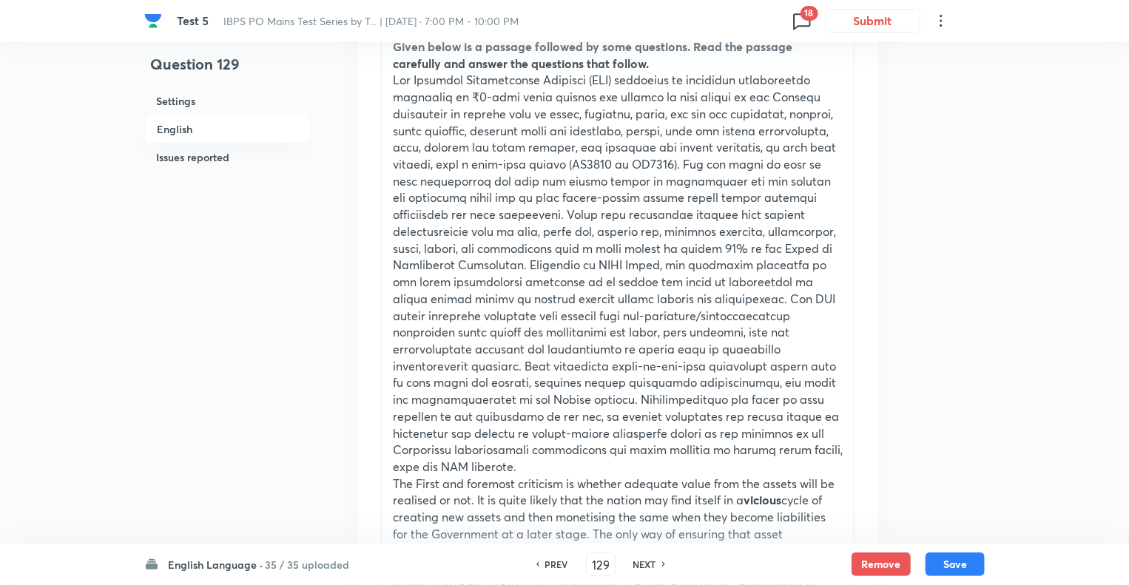
type input "130"
checkbox input "false"
checkbox input "true"
click at [643, 560] on h6 "NEXT" at bounding box center [645, 564] width 23 height 13
type input "131"
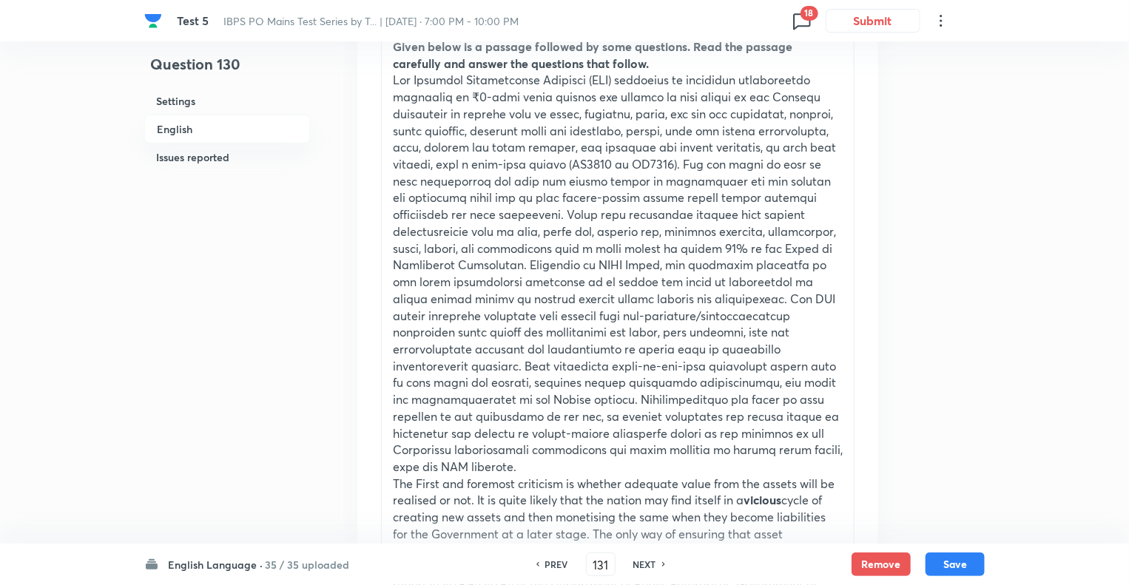
checkbox input "false"
checkbox input "true"
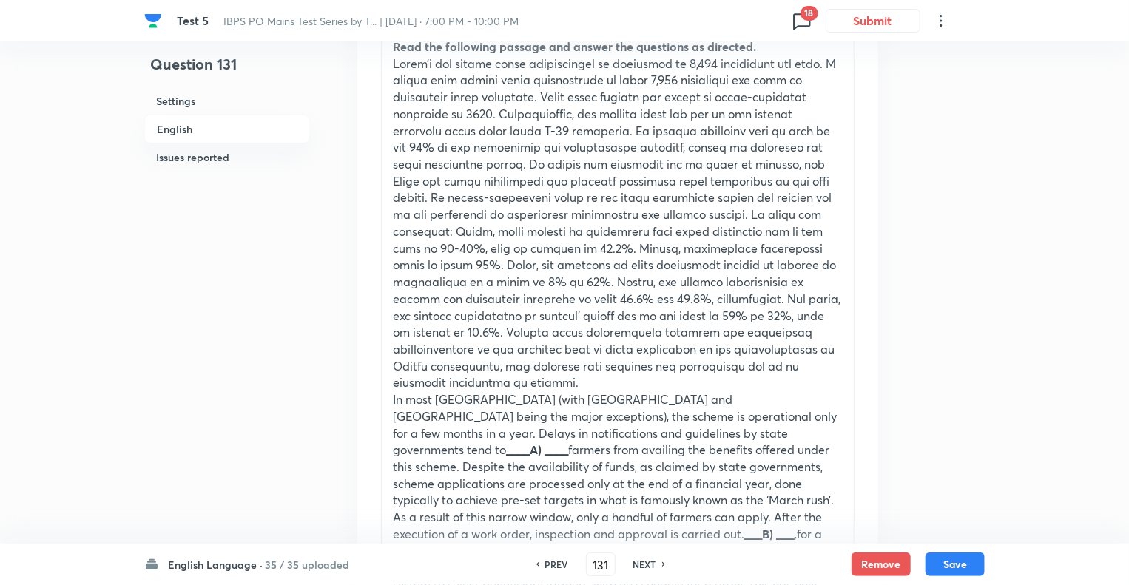
click at [643, 560] on h6 "NEXT" at bounding box center [645, 564] width 23 height 13
type input "132"
checkbox input "false"
checkbox input "true"
click at [643, 560] on h6 "NEXT" at bounding box center [645, 564] width 23 height 13
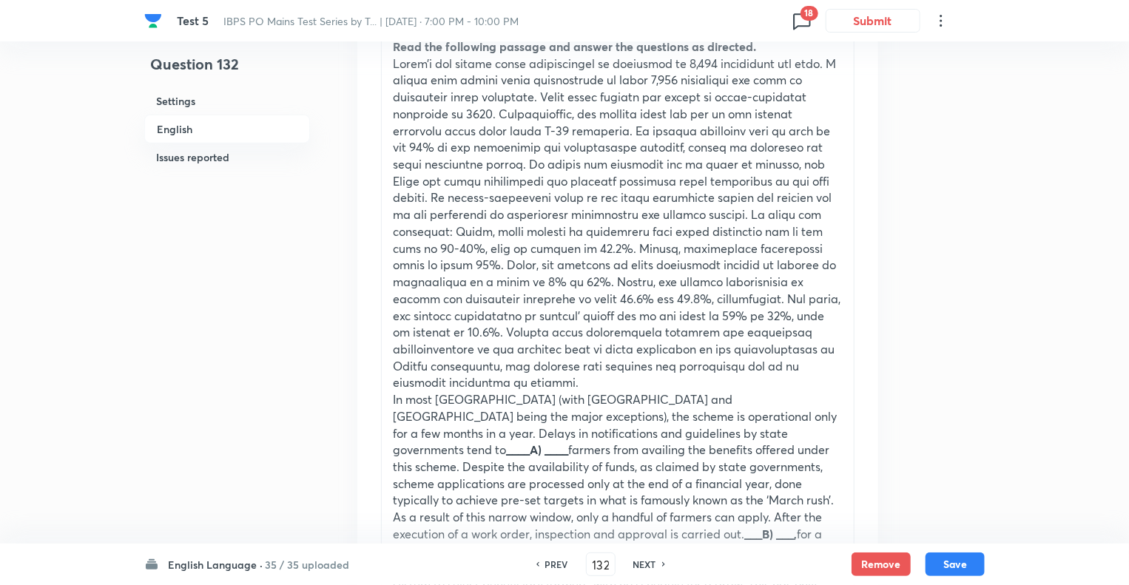
type input "133"
checkbox input "false"
checkbox input "true"
click at [643, 560] on h6 "NEXT" at bounding box center [645, 564] width 23 height 13
type input "134"
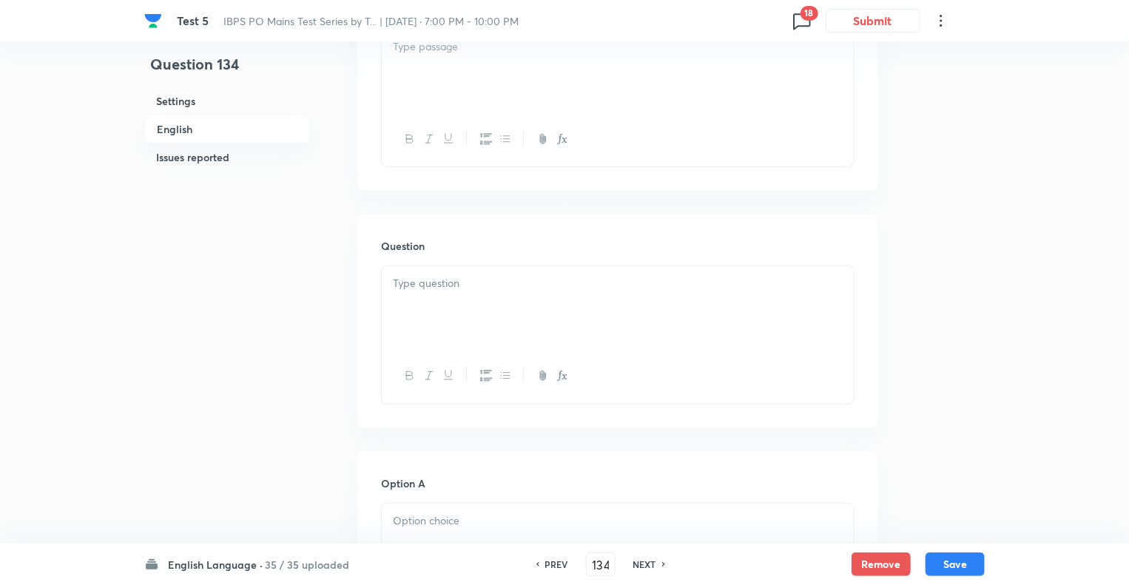
checkbox input "false"
checkbox input "true"
click at [643, 560] on h6 "NEXT" at bounding box center [645, 564] width 23 height 13
type input "135"
checkbox input "false"
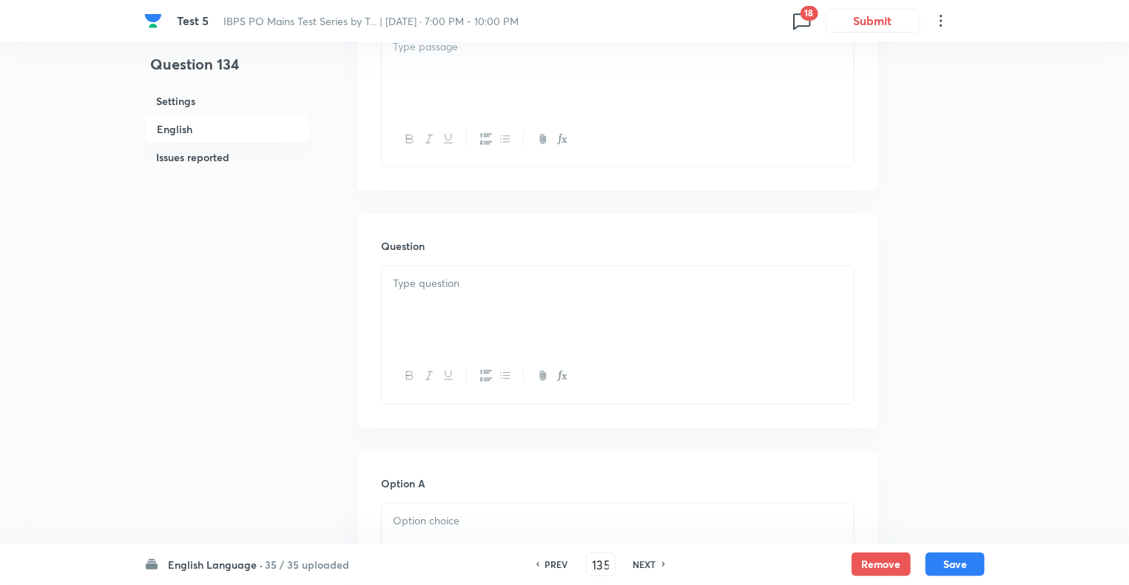
click at [643, 560] on h6 "NEXT" at bounding box center [645, 564] width 23 height 13
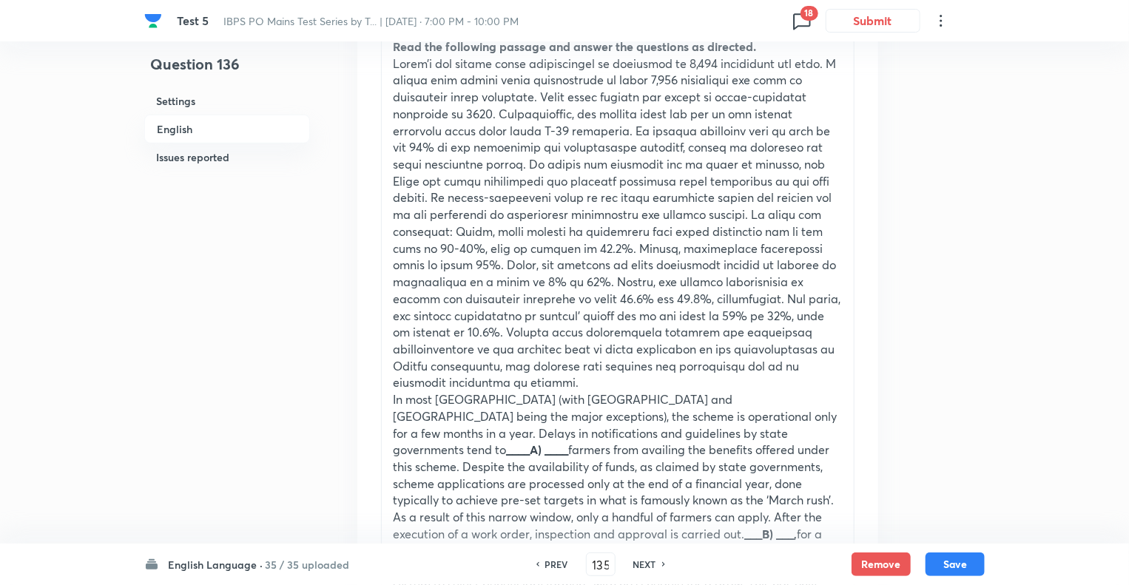
checkbox input "true"
type input "136"
checkbox input "false"
checkbox input "true"
click at [643, 560] on h6 "NEXT" at bounding box center [645, 564] width 23 height 13
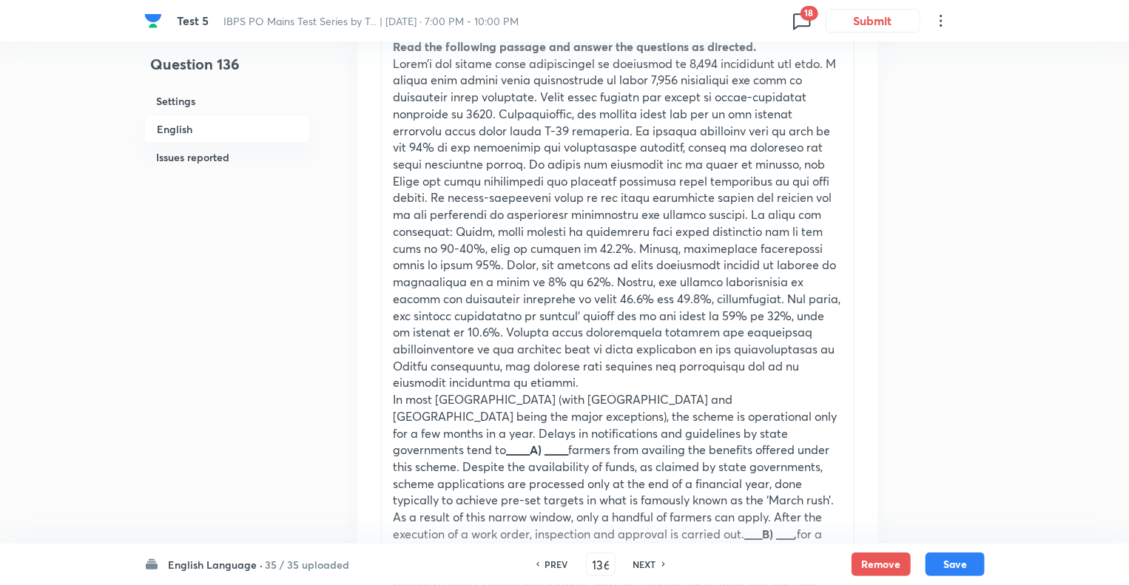
type input "137"
checkbox input "true"
click at [643, 560] on h6 "NEXT" at bounding box center [645, 564] width 23 height 13
type input "138"
checkbox input "false"
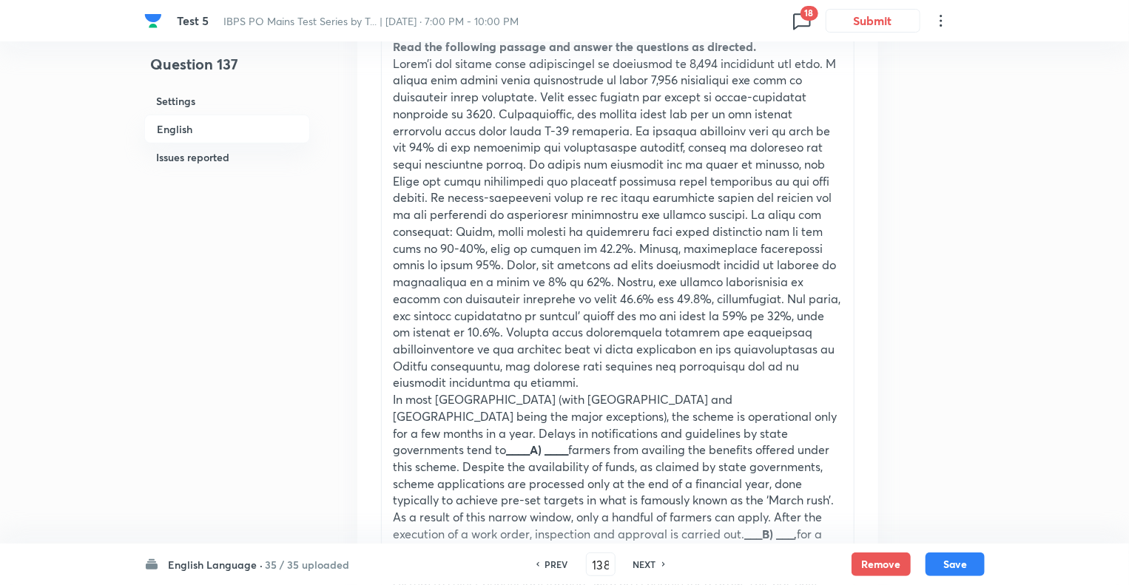
checkbox input "true"
click at [643, 560] on h6 "NEXT" at bounding box center [645, 564] width 23 height 13
type input "139"
checkbox input "false"
checkbox input "true"
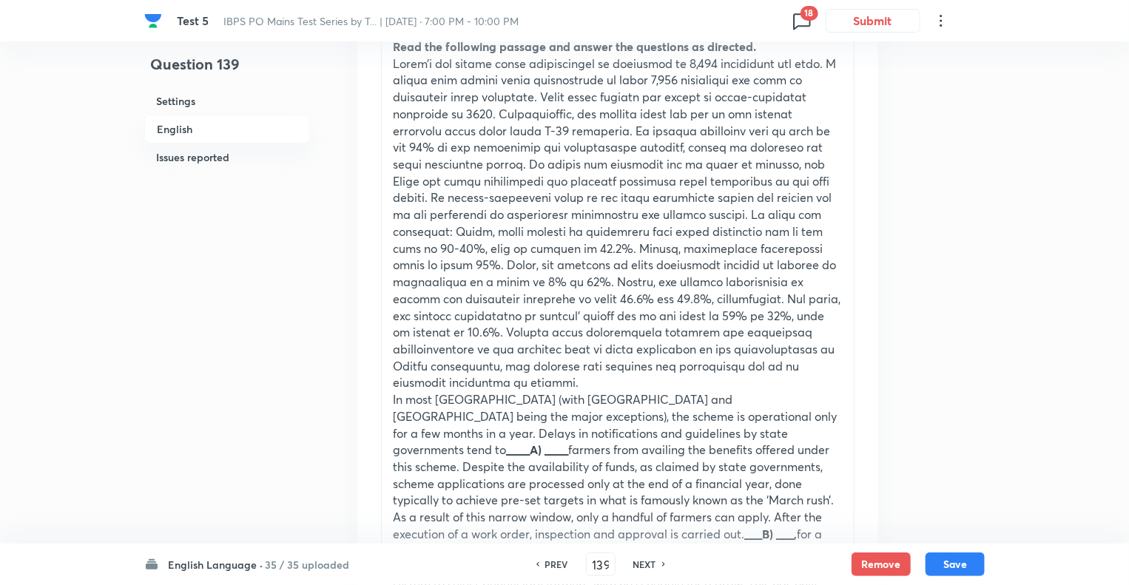
click at [643, 560] on h6 "NEXT" at bounding box center [645, 564] width 23 height 13
type input "140"
checkbox input "true"
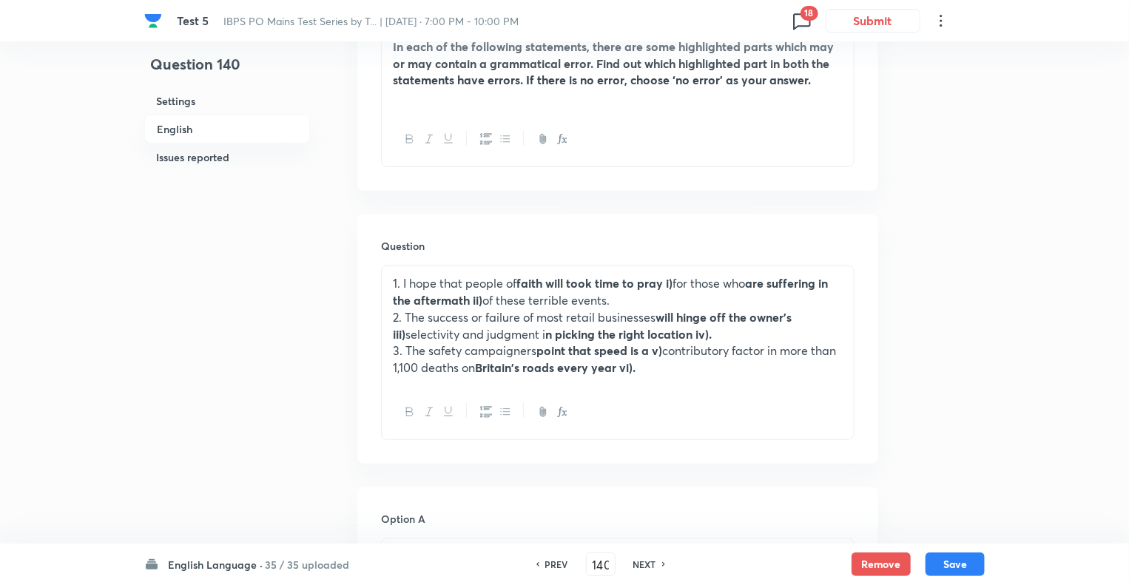
click at [643, 560] on h6 "NEXT" at bounding box center [645, 564] width 23 height 13
type input "141"
checkbox input "false"
checkbox input "true"
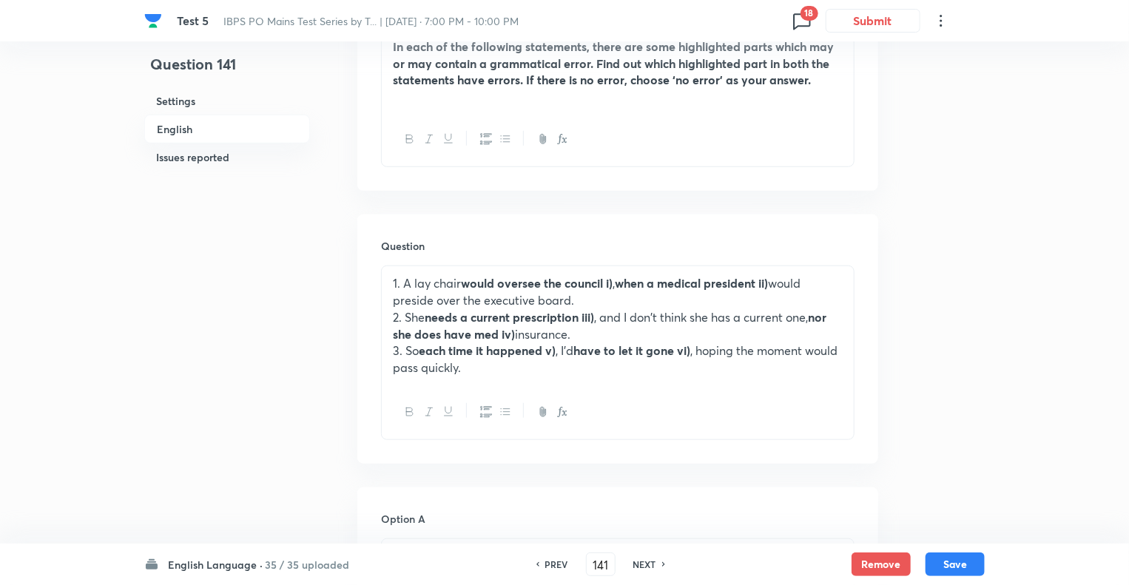
click at [643, 560] on h6 "NEXT" at bounding box center [645, 564] width 23 height 13
type input "142"
checkbox input "false"
checkbox input "true"
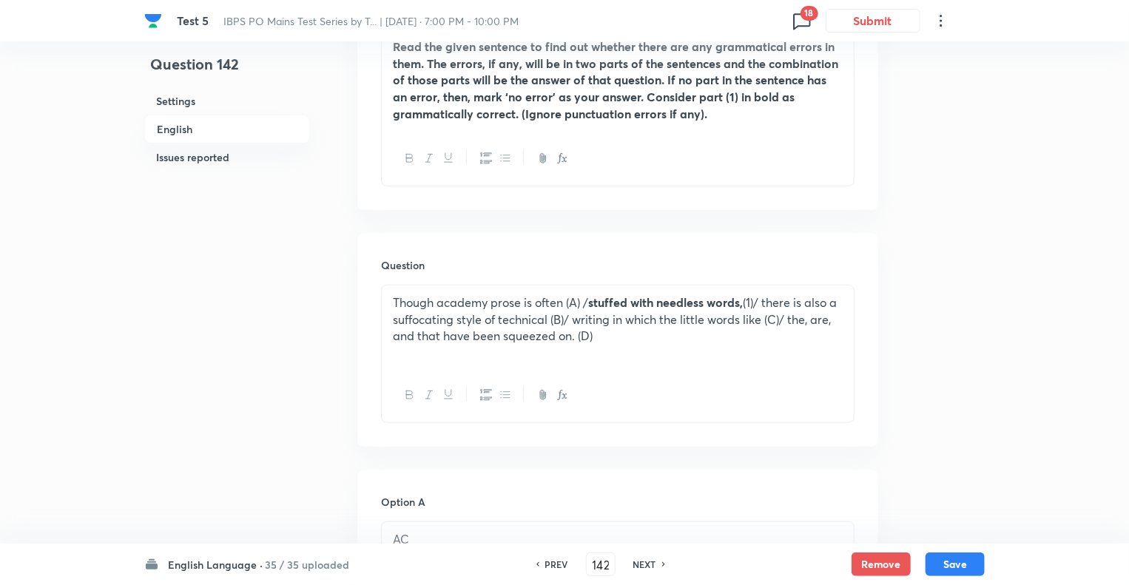
click at [637, 561] on h6 "NEXT" at bounding box center [645, 564] width 23 height 13
type input "143"
checkbox input "false"
checkbox input "true"
click at [637, 561] on h6 "NEXT" at bounding box center [645, 564] width 23 height 13
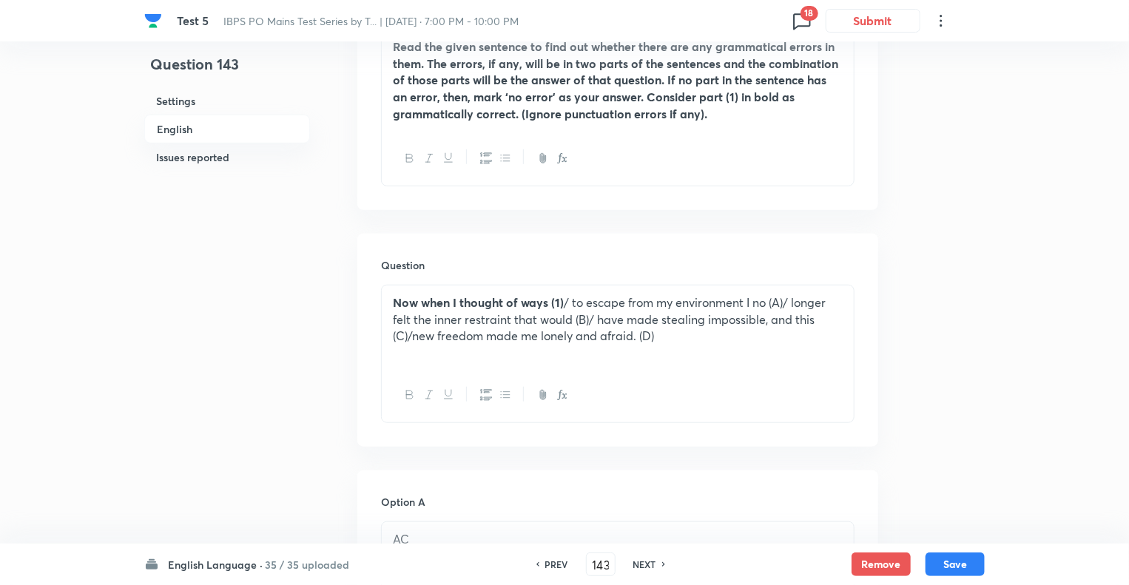
type input "144"
checkbox input "false"
checkbox input "true"
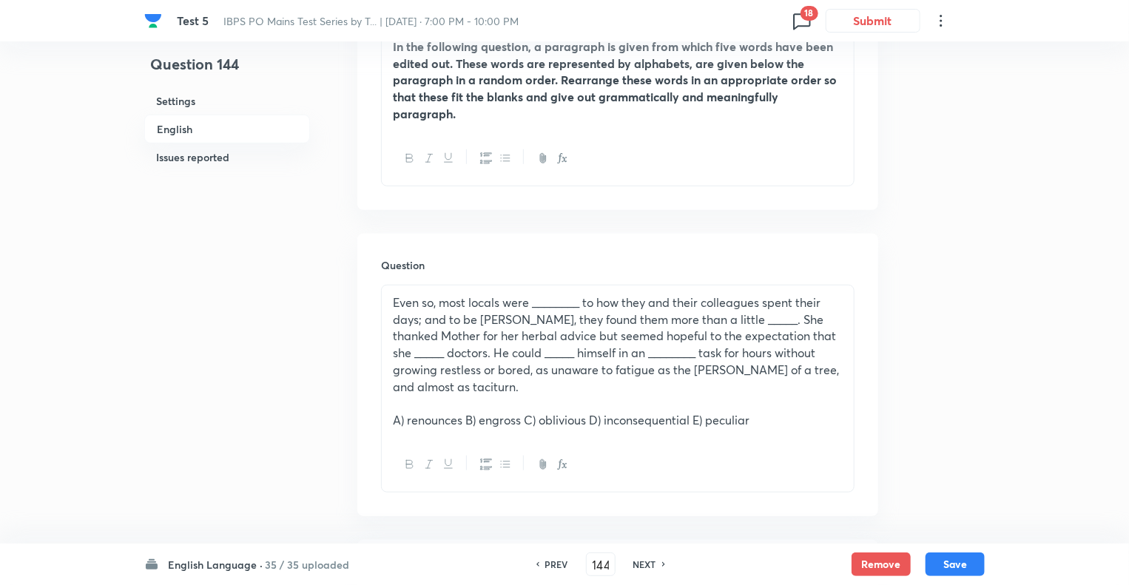
click at [637, 561] on h6 "NEXT" at bounding box center [645, 564] width 23 height 13
type input "145"
checkbox input "false"
checkbox input "true"
click at [637, 561] on h6 "NEXT" at bounding box center [645, 564] width 23 height 13
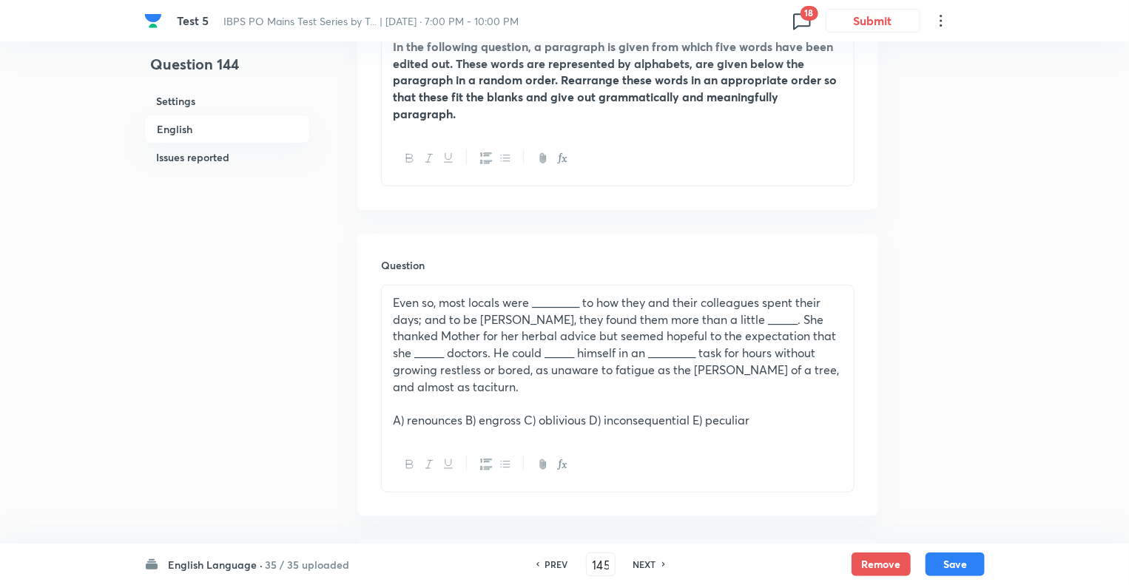
type input "146"
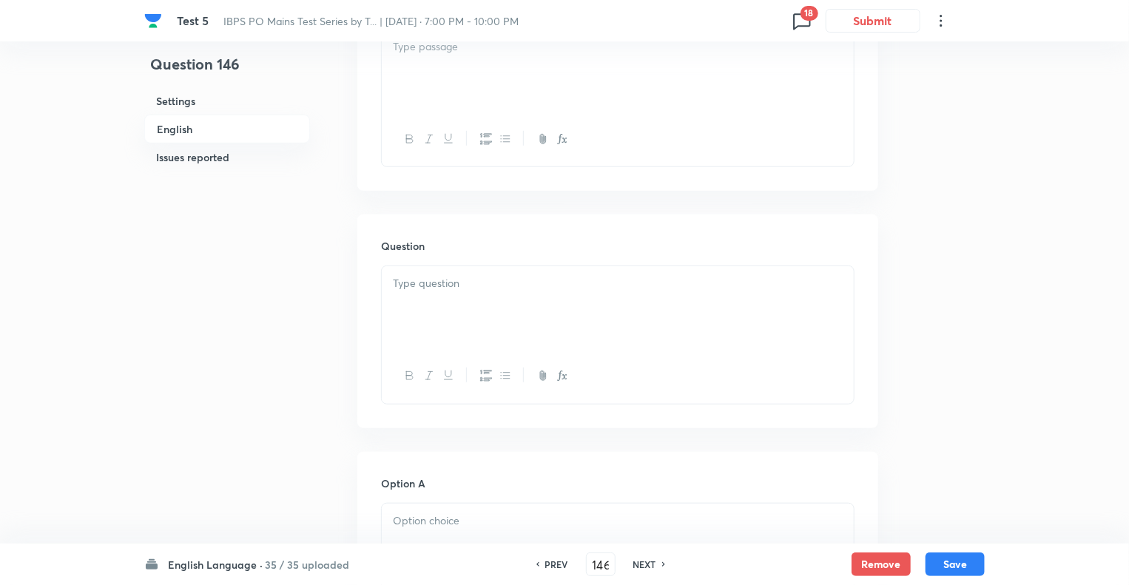
checkbox input "false"
checkbox input "true"
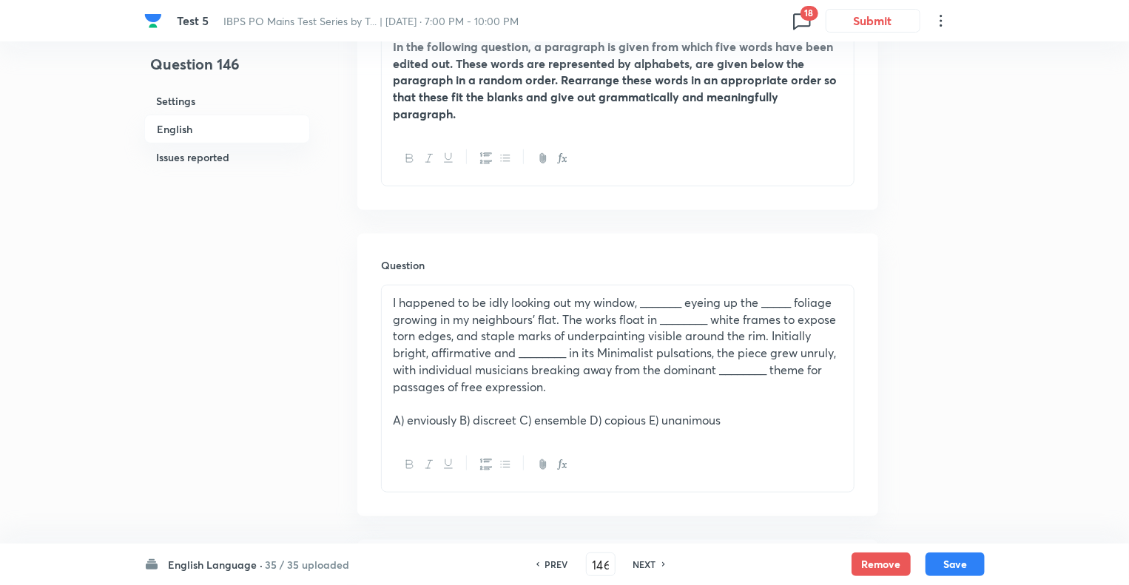
click at [637, 561] on h6 "NEXT" at bounding box center [645, 564] width 23 height 13
type input "147"
checkbox input "false"
checkbox input "true"
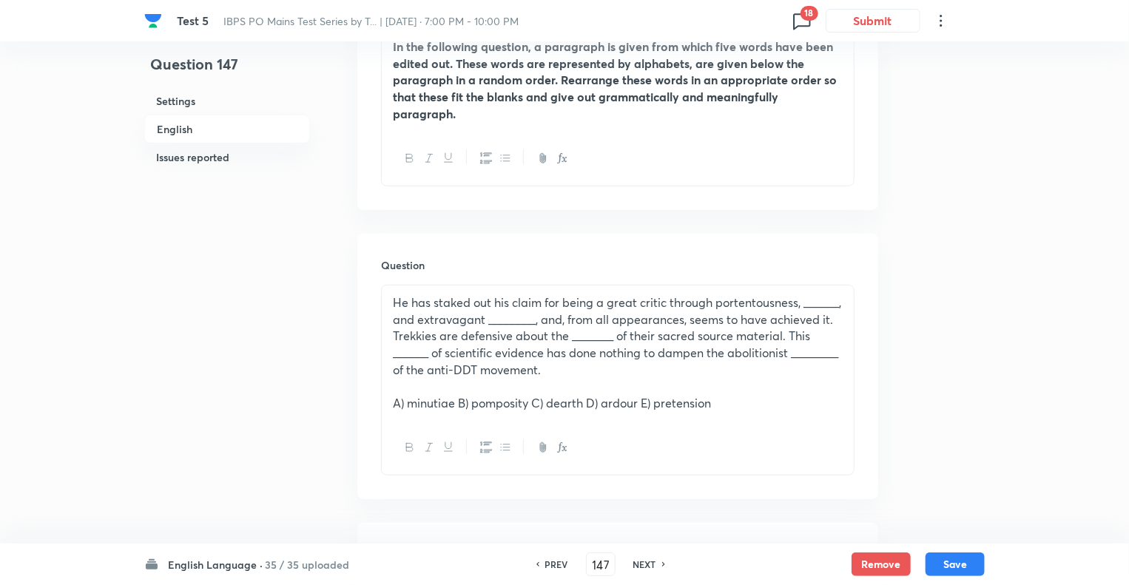
click at [637, 561] on h6 "NEXT" at bounding box center [645, 564] width 23 height 13
type input "148"
checkbox input "false"
checkbox input "true"
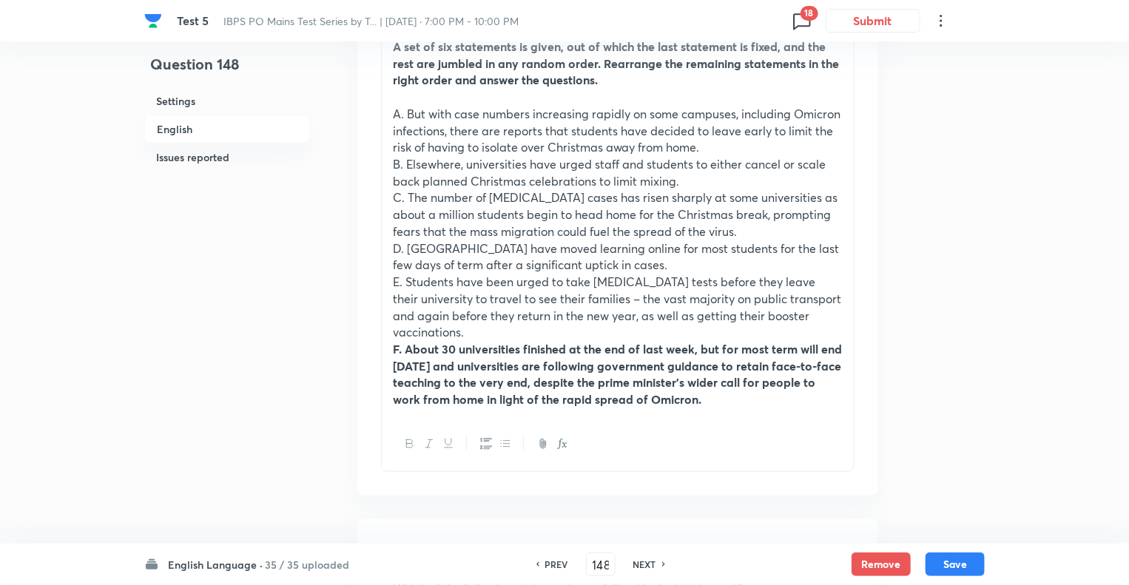
click at [637, 561] on h6 "NEXT" at bounding box center [645, 564] width 23 height 13
type input "149"
checkbox input "false"
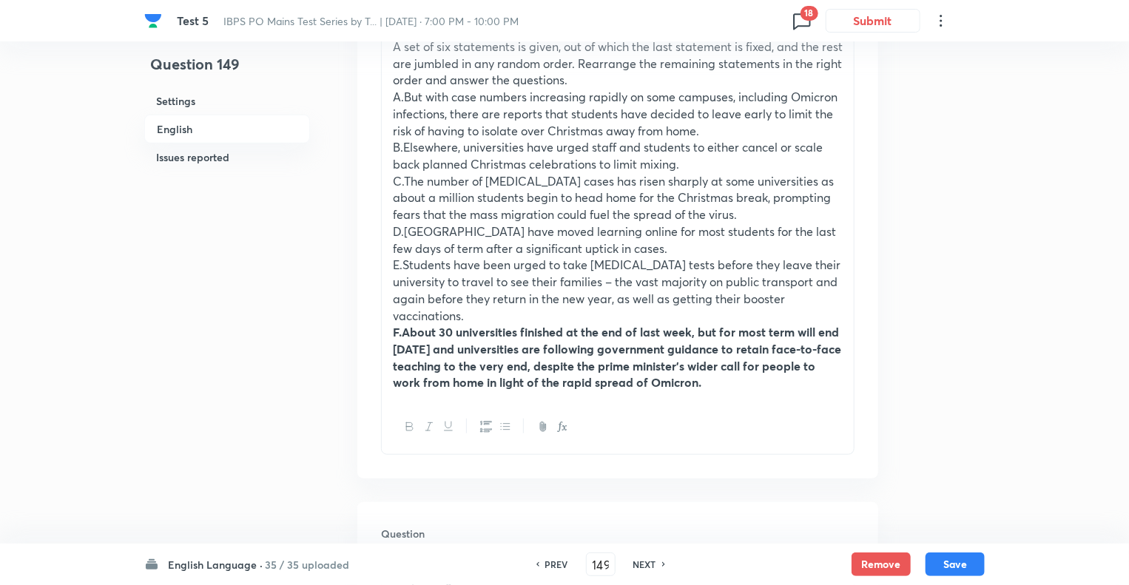
checkbox input "true"
click at [637, 561] on h6 "NEXT" at bounding box center [645, 564] width 23 height 13
type input "150"
checkbox input "true"
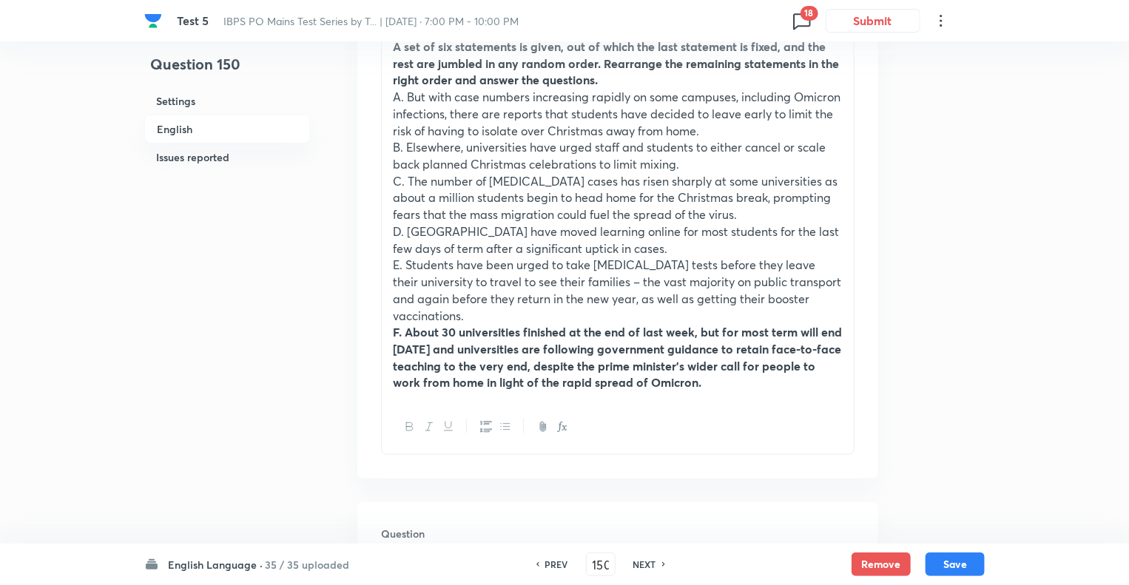
click at [637, 561] on h6 "NEXT" at bounding box center [645, 564] width 23 height 13
type input "151"
checkbox input "true"
click at [637, 561] on h6 "NEXT" at bounding box center [645, 564] width 23 height 13
type input "152"
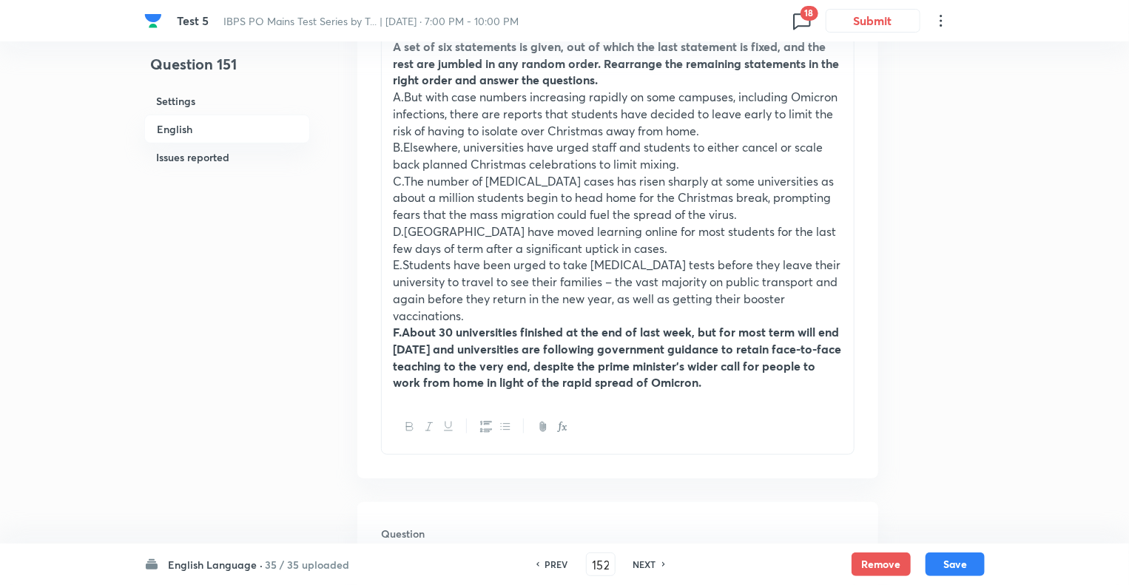
checkbox input "false"
checkbox input "true"
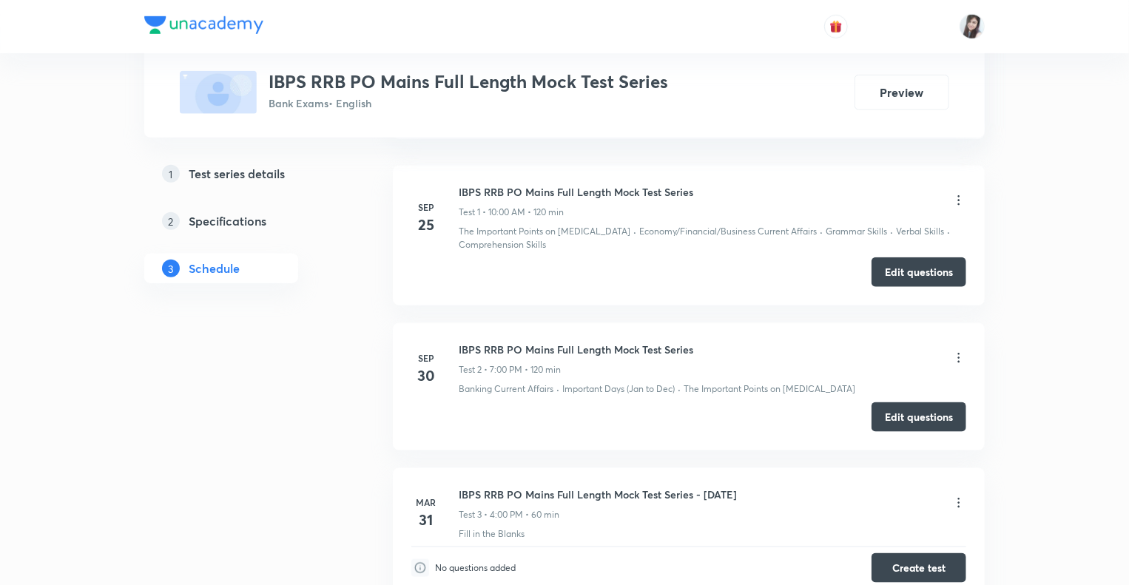
scroll to position [509, 0]
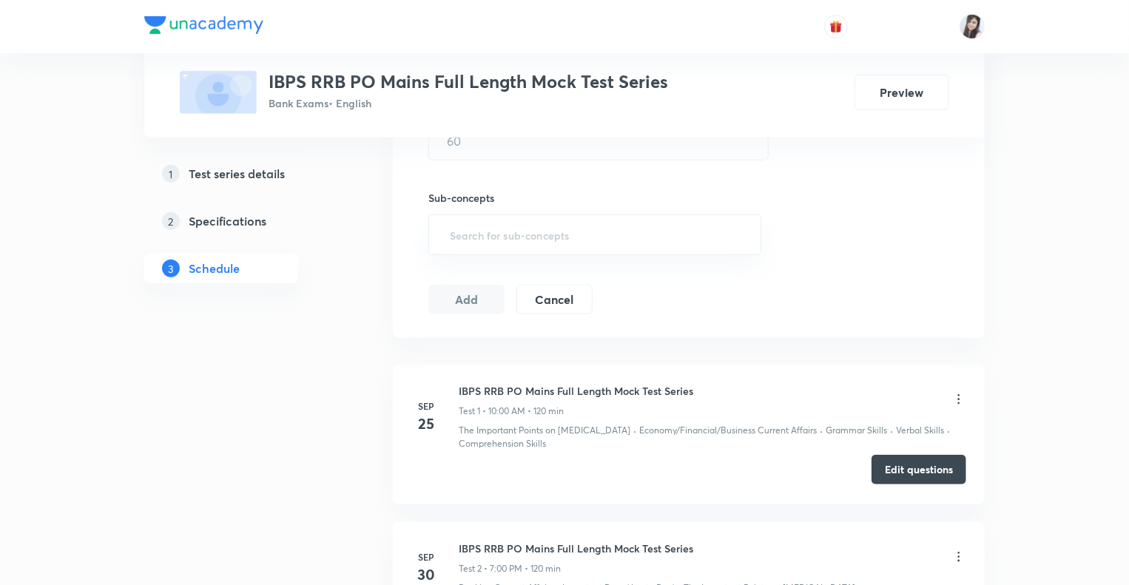
click at [894, 458] on button "Edit questions" at bounding box center [919, 470] width 95 height 30
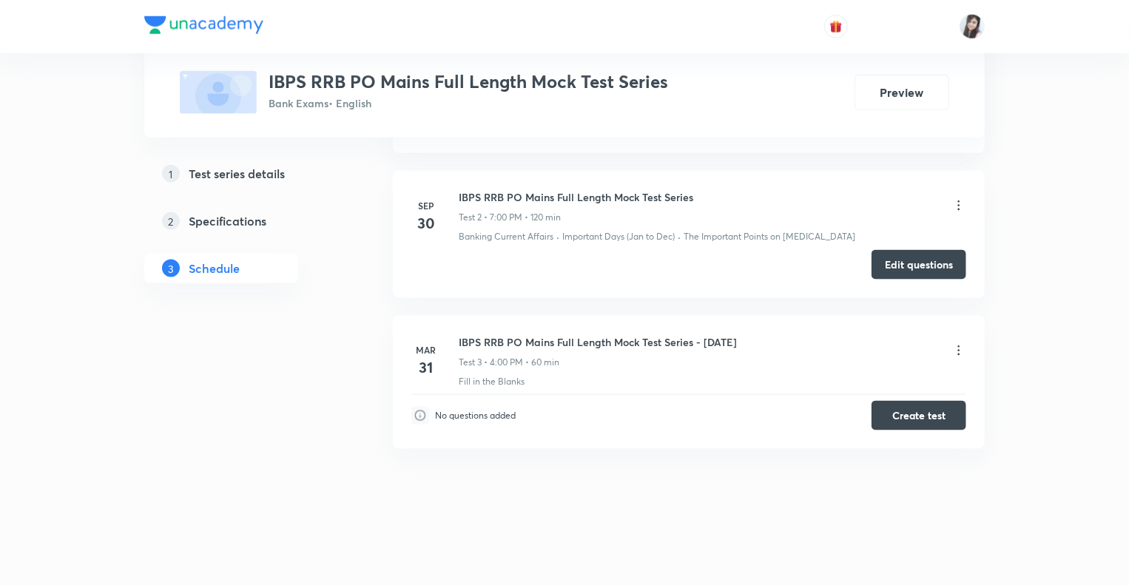
scroll to position [849, 0]
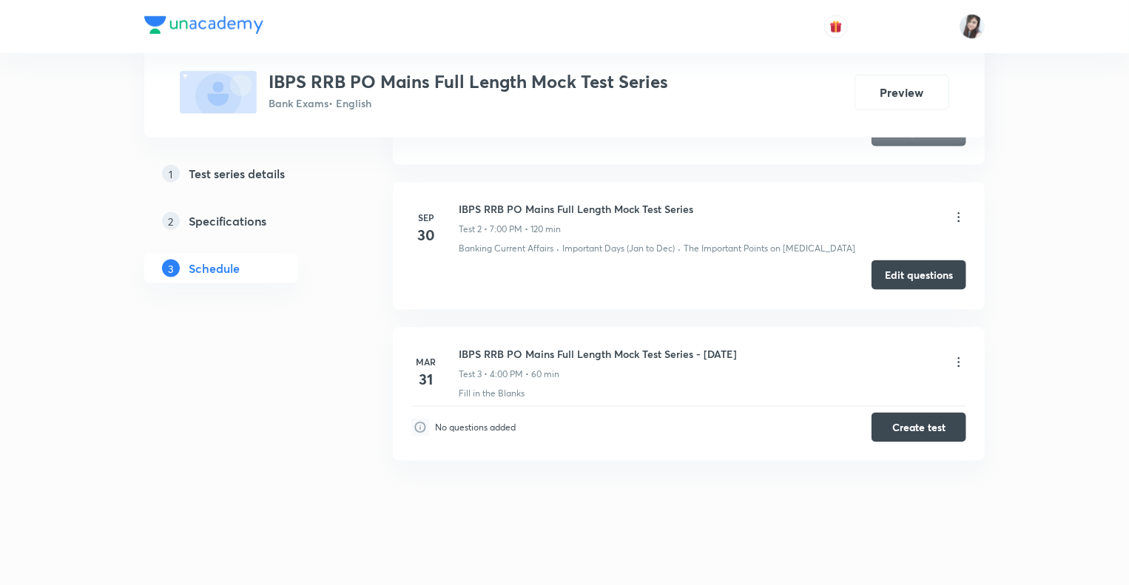
click at [897, 269] on button "Edit questions" at bounding box center [919, 276] width 95 height 30
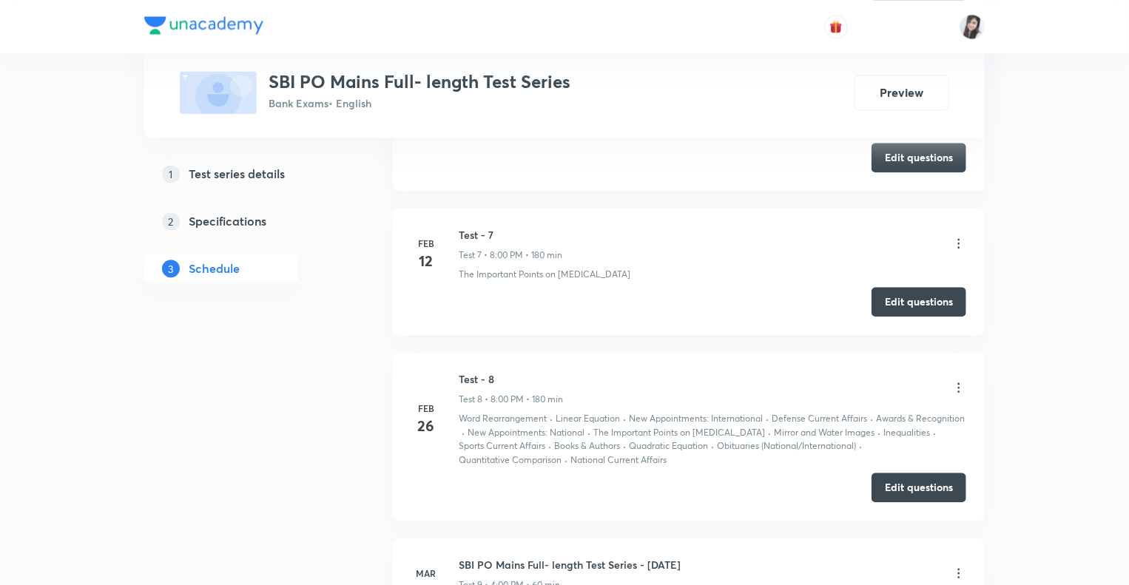
scroll to position [1667, 0]
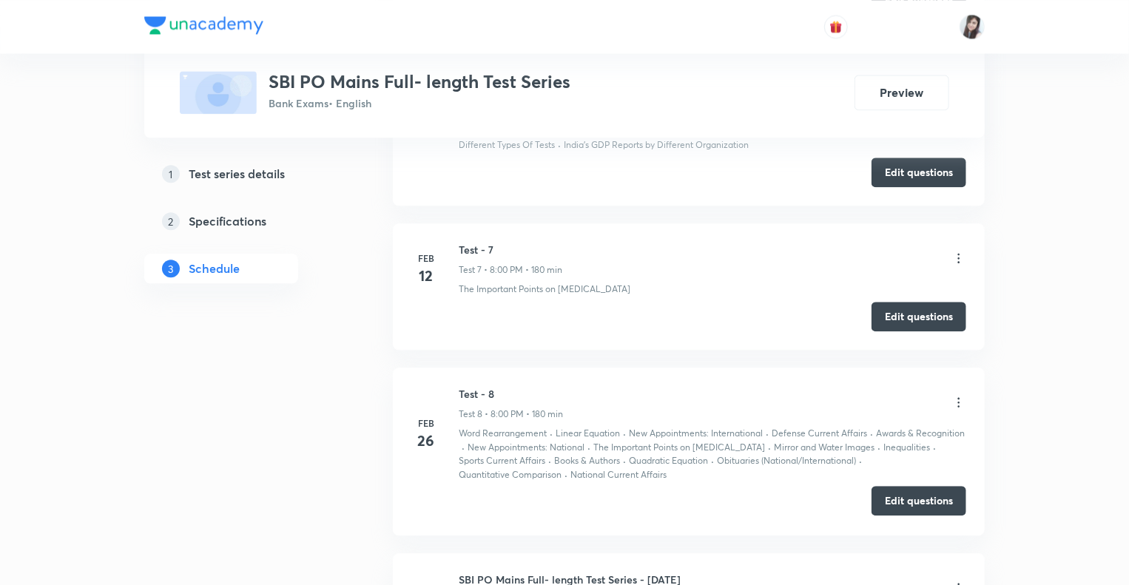
click at [898, 487] on button "Edit questions" at bounding box center [919, 501] width 95 height 30
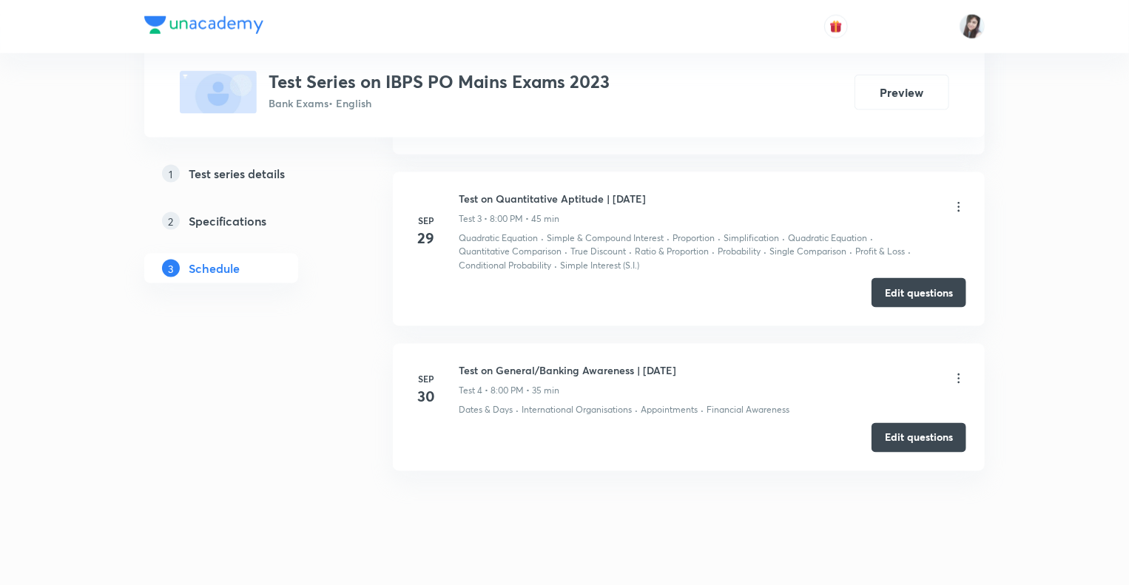
scroll to position [1013, 0]
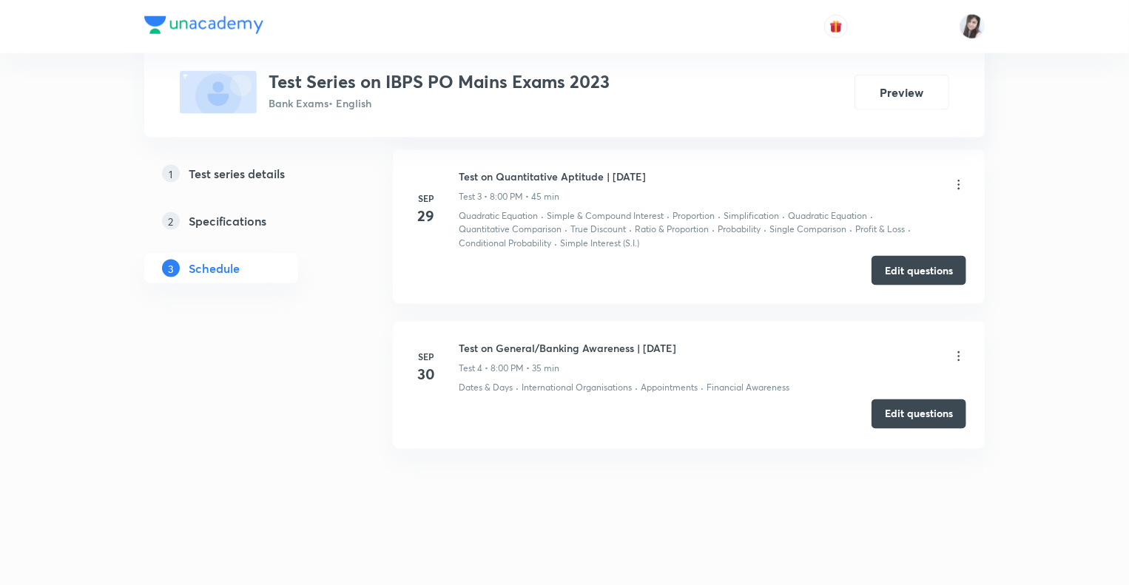
click at [896, 422] on button "Edit questions" at bounding box center [919, 415] width 95 height 30
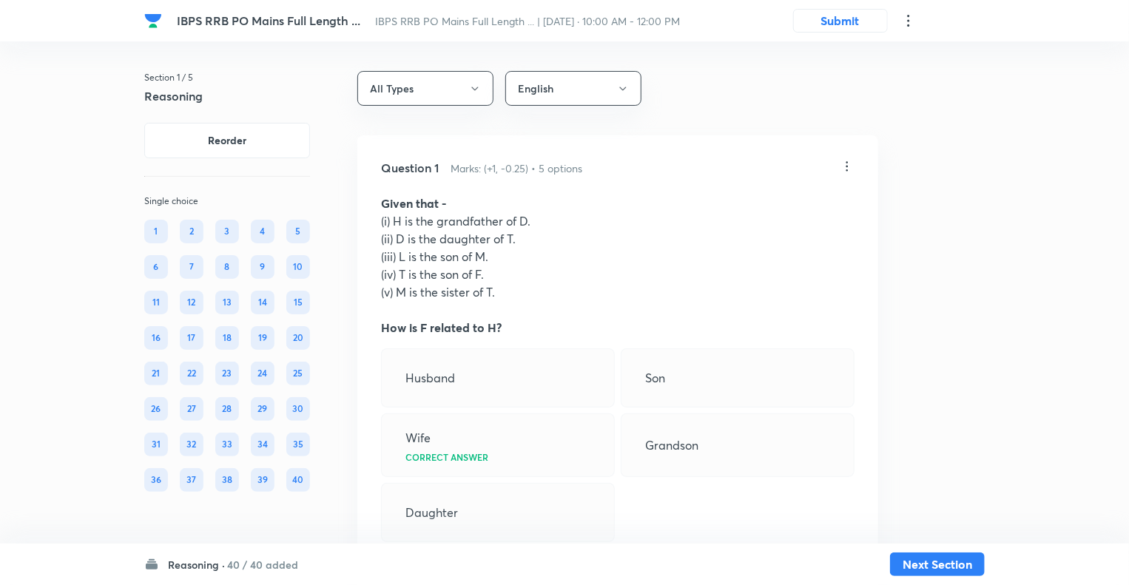
click at [185, 570] on h6 "Reasoning ·" at bounding box center [196, 565] width 57 height 16
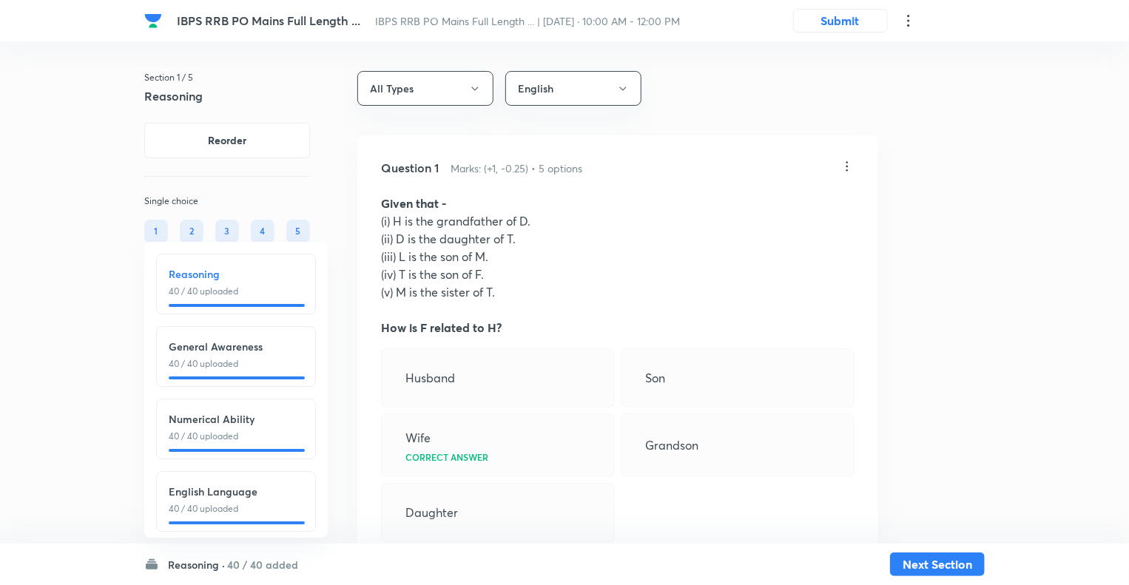
click at [207, 503] on p "40 / 40 uploaded" at bounding box center [236, 509] width 135 height 13
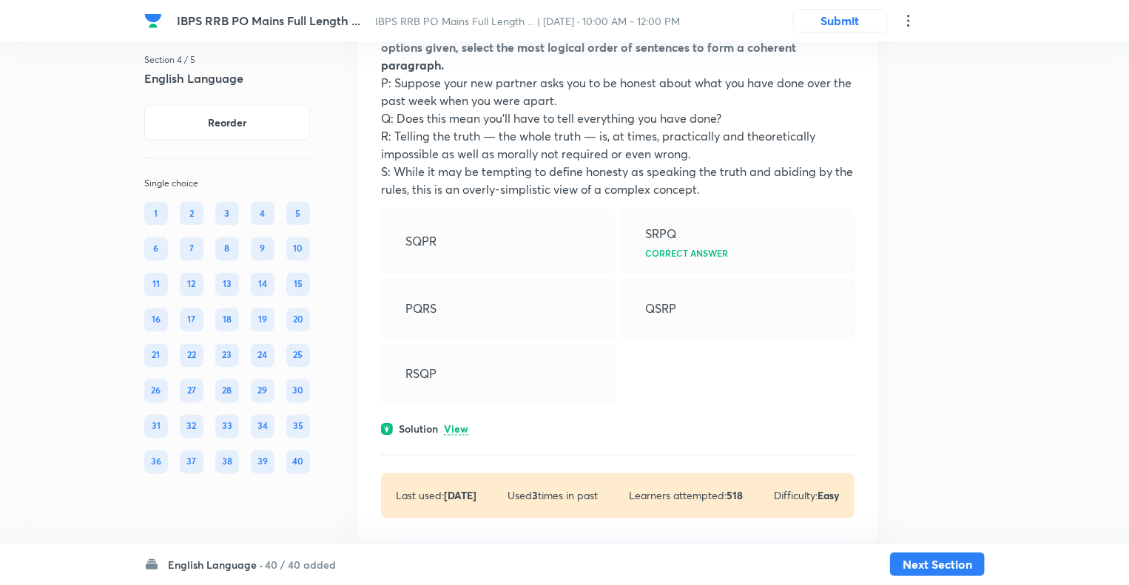
scroll to position [1214, 0]
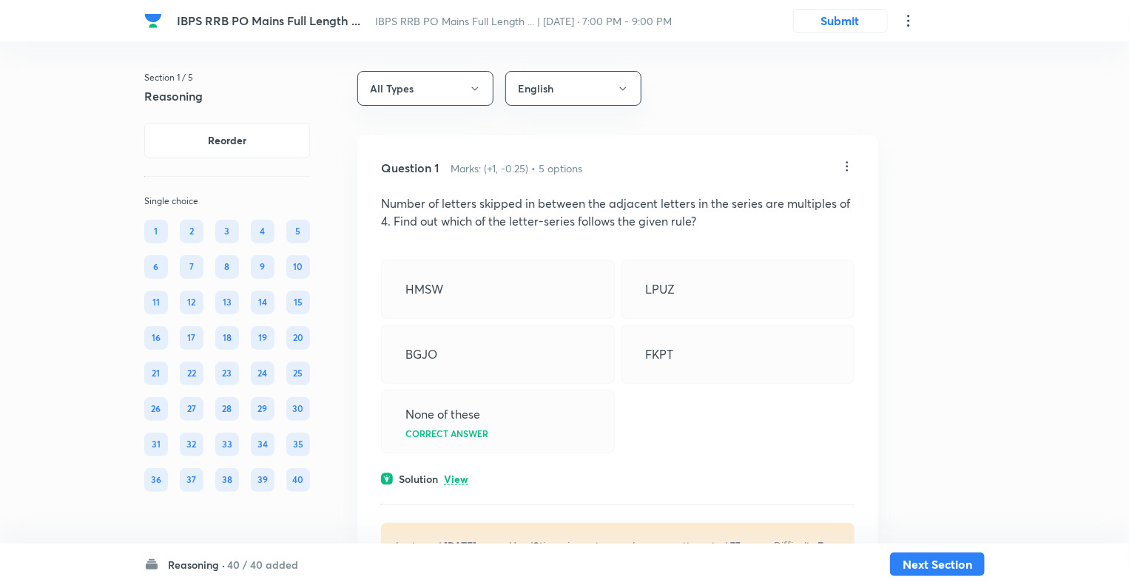
click at [159, 564] on div "Reasoning · 40 / 40 added" at bounding box center [221, 565] width 154 height 16
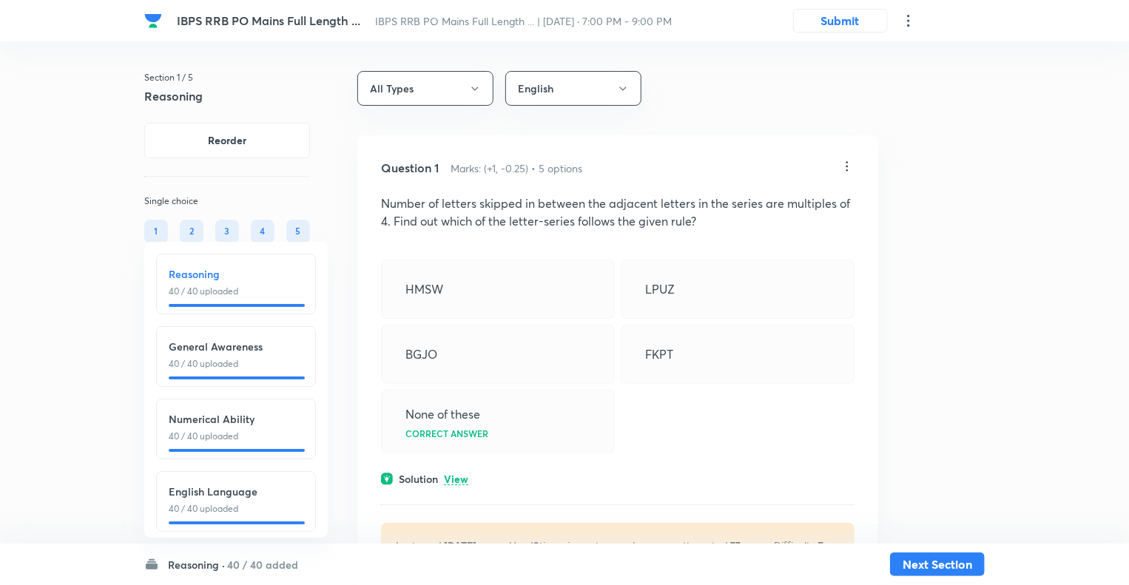
click at [199, 486] on h6 "English Language" at bounding box center [236, 492] width 135 height 16
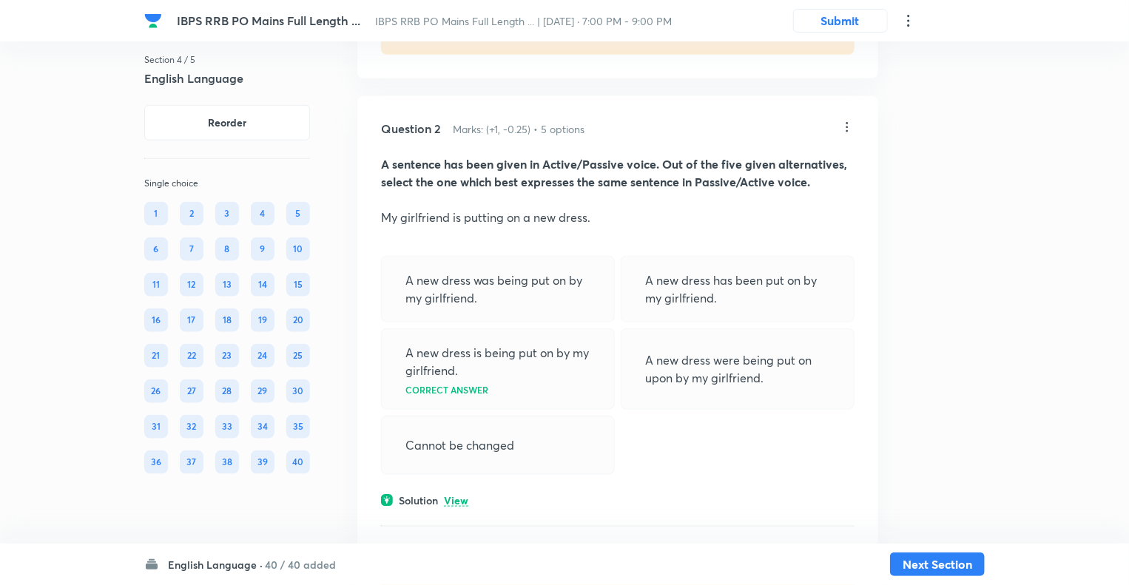
scroll to position [622, 0]
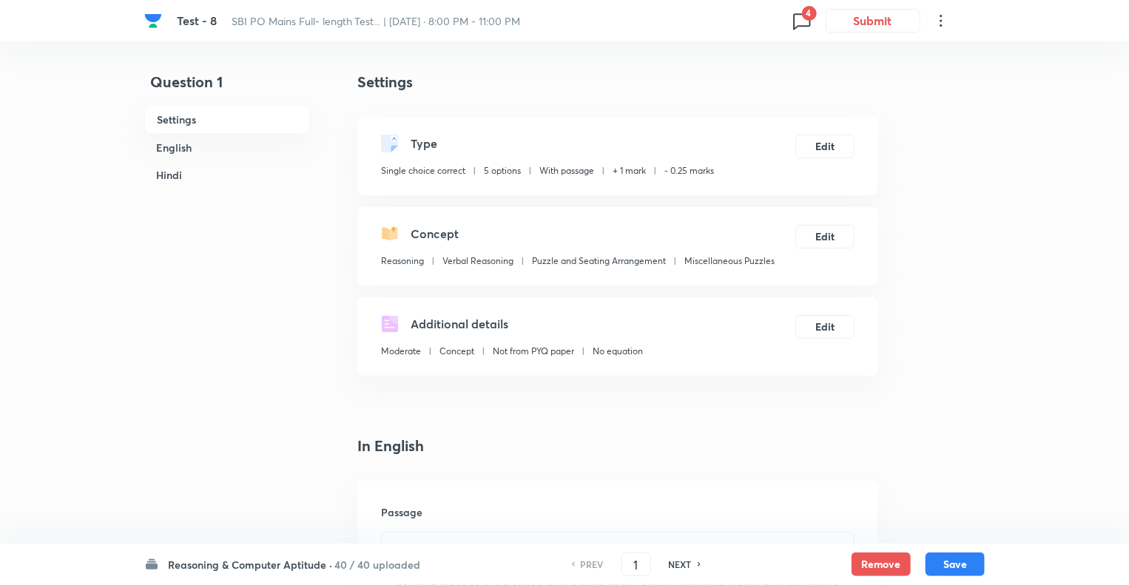
click at [198, 567] on h6 "Reasoning & Computer Aptitude ·" at bounding box center [250, 565] width 164 height 16
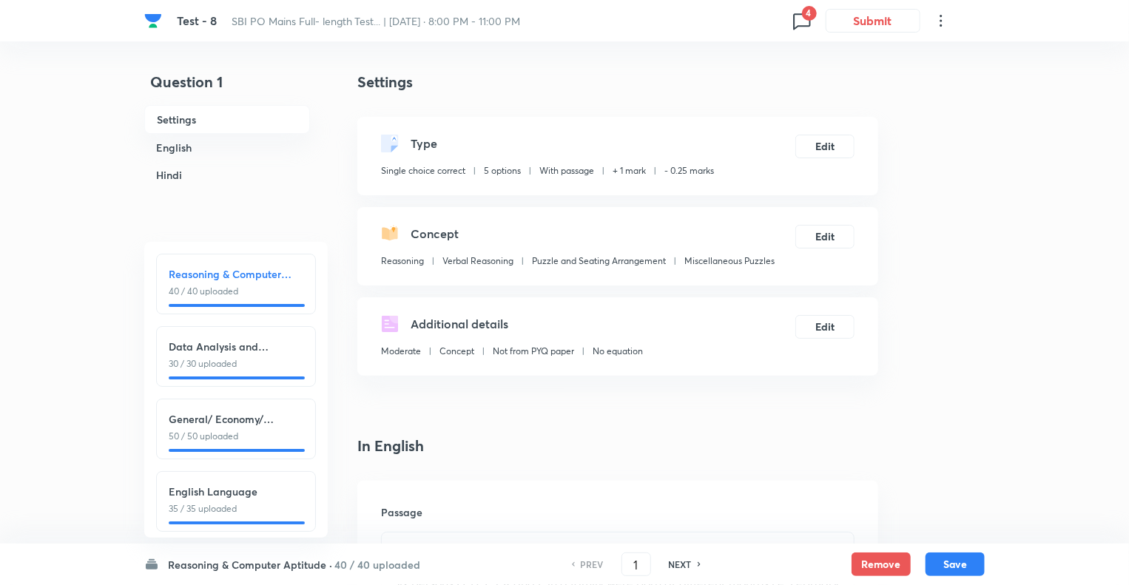
click at [210, 491] on h6 "English Language" at bounding box center [236, 492] width 135 height 16
type input "121"
checkbox input "true"
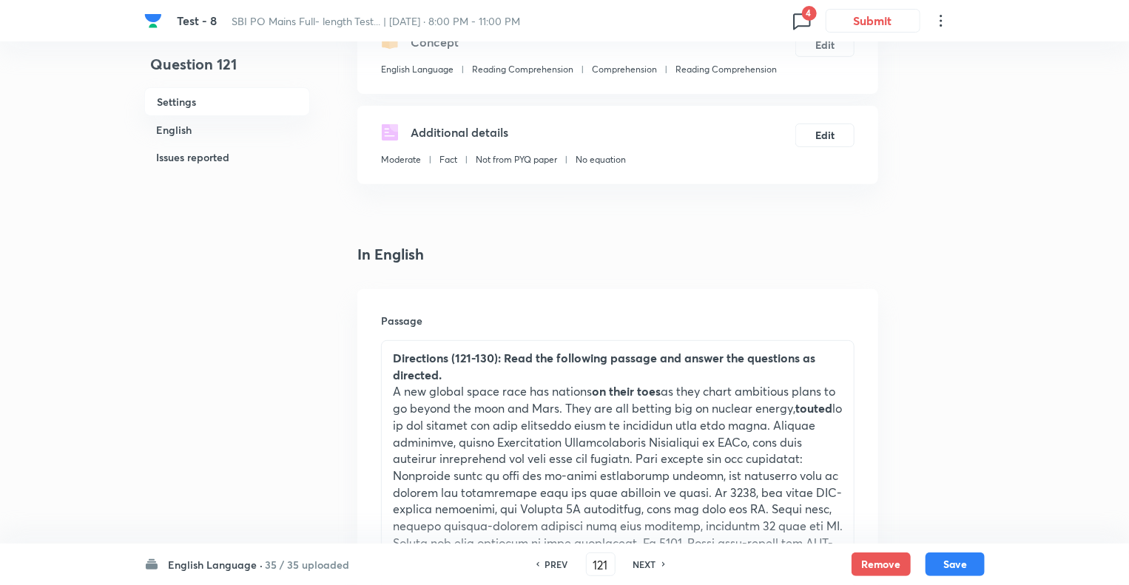
scroll to position [296, 0]
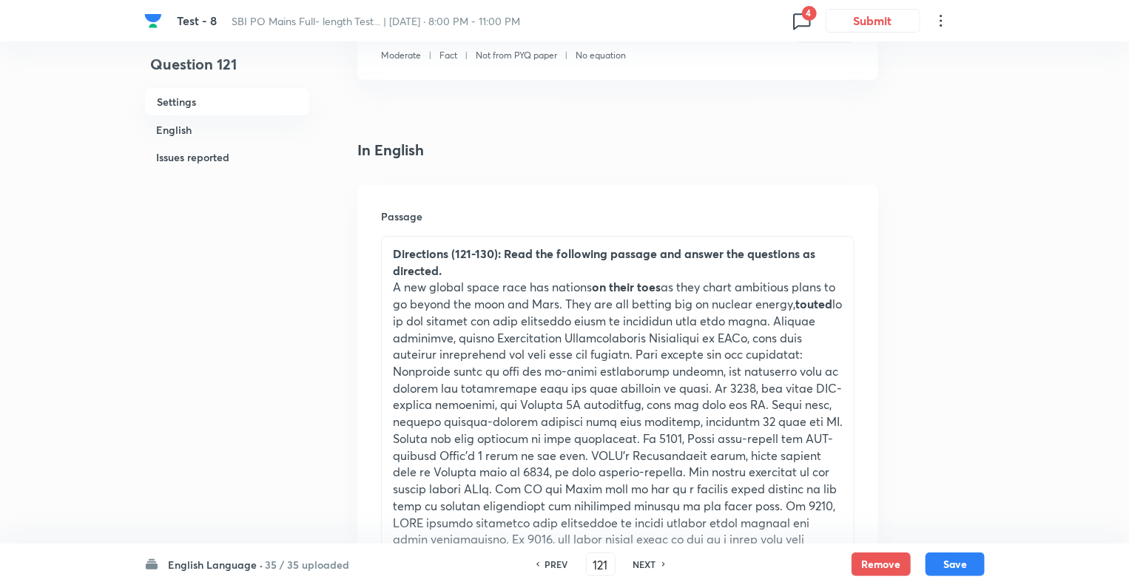
click at [639, 560] on h6 "NEXT" at bounding box center [645, 564] width 23 height 13
type input "122"
checkbox input "false"
click at [639, 560] on h6 "NEXT" at bounding box center [645, 564] width 23 height 13
checkbox input "true"
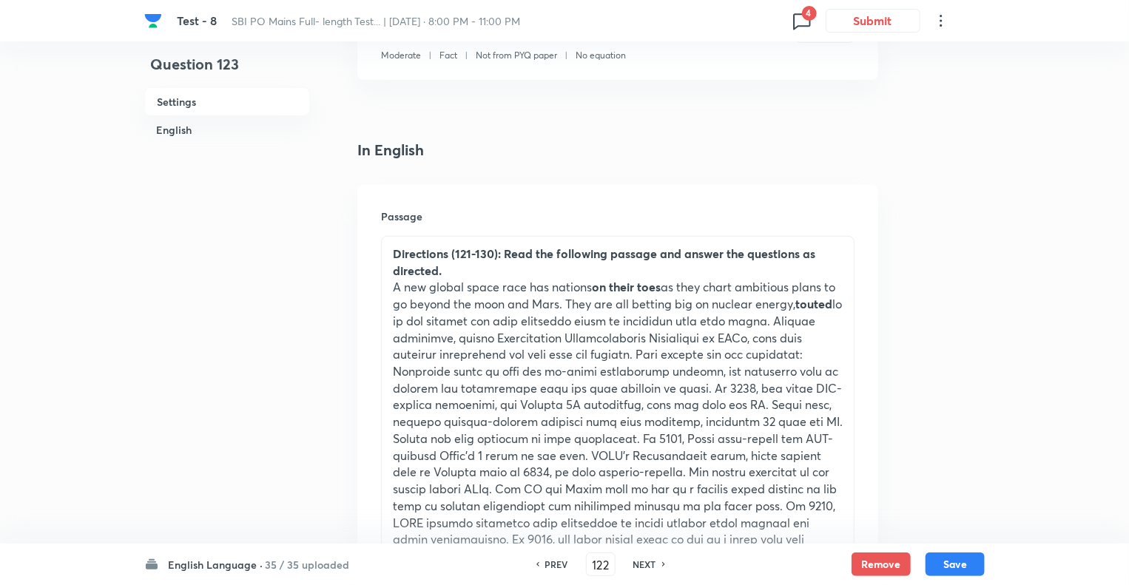
type input "123"
checkbox input "false"
checkbox input "true"
click at [639, 560] on h6 "NEXT" at bounding box center [645, 564] width 23 height 13
type input "124"
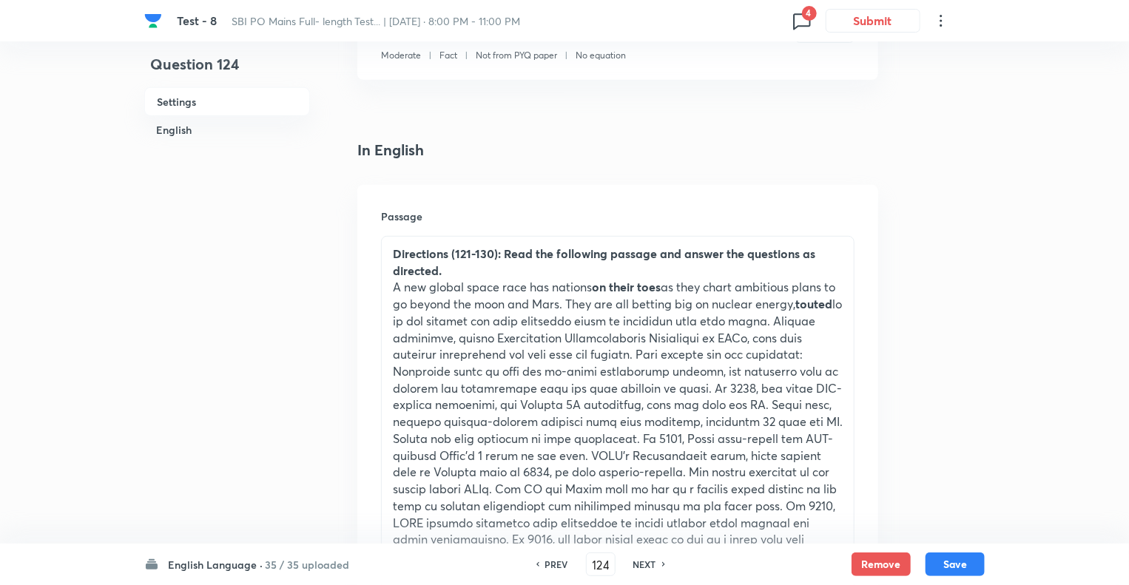
checkbox input "false"
checkbox input "true"
click at [639, 560] on h6 "NEXT" at bounding box center [645, 564] width 23 height 13
type input "125"
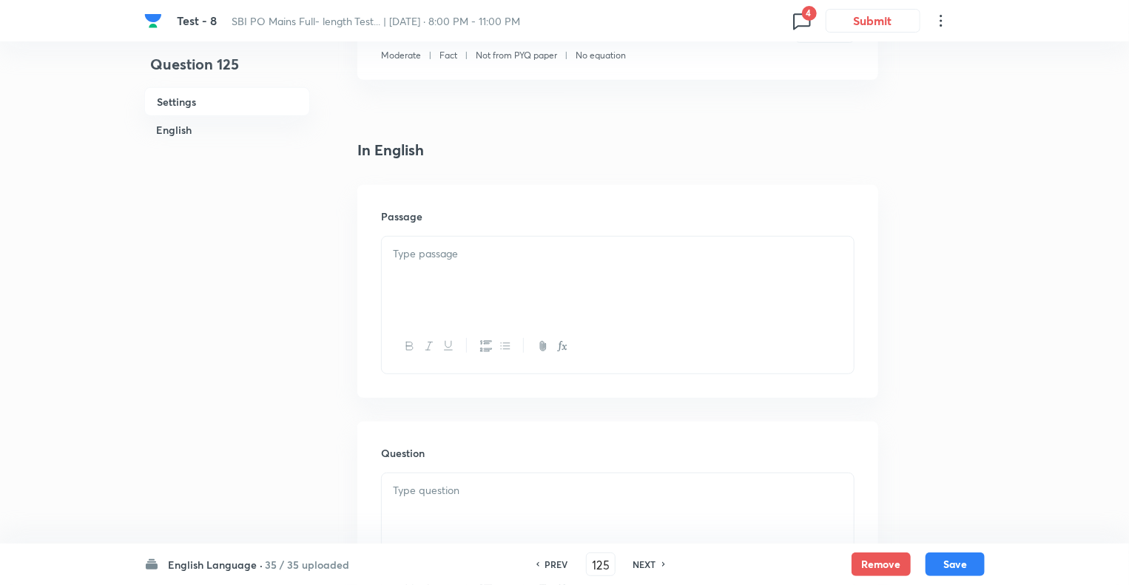
checkbox input "false"
click at [639, 560] on h6 "NEXT" at bounding box center [645, 564] width 23 height 13
checkbox input "true"
type input "126"
checkbox input "false"
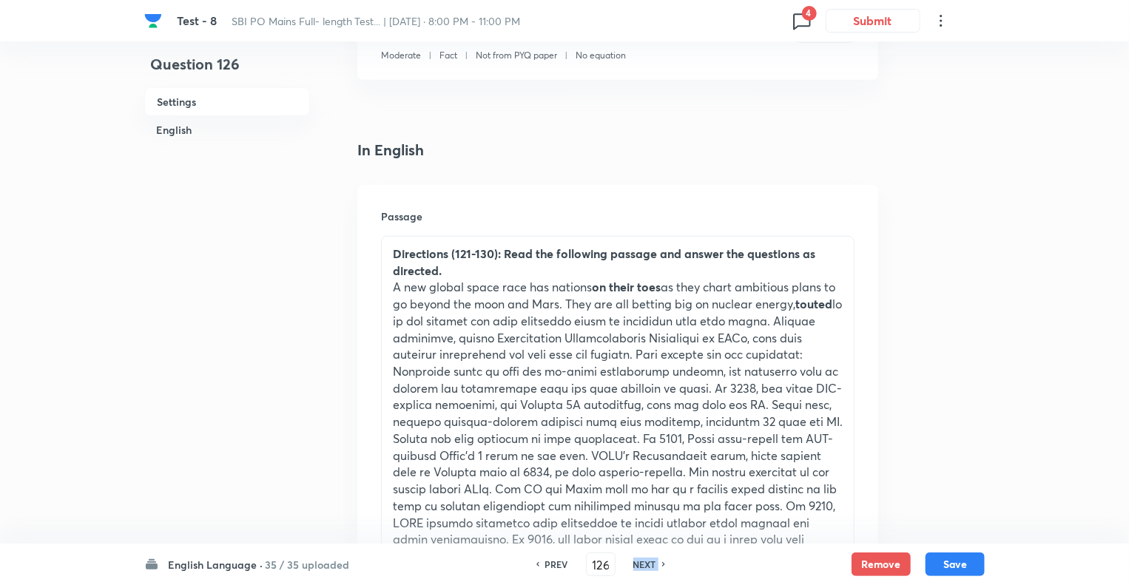
checkbox input "true"
click at [639, 560] on h6 "NEXT" at bounding box center [645, 564] width 23 height 13
type input "127"
checkbox input "false"
checkbox input "true"
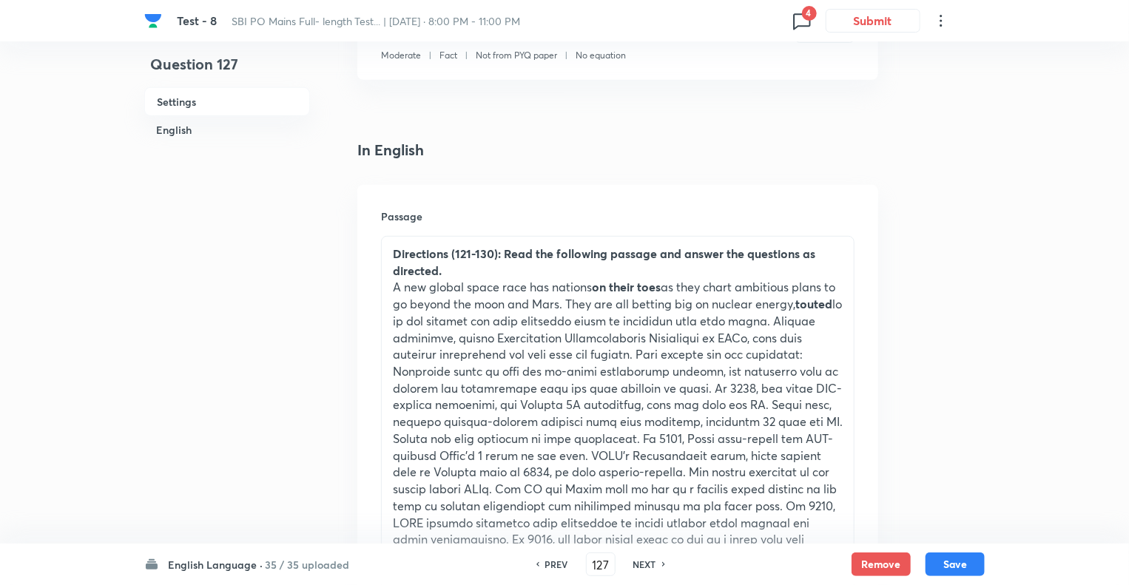
click at [639, 560] on h6 "NEXT" at bounding box center [645, 564] width 23 height 13
type input "128"
checkbox input "false"
checkbox input "true"
click at [639, 560] on h6 "NEXT" at bounding box center [645, 564] width 23 height 13
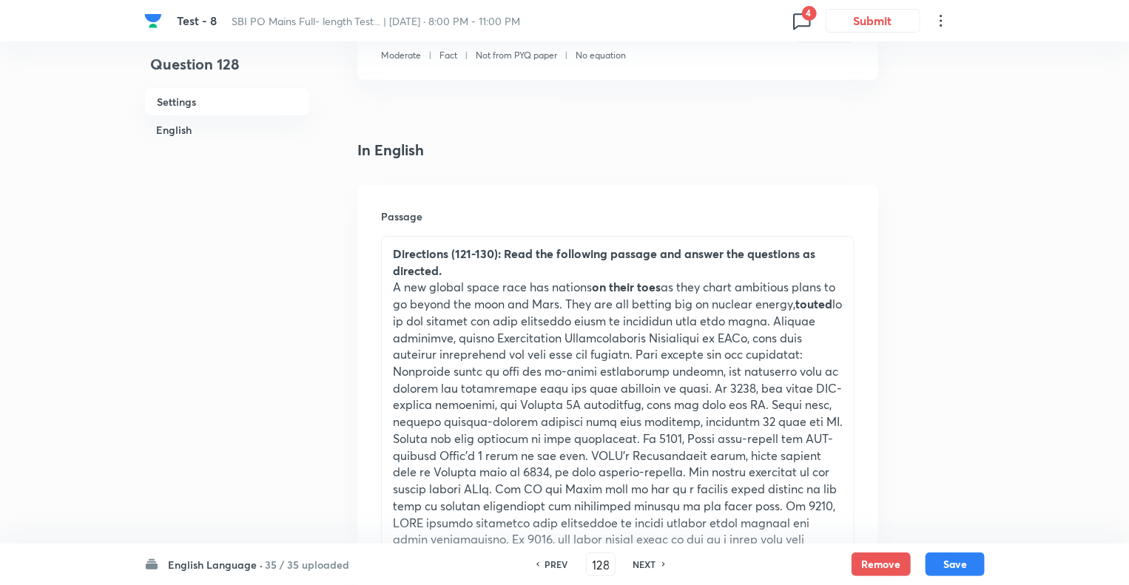
type input "129"
checkbox input "true"
click at [639, 560] on h6 "NEXT" at bounding box center [645, 564] width 23 height 13
type input "130"
checkbox input "false"
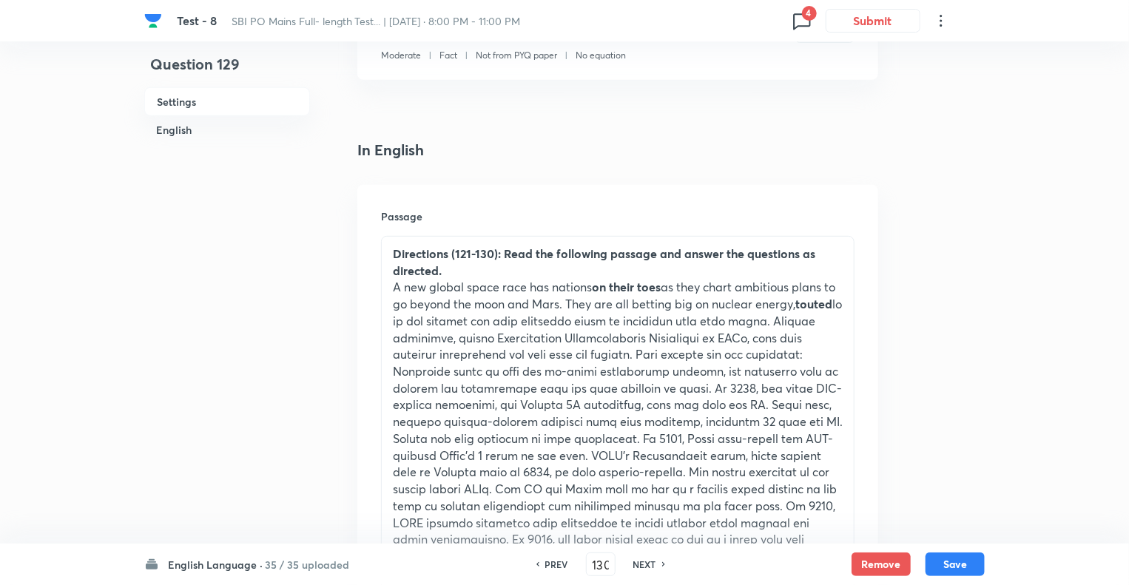
checkbox input "true"
click at [639, 560] on h6 "NEXT" at bounding box center [645, 564] width 23 height 13
type input "131"
checkbox input "false"
checkbox input "true"
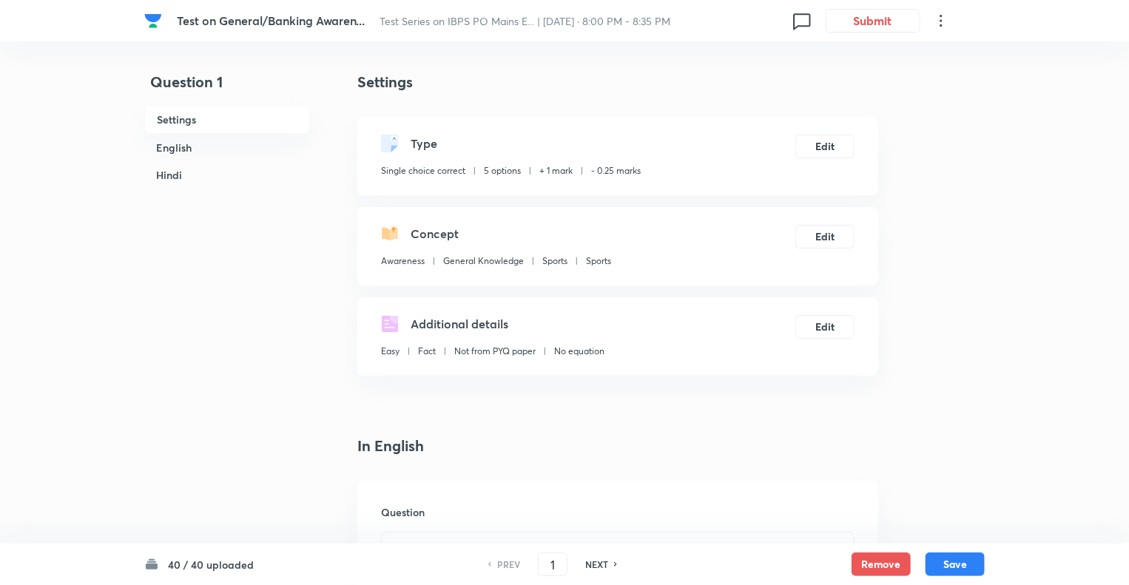
scroll to position [30, 0]
